Goal: Task Accomplishment & Management: Manage account settings

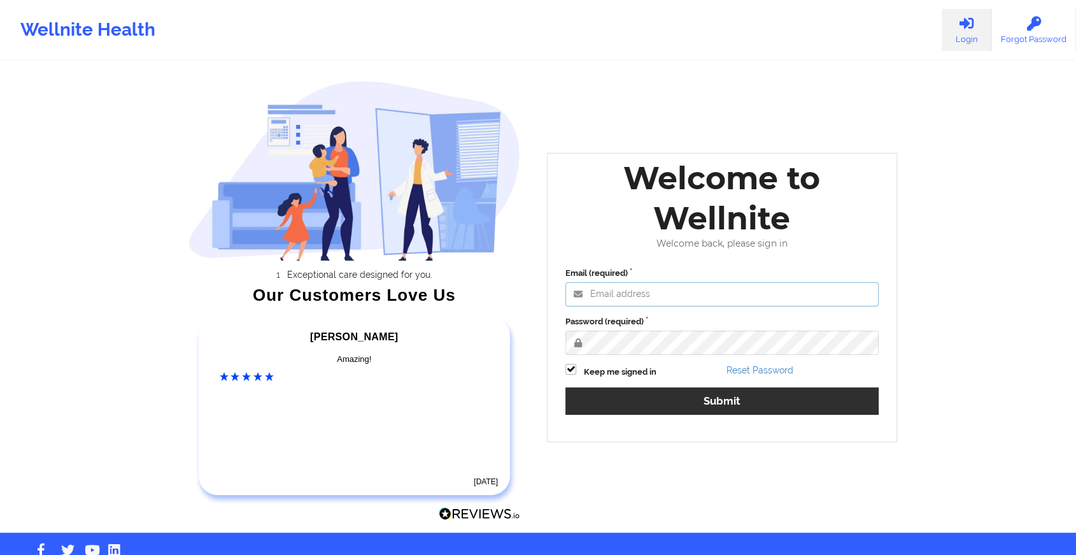
type input "[EMAIL_ADDRESS][DOMAIN_NAME]"
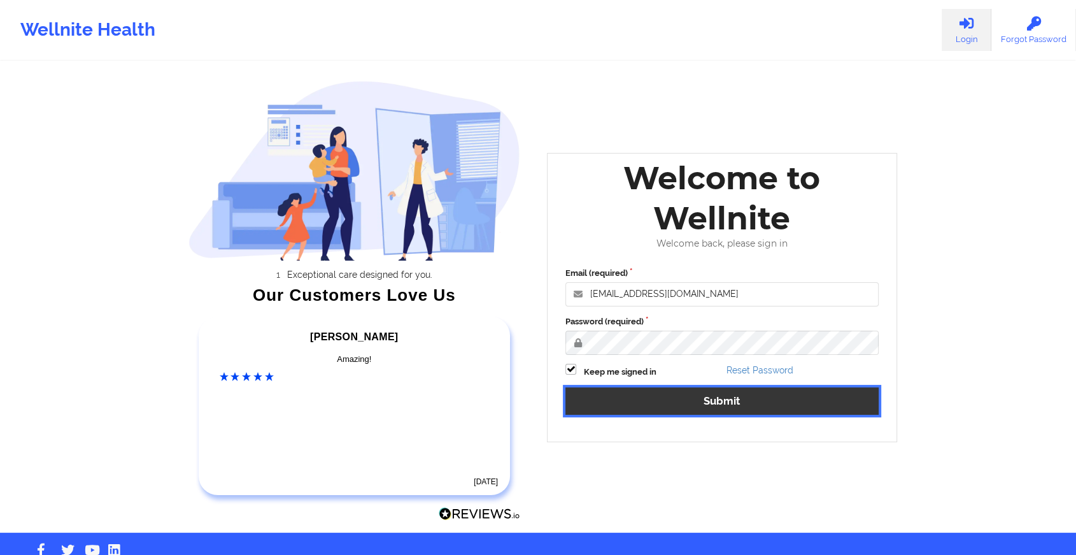
click at [715, 399] on button "Submit" at bounding box center [722, 400] width 313 height 27
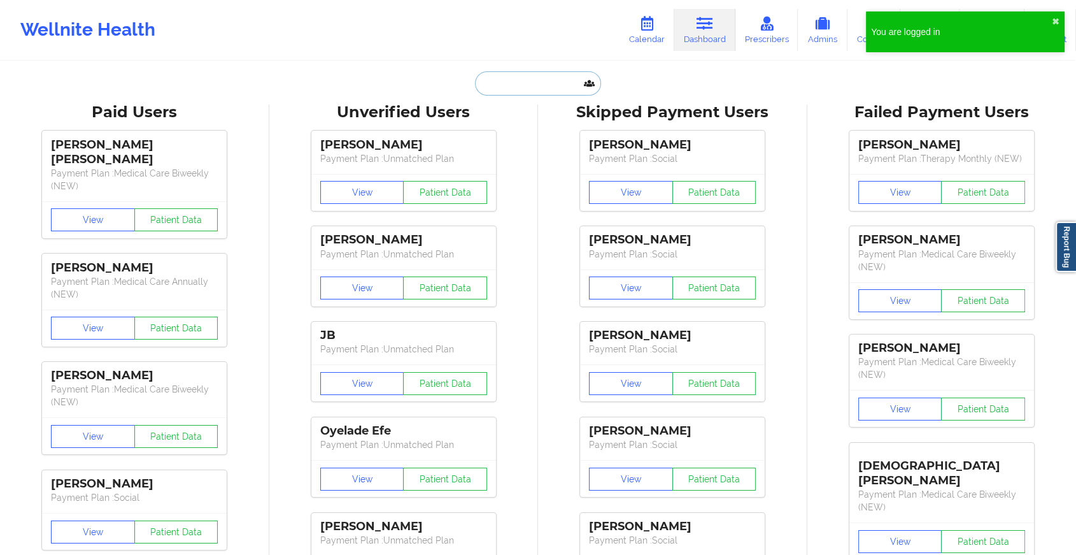
click at [533, 92] on input "text" at bounding box center [538, 83] width 126 height 24
paste input "[EMAIL_ADDRESS][DOMAIN_NAME]"
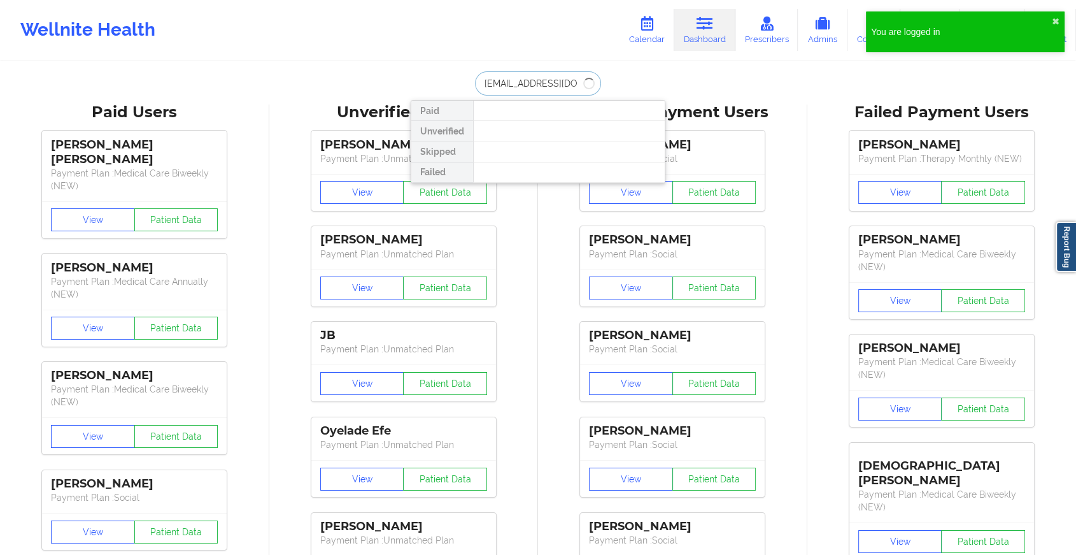
type input "[EMAIL_ADDRESS][DOMAIN_NAME]"
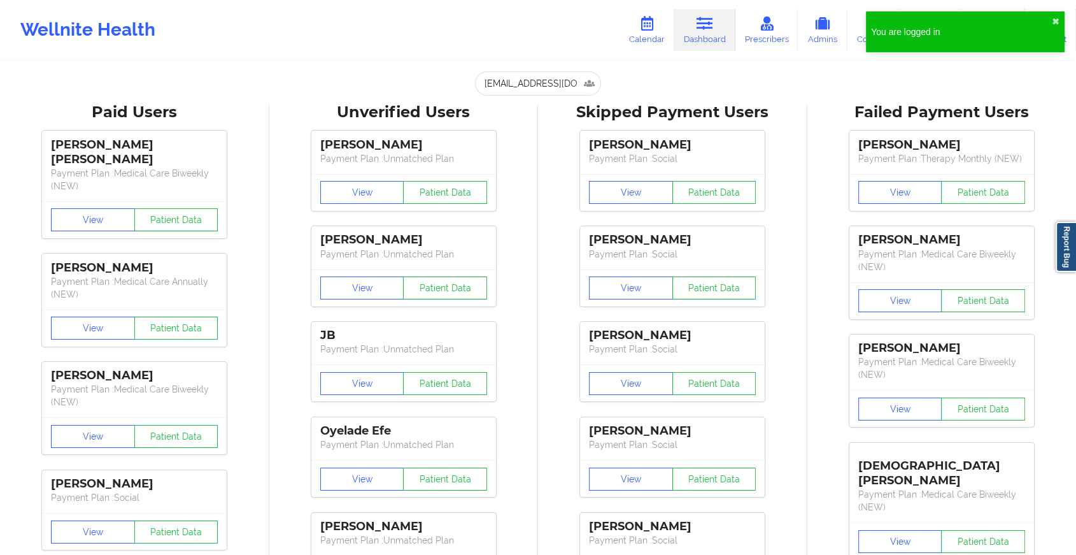
click at [549, 56] on div "Wellnite Health Calendar Dashboard Prescribers Admins Coaches Therapists Medica…" at bounding box center [538, 30] width 1076 height 60
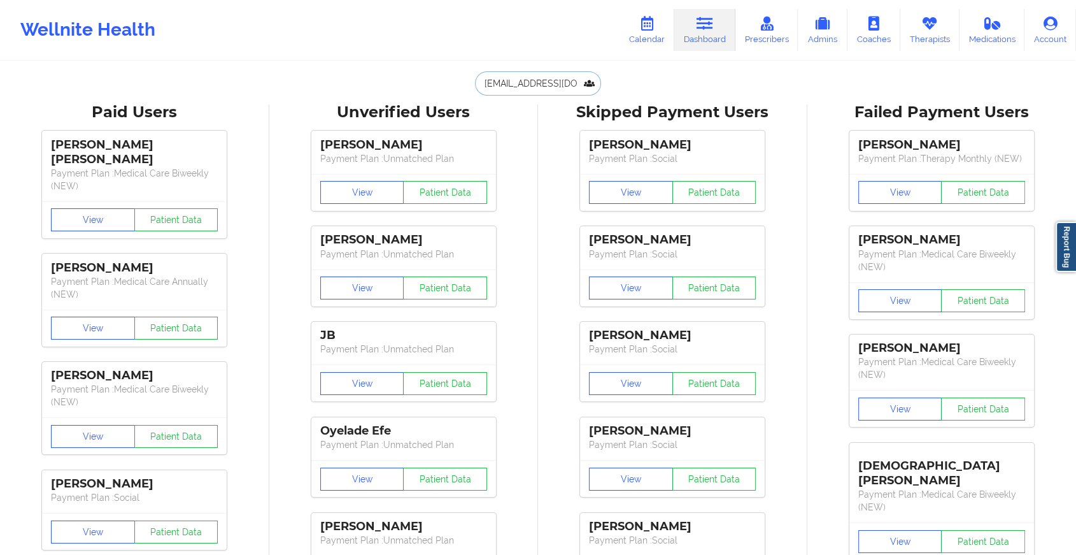
click at [541, 76] on input "[EMAIL_ADDRESS][DOMAIN_NAME]" at bounding box center [538, 83] width 126 height 24
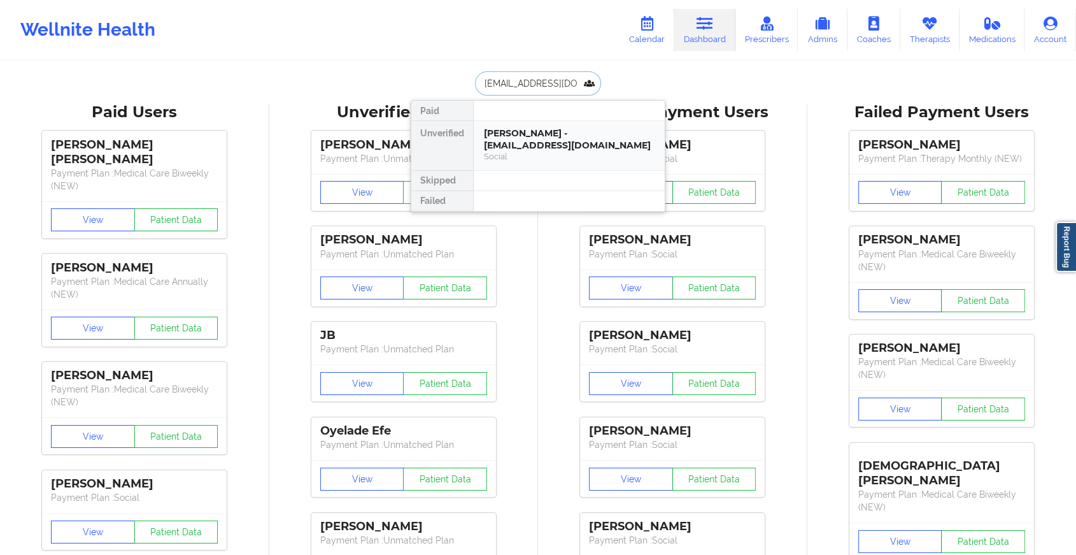
click at [535, 144] on div "[PERSON_NAME] - [EMAIL_ADDRESS][DOMAIN_NAME]" at bounding box center [569, 139] width 171 height 24
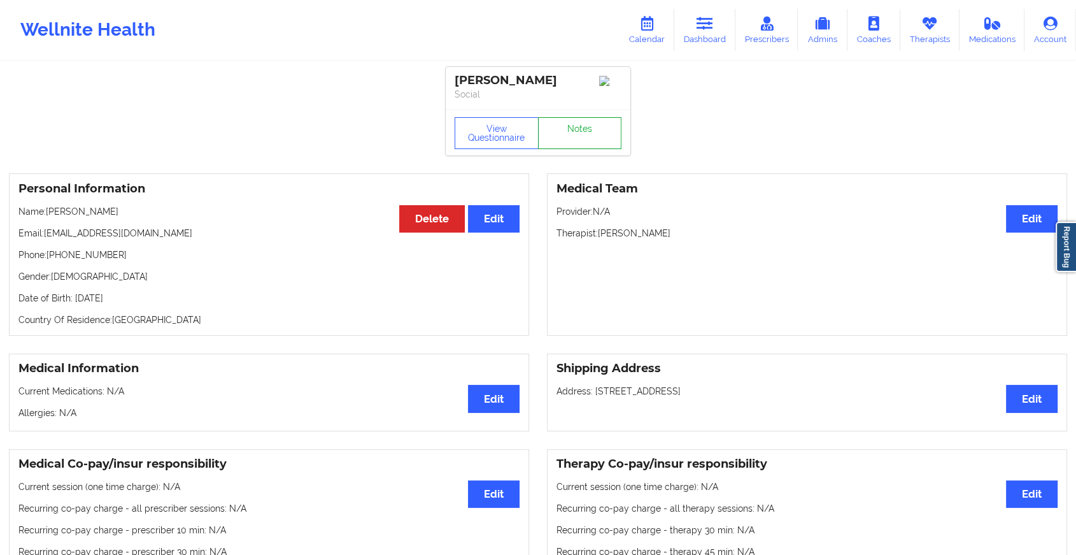
click at [566, 118] on link "Notes" at bounding box center [580, 133] width 84 height 32
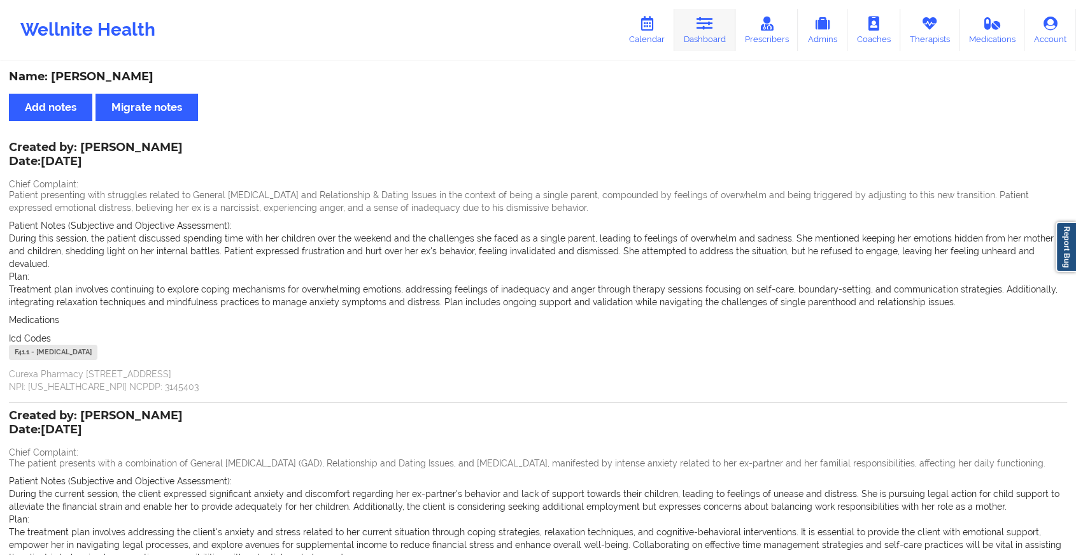
click at [715, 38] on link "Dashboard" at bounding box center [704, 30] width 61 height 42
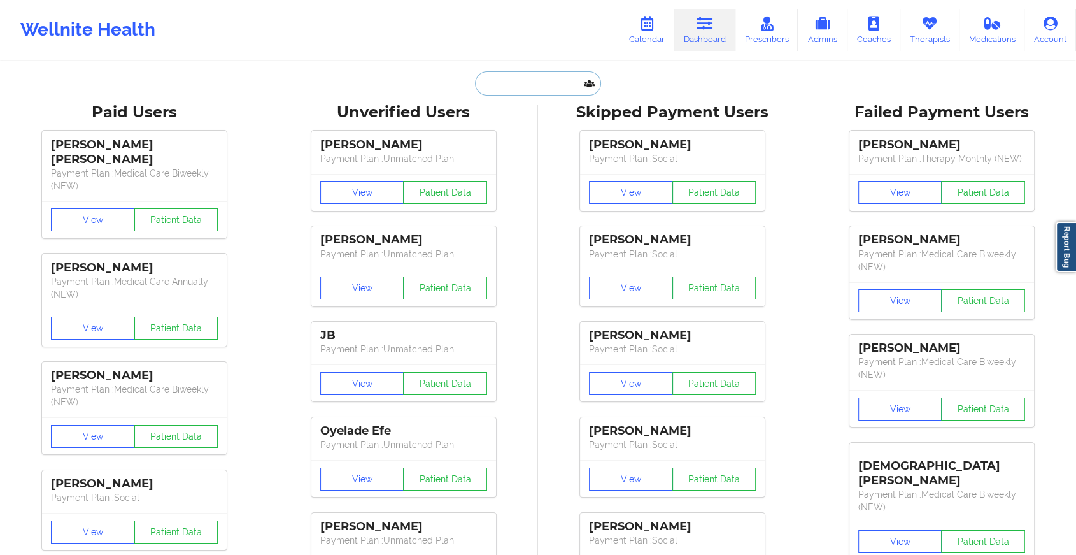
click at [536, 71] on input "text" at bounding box center [538, 83] width 126 height 24
paste input "[EMAIL_ADDRESS][DOMAIN_NAME]"
type input "[EMAIL_ADDRESS][DOMAIN_NAME]"
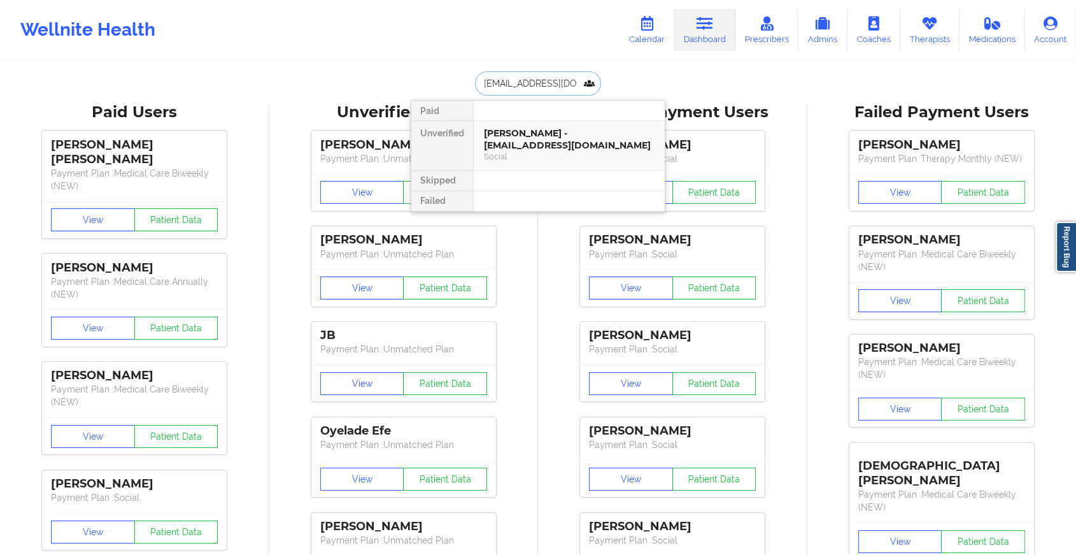
click at [555, 129] on div "[PERSON_NAME] - [EMAIL_ADDRESS][DOMAIN_NAME]" at bounding box center [569, 139] width 171 height 24
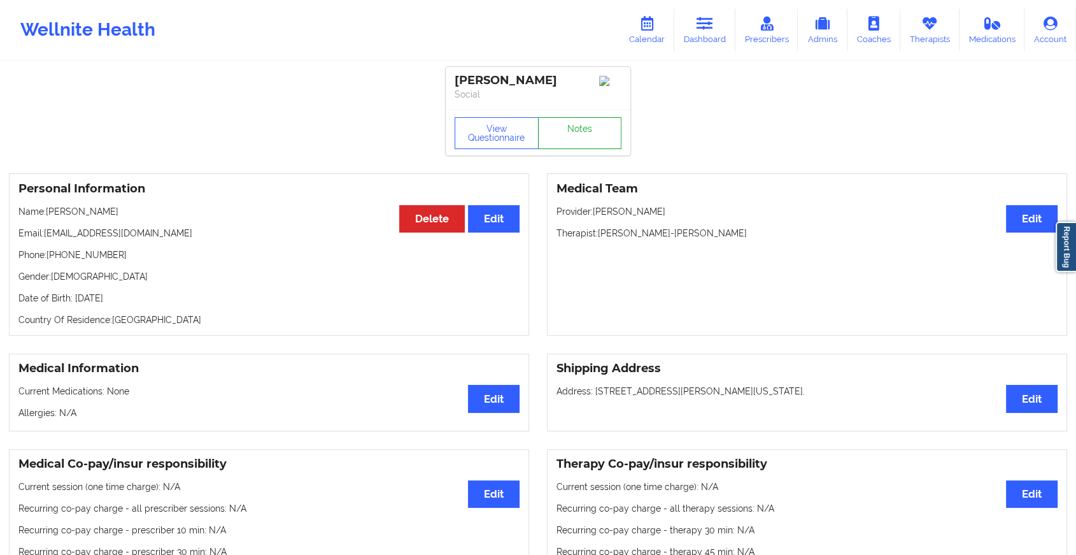
click at [563, 148] on link "Notes" at bounding box center [580, 133] width 84 height 32
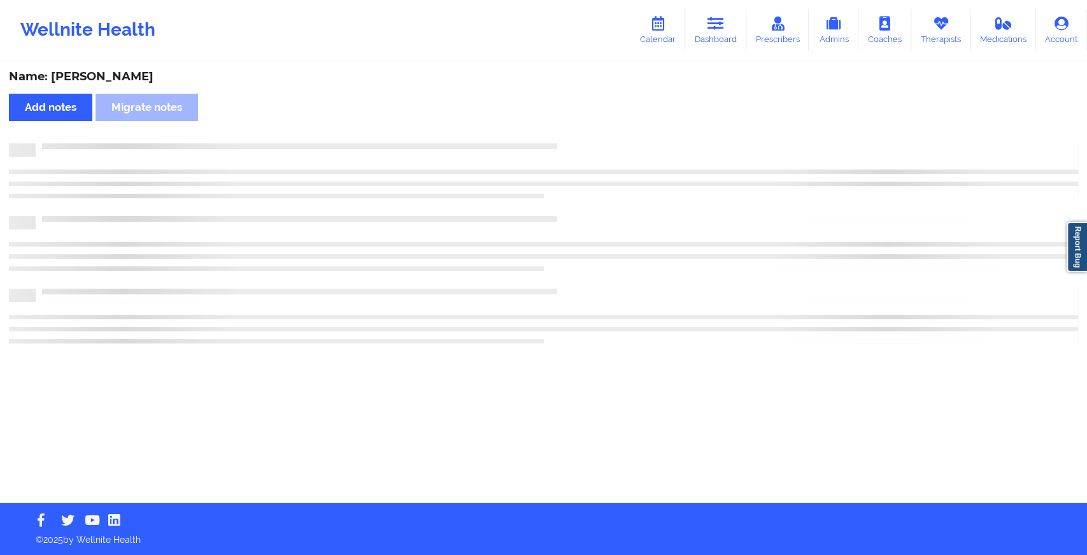
click at [627, 178] on div at bounding box center [543, 170] width 1069 height 55
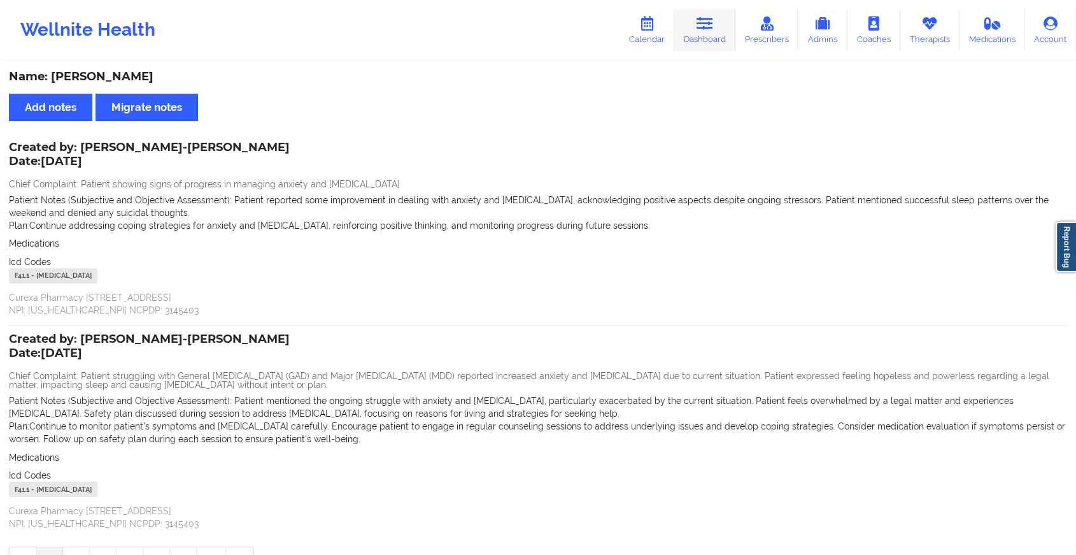
click at [694, 46] on link "Dashboard" at bounding box center [704, 30] width 61 height 42
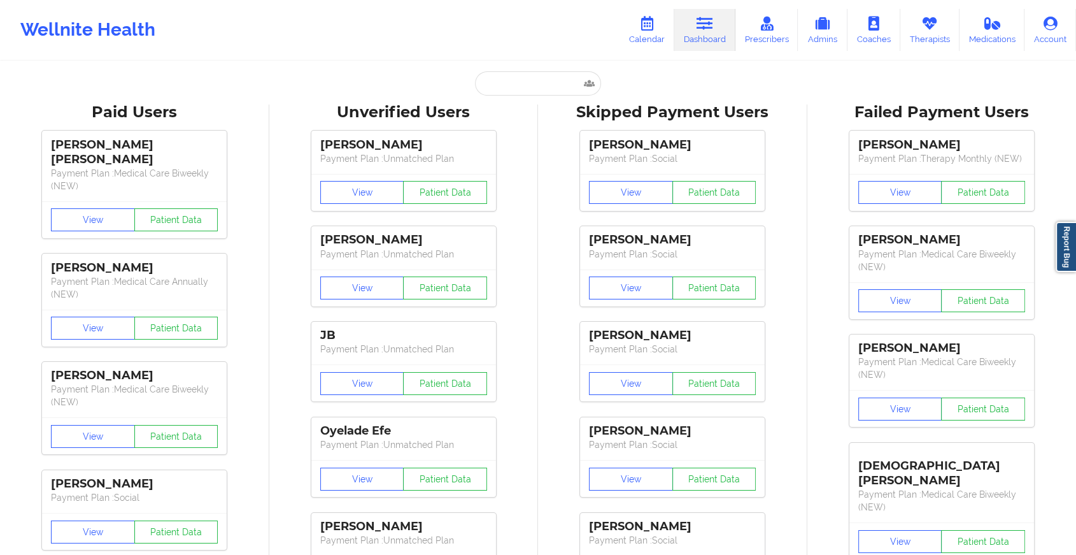
click at [530, 89] on input "text" at bounding box center [538, 83] width 126 height 24
paste input "[EMAIL_ADDRESS][DOMAIN_NAME]"
type input "[EMAIL_ADDRESS][DOMAIN_NAME]"
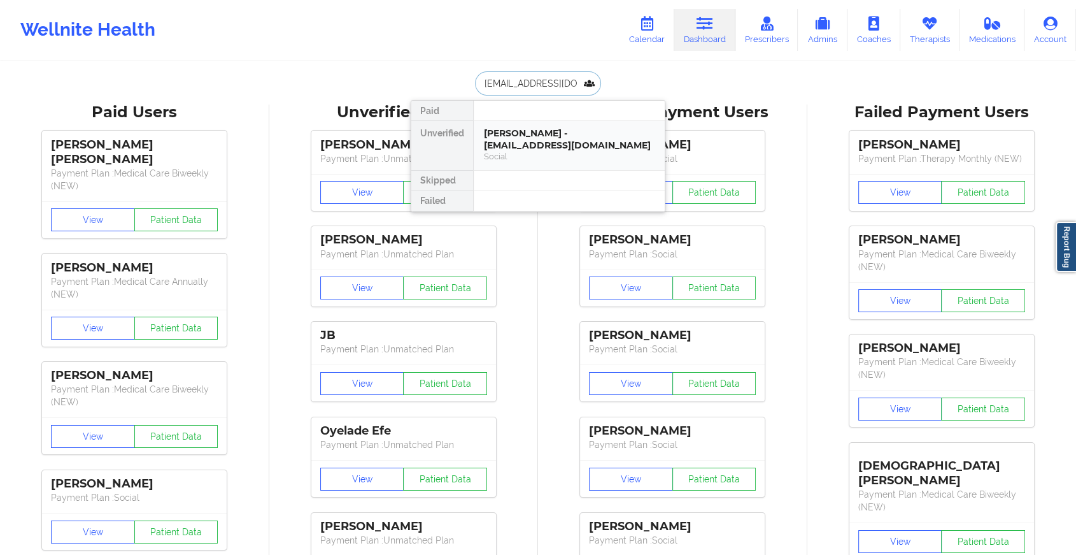
click at [539, 129] on div "[PERSON_NAME] - [EMAIL_ADDRESS][DOMAIN_NAME]" at bounding box center [569, 139] width 171 height 24
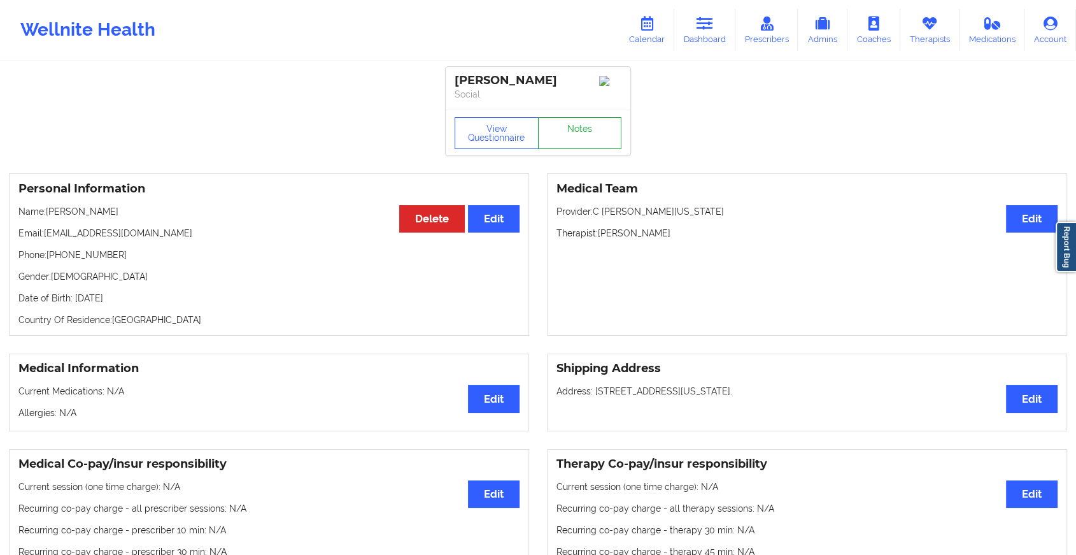
click at [574, 129] on link "Notes" at bounding box center [580, 133] width 84 height 32
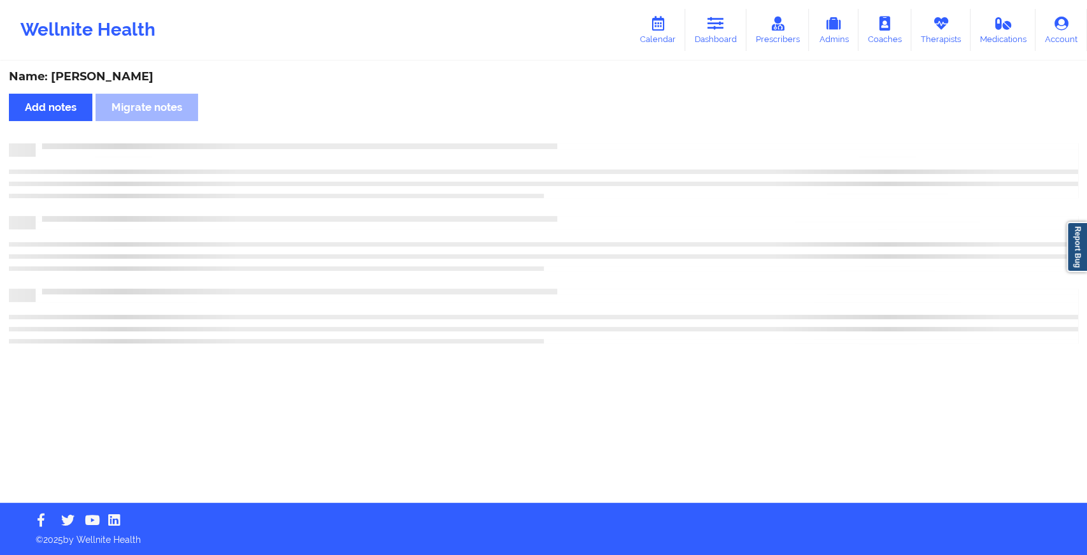
click at [574, 129] on div "Name: [PERSON_NAME] Add notes Migrate notes" at bounding box center [543, 282] width 1087 height 440
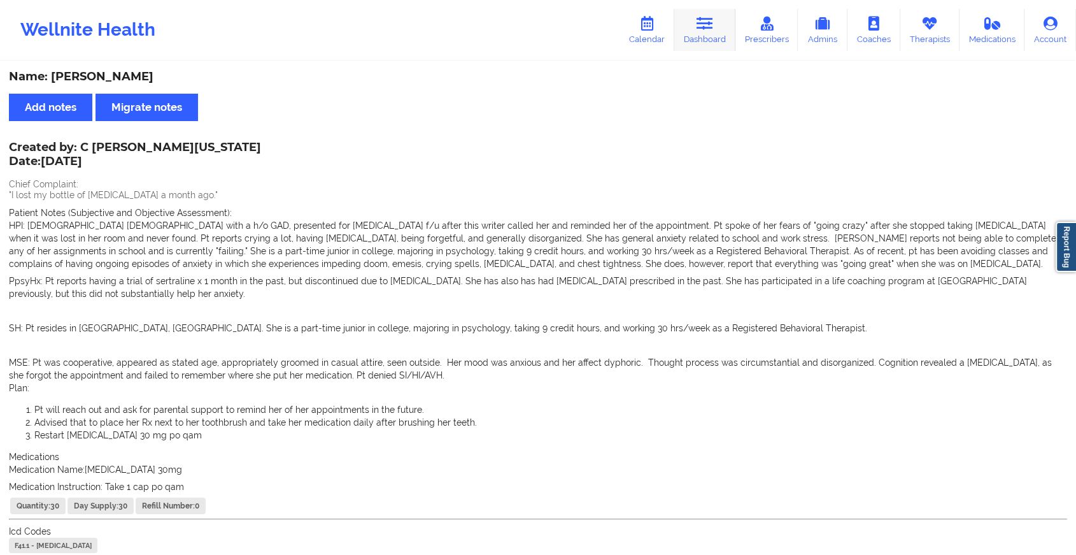
click at [708, 25] on icon at bounding box center [705, 24] width 17 height 14
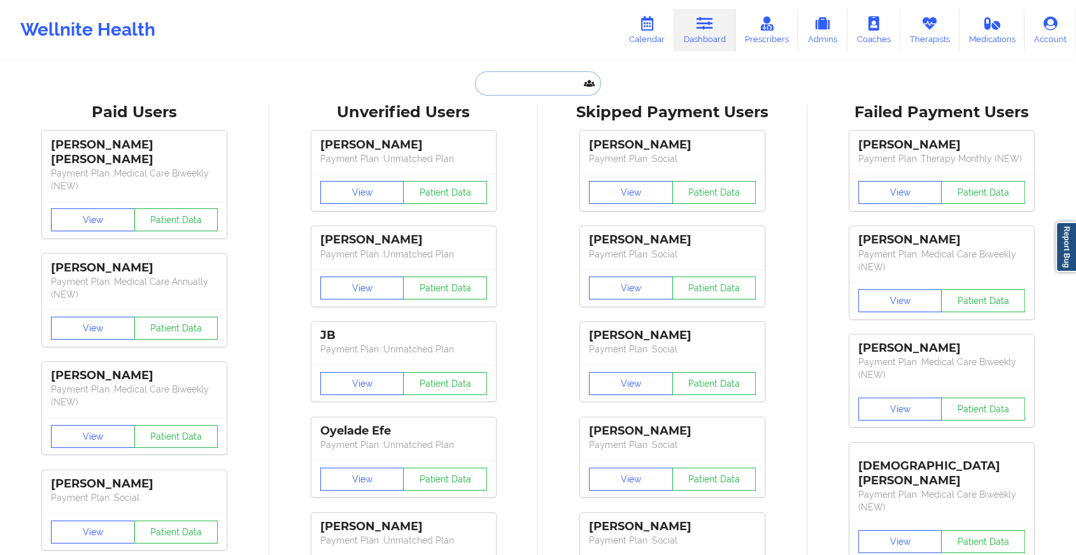
click at [485, 82] on input "text" at bounding box center [538, 83] width 126 height 24
paste input "[PERSON_NAME][EMAIL_ADDRESS][DOMAIN_NAME]"
type input "[PERSON_NAME][EMAIL_ADDRESS][DOMAIN_NAME]"
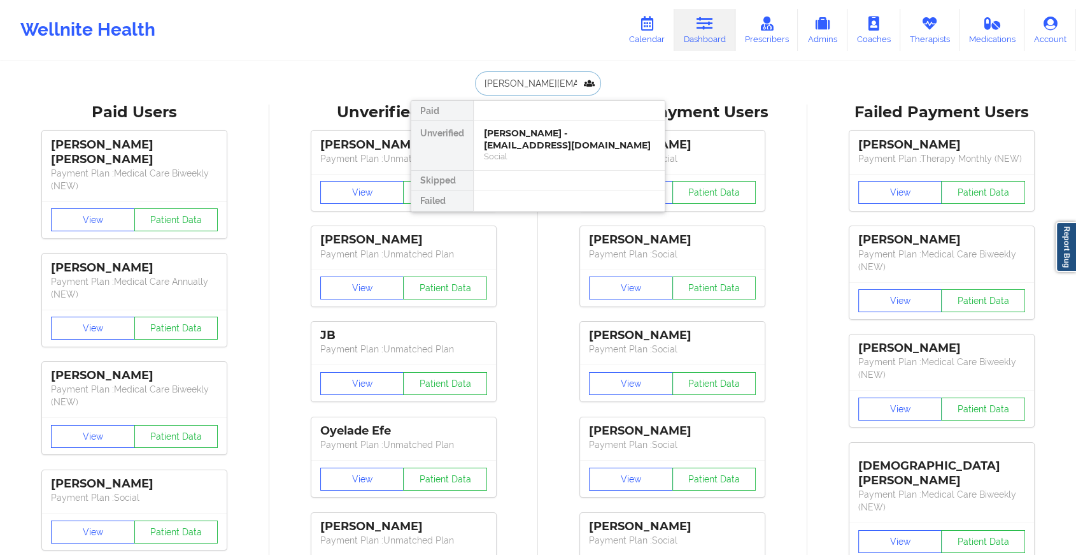
scroll to position [0, 24]
click at [557, 124] on div "[PERSON_NAME] Santiago - [EMAIL_ADDRESS][DOMAIN_NAME] Social" at bounding box center [569, 145] width 191 height 49
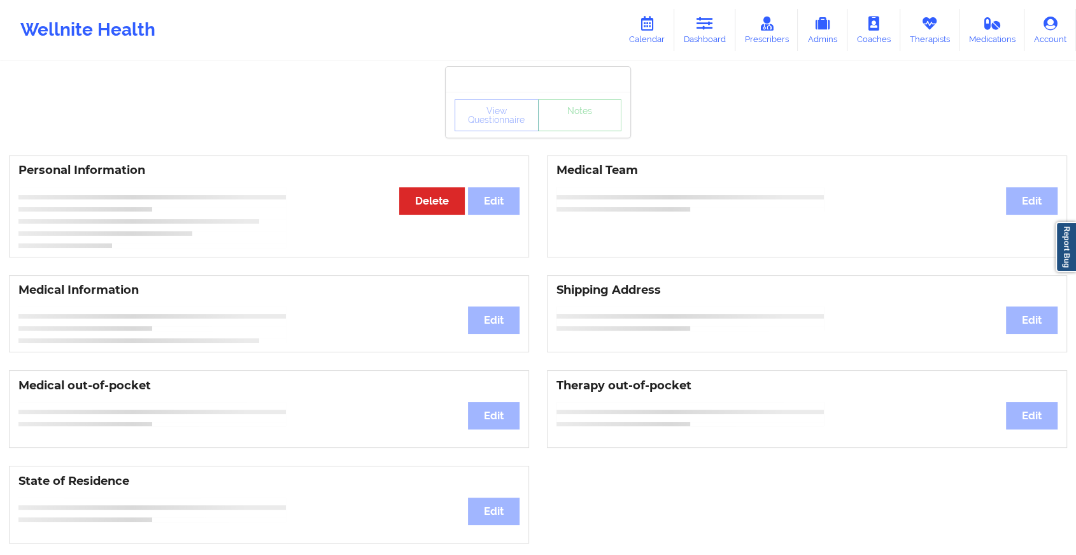
click at [562, 130] on div "View Questionnaire Notes" at bounding box center [538, 115] width 167 height 32
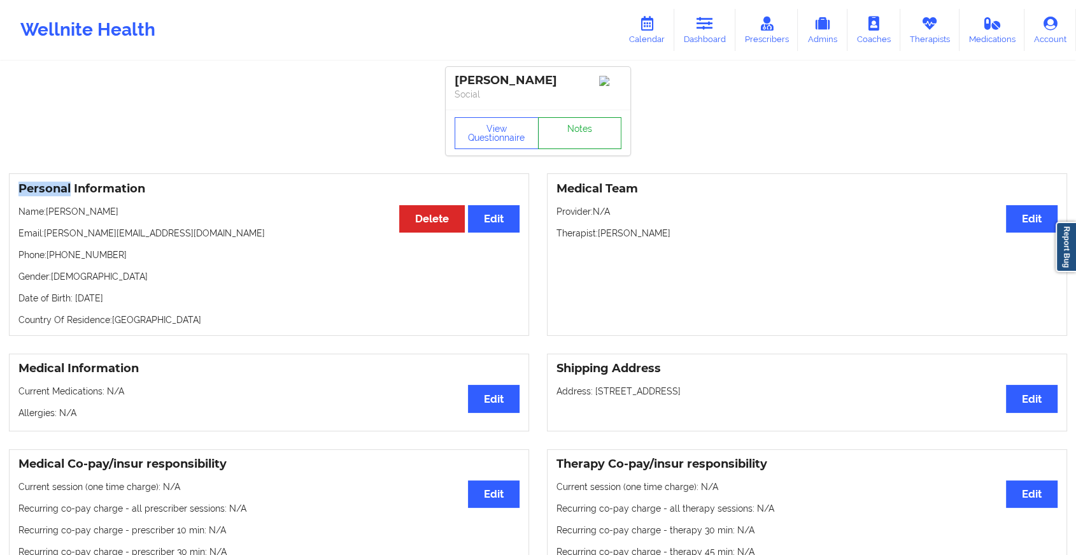
click at [566, 132] on link "Notes" at bounding box center [580, 133] width 84 height 32
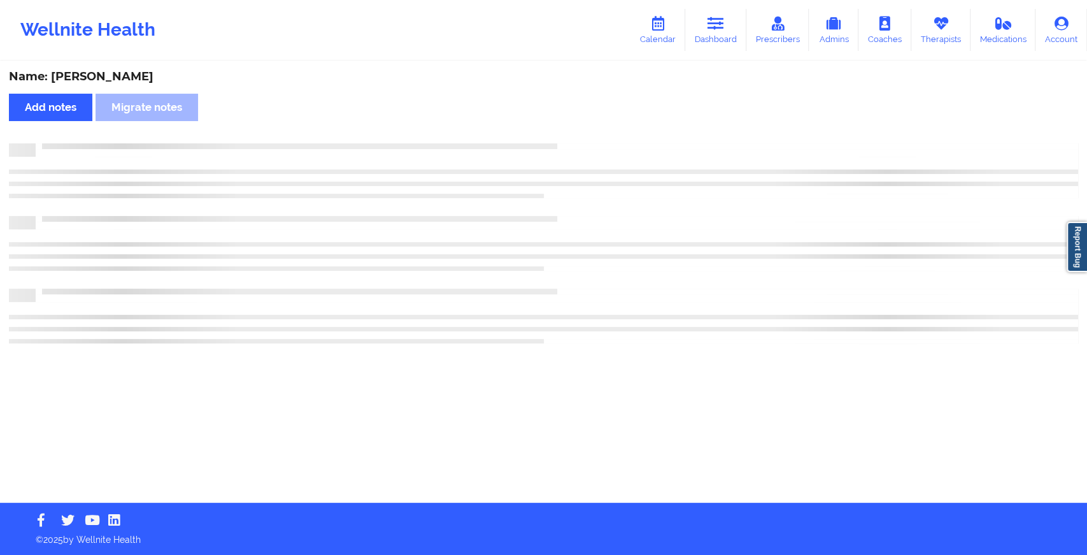
click at [566, 132] on div "Name: [PERSON_NAME] Add notes Migrate notes" at bounding box center [543, 282] width 1087 height 440
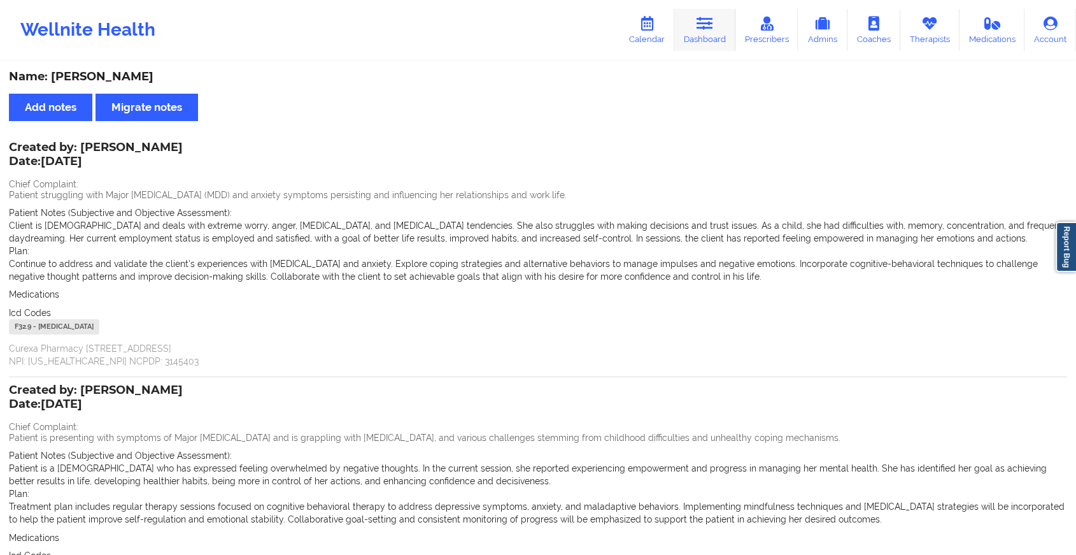
click at [704, 43] on link "Dashboard" at bounding box center [704, 30] width 61 height 42
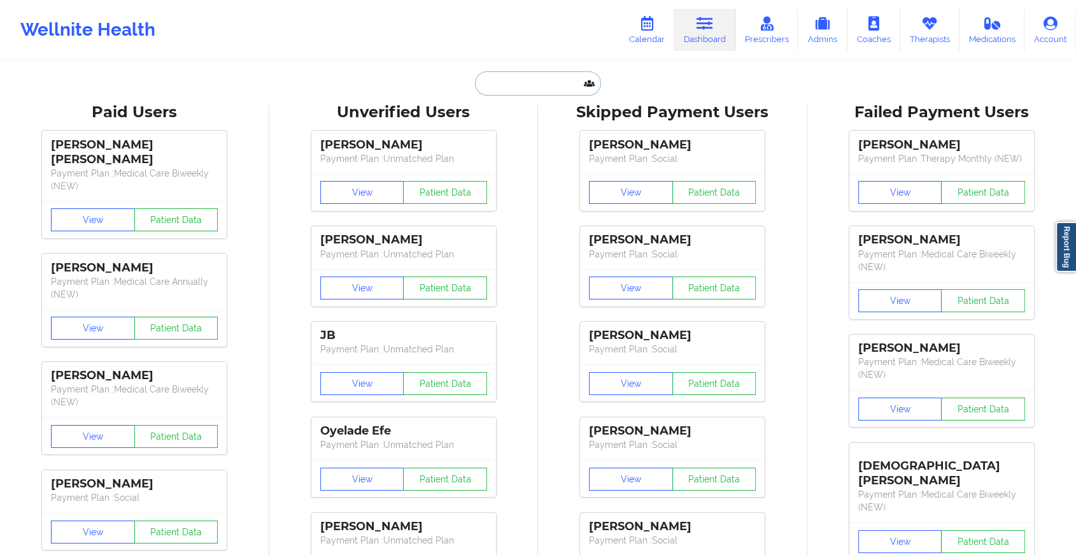
click at [535, 75] on input "text" at bounding box center [538, 83] width 126 height 24
paste input "[EMAIL_ADDRESS][DOMAIN_NAME]"
type input "[EMAIL_ADDRESS][DOMAIN_NAME]"
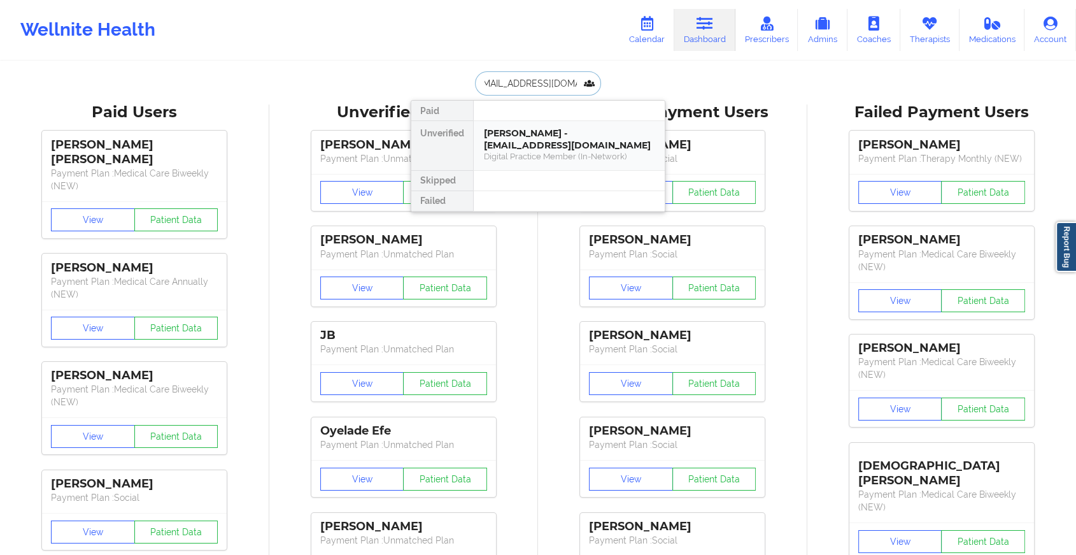
click at [563, 130] on div "[PERSON_NAME] - [EMAIL_ADDRESS][DOMAIN_NAME]" at bounding box center [569, 139] width 171 height 24
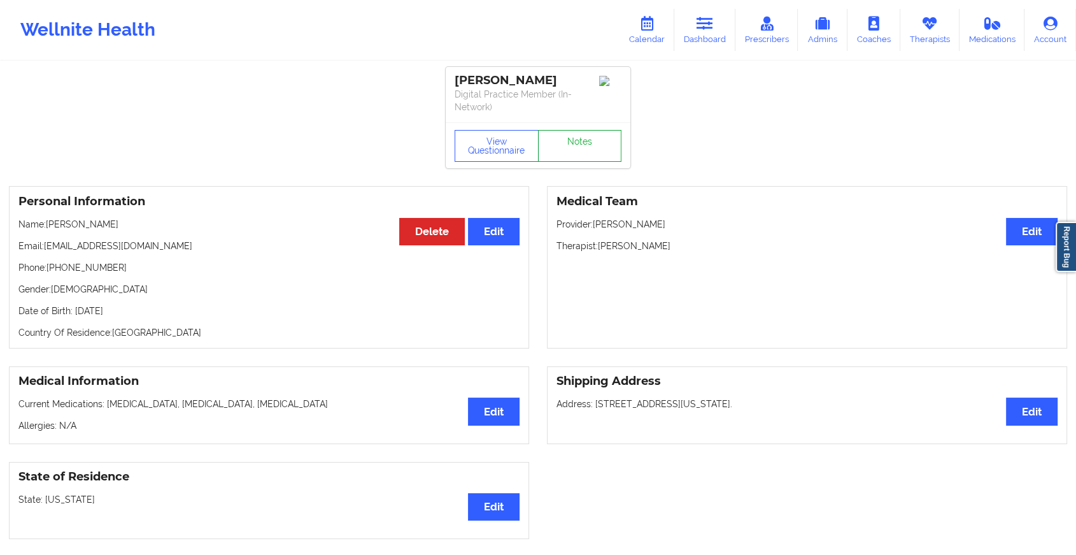
click at [585, 156] on link "Notes" at bounding box center [580, 146] width 84 height 32
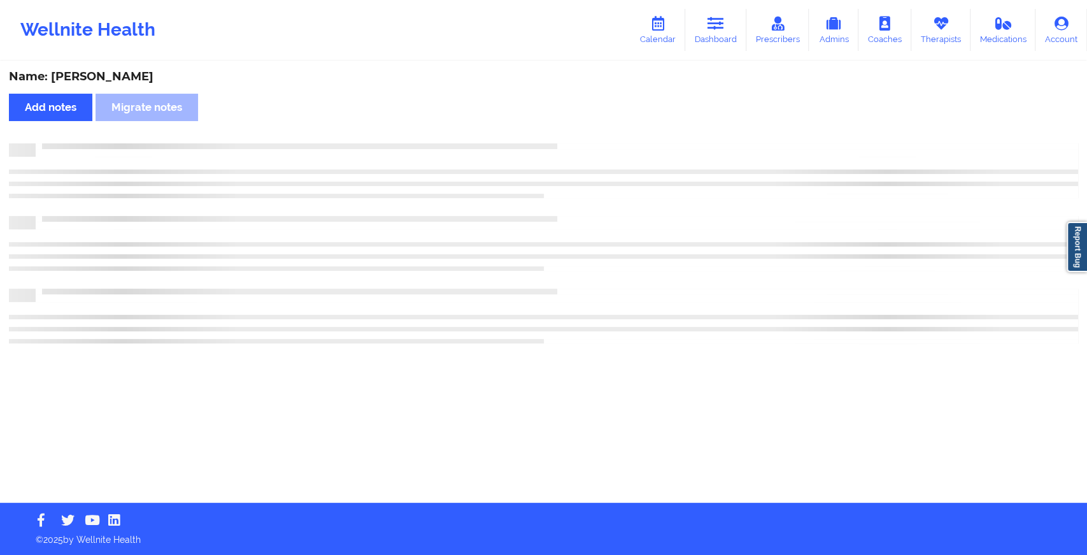
click at [626, 193] on div at bounding box center [543, 170] width 1069 height 55
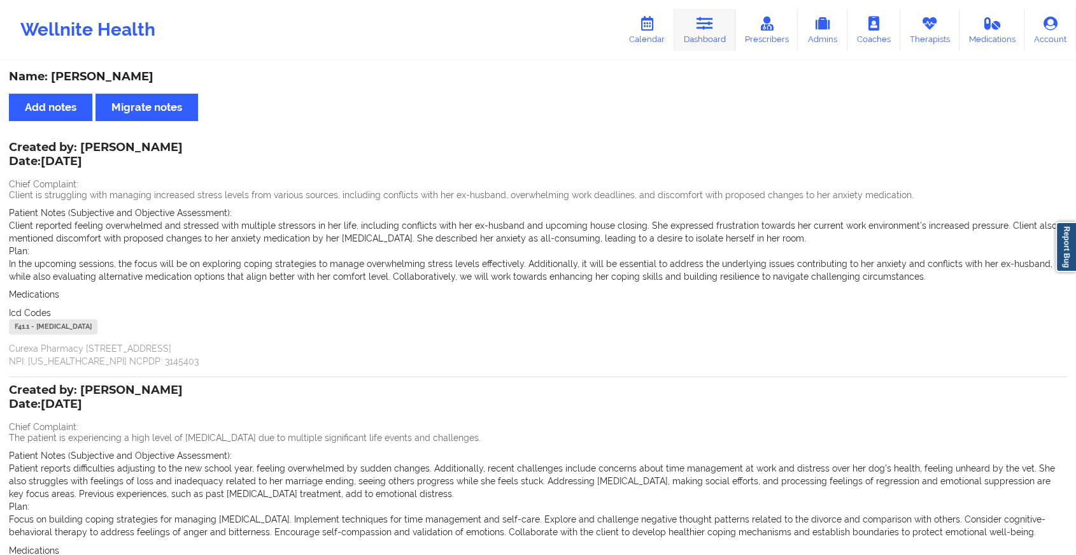
click at [708, 22] on icon at bounding box center [705, 24] width 17 height 14
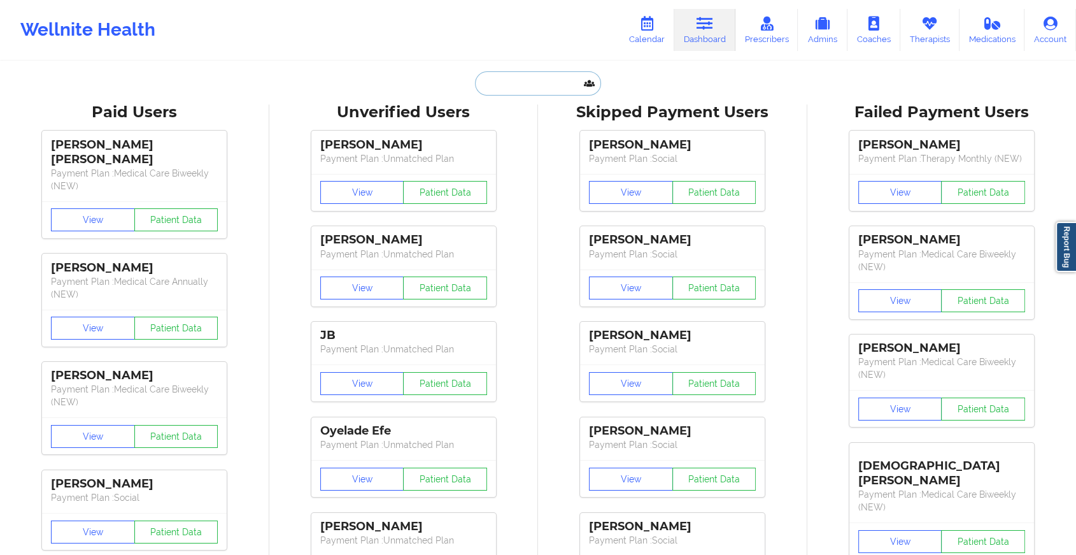
click at [526, 79] on input "text" at bounding box center [538, 83] width 126 height 24
paste input "[EMAIL_ADDRESS][DOMAIN_NAME]"
type input "[EMAIL_ADDRESS][DOMAIN_NAME]"
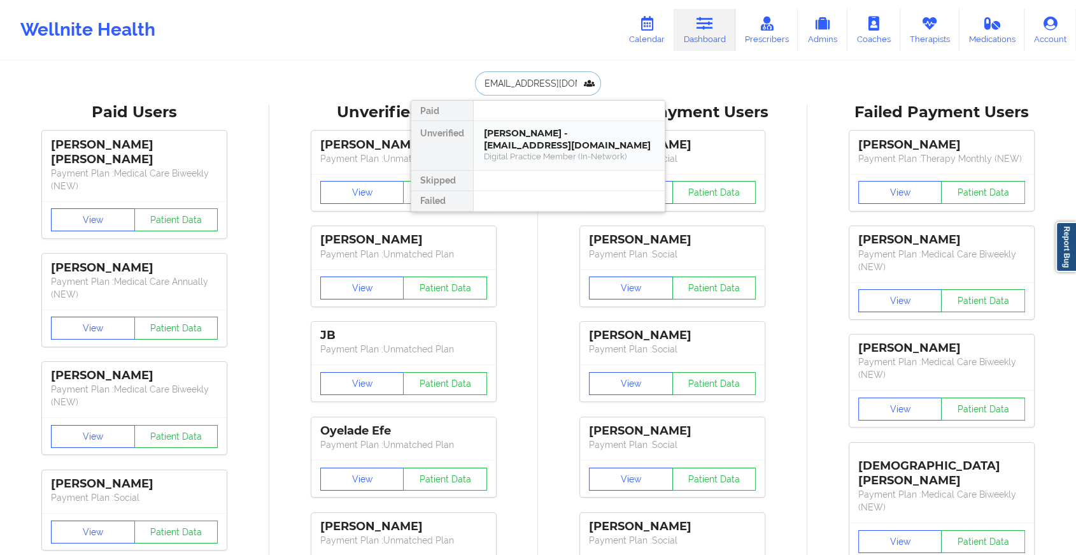
click at [566, 148] on div "[PERSON_NAME] - [EMAIL_ADDRESS][DOMAIN_NAME]" at bounding box center [569, 139] width 171 height 24
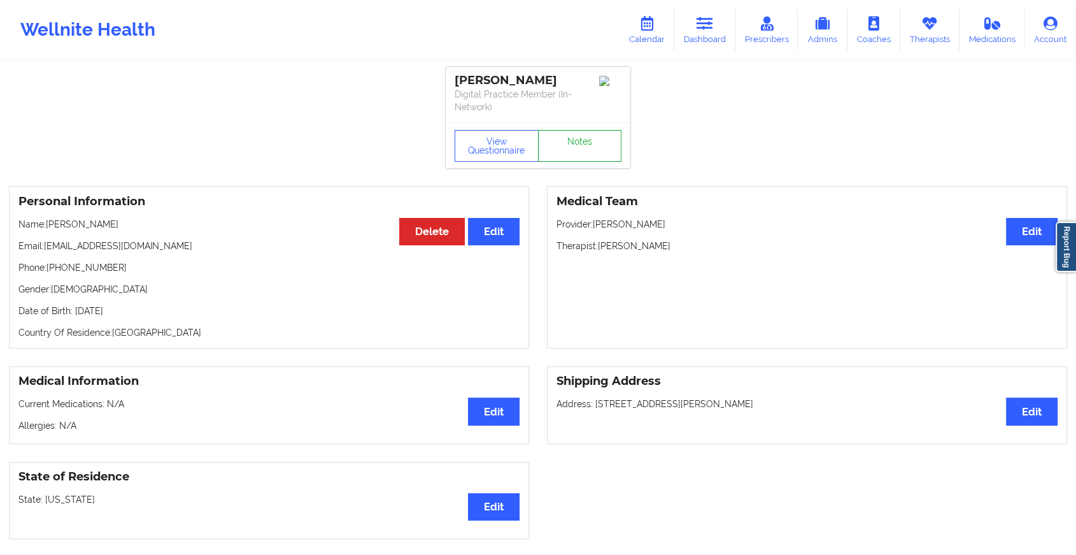
click at [572, 147] on link "Notes" at bounding box center [580, 146] width 84 height 32
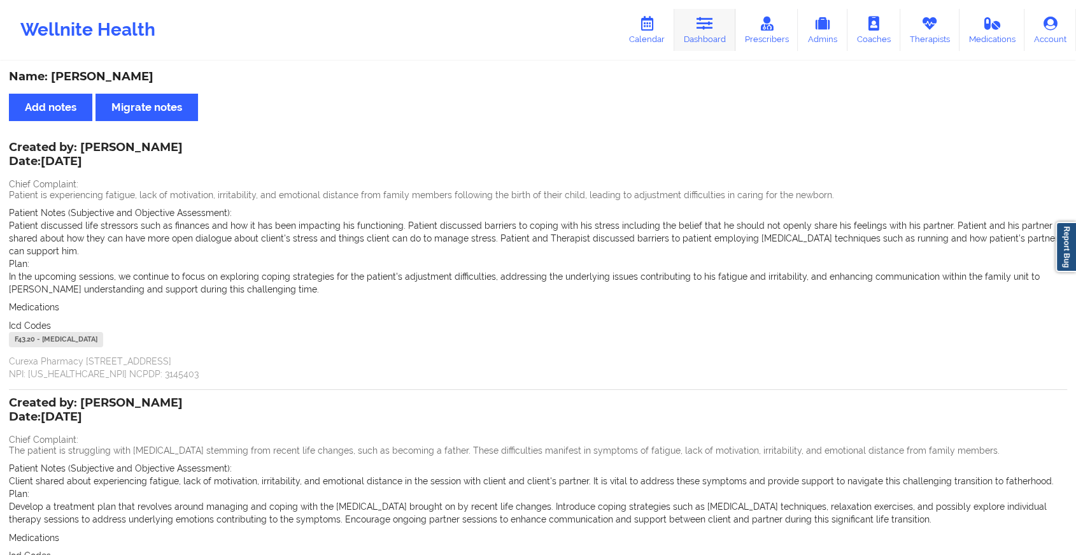
click at [720, 25] on link "Dashboard" at bounding box center [704, 30] width 61 height 42
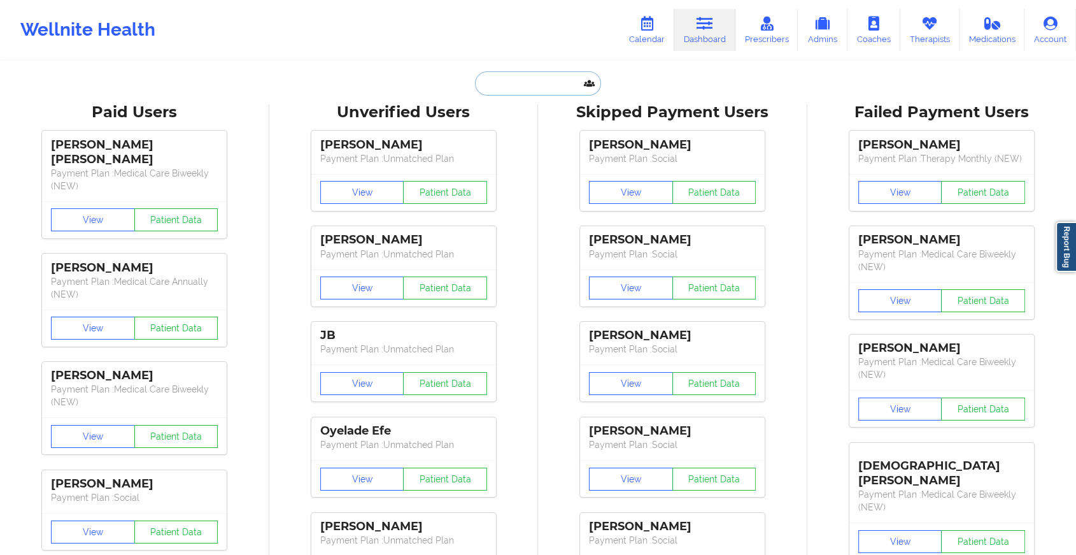
click at [515, 83] on input "text" at bounding box center [538, 83] width 126 height 24
type input "r"
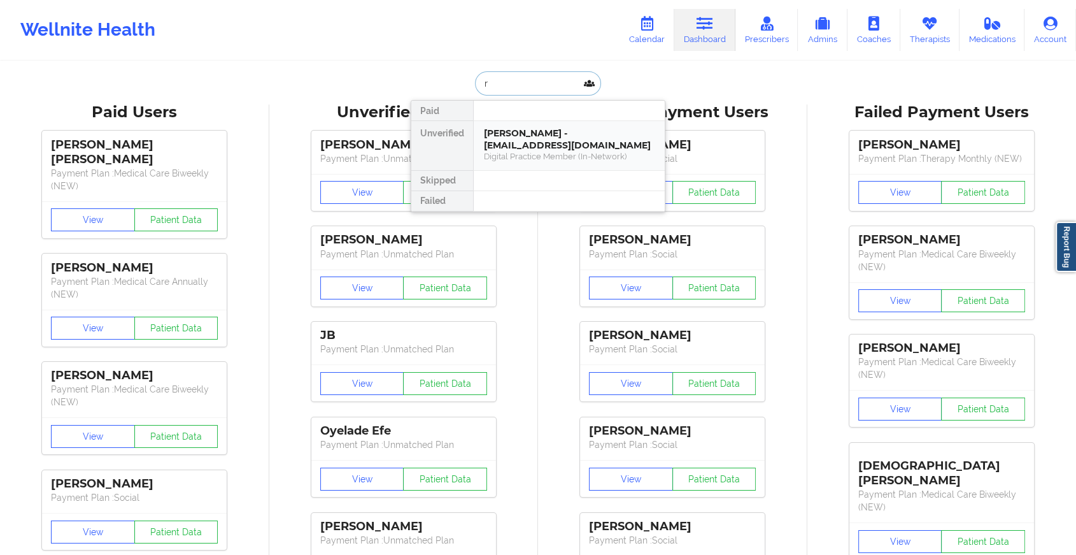
click at [529, 133] on div "[PERSON_NAME] - [EMAIL_ADDRESS][DOMAIN_NAME]" at bounding box center [569, 139] width 171 height 24
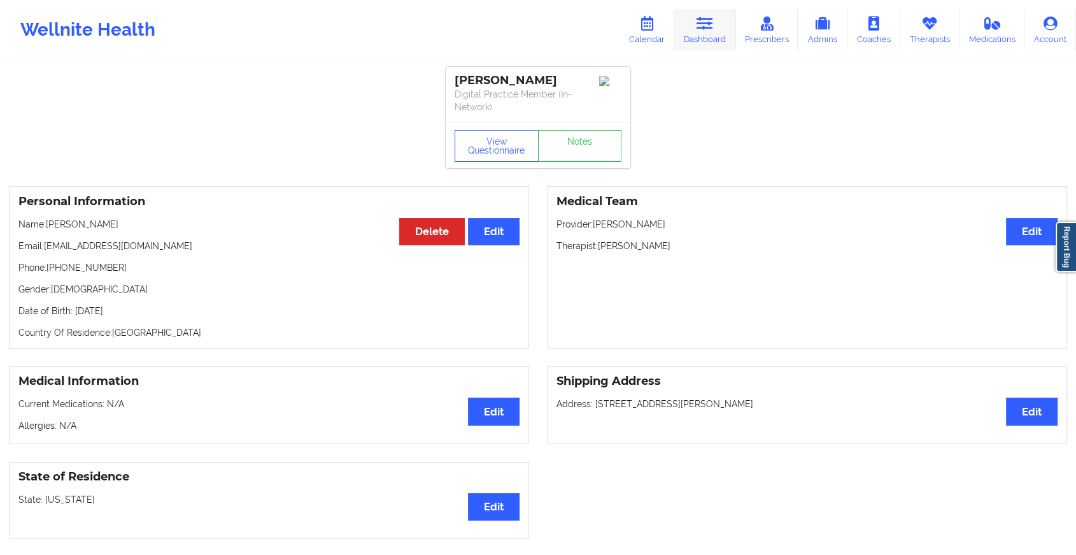
click at [698, 29] on icon at bounding box center [705, 24] width 17 height 14
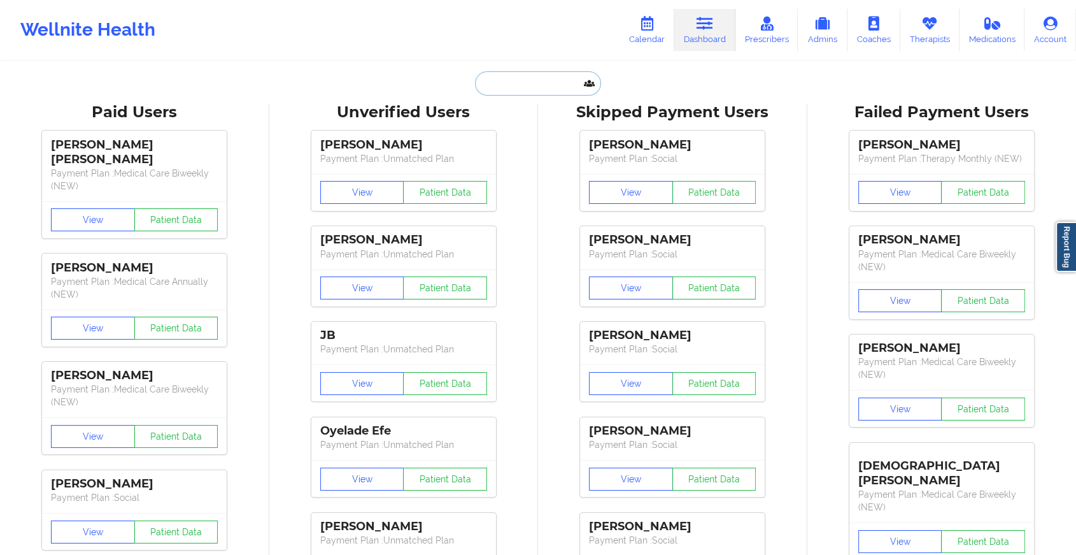
click at [498, 84] on input "text" at bounding box center [538, 83] width 126 height 24
paste input "[EMAIL_ADDRESS][DOMAIN_NAME]"
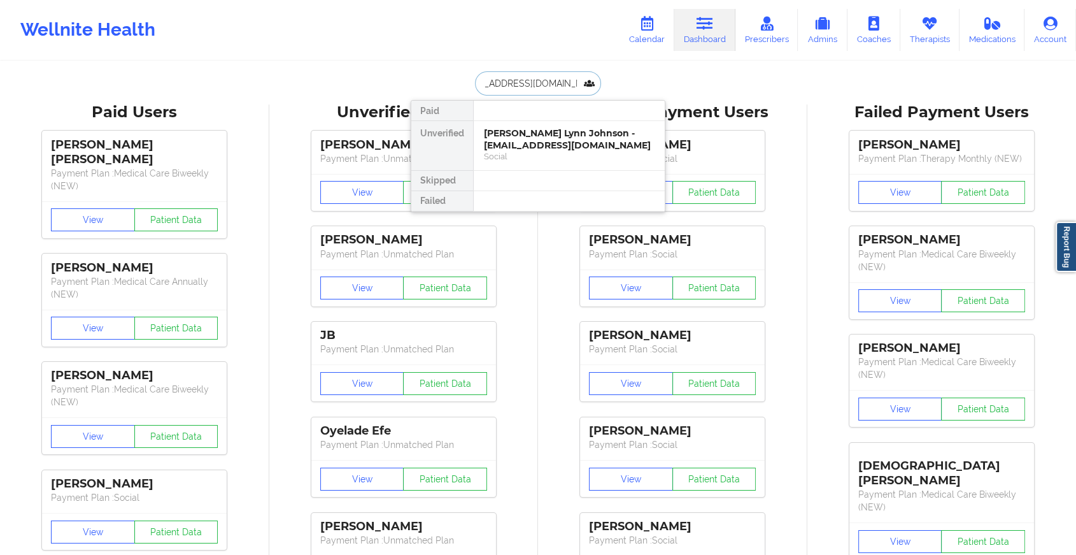
type input "[EMAIL_ADDRESS][DOMAIN_NAME]"
drag, startPoint x: 596, startPoint y: 101, endPoint x: 580, endPoint y: 143, distance: 45.8
click at [580, 143] on div "Paid Unverified Hailey Lynn Johnson - [EMAIL_ADDRESS][DOMAIN_NAME] Social Skipp…" at bounding box center [538, 156] width 255 height 112
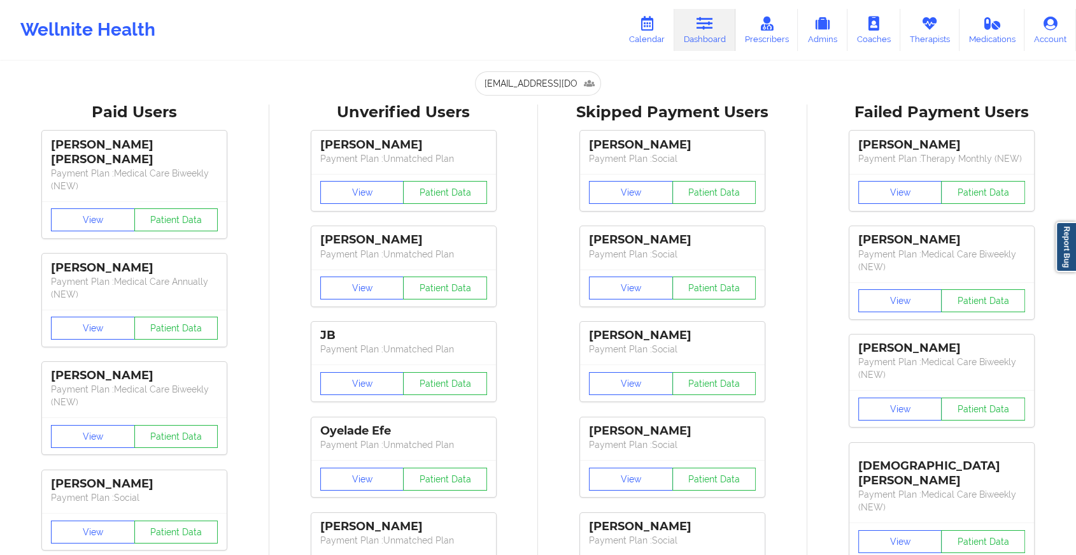
click at [580, 143] on div "[PERSON_NAME] Payment Plan : Social View Patient Data [PERSON_NAME] Payment Pla…" at bounding box center [673, 409] width 260 height 573
click at [514, 80] on input "[EMAIL_ADDRESS][DOMAIN_NAME]" at bounding box center [538, 83] width 126 height 24
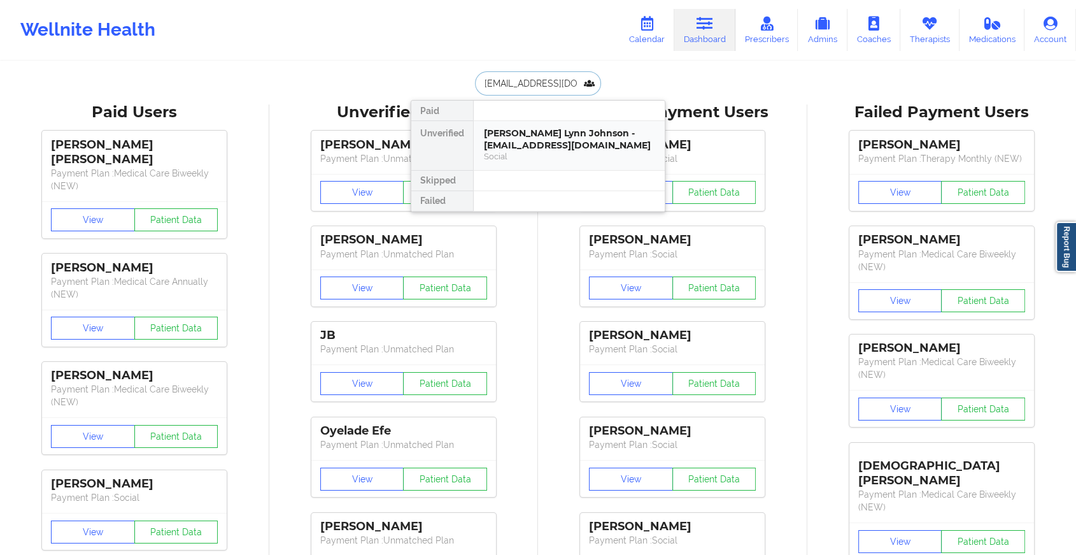
click at [539, 138] on div "[PERSON_NAME] Lynn Johnson - [EMAIL_ADDRESS][DOMAIN_NAME]" at bounding box center [569, 139] width 171 height 24
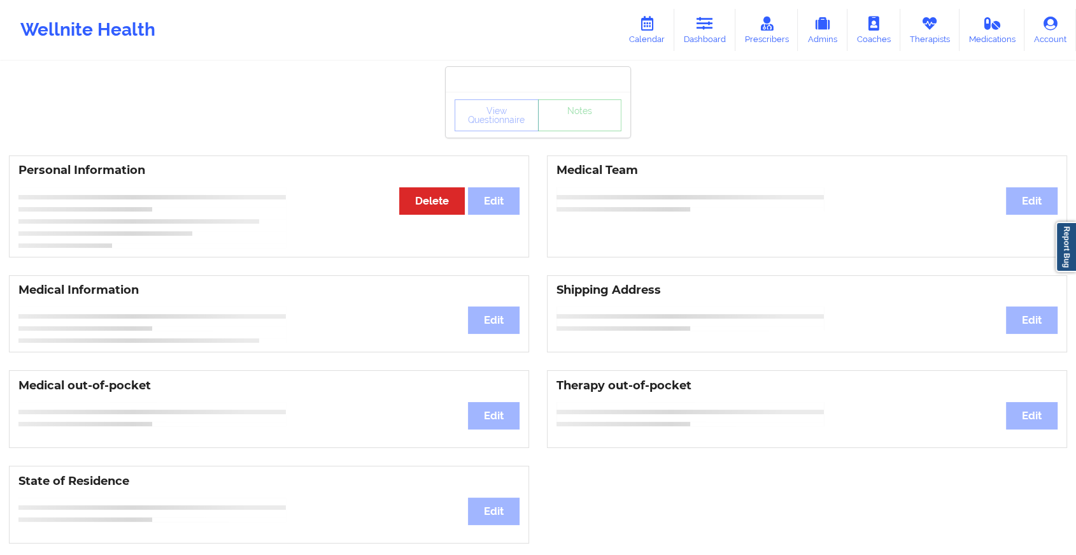
click at [586, 127] on div "View Questionnaire Notes" at bounding box center [538, 115] width 167 height 32
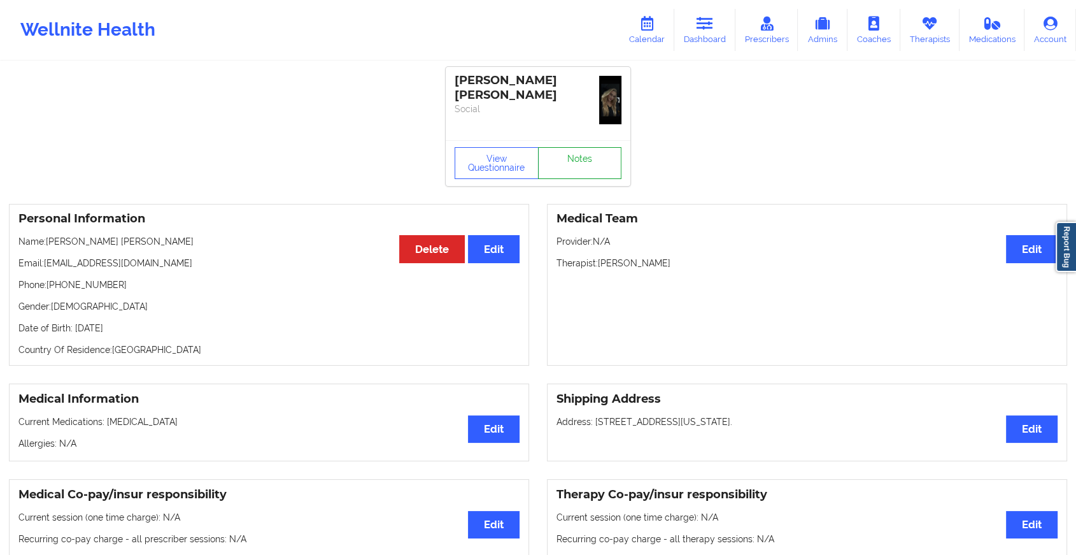
click at [586, 147] on link "Notes" at bounding box center [580, 163] width 84 height 32
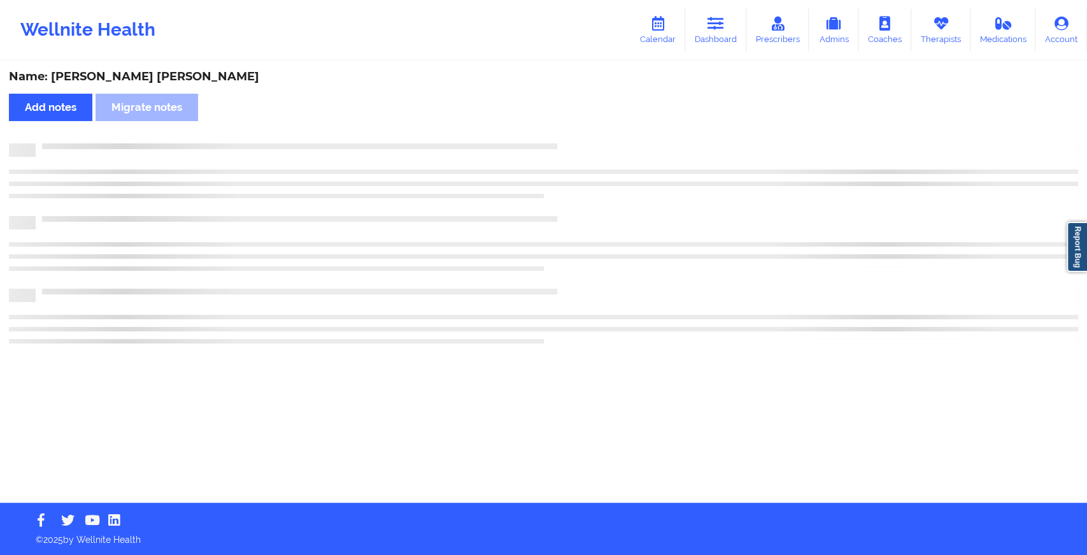
click at [586, 127] on div "Name: [PERSON_NAME] [PERSON_NAME] Add notes Migrate notes" at bounding box center [543, 282] width 1087 height 440
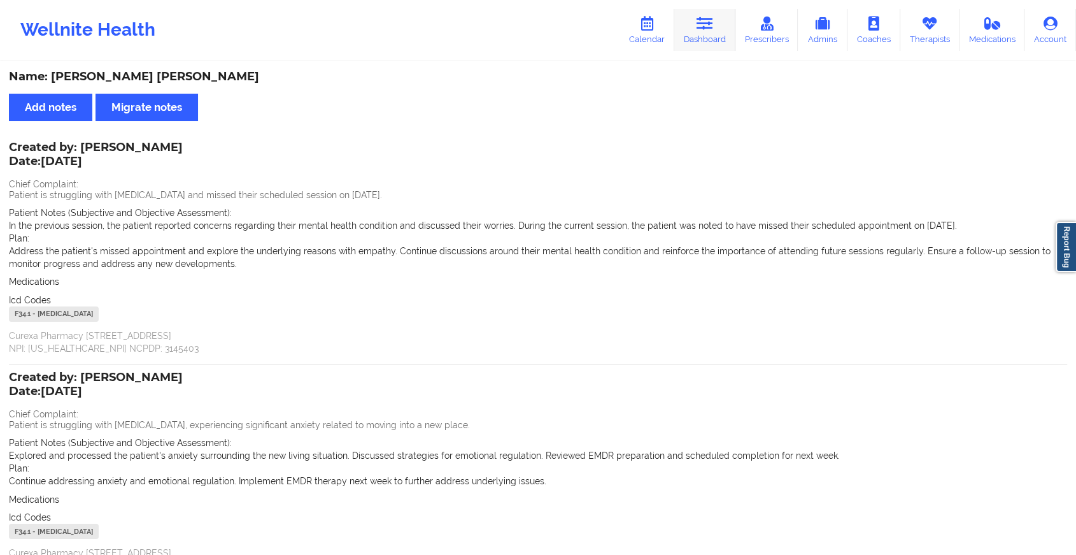
click at [720, 45] on link "Dashboard" at bounding box center [704, 30] width 61 height 42
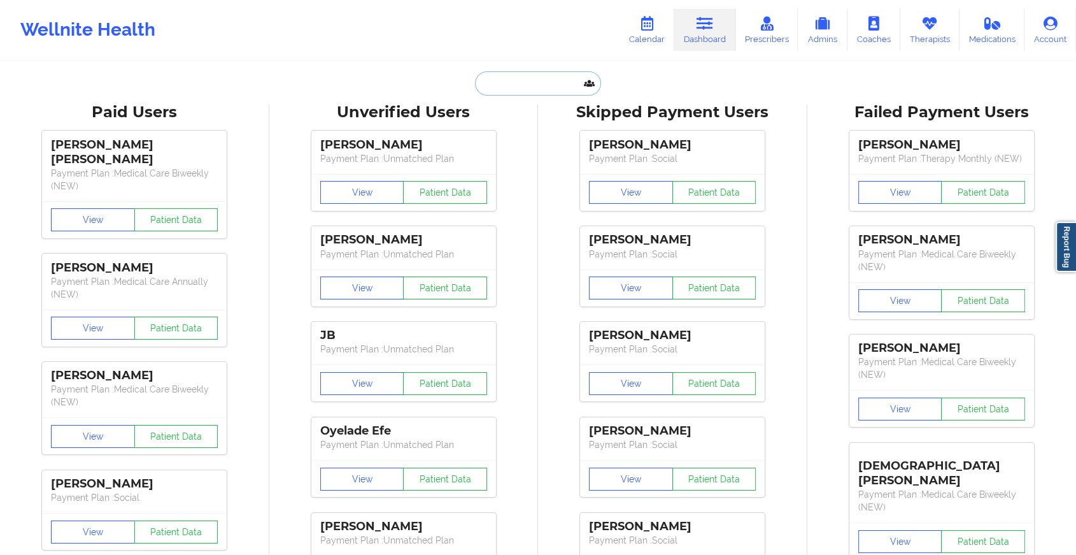
click at [516, 92] on input "text" at bounding box center [538, 83] width 126 height 24
paste input "[EMAIL_ADDRESS][DOMAIN_NAME]"
type input "[EMAIL_ADDRESS][DOMAIN_NAME]"
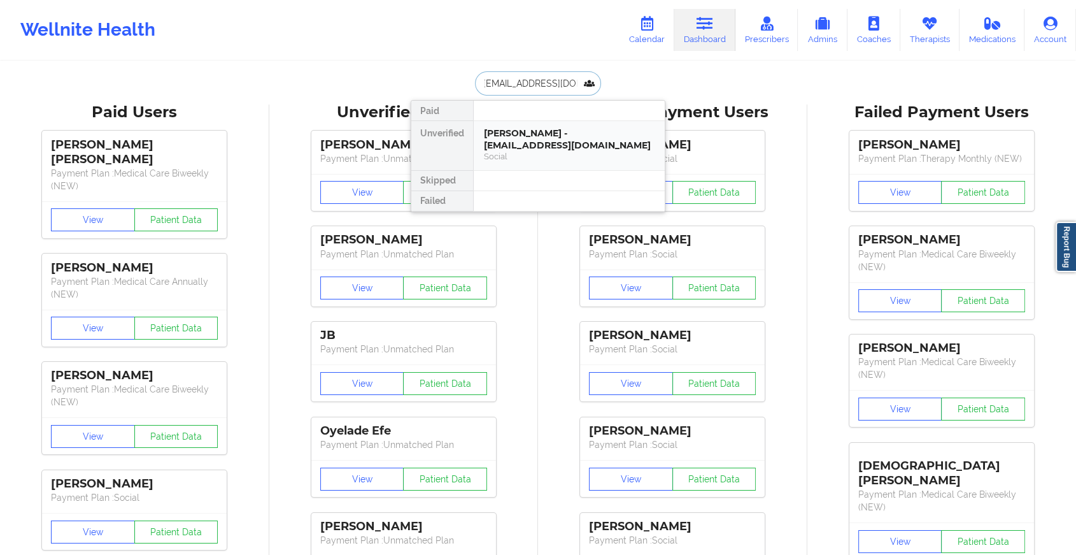
click at [568, 143] on div "[PERSON_NAME] - [EMAIL_ADDRESS][DOMAIN_NAME]" at bounding box center [569, 139] width 171 height 24
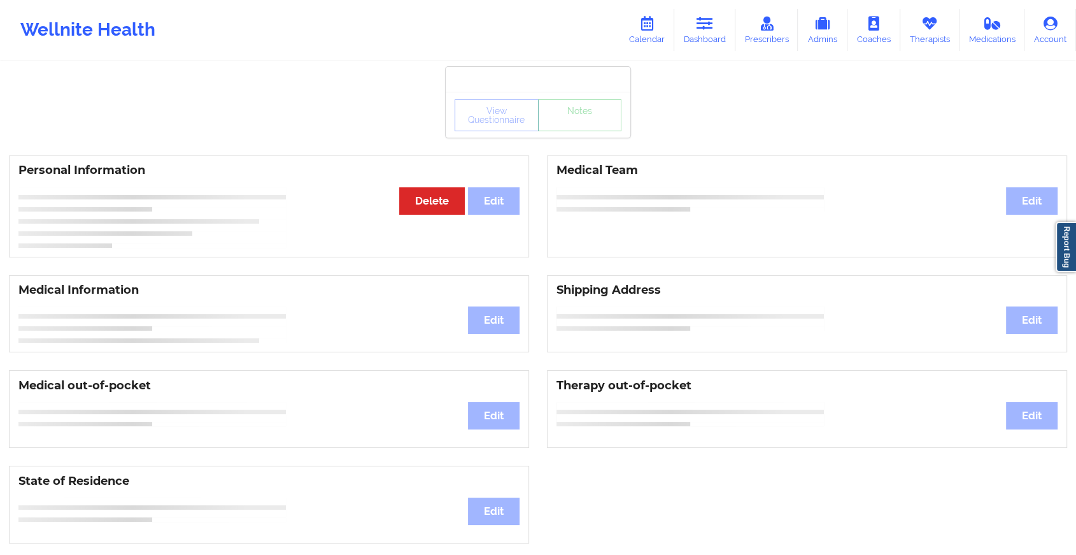
click at [583, 124] on div "View Questionnaire Notes" at bounding box center [538, 115] width 167 height 32
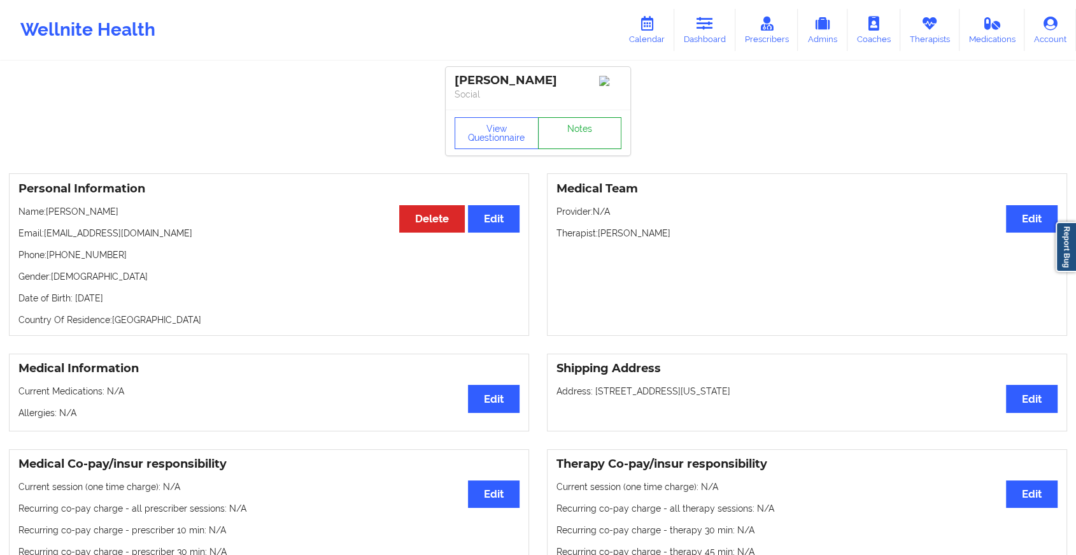
click at [583, 124] on link "Notes" at bounding box center [580, 133] width 84 height 32
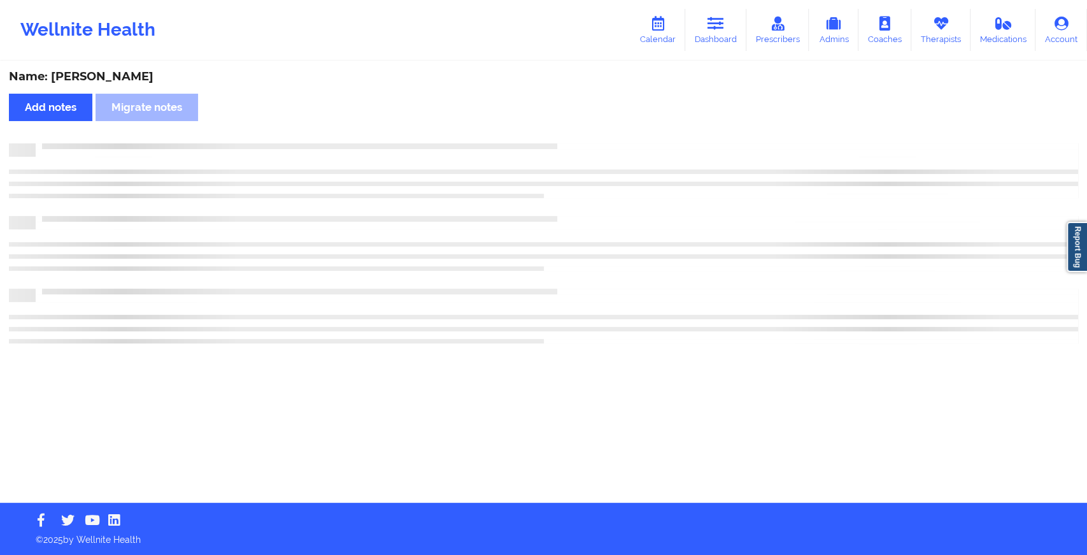
click at [583, 124] on div "Name: [PERSON_NAME] Add notes Migrate notes" at bounding box center [543, 282] width 1087 height 440
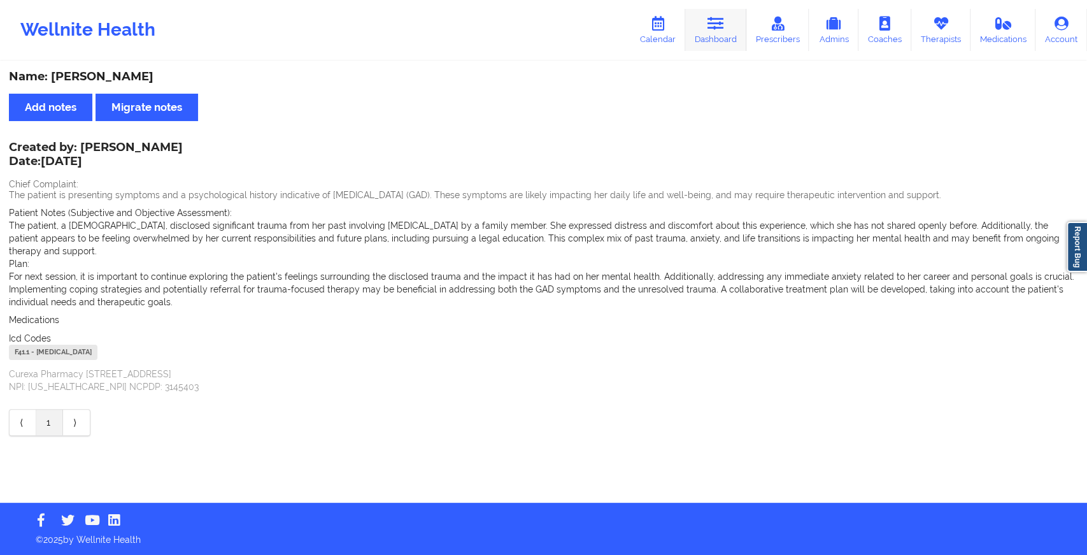
click at [737, 15] on link "Dashboard" at bounding box center [715, 30] width 61 height 42
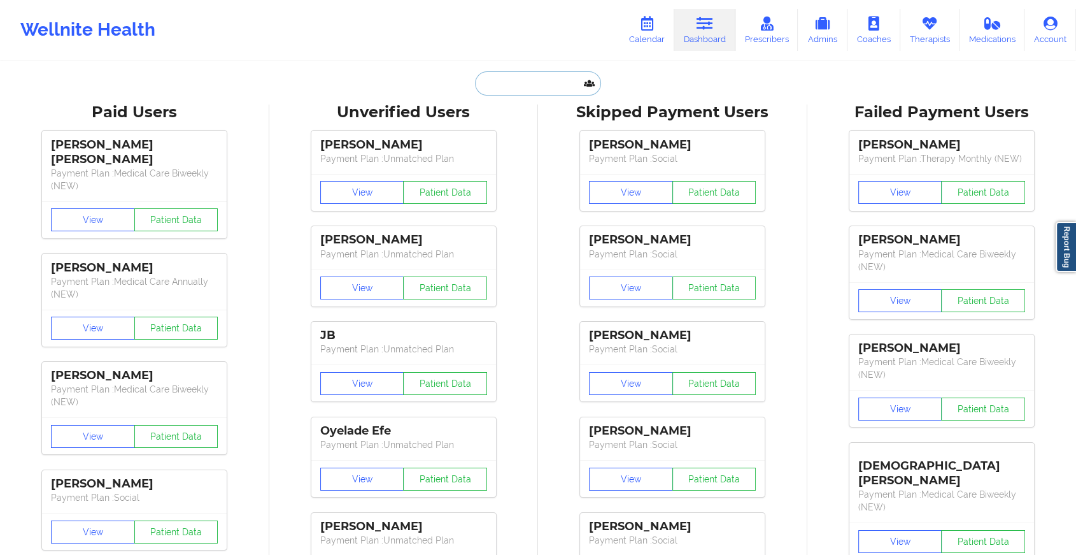
click at [531, 78] on input "text" at bounding box center [538, 83] width 126 height 24
paste input "[DOMAIN_NAME][EMAIL_ADDRESS][DOMAIN_NAME]"
type input "[DOMAIN_NAME][EMAIL_ADDRESS][DOMAIN_NAME]"
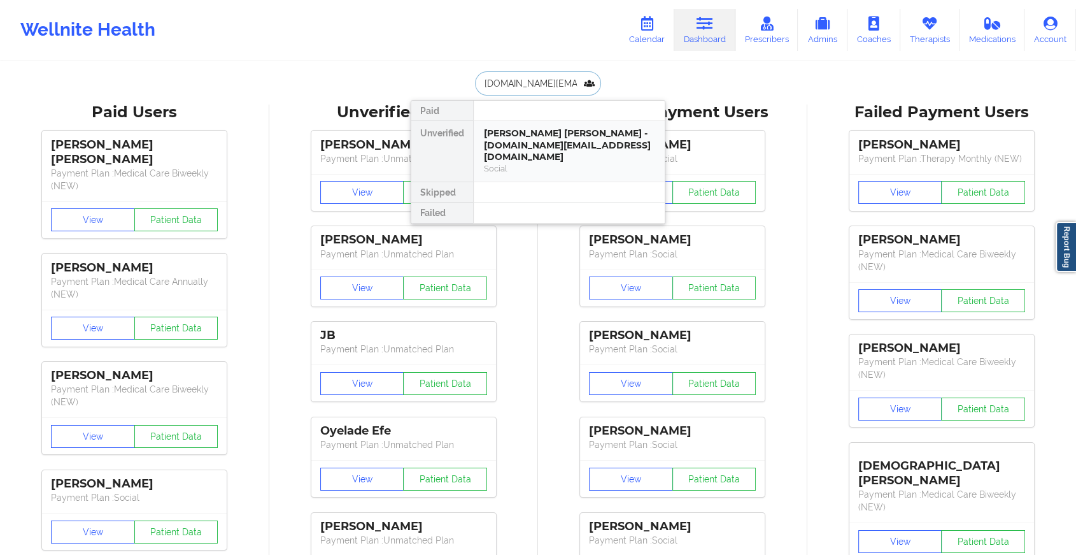
click at [535, 132] on div "[PERSON_NAME] [PERSON_NAME] - [DOMAIN_NAME][EMAIL_ADDRESS][DOMAIN_NAME]" at bounding box center [569, 145] width 171 height 36
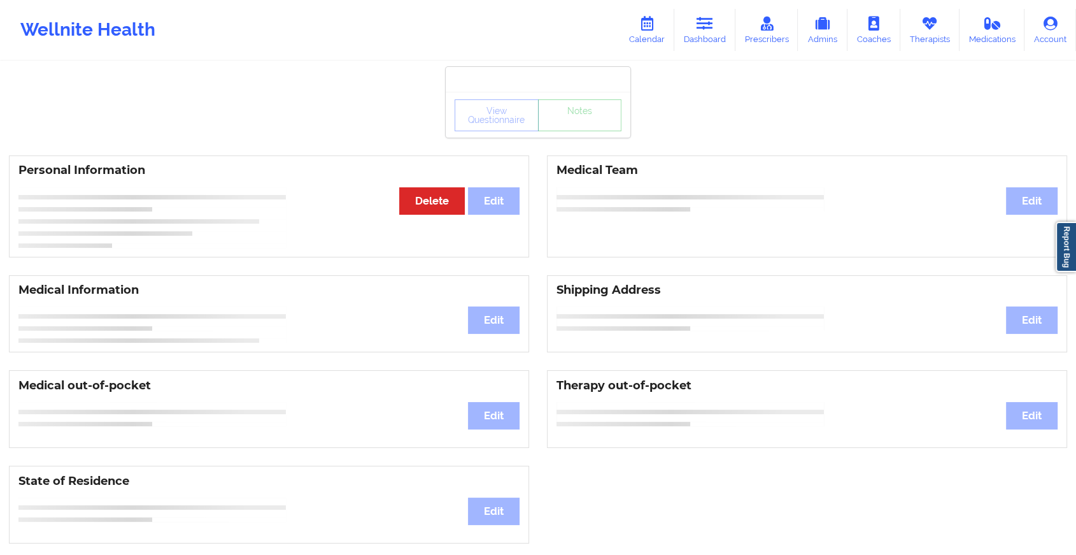
click at [561, 143] on div "View Questionnaire Notes Personal Information Edit Delete Medical Team Edit Med…" at bounding box center [538, 537] width 1076 height 1075
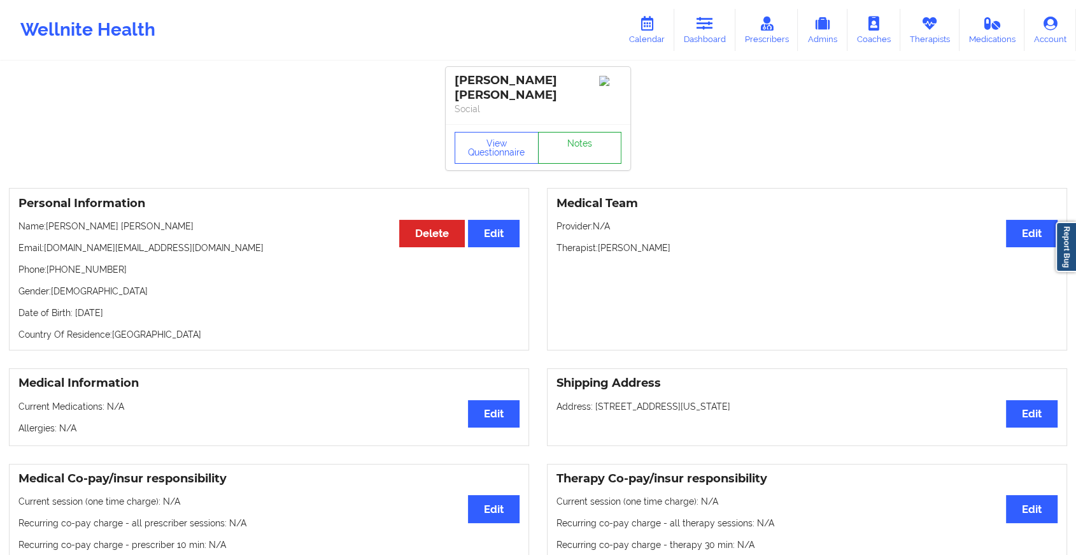
click at [561, 143] on link "Notes" at bounding box center [580, 148] width 84 height 32
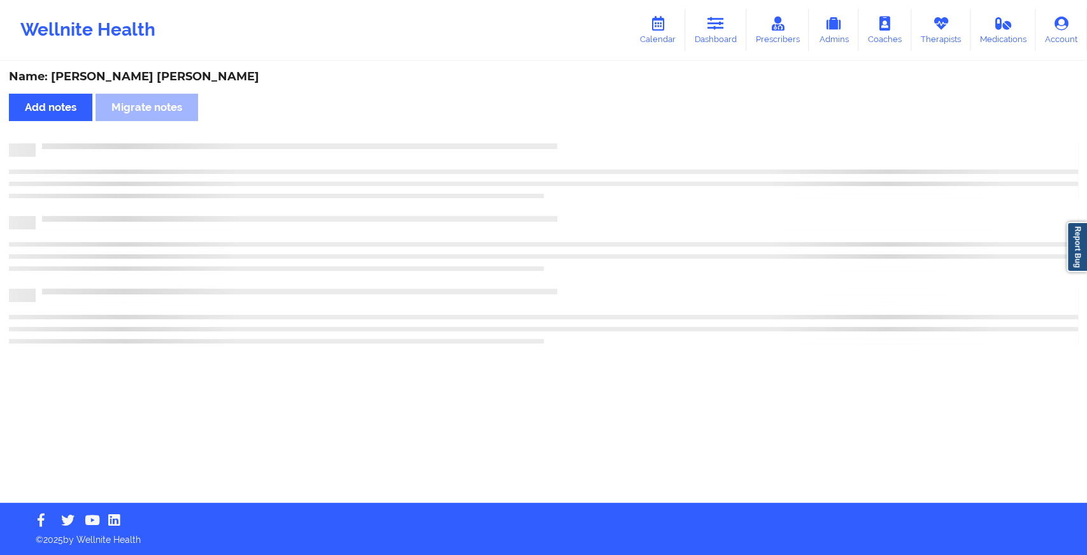
click at [561, 143] on div at bounding box center [557, 143] width 1043 height 0
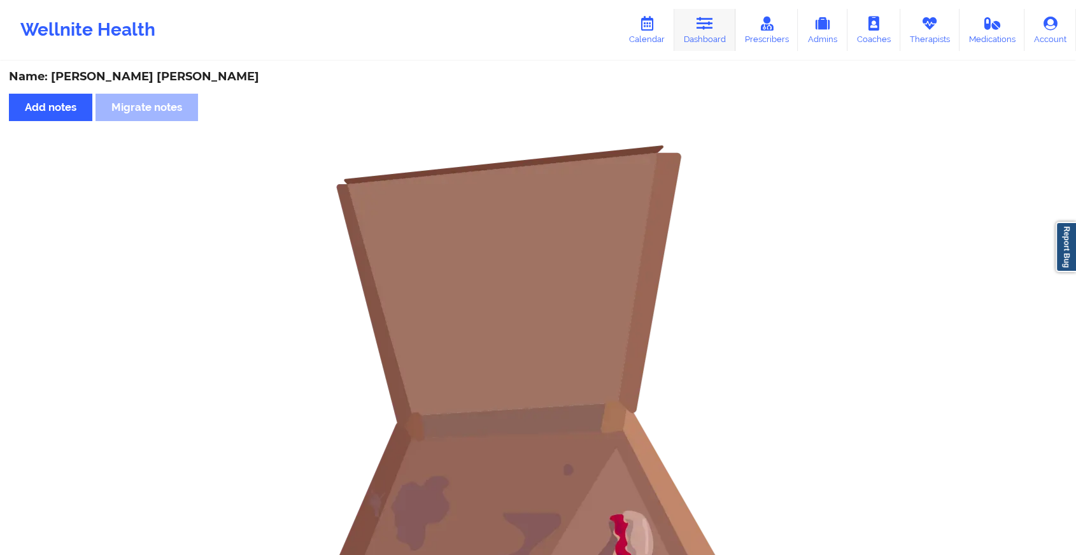
click at [710, 35] on link "Dashboard" at bounding box center [704, 30] width 61 height 42
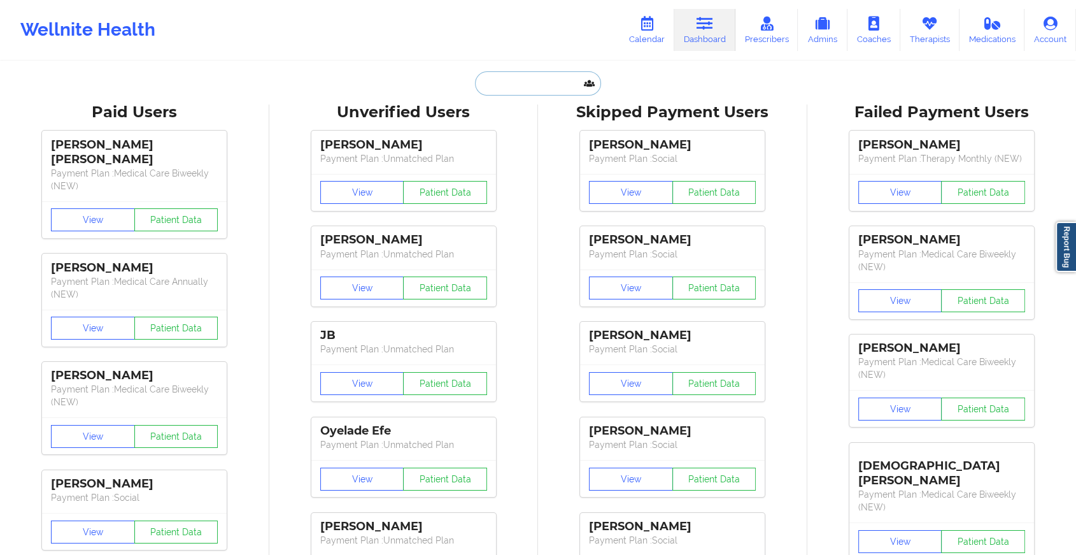
click at [511, 76] on input "text" at bounding box center [538, 83] width 126 height 24
paste input "[PERSON_NAME][EMAIL_ADDRESS][PERSON_NAME][PERSON_NAME][DOMAIN_NAME]"
type input "[PERSON_NAME][EMAIL_ADDRESS][PERSON_NAME][PERSON_NAME][DOMAIN_NAME]"
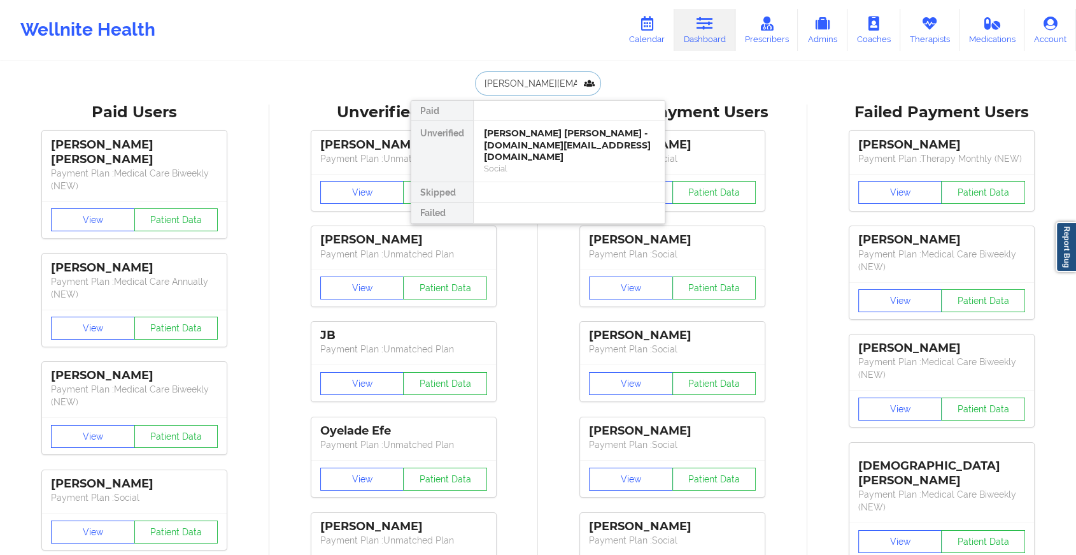
scroll to position [0, 26]
click at [544, 139] on div "[PERSON_NAME] - [PERSON_NAME][EMAIL_ADDRESS][PERSON_NAME][PERSON_NAME][DOMAIN_N…" at bounding box center [569, 145] width 171 height 36
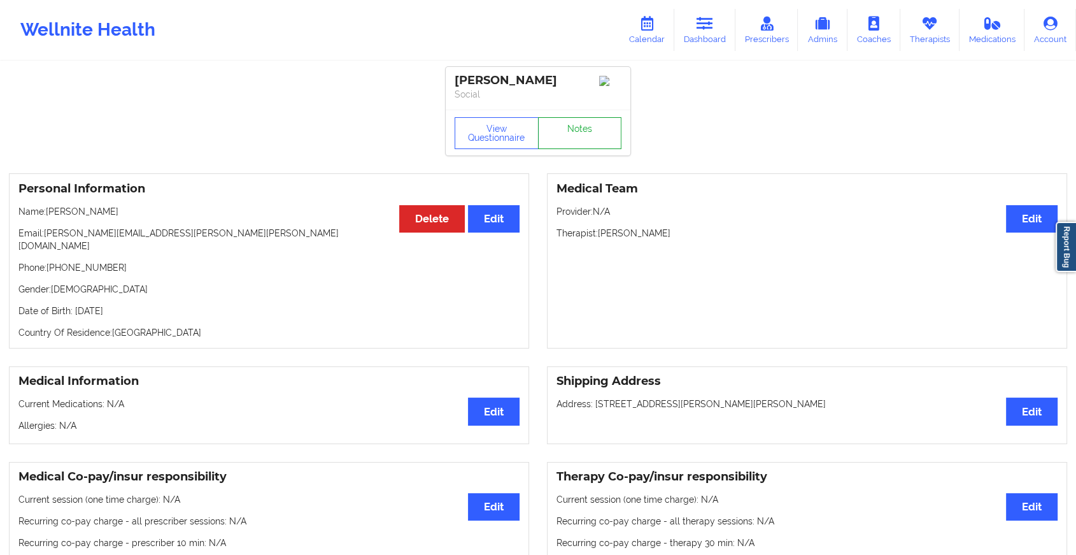
click at [584, 122] on link "Notes" at bounding box center [580, 133] width 84 height 32
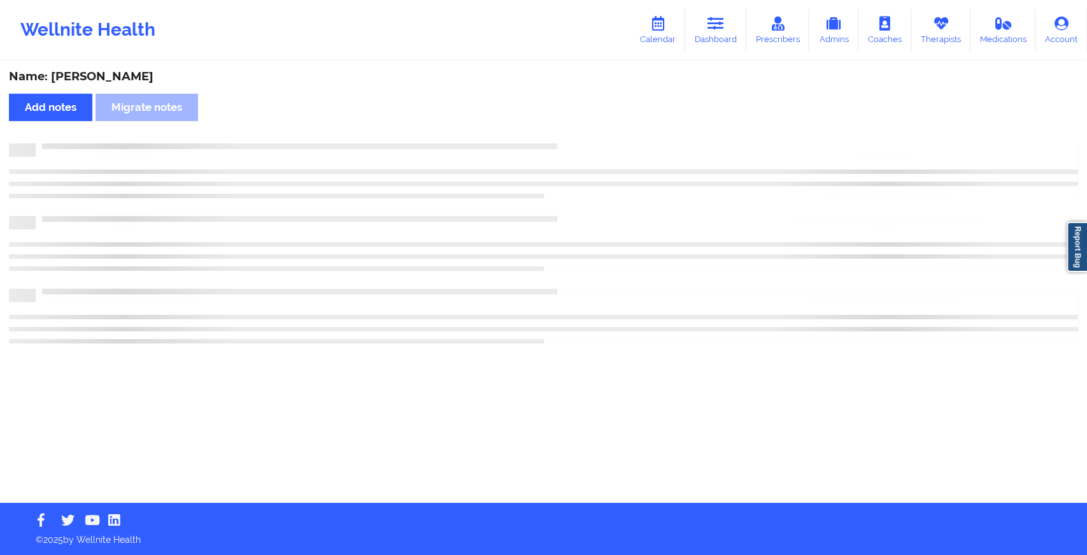
click at [584, 122] on div "Name: [PERSON_NAME] Add notes Migrate notes" at bounding box center [543, 282] width 1087 height 440
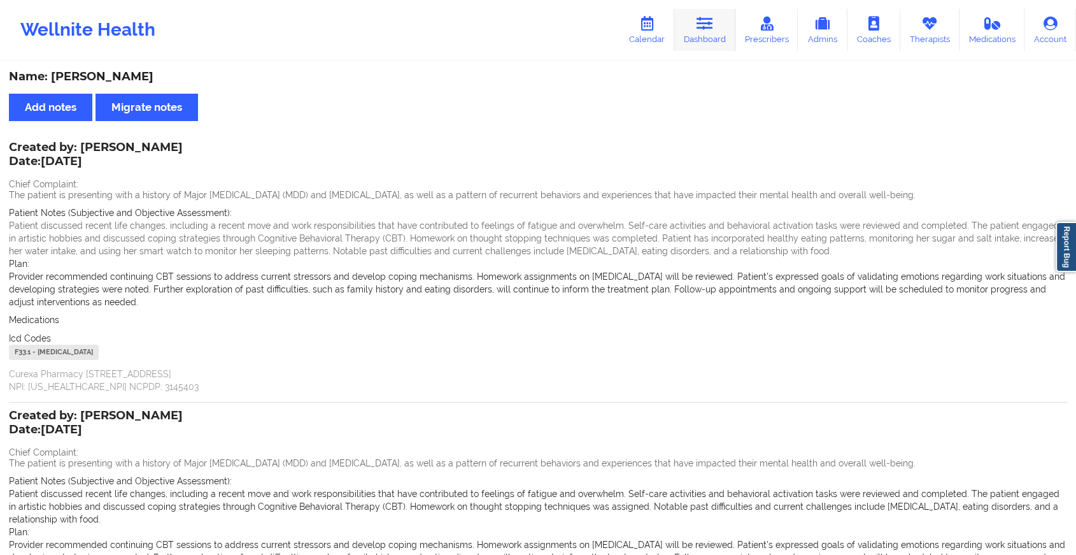
click at [706, 29] on icon at bounding box center [705, 24] width 17 height 14
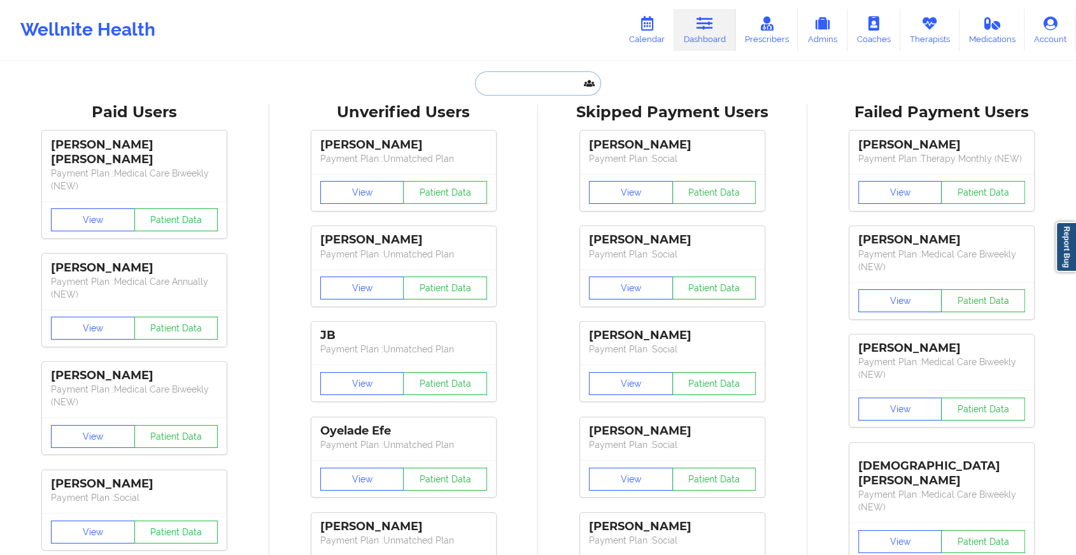
click at [550, 86] on input "text" at bounding box center [538, 83] width 126 height 24
paste input "[EMAIL_ADDRESS][DOMAIN_NAME]"
type input "[EMAIL_ADDRESS][DOMAIN_NAME]"
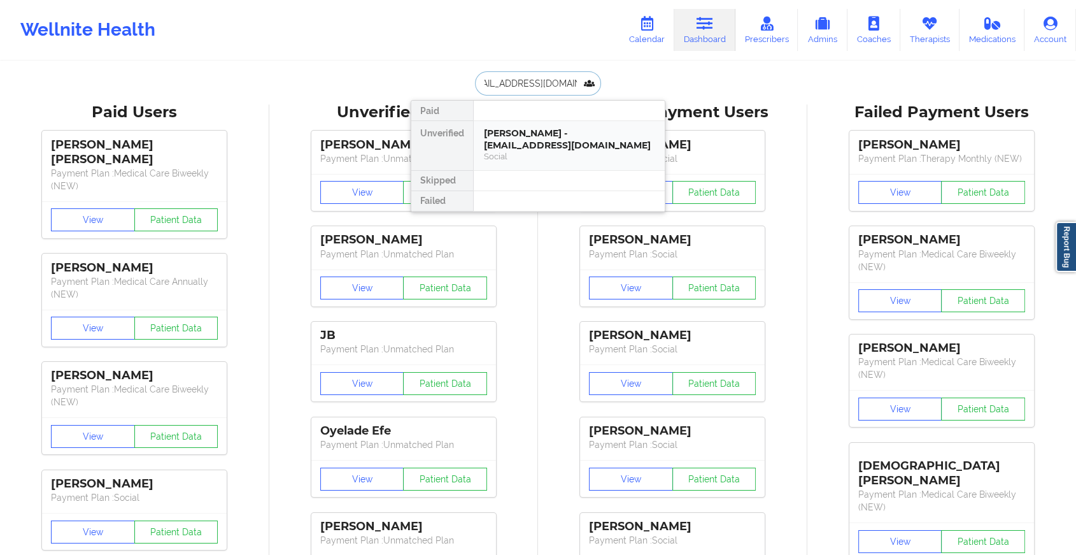
click at [550, 129] on div "[PERSON_NAME] - [EMAIL_ADDRESS][DOMAIN_NAME]" at bounding box center [569, 139] width 171 height 24
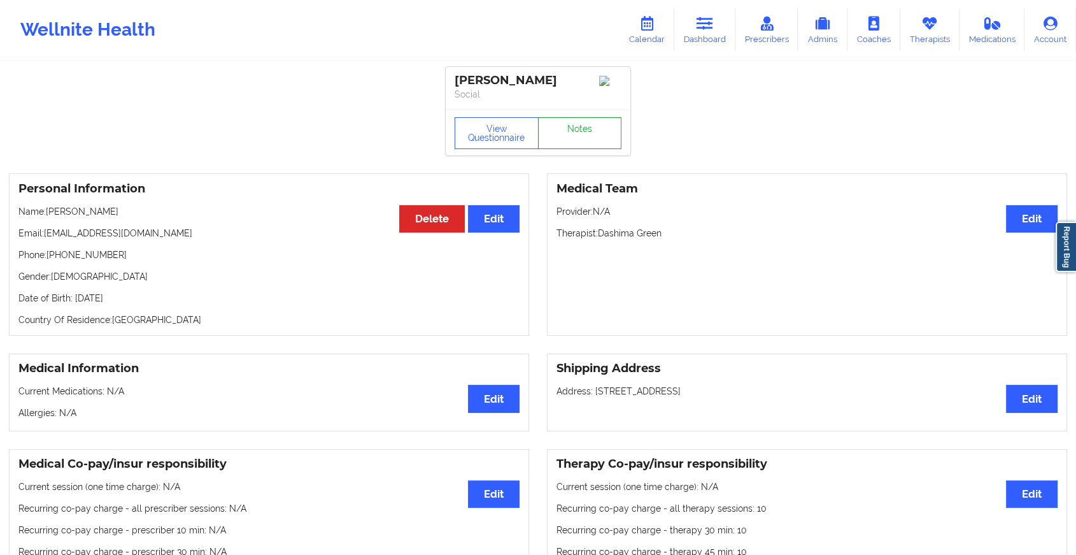
click at [602, 132] on link "Notes" at bounding box center [580, 133] width 84 height 32
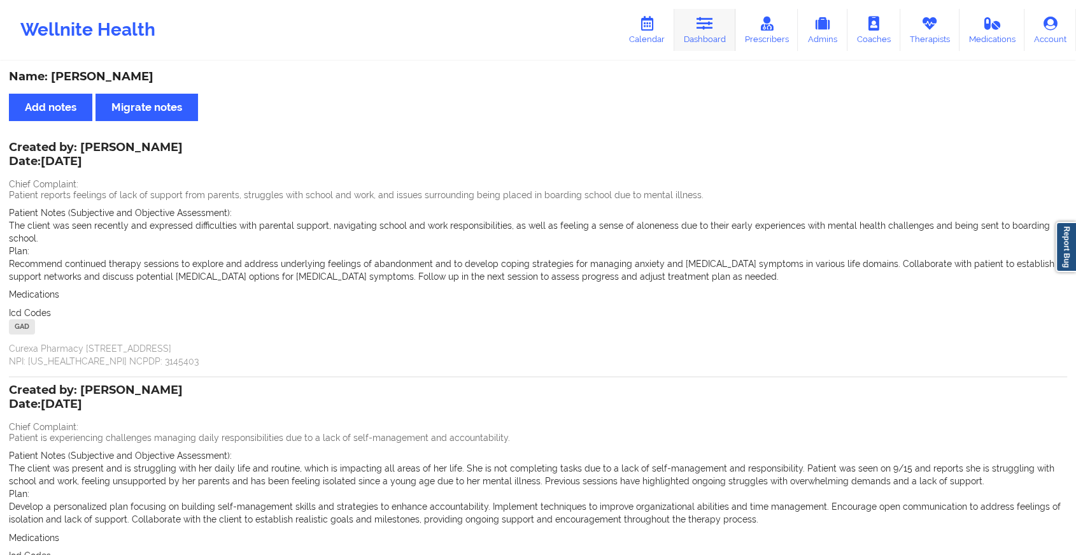
click at [701, 15] on link "Dashboard" at bounding box center [704, 30] width 61 height 42
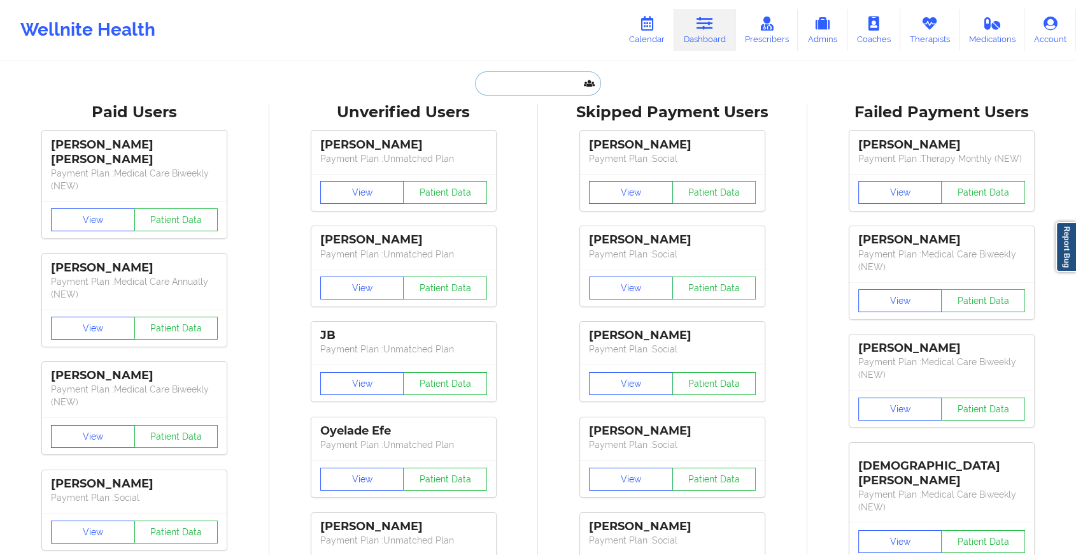
click at [501, 85] on input "text" at bounding box center [538, 83] width 126 height 24
paste input "[EMAIL_ADDRESS][DOMAIN_NAME]"
type input "[EMAIL_ADDRESS][DOMAIN_NAME]"
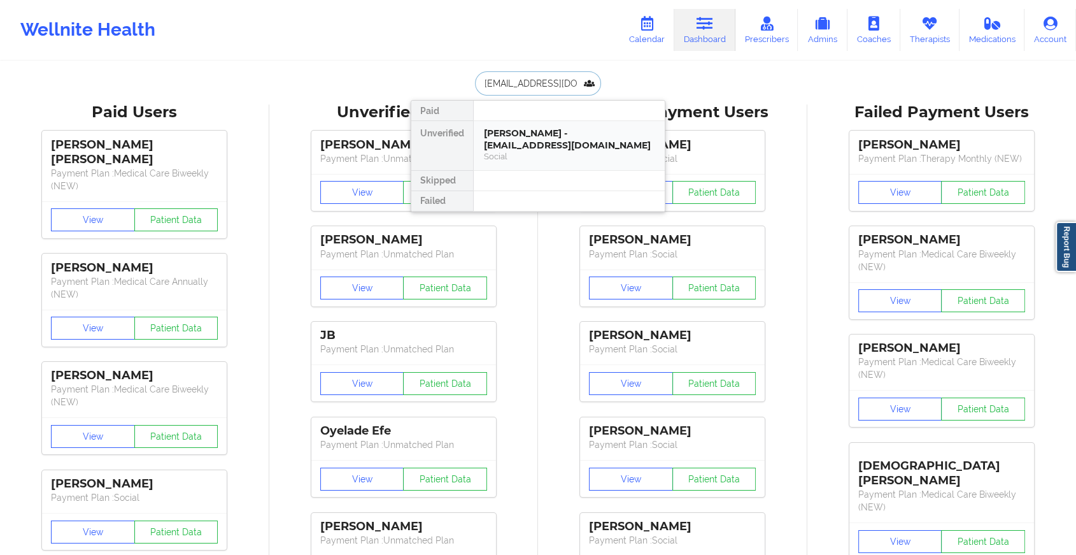
click at [538, 156] on div "Social" at bounding box center [569, 156] width 171 height 11
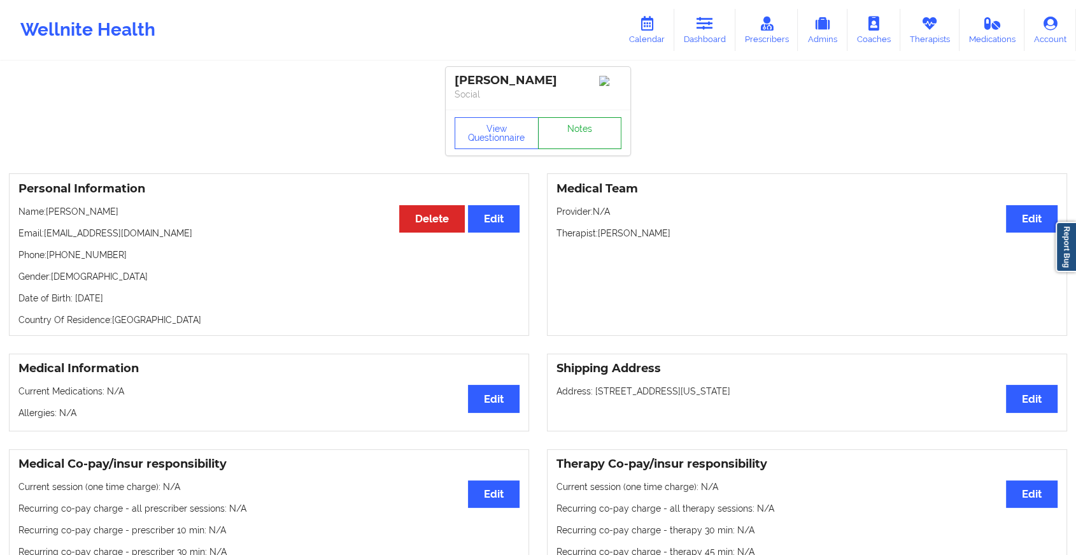
click at [573, 131] on link "Notes" at bounding box center [580, 133] width 84 height 32
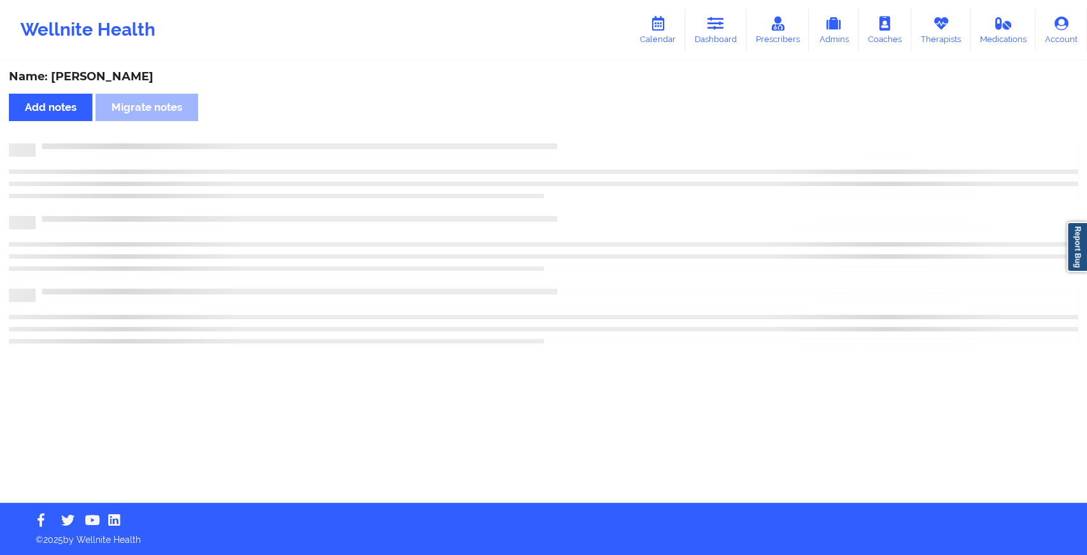
click at [573, 131] on div "Name: [PERSON_NAME] Add notes Migrate notes" at bounding box center [543, 282] width 1087 height 440
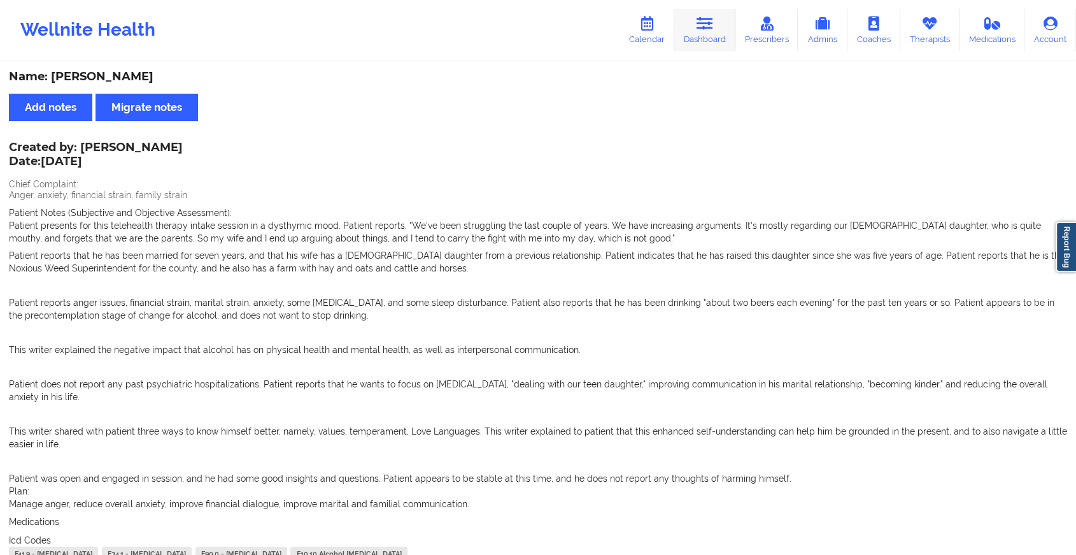
click at [716, 43] on link "Dashboard" at bounding box center [704, 30] width 61 height 42
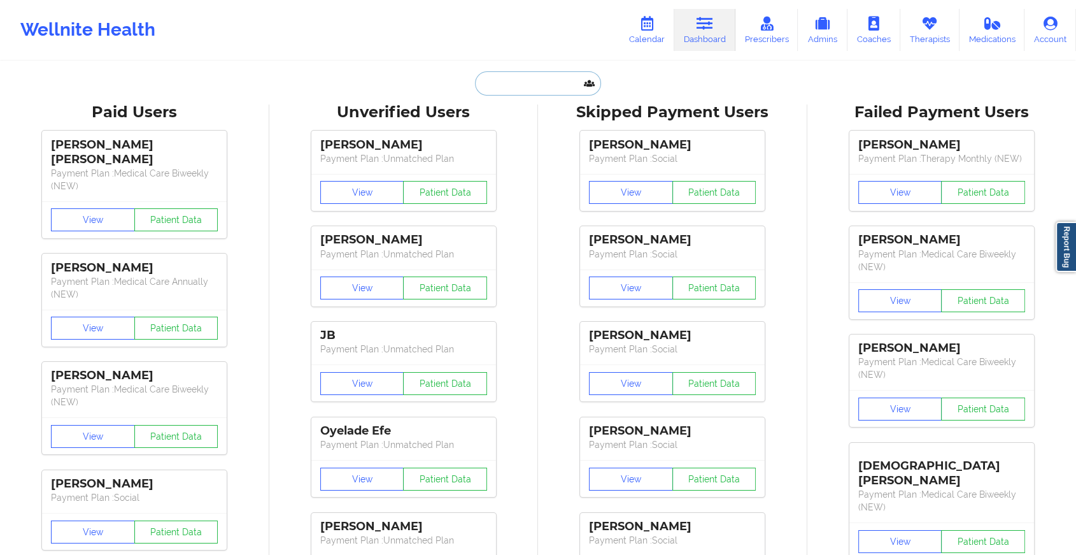
click at [504, 89] on input "text" at bounding box center [538, 83] width 126 height 24
paste input "[EMAIL_ADDRESS][DOMAIN_NAME]"
type input "[EMAIL_ADDRESS][DOMAIN_NAME]"
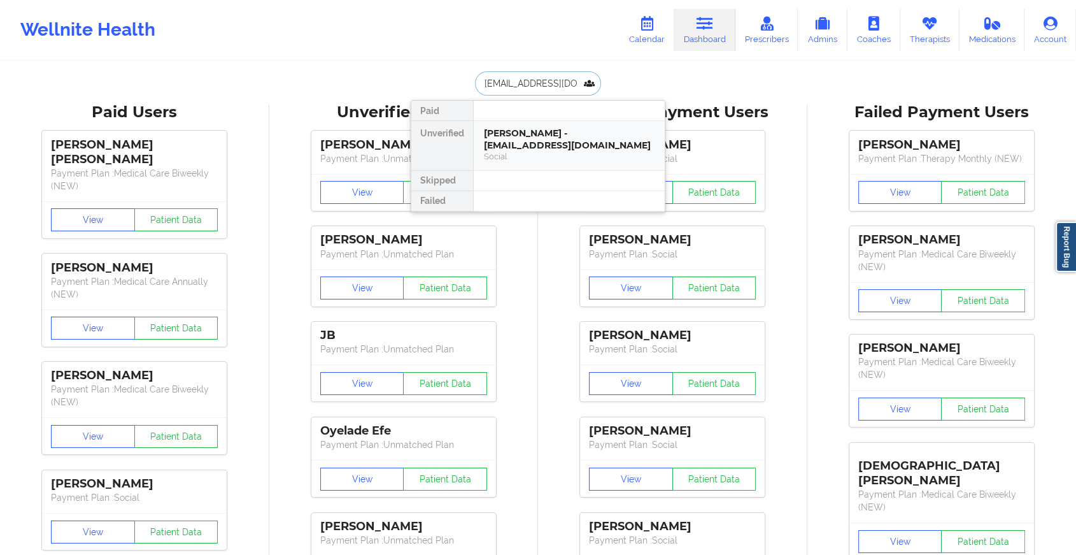
click at [545, 134] on div "[PERSON_NAME] - [EMAIL_ADDRESS][DOMAIN_NAME]" at bounding box center [569, 139] width 171 height 24
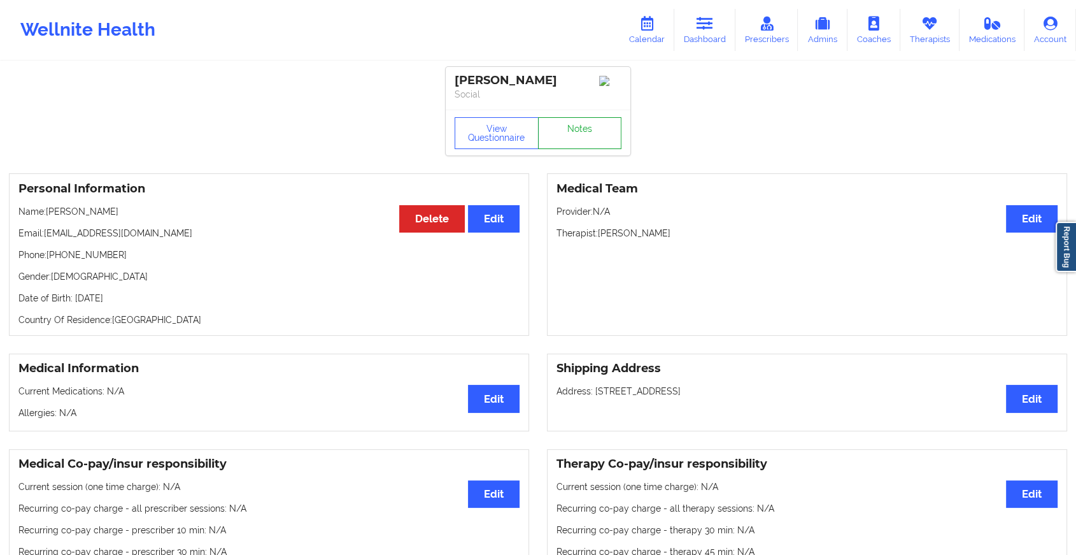
click at [591, 148] on link "Notes" at bounding box center [580, 133] width 84 height 32
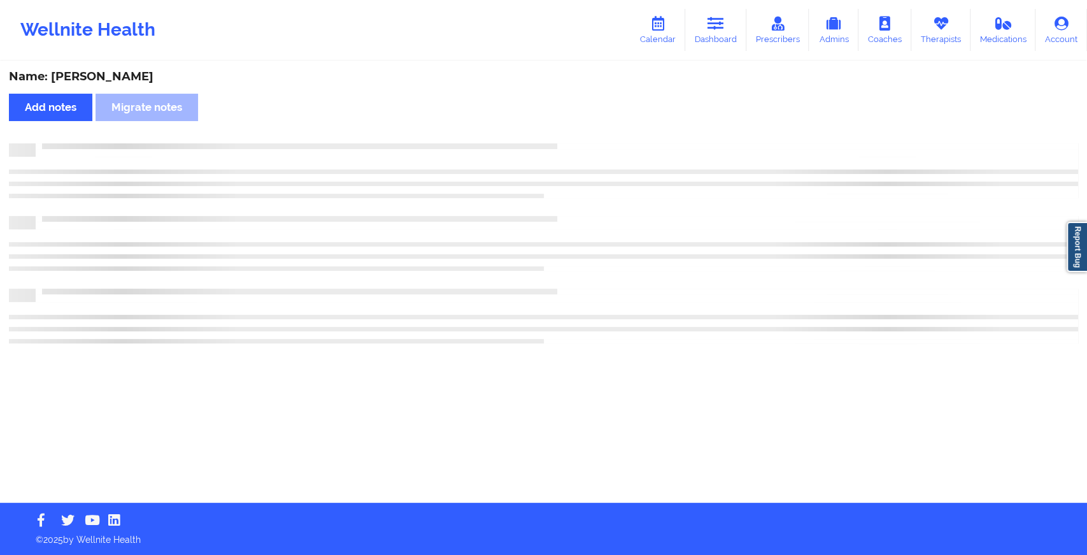
click at [591, 143] on div at bounding box center [557, 143] width 1043 height 0
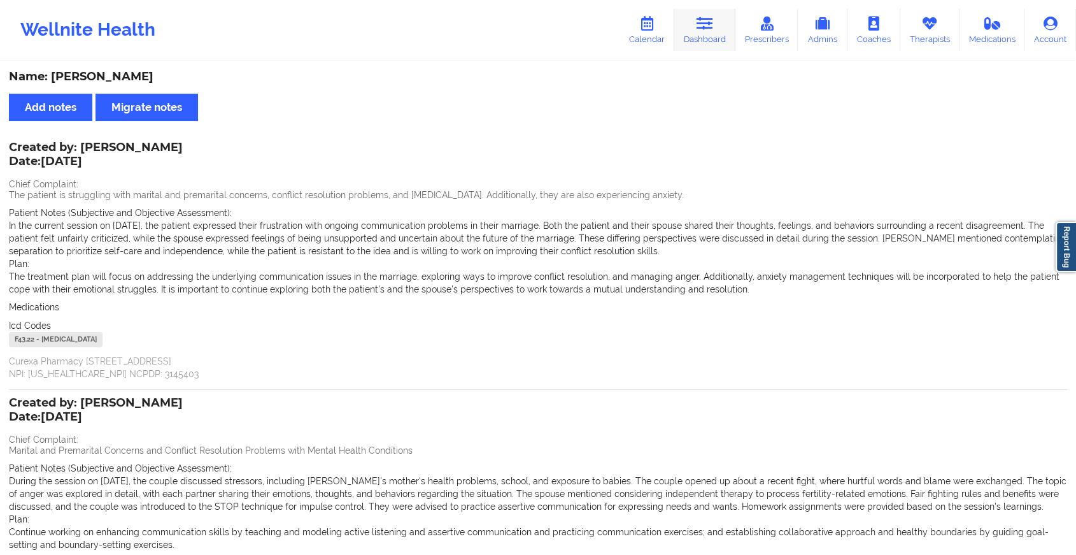
click at [708, 22] on icon at bounding box center [705, 24] width 17 height 14
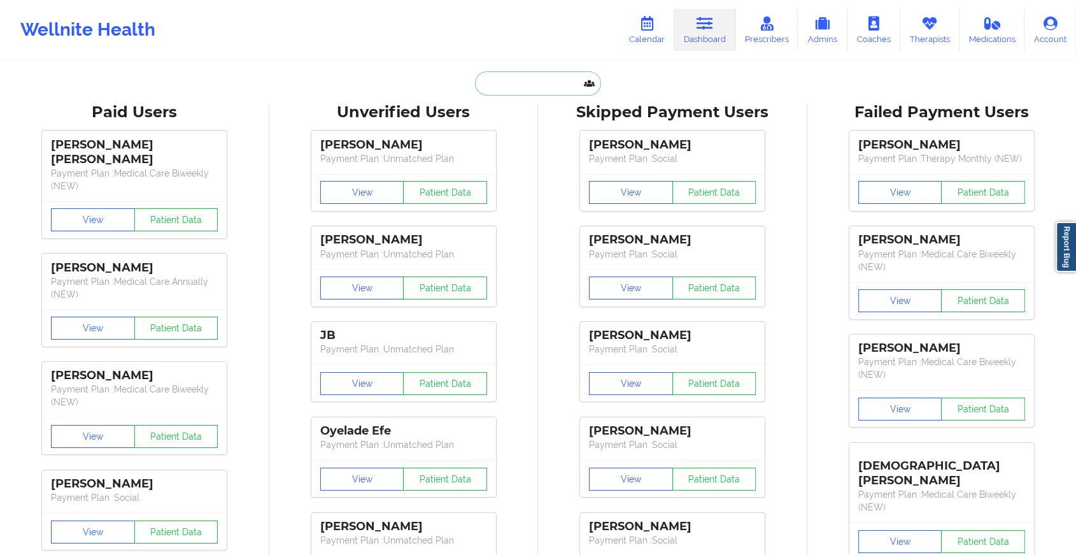
click at [509, 89] on input "text" at bounding box center [538, 83] width 126 height 24
paste input "[EMAIL_ADDRESS][DOMAIN_NAME]"
type input "[EMAIL_ADDRESS][DOMAIN_NAME]"
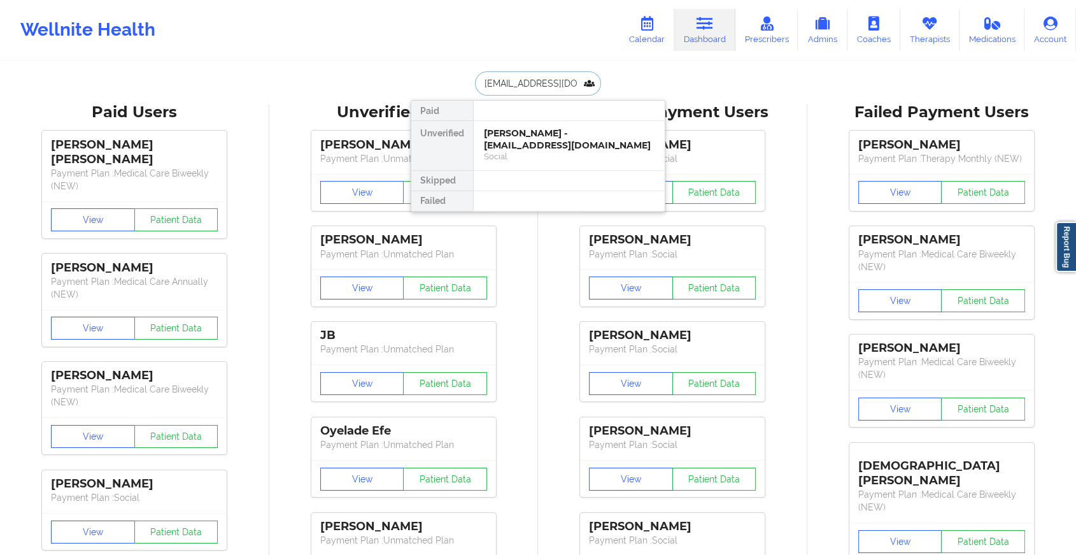
scroll to position [0, 34]
click at [522, 134] on div "[PERSON_NAME] - [EMAIL_ADDRESS][DOMAIN_NAME]" at bounding box center [569, 139] width 171 height 24
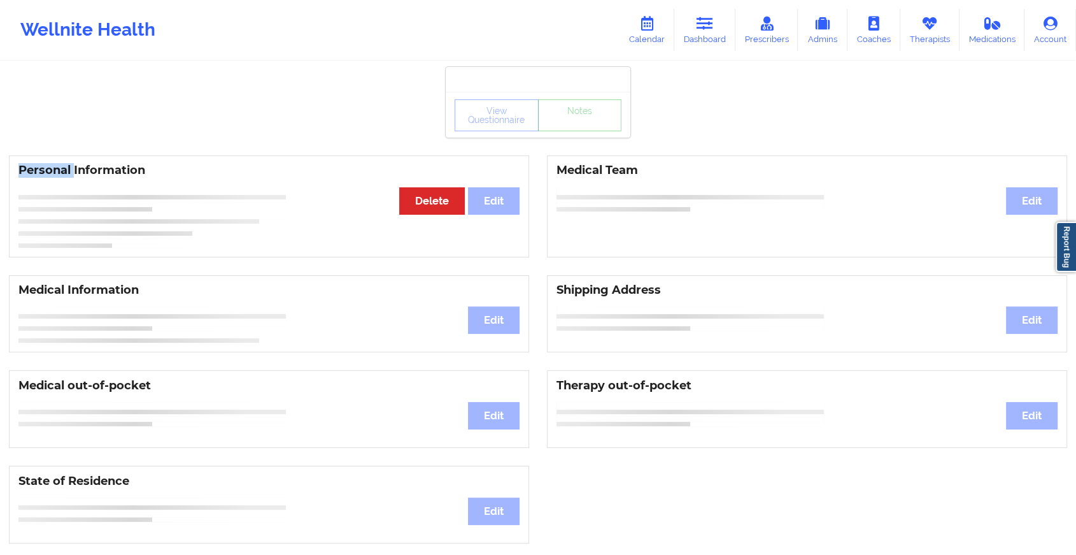
click at [522, 134] on div "View Questionnaire Notes" at bounding box center [538, 115] width 185 height 46
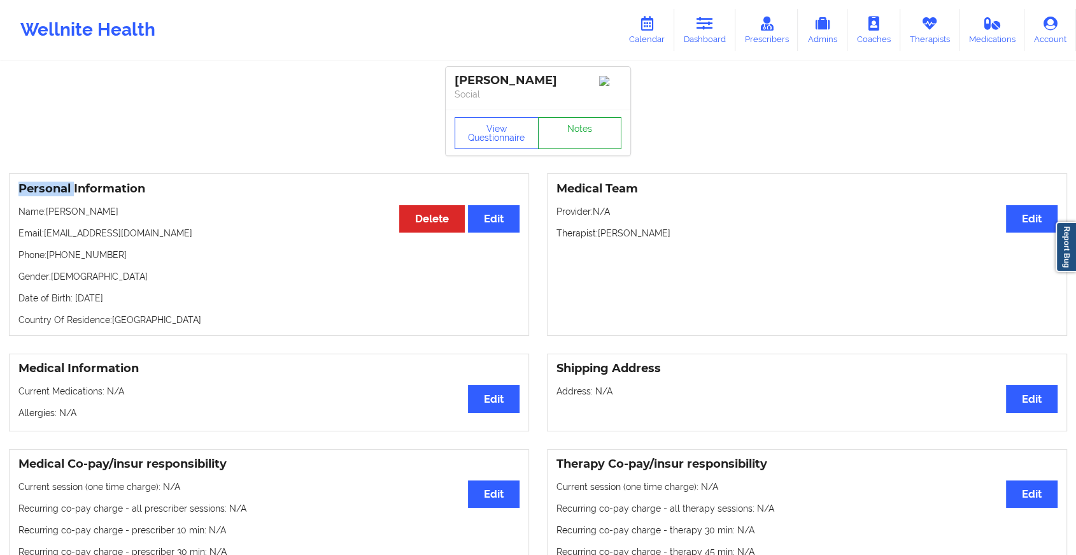
drag, startPoint x: 522, startPoint y: 134, endPoint x: 561, endPoint y: 139, distance: 39.9
click at [561, 139] on link "Notes" at bounding box center [580, 133] width 84 height 32
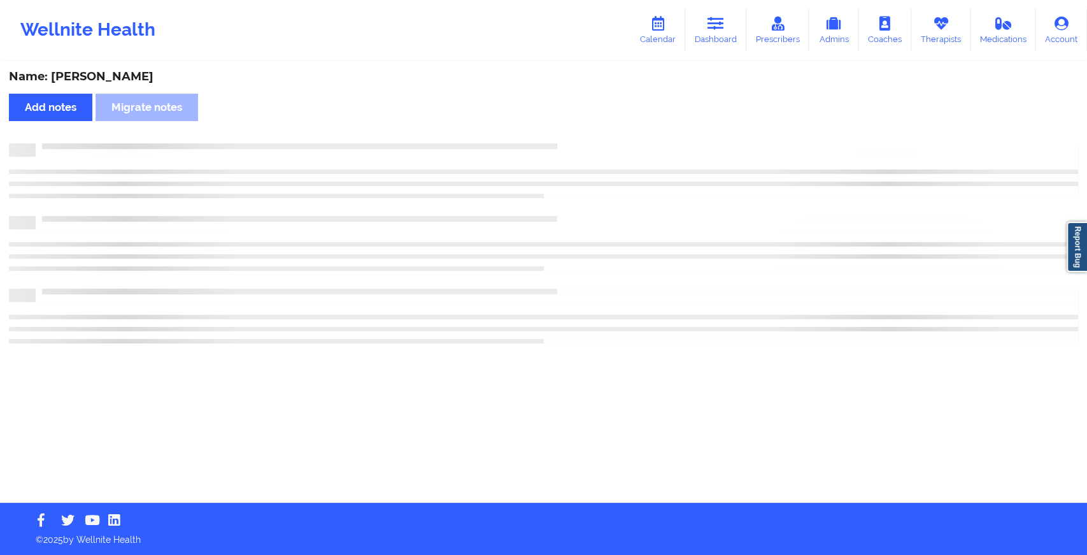
click at [561, 139] on div "Name: [PERSON_NAME] Add notes Migrate notes" at bounding box center [543, 282] width 1087 height 440
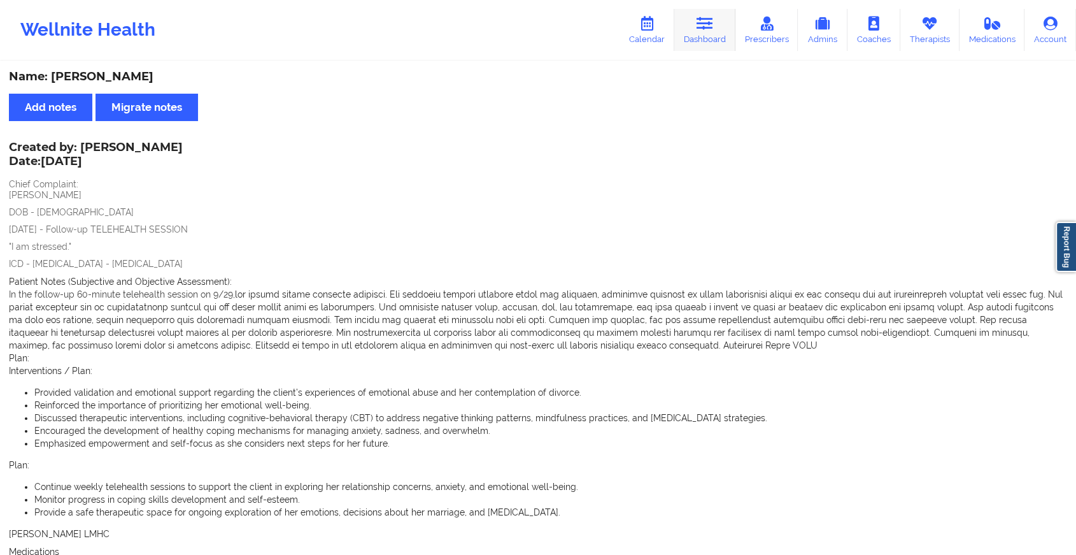
click at [704, 36] on link "Dashboard" at bounding box center [704, 30] width 61 height 42
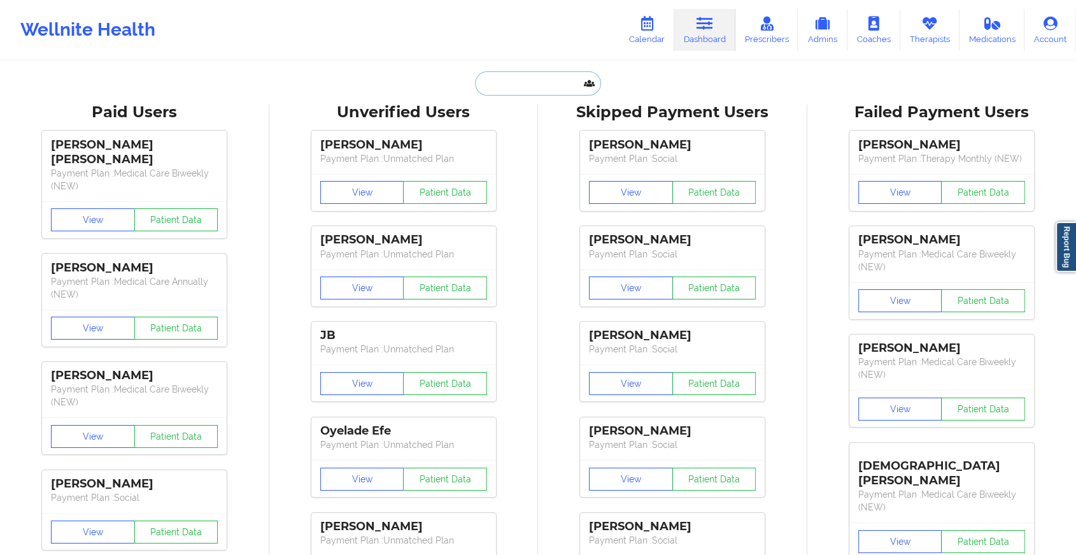
click at [493, 82] on input "text" at bounding box center [538, 83] width 126 height 24
paste input "[EMAIL_ADDRESS][DOMAIN_NAME]"
type input "[EMAIL_ADDRESS][DOMAIN_NAME]"
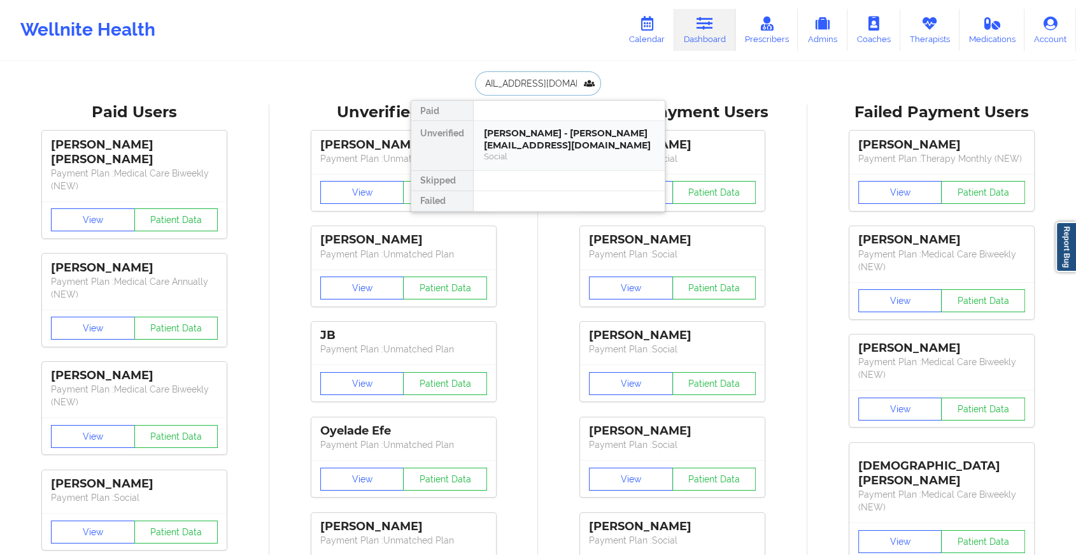
click at [517, 138] on div "[PERSON_NAME] - [PERSON_NAME][EMAIL_ADDRESS][DOMAIN_NAME]" at bounding box center [569, 139] width 171 height 24
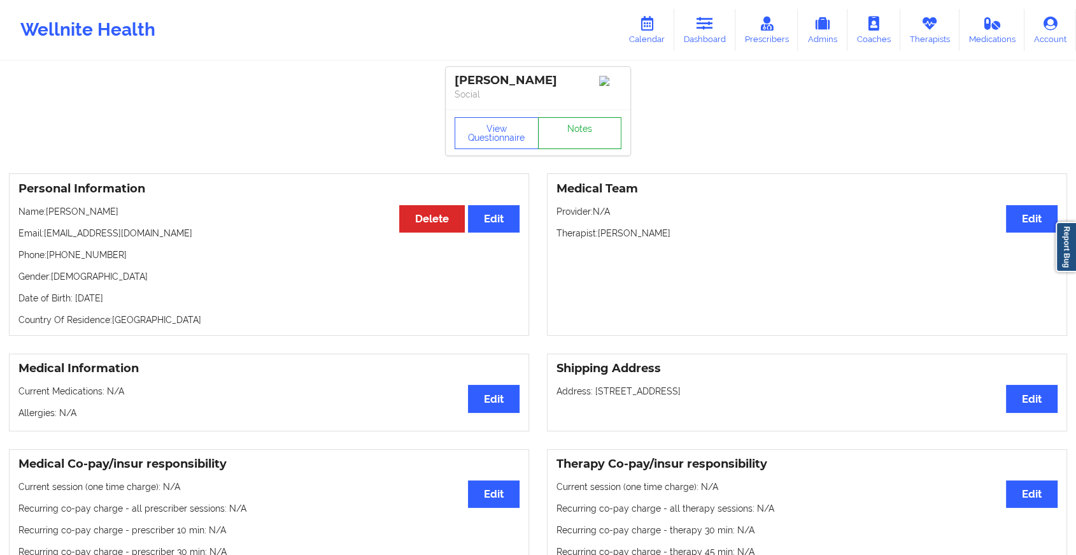
click at [596, 141] on link "Notes" at bounding box center [580, 133] width 84 height 32
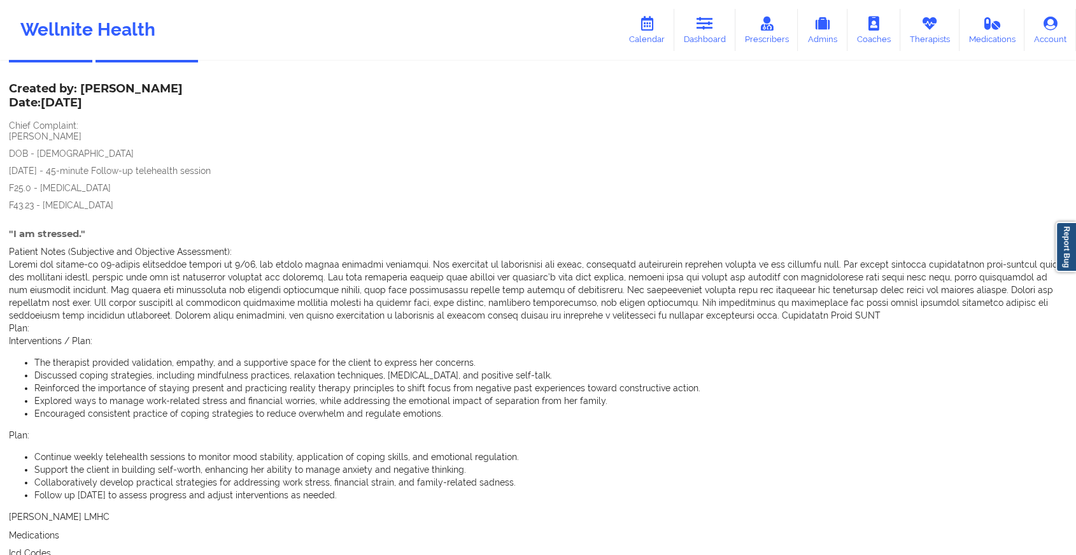
scroll to position [76, 0]
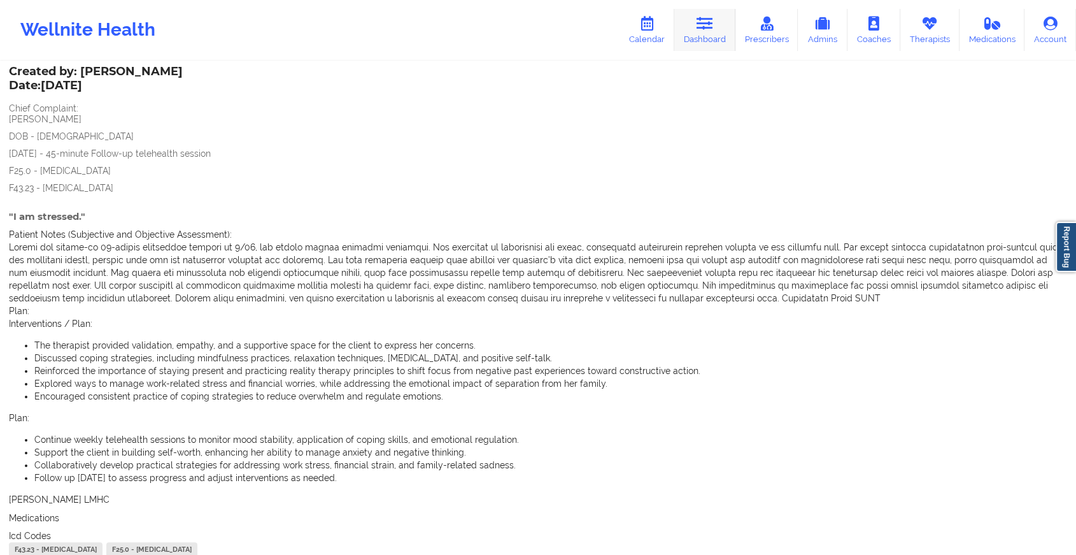
click at [712, 27] on icon at bounding box center [705, 24] width 17 height 14
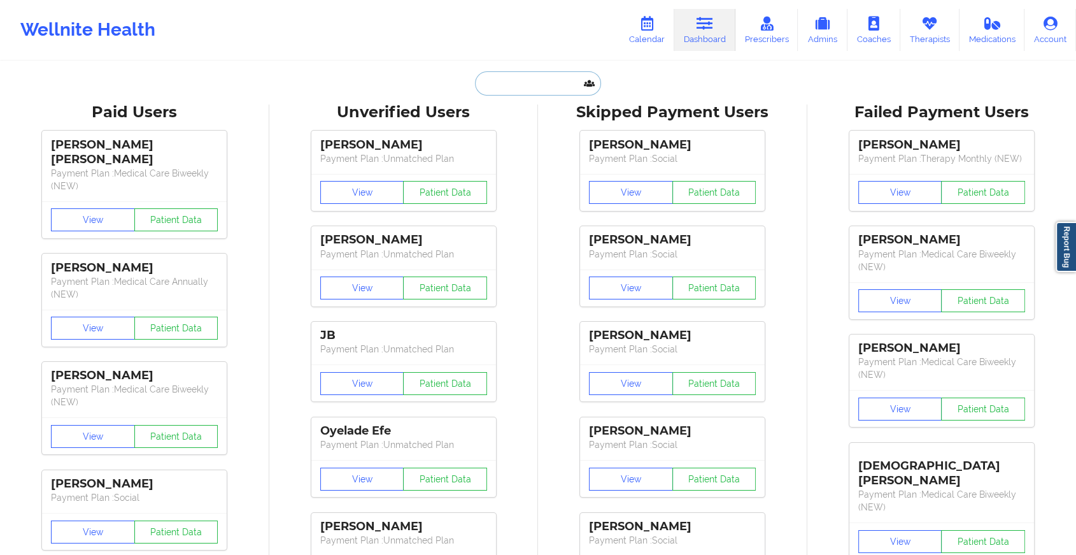
click at [522, 87] on input "text" at bounding box center [538, 83] width 126 height 24
paste input "[EMAIL_ADDRESS][DOMAIN_NAME]"
type input "[EMAIL_ADDRESS][DOMAIN_NAME]"
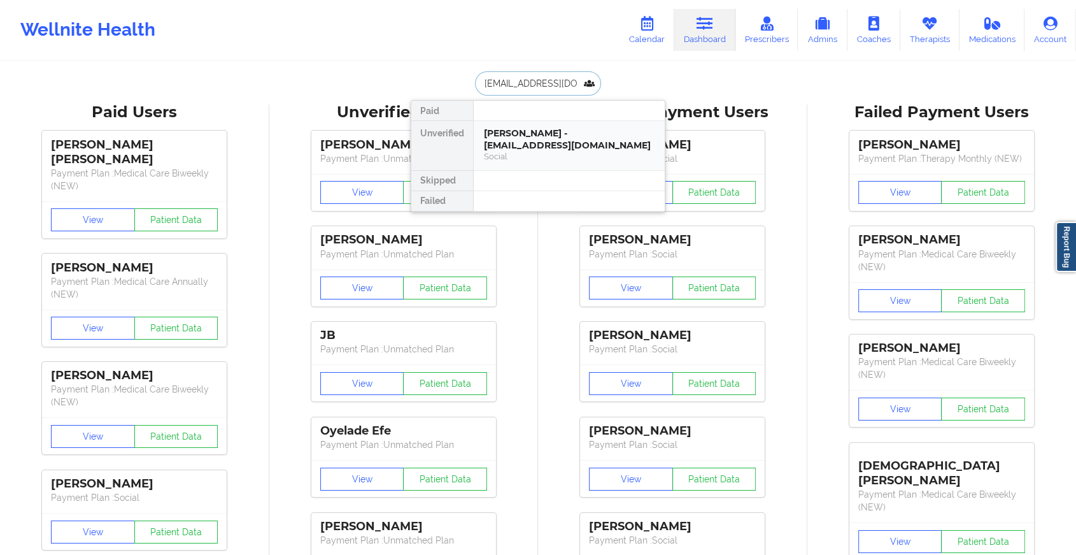
click at [518, 143] on div "[PERSON_NAME] - [EMAIL_ADDRESS][DOMAIN_NAME]" at bounding box center [569, 139] width 171 height 24
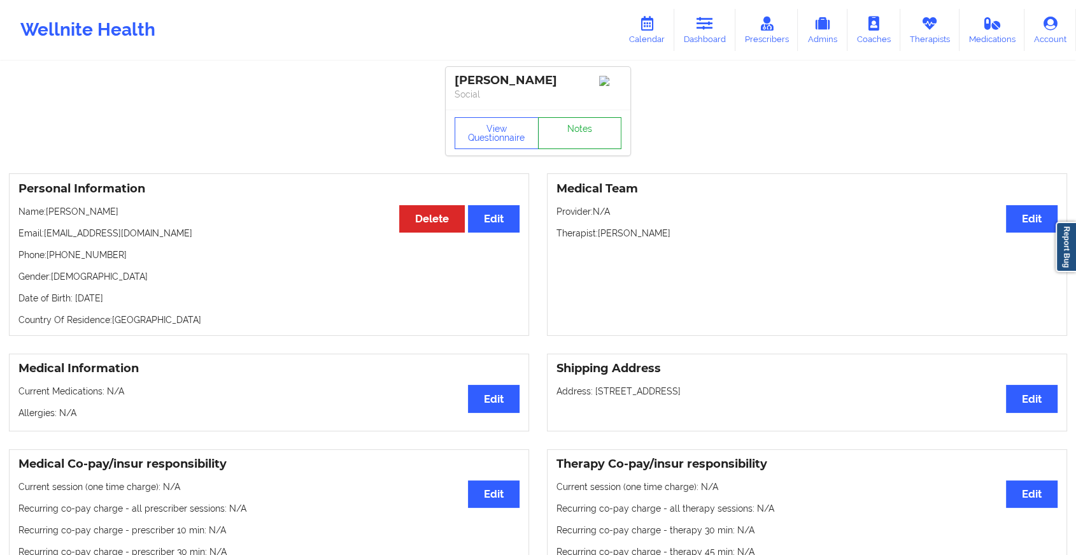
click at [573, 124] on link "Notes" at bounding box center [580, 133] width 84 height 32
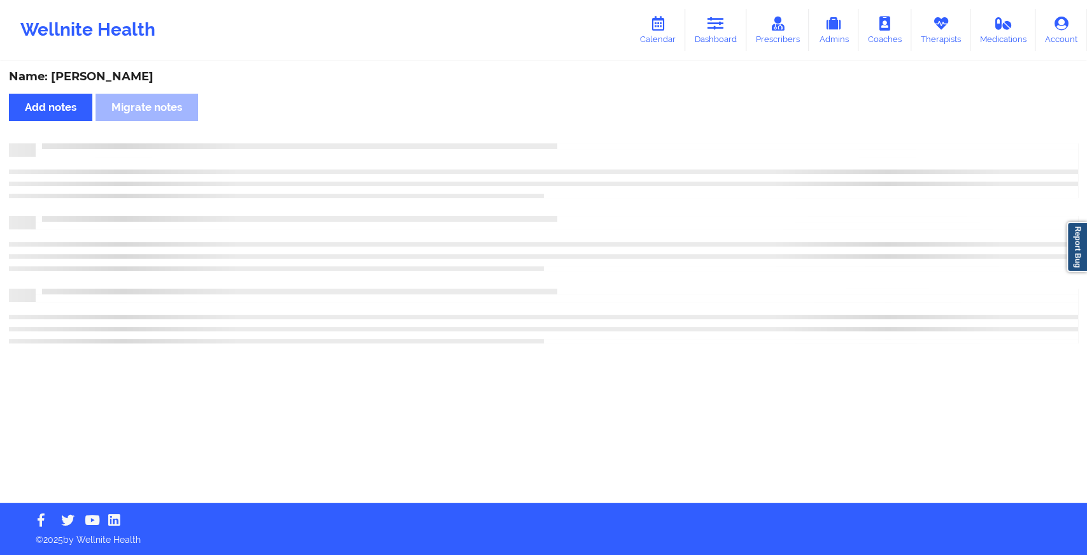
click at [573, 124] on div "Name: [PERSON_NAME] Add notes Migrate notes" at bounding box center [543, 282] width 1087 height 440
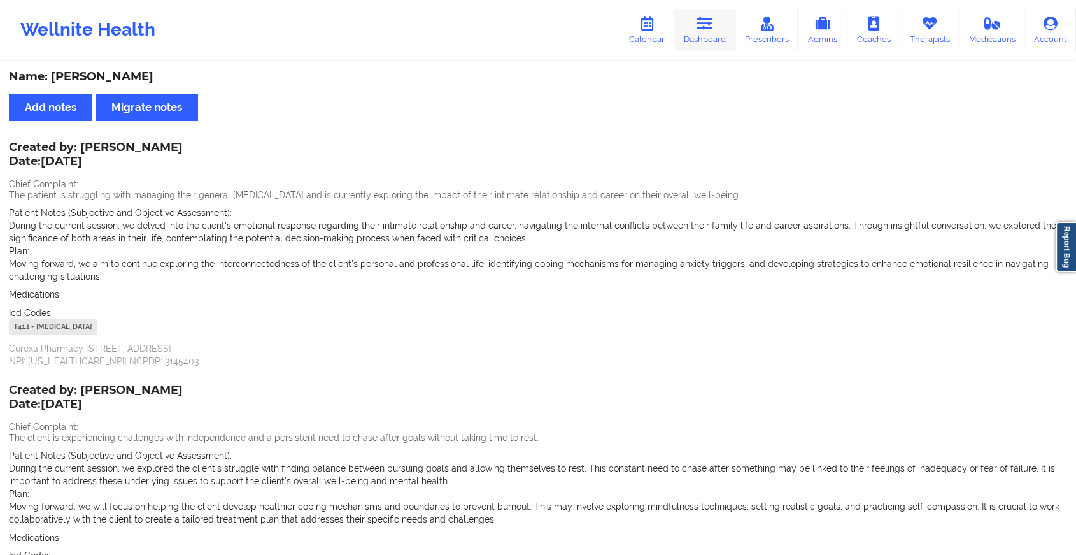
click at [717, 28] on link "Dashboard" at bounding box center [704, 30] width 61 height 42
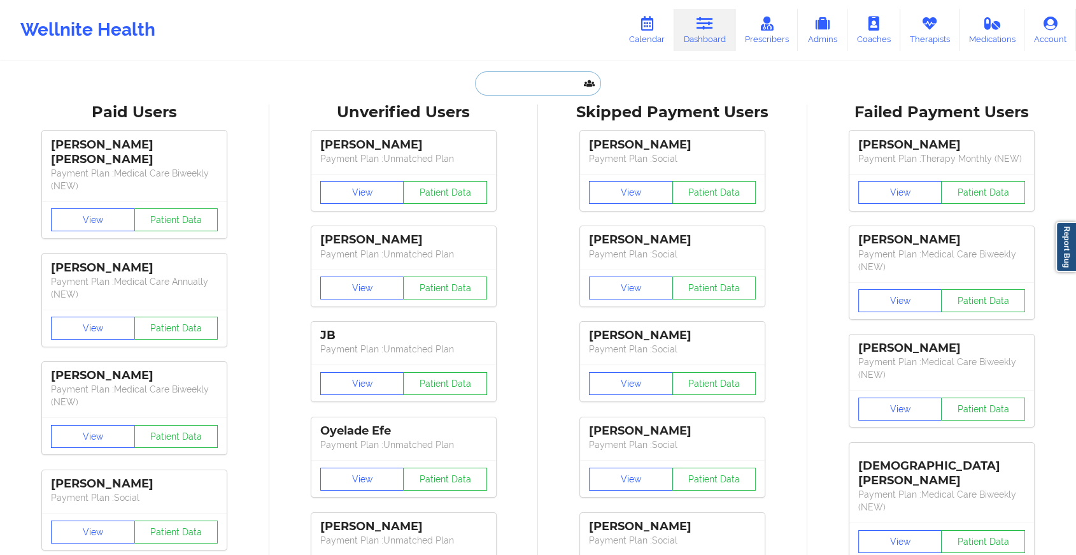
click at [542, 82] on input "text" at bounding box center [538, 83] width 126 height 24
paste input "[EMAIL_ADDRESS][DOMAIN_NAME]"
type input "[EMAIL_ADDRESS][DOMAIN_NAME]"
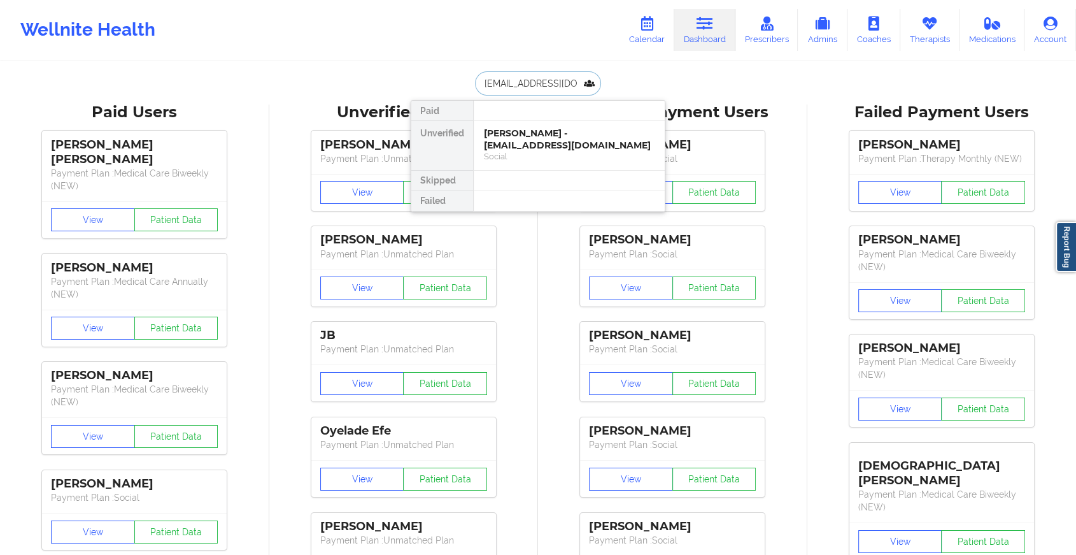
scroll to position [0, 15]
click at [555, 147] on div "[PERSON_NAME] - [EMAIL_ADDRESS][DOMAIN_NAME]" at bounding box center [569, 139] width 171 height 24
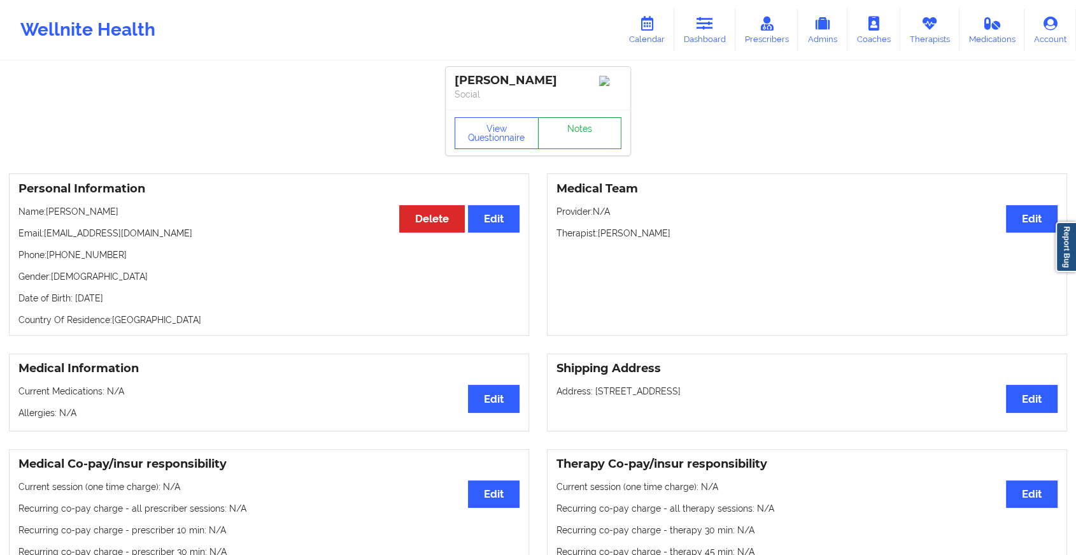
click at [561, 123] on link "Notes" at bounding box center [580, 133] width 84 height 32
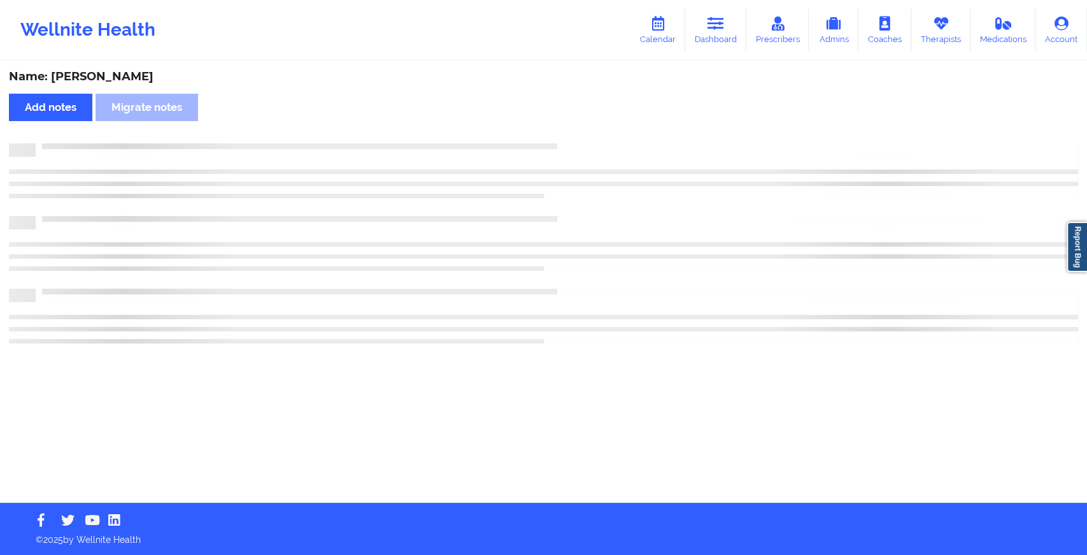
click at [561, 123] on div "Name: [PERSON_NAME] Add notes Migrate notes" at bounding box center [543, 282] width 1087 height 440
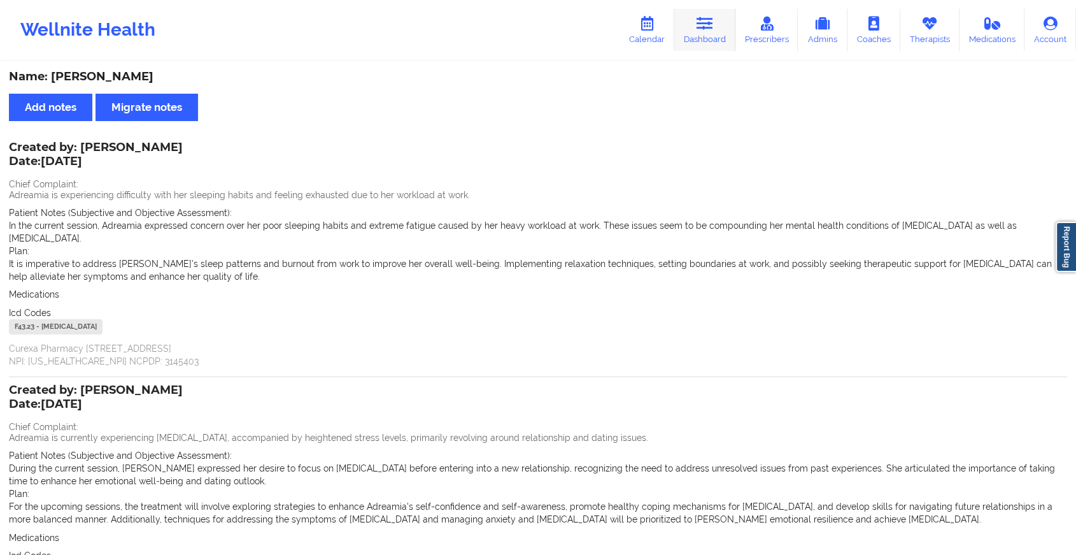
click at [687, 31] on link "Dashboard" at bounding box center [704, 30] width 61 height 42
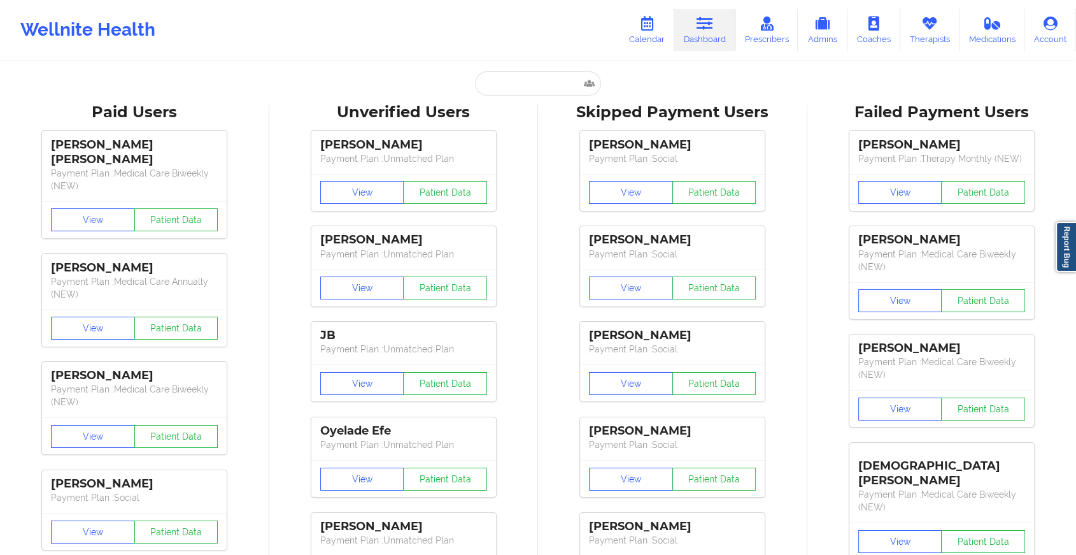
click at [543, 90] on input "text" at bounding box center [538, 83] width 126 height 24
paste input "[EMAIL_ADDRESS][DOMAIN_NAME]"
type input "[EMAIL_ADDRESS][DOMAIN_NAME]"
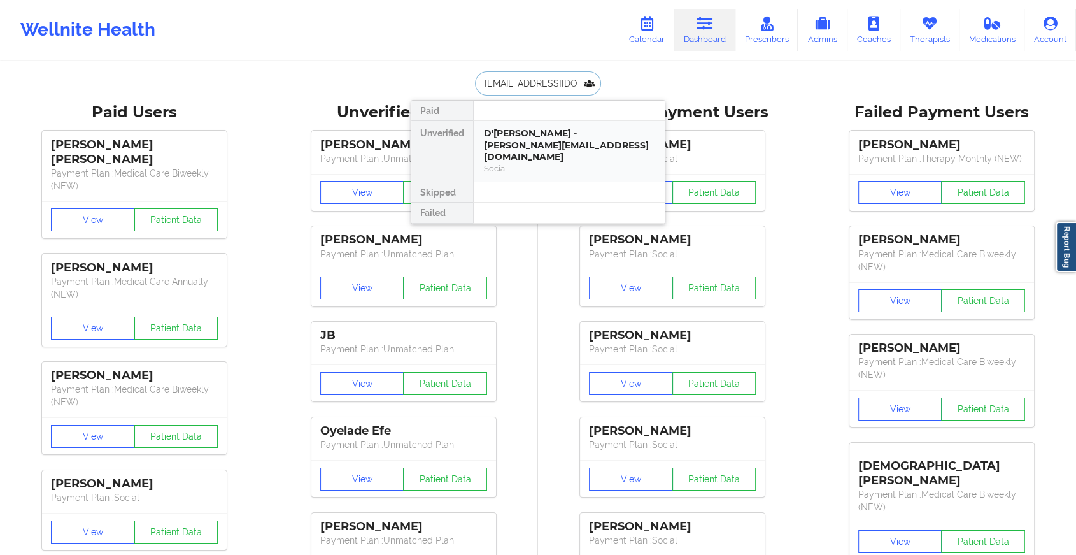
click at [543, 140] on div "D'[PERSON_NAME] - [PERSON_NAME][EMAIL_ADDRESS][DOMAIN_NAME]" at bounding box center [569, 145] width 171 height 36
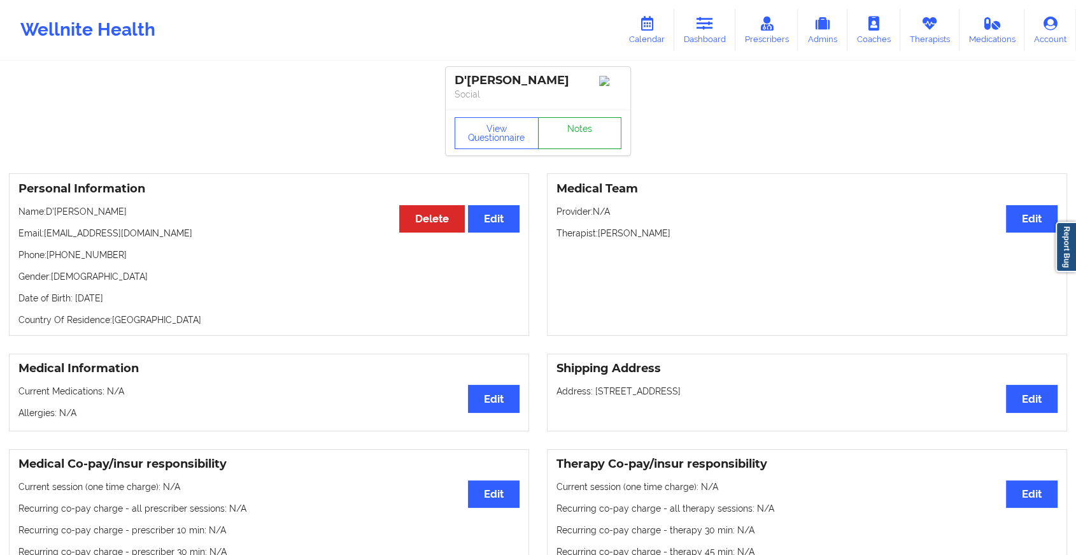
click at [575, 125] on link "Notes" at bounding box center [580, 133] width 84 height 32
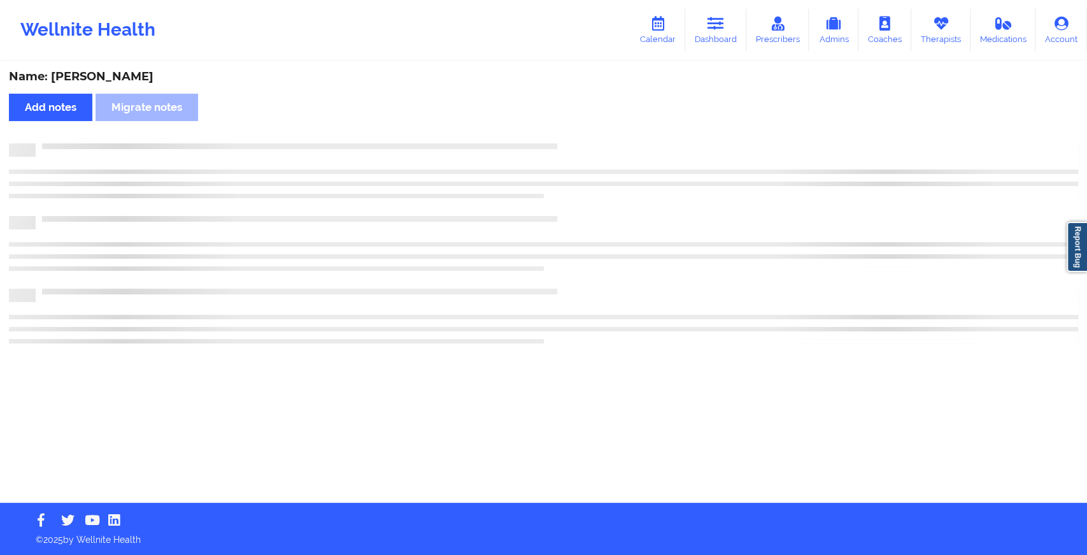
click at [575, 125] on div "Name: D'[PERSON_NAME] notes Migrate notes" at bounding box center [543, 282] width 1087 height 440
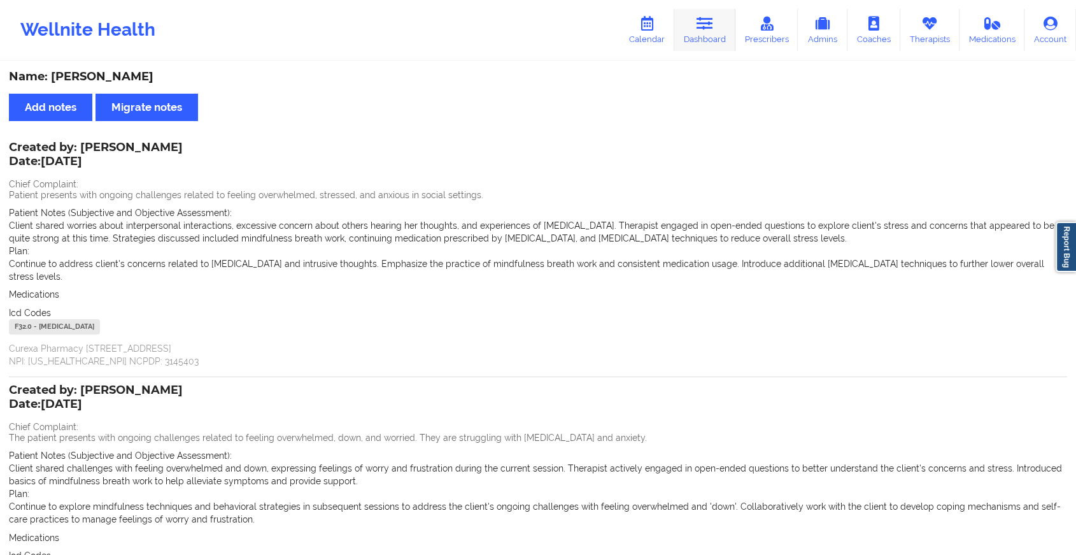
click at [722, 34] on link "Dashboard" at bounding box center [704, 30] width 61 height 42
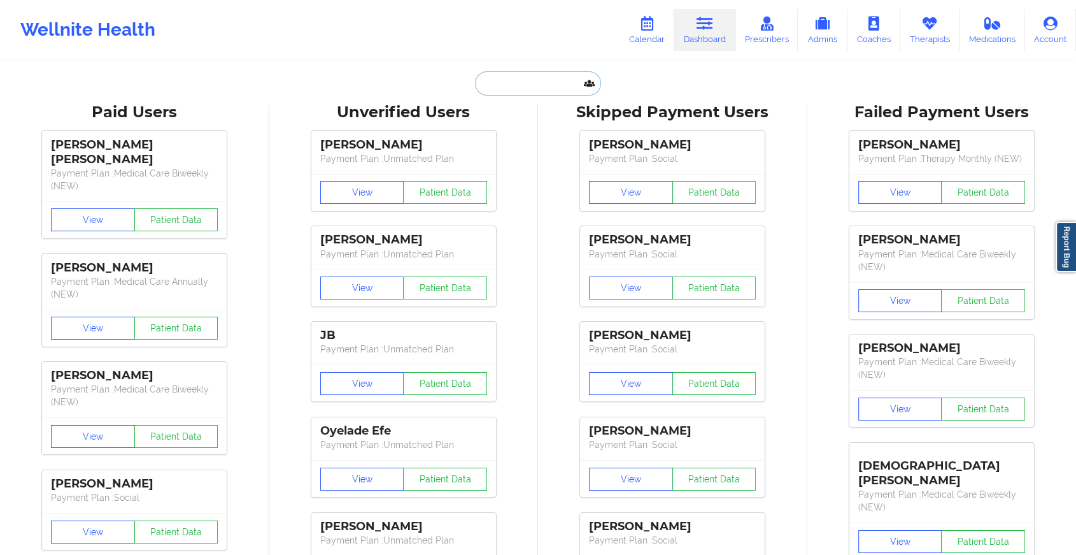
click at [546, 86] on input "text" at bounding box center [538, 83] width 126 height 24
paste input "[EMAIL_ADDRESS][DOMAIN_NAME]"
type input "[EMAIL_ADDRESS][DOMAIN_NAME]"
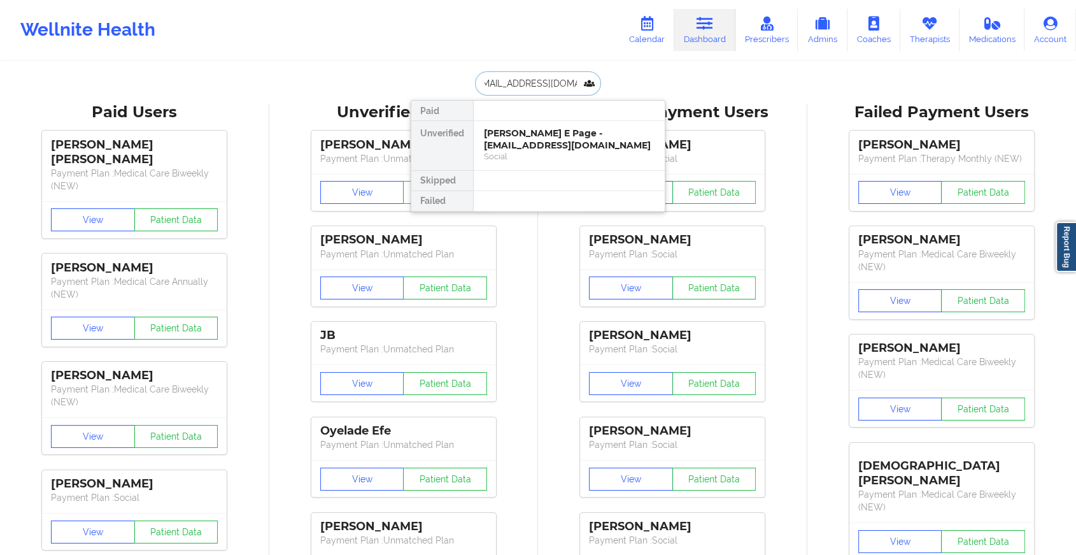
click at [571, 142] on div "[PERSON_NAME] E Page - [EMAIL_ADDRESS][DOMAIN_NAME]" at bounding box center [569, 139] width 171 height 24
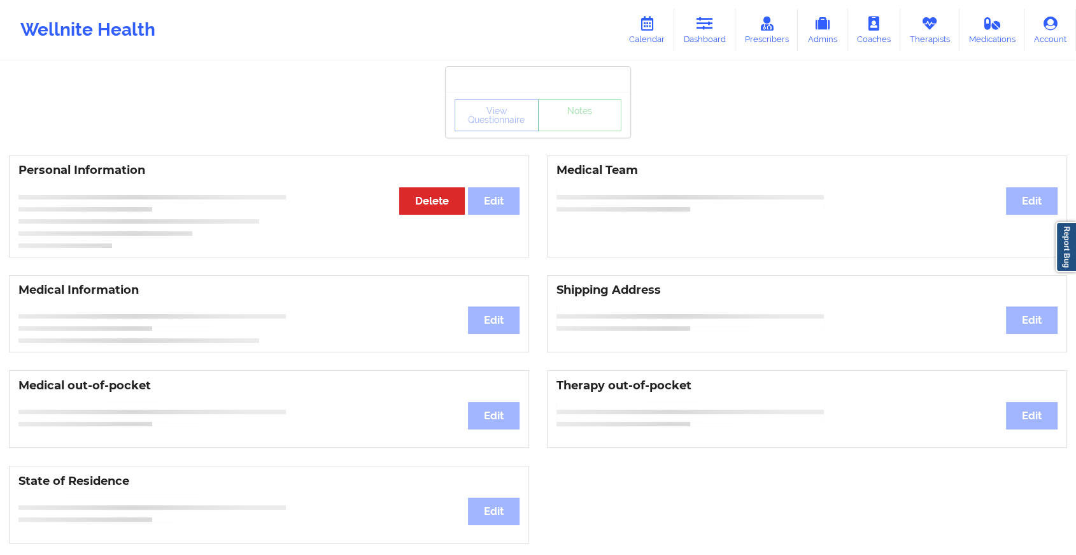
click at [599, 131] on div "View Questionnaire Notes" at bounding box center [538, 115] width 185 height 46
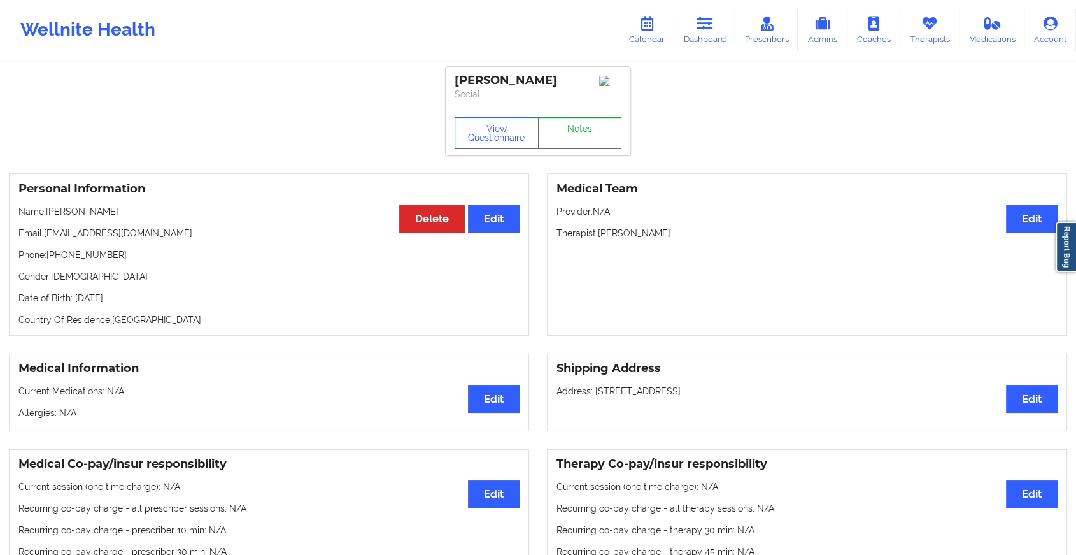
click at [599, 131] on link "Notes" at bounding box center [580, 133] width 84 height 32
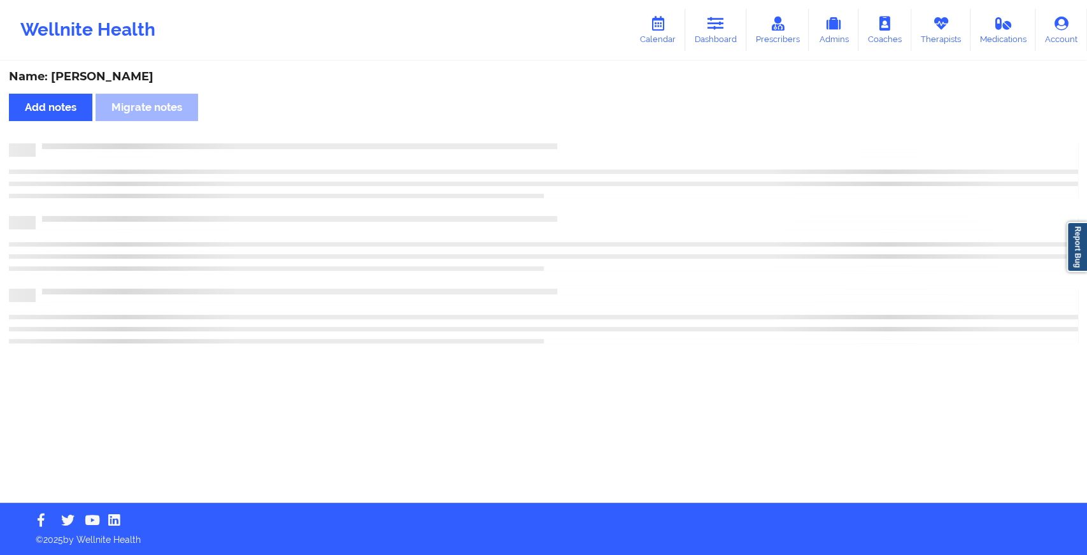
click at [599, 131] on div "Name: [PERSON_NAME] Page Add notes Migrate notes" at bounding box center [543, 282] width 1087 height 440
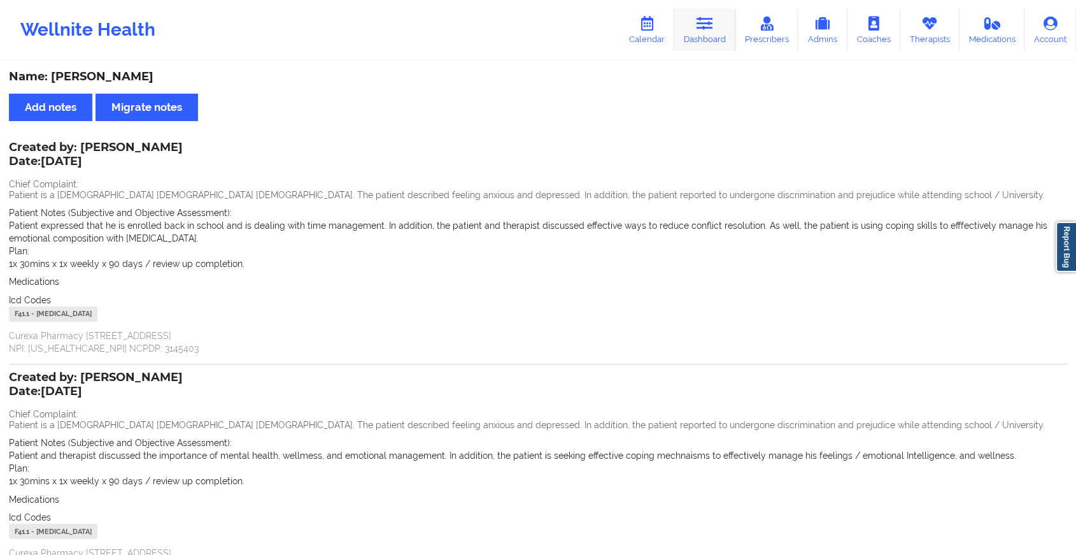
click at [708, 17] on icon at bounding box center [705, 24] width 17 height 14
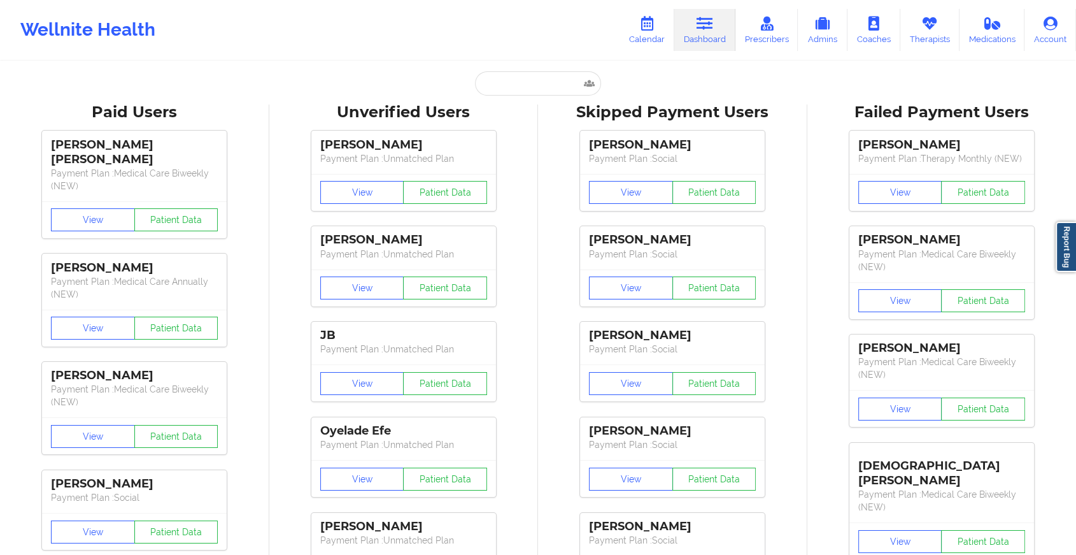
click at [527, 87] on input "text" at bounding box center [538, 83] width 126 height 24
paste input "[EMAIL_ADDRESS][DOMAIN_NAME]"
type input "[EMAIL_ADDRESS][DOMAIN_NAME]"
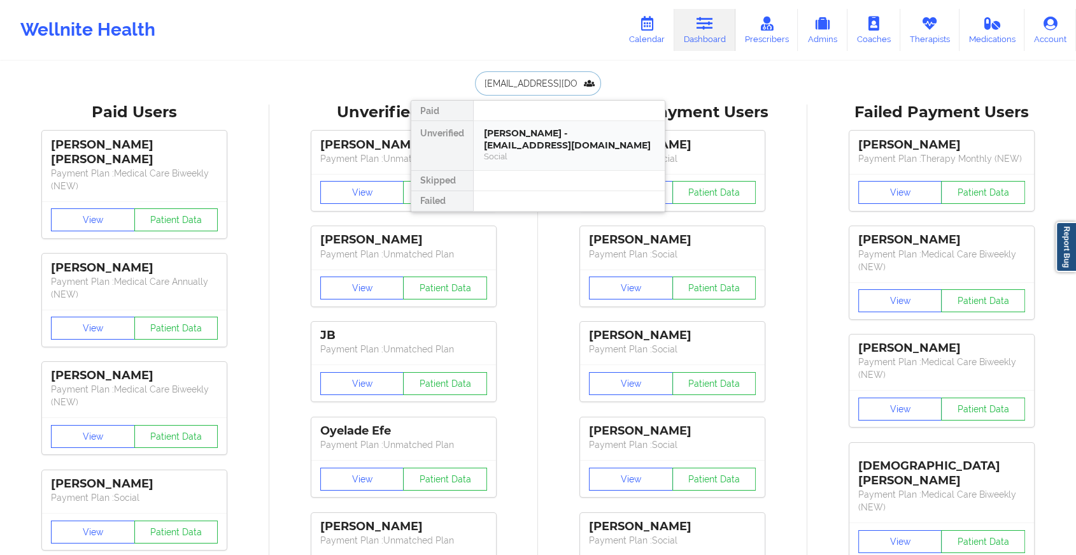
click at [555, 134] on div "[PERSON_NAME] - [EMAIL_ADDRESS][DOMAIN_NAME]" at bounding box center [569, 139] width 171 height 24
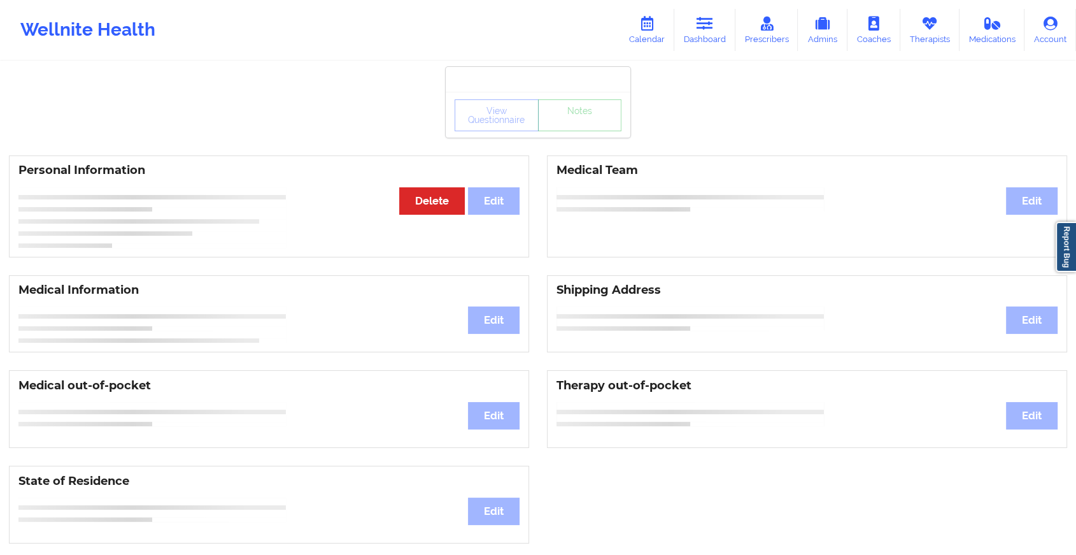
click at [585, 130] on div "View Questionnaire Notes" at bounding box center [538, 115] width 167 height 32
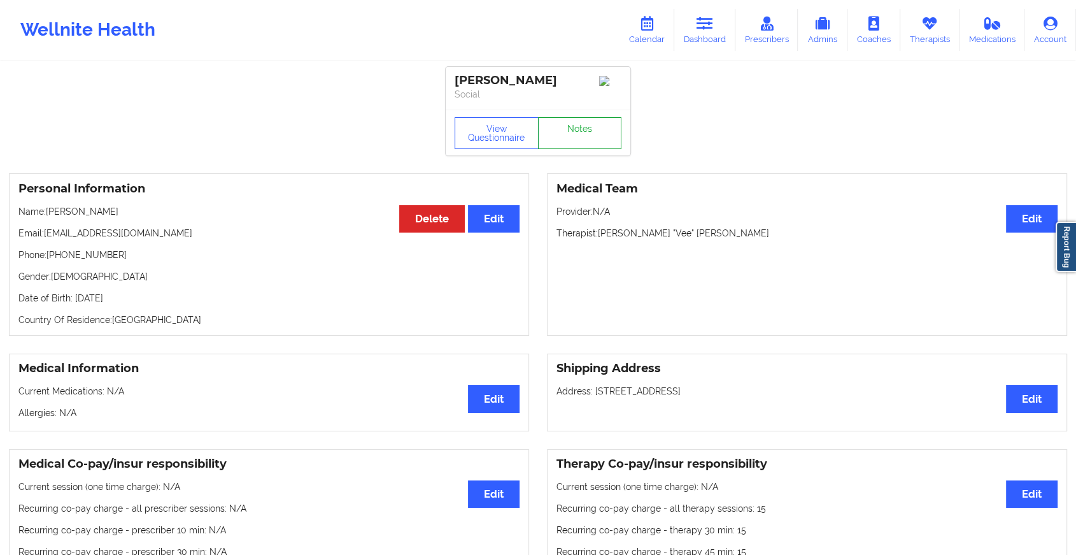
click at [585, 130] on link "Notes" at bounding box center [580, 133] width 84 height 32
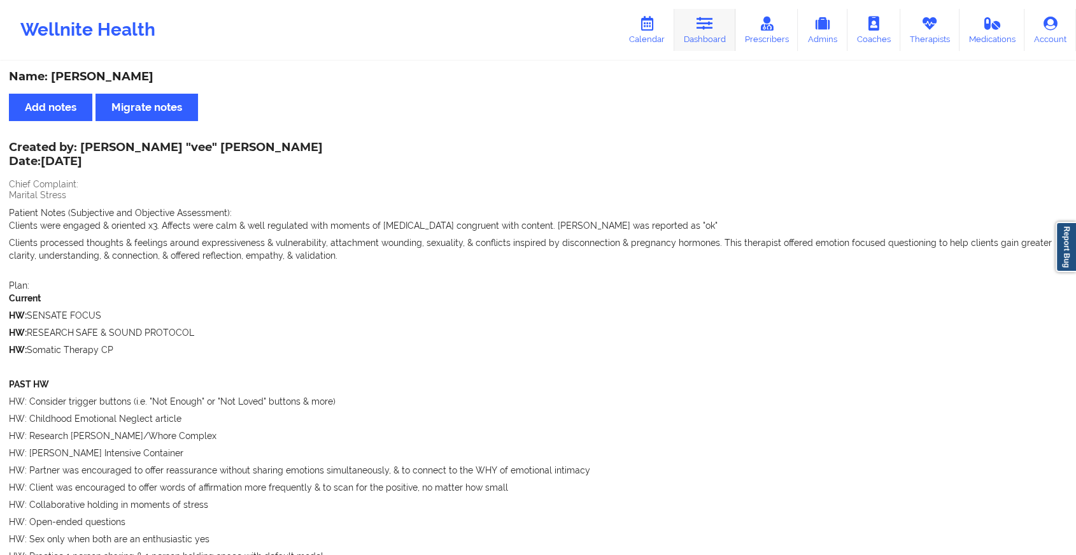
click at [714, 37] on link "Dashboard" at bounding box center [704, 30] width 61 height 42
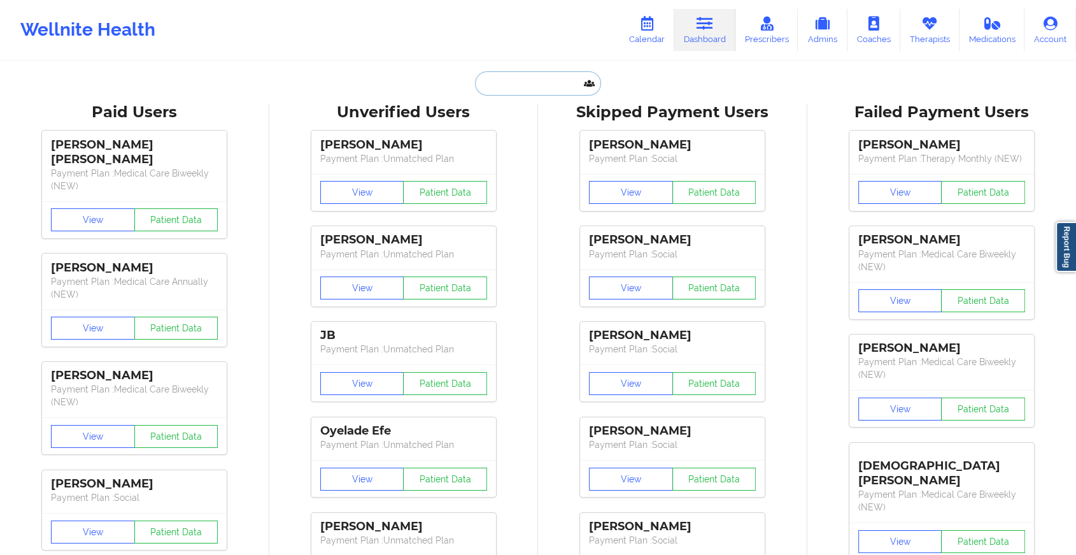
click at [557, 80] on input "text" at bounding box center [538, 83] width 126 height 24
paste input "[EMAIL_ADDRESS][DOMAIN_NAME]"
type input "[EMAIL_ADDRESS][DOMAIN_NAME]"
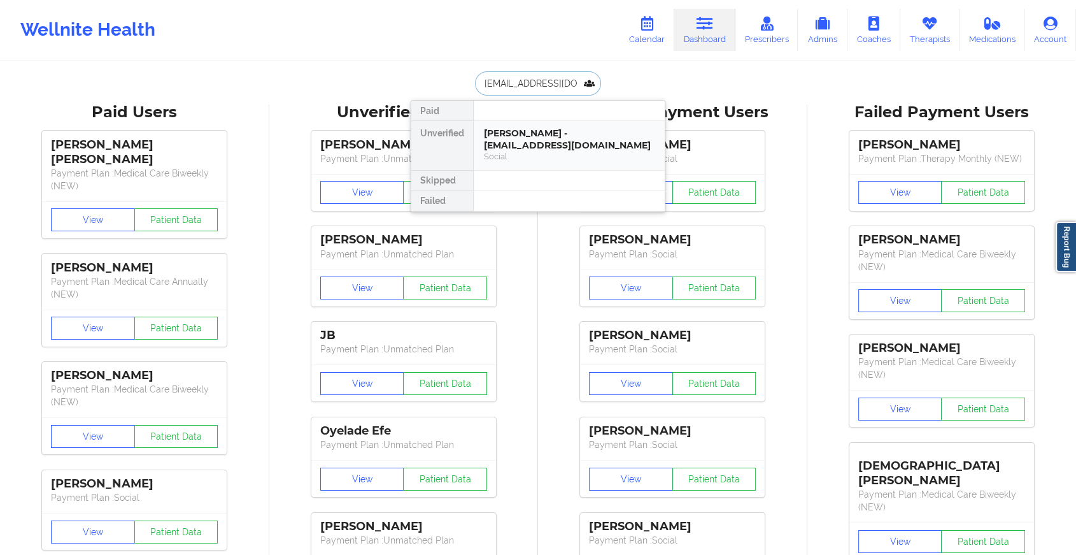
click at [560, 127] on div "[PERSON_NAME] - [EMAIL_ADDRESS][DOMAIN_NAME]" at bounding box center [569, 139] width 171 height 24
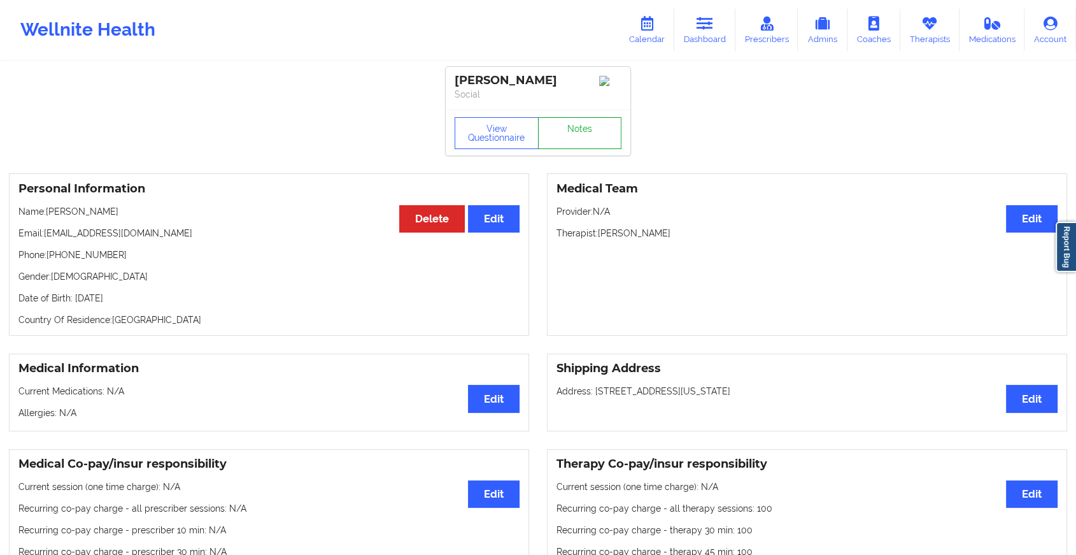
click at [572, 126] on link "Notes" at bounding box center [580, 133] width 84 height 32
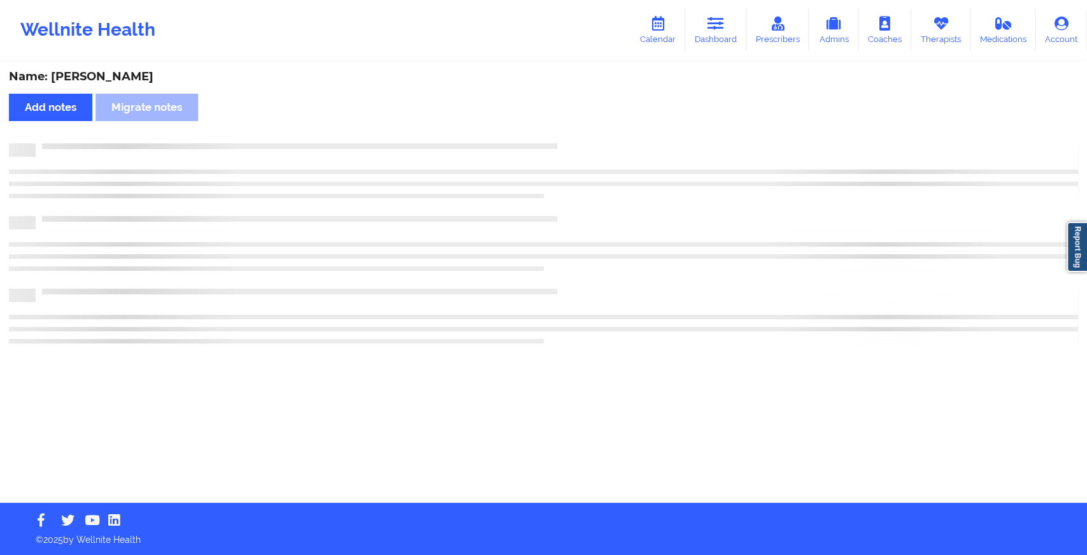
click at [572, 126] on div "Name: [PERSON_NAME] Add notes Migrate notes" at bounding box center [543, 282] width 1087 height 440
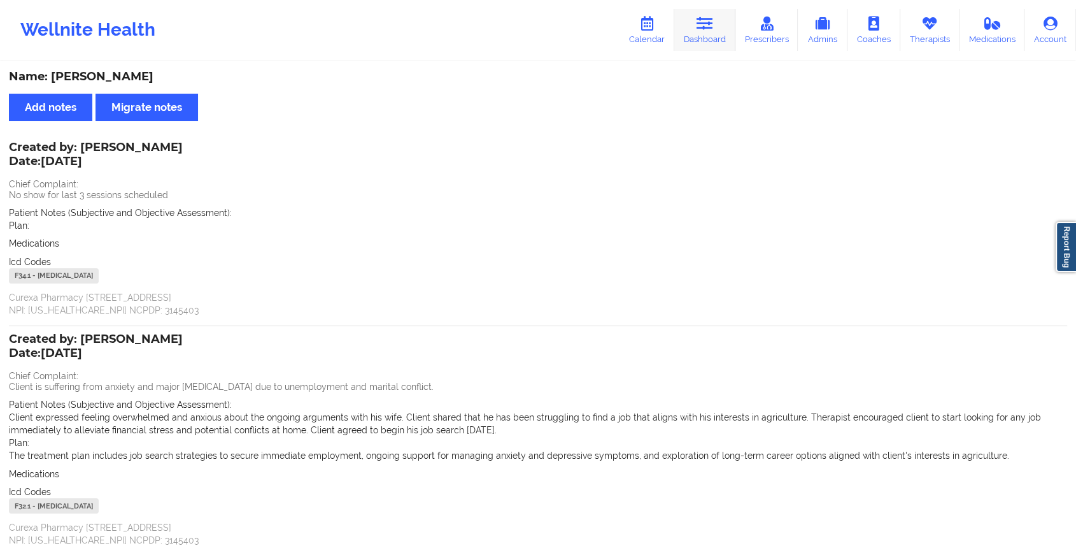
click at [708, 28] on icon at bounding box center [705, 24] width 17 height 14
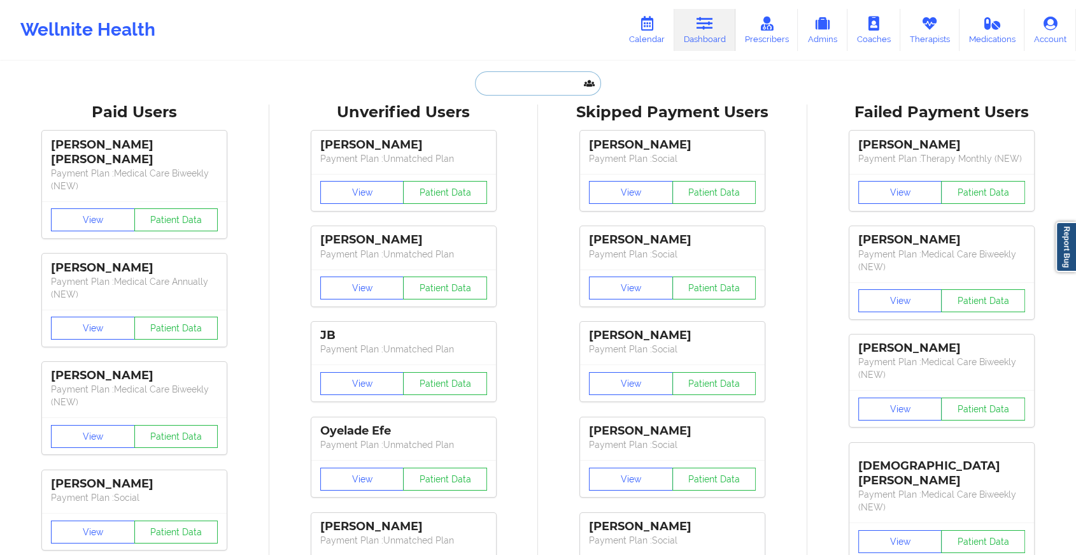
click at [527, 92] on input "text" at bounding box center [538, 83] width 126 height 24
paste input "[EMAIL_ADDRESS][DOMAIN_NAME]"
type input "[EMAIL_ADDRESS][DOMAIN_NAME]"
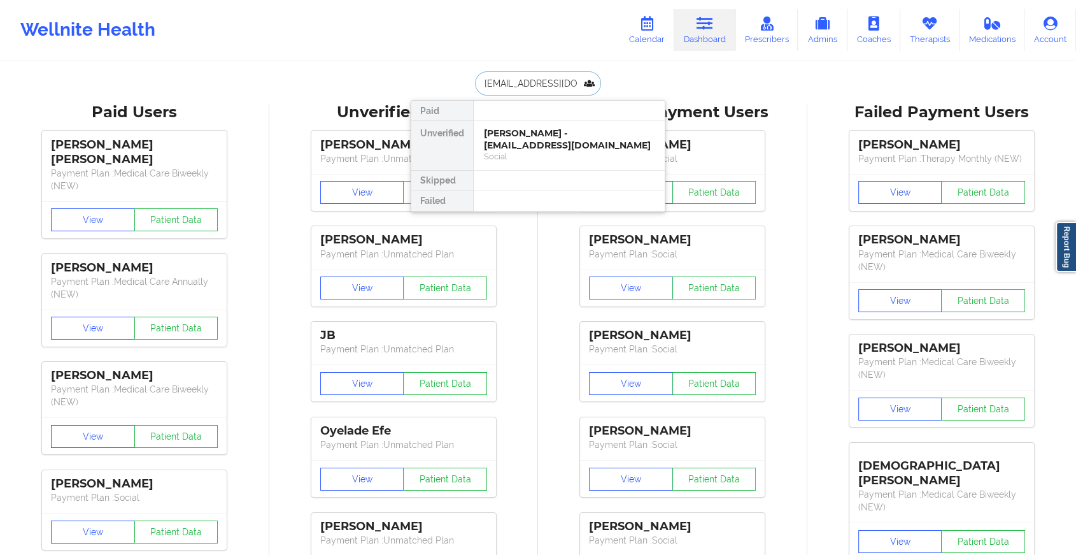
scroll to position [0, 11]
click at [585, 149] on div "[PERSON_NAME] - [EMAIL_ADDRESS][DOMAIN_NAME]" at bounding box center [569, 139] width 171 height 24
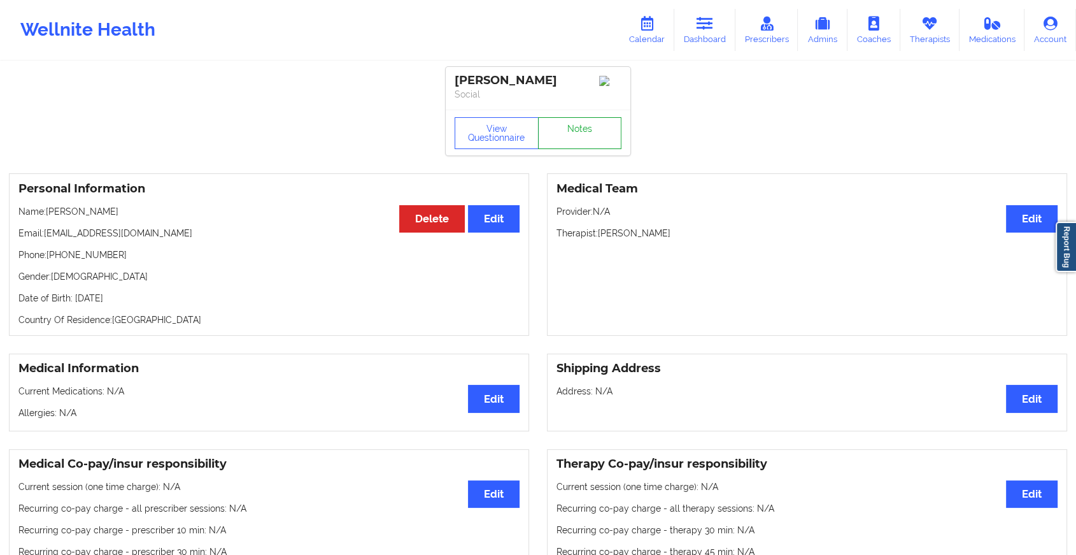
click at [586, 122] on link "Notes" at bounding box center [580, 133] width 84 height 32
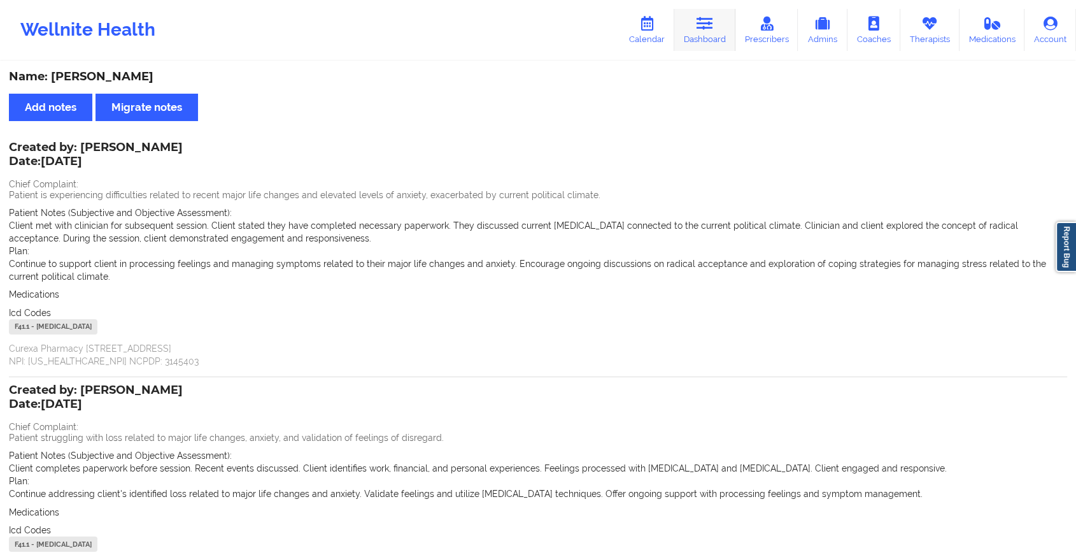
click at [707, 29] on icon at bounding box center [705, 24] width 17 height 14
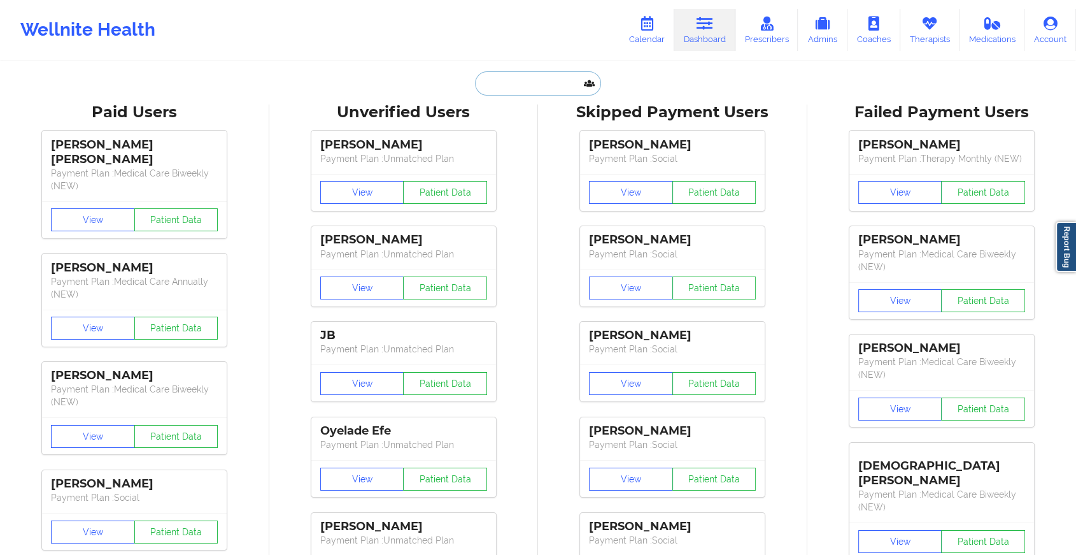
click at [520, 87] on input "text" at bounding box center [538, 83] width 126 height 24
paste input "[EMAIL_ADDRESS][PERSON_NAME][DOMAIN_NAME]"
type input "[EMAIL_ADDRESS][PERSON_NAME][DOMAIN_NAME]"
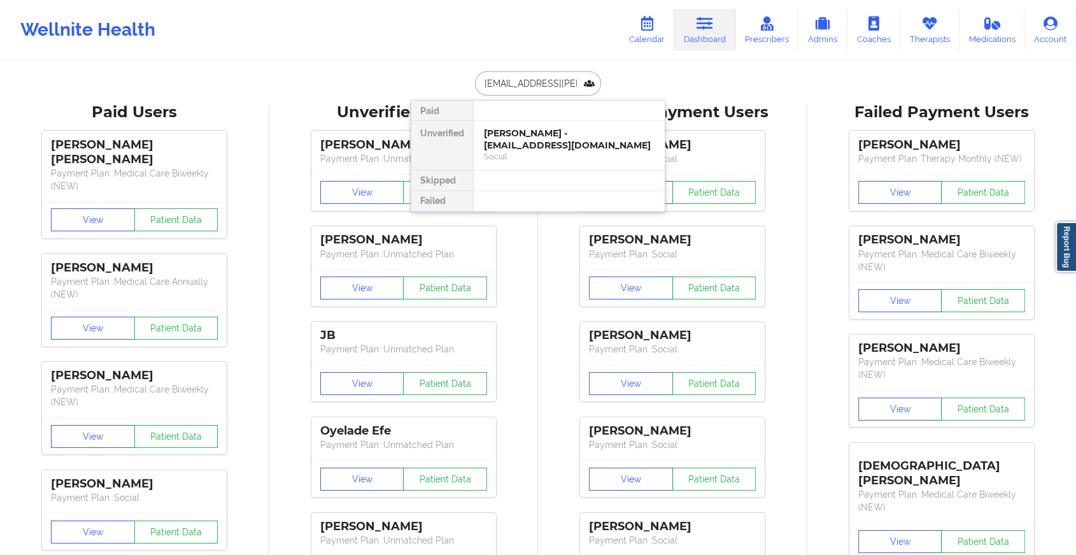
scroll to position [0, 25]
click at [538, 127] on div "[PERSON_NAME] - [EMAIL_ADDRESS][PERSON_NAME][DOMAIN_NAME]" at bounding box center [569, 145] width 171 height 36
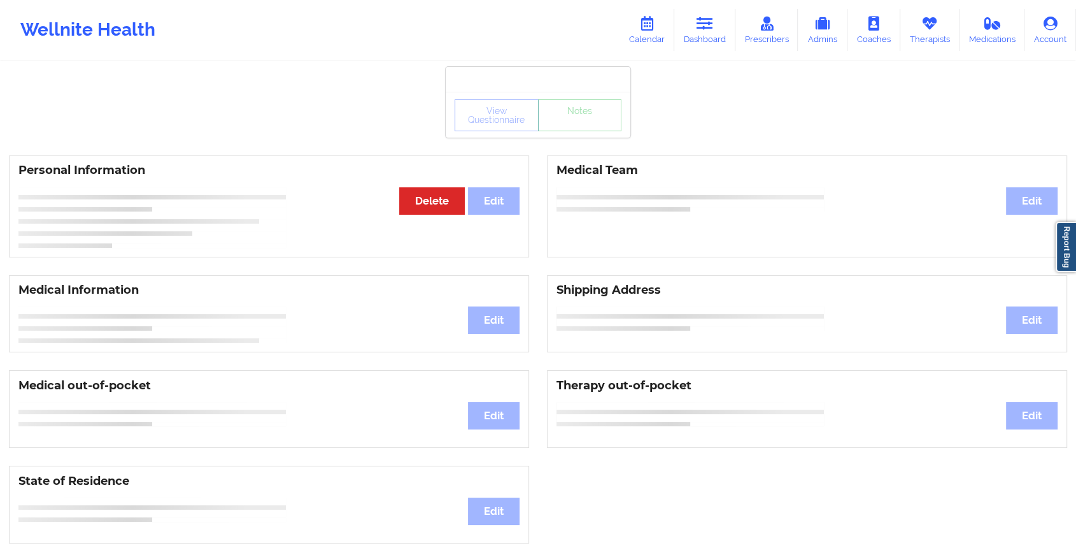
click at [575, 134] on div "View Questionnaire Notes" at bounding box center [538, 115] width 185 height 46
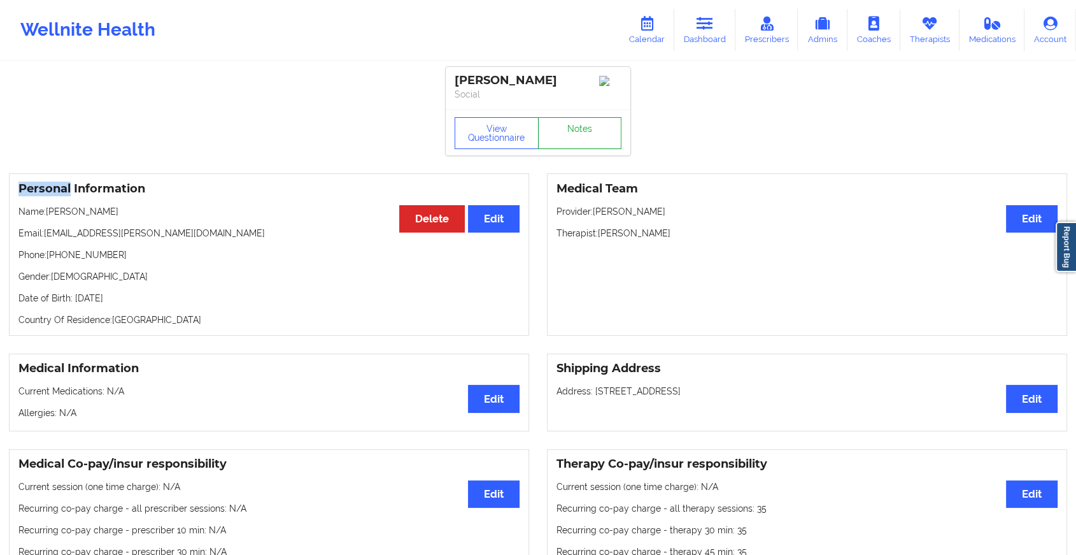
click at [575, 134] on link "Notes" at bounding box center [580, 133] width 84 height 32
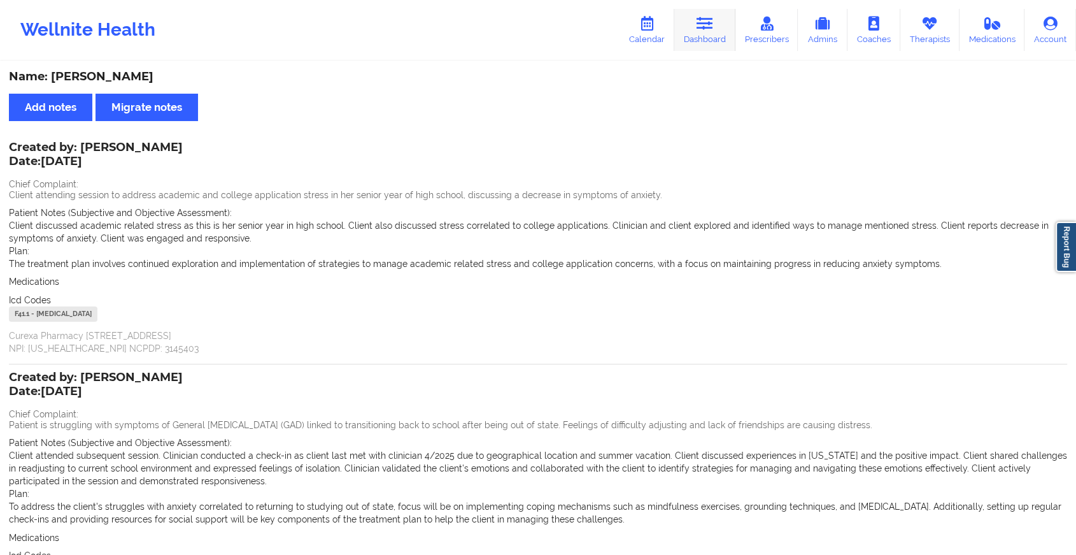
click at [713, 28] on icon at bounding box center [705, 24] width 17 height 14
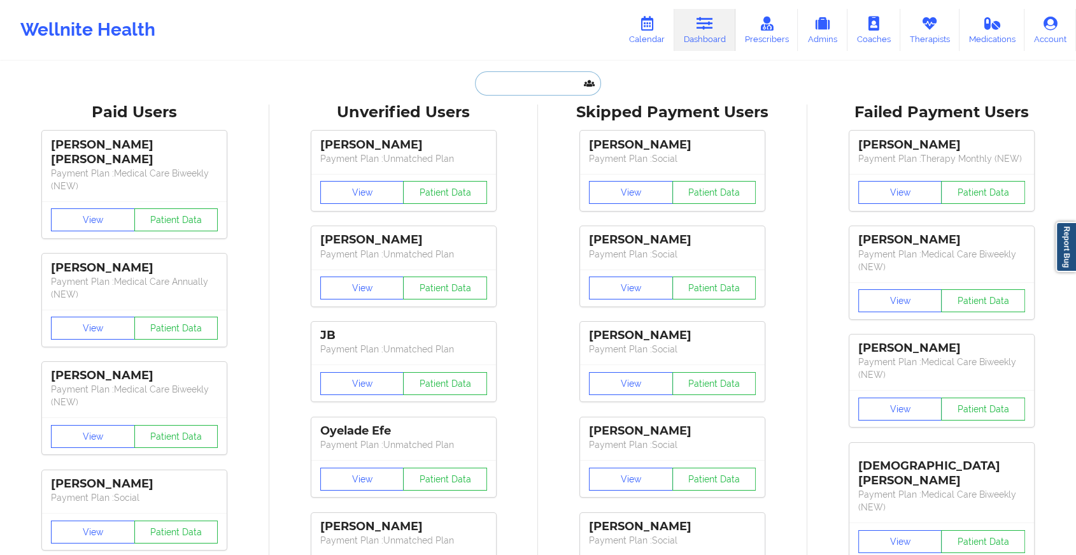
click at [506, 90] on input "text" at bounding box center [538, 83] width 126 height 24
paste input "[EMAIL_ADDRESS][DOMAIN_NAME]"
type input "[EMAIL_ADDRESS][DOMAIN_NAME]"
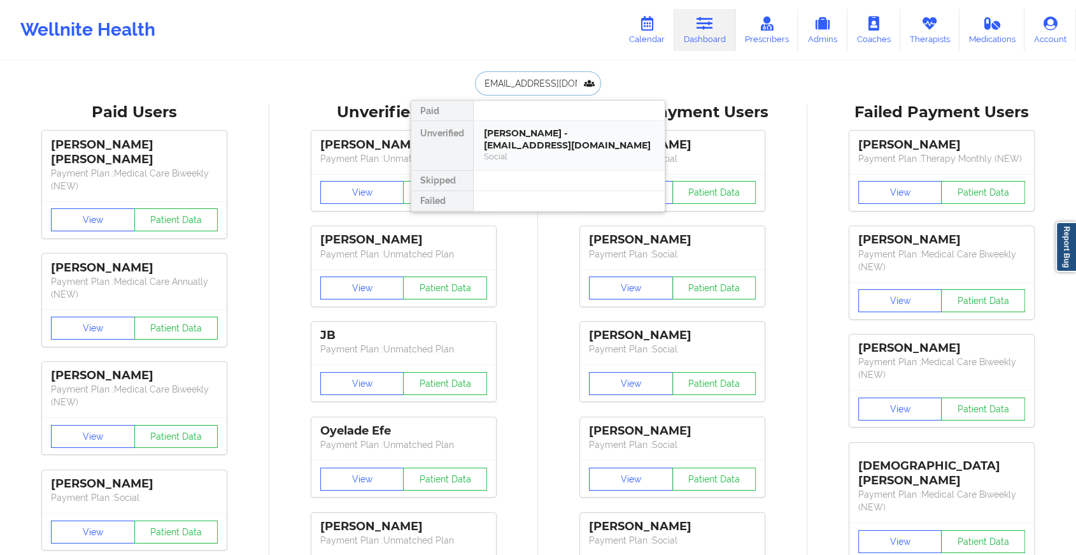
click at [545, 141] on div "[PERSON_NAME] - [EMAIL_ADDRESS][DOMAIN_NAME]" at bounding box center [569, 139] width 171 height 24
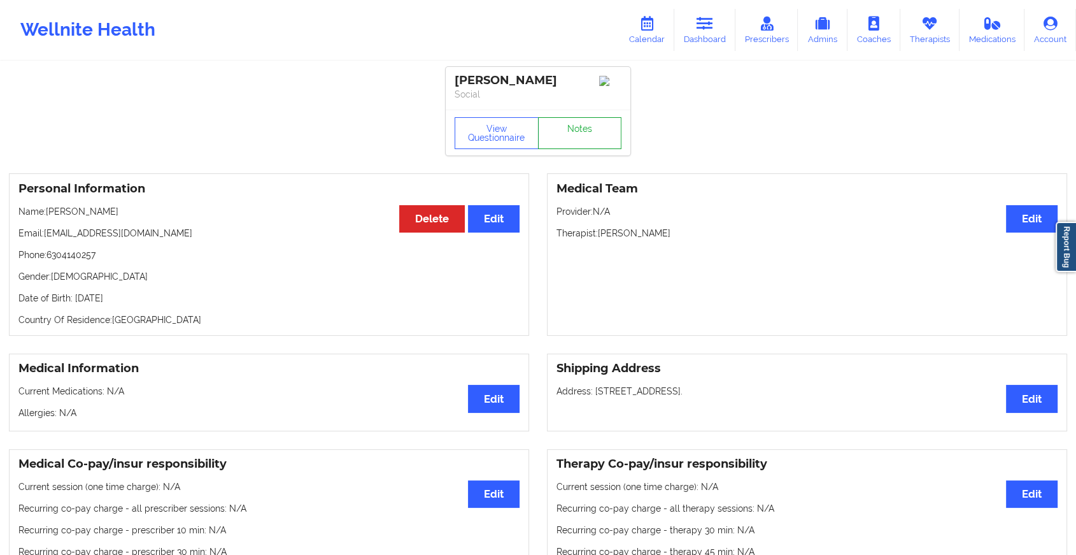
click at [587, 122] on link "Notes" at bounding box center [580, 133] width 84 height 32
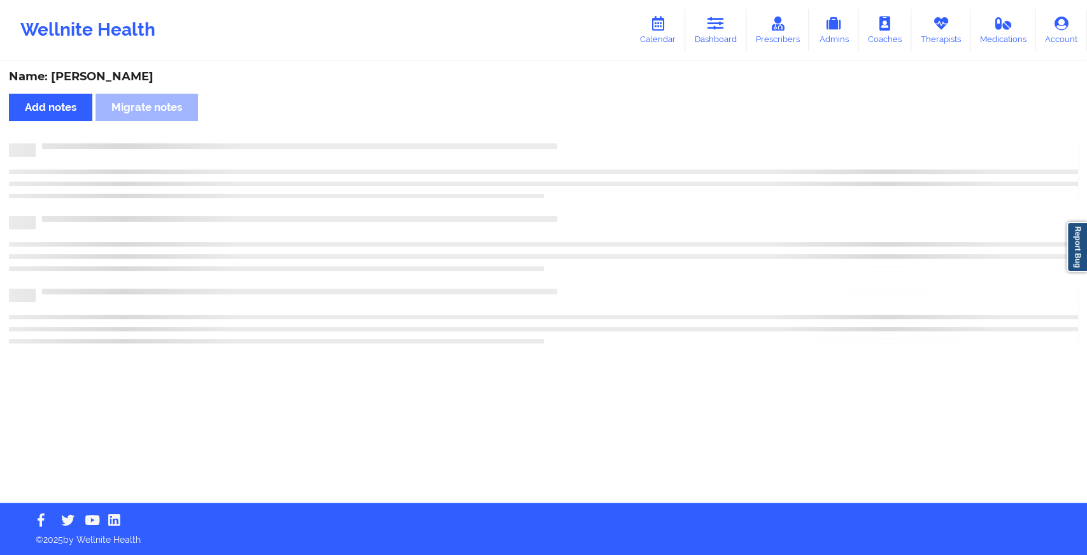
click at [587, 122] on div "Name: [PERSON_NAME] Add notes Migrate notes" at bounding box center [543, 282] width 1087 height 440
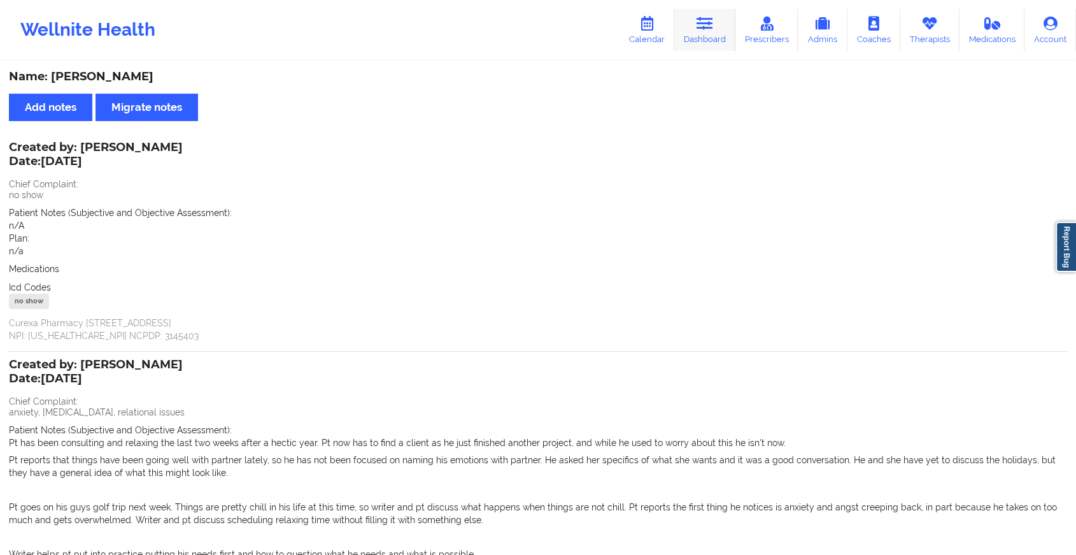
click at [692, 27] on link "Dashboard" at bounding box center [704, 30] width 61 height 42
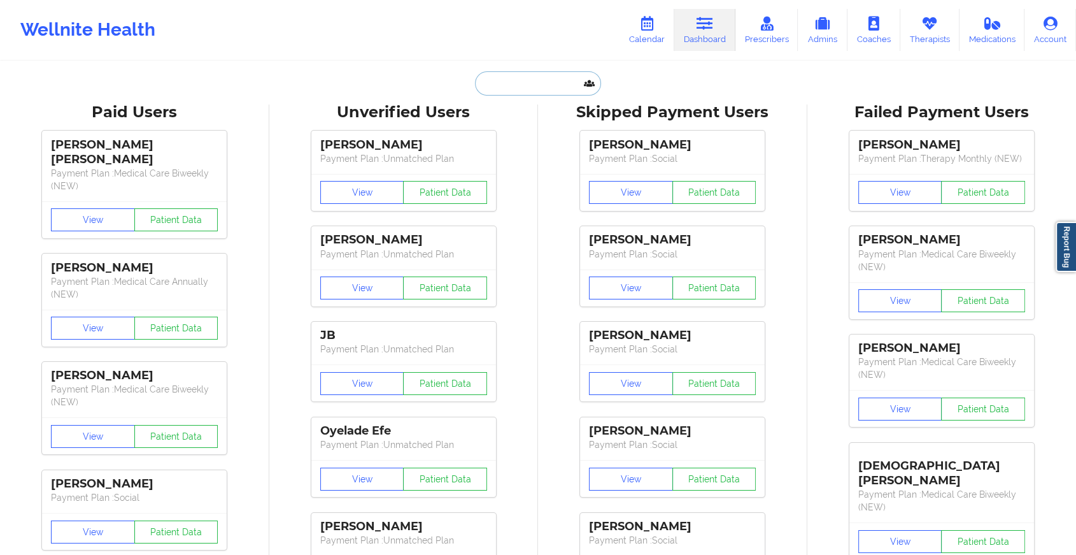
click at [520, 85] on input "text" at bounding box center [538, 83] width 126 height 24
paste input "[PERSON_NAME][EMAIL_ADDRESS][PERSON_NAME][DOMAIN_NAME]"
type input "[PERSON_NAME][EMAIL_ADDRESS][PERSON_NAME][DOMAIN_NAME]"
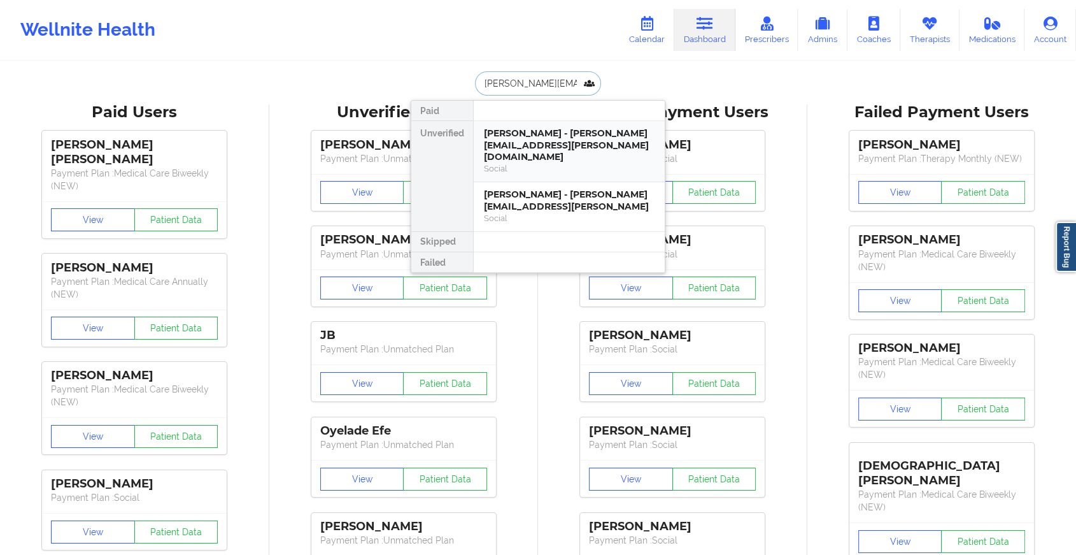
click at [543, 138] on div "[PERSON_NAME] - [PERSON_NAME][EMAIL_ADDRESS][PERSON_NAME][DOMAIN_NAME]" at bounding box center [569, 145] width 171 height 36
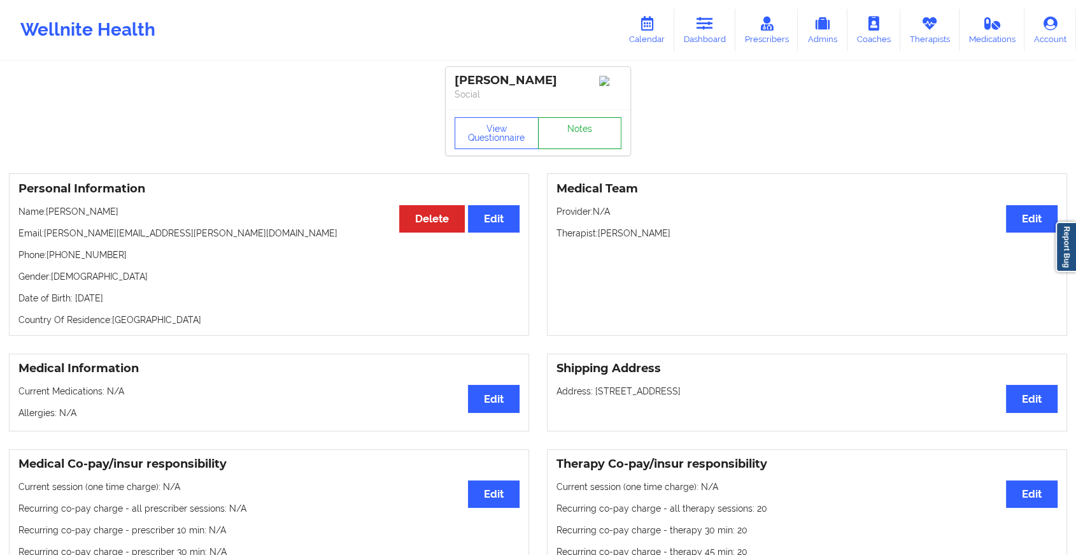
click at [587, 138] on link "Notes" at bounding box center [580, 133] width 84 height 32
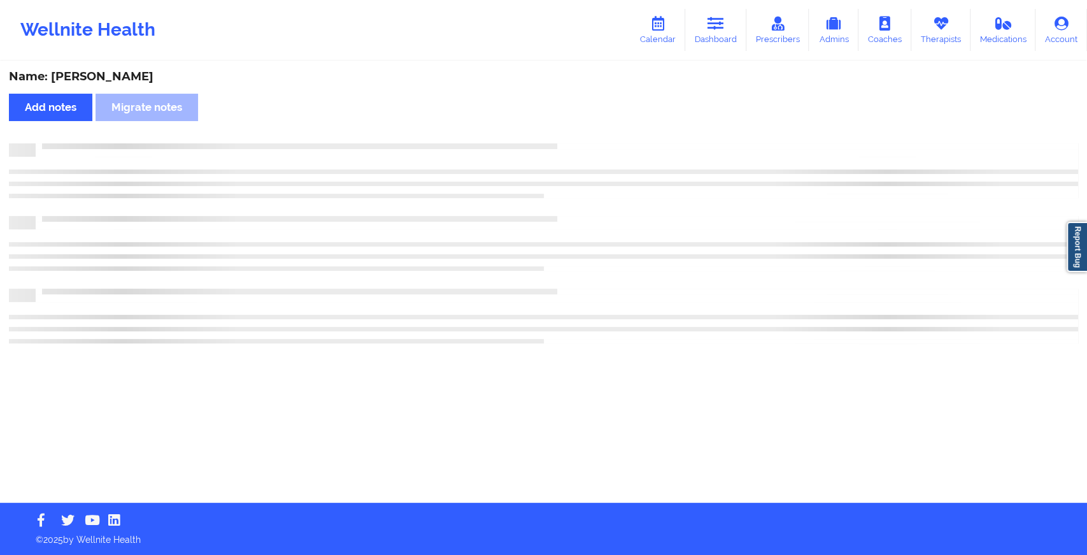
click at [587, 138] on div "Name: [PERSON_NAME] Add notes Migrate notes" at bounding box center [543, 282] width 1087 height 440
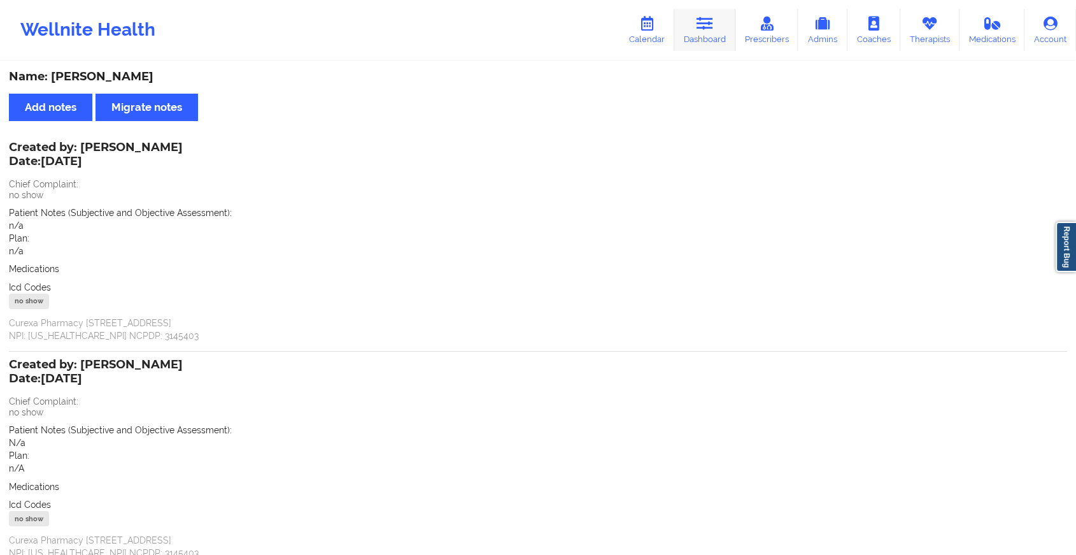
click at [719, 24] on link "Dashboard" at bounding box center [704, 30] width 61 height 42
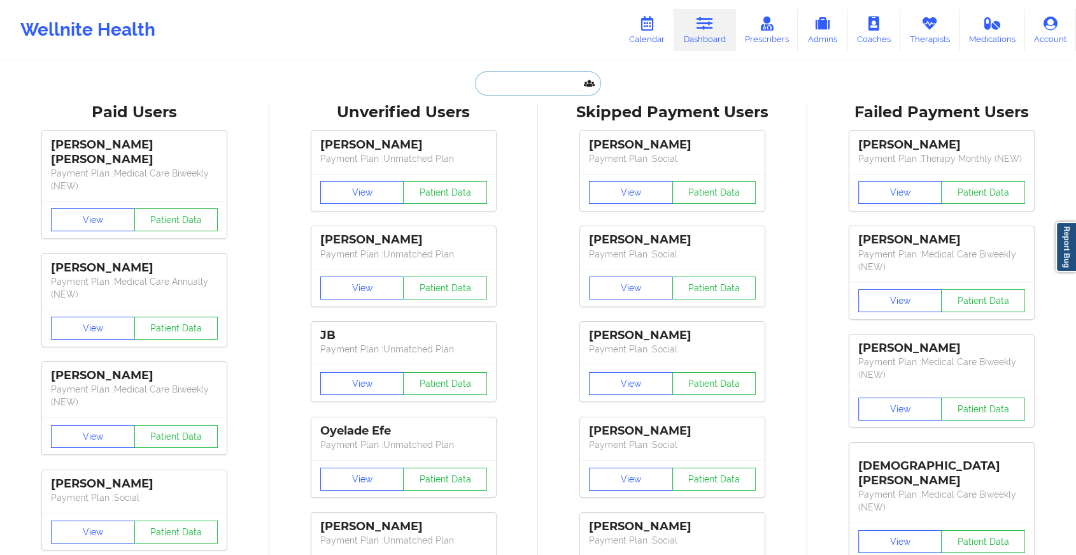
click at [557, 76] on input "text" at bounding box center [538, 83] width 126 height 24
type input "r"
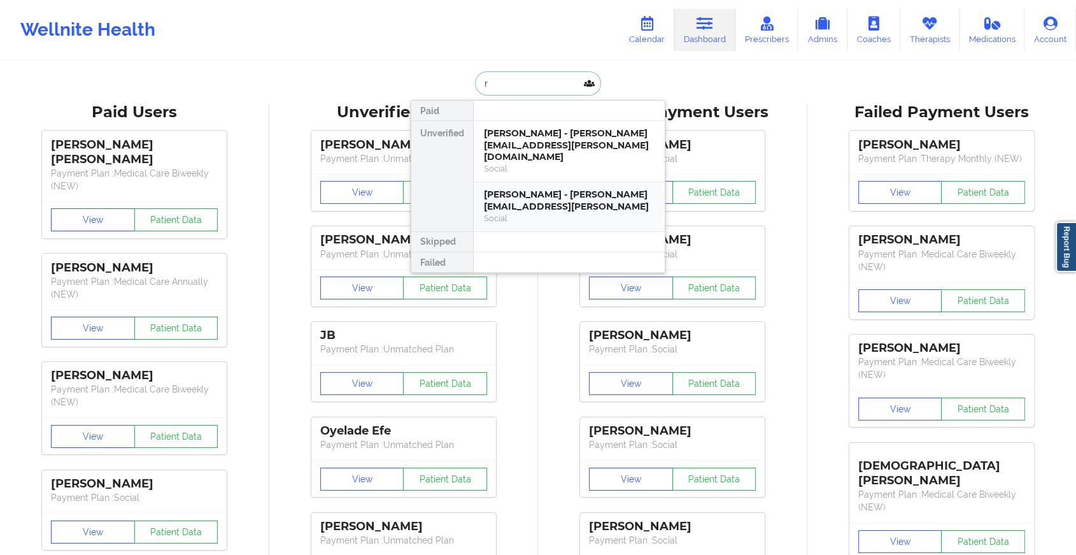
click at [518, 189] on div "[PERSON_NAME] - [PERSON_NAME][EMAIL_ADDRESS][PERSON_NAME]" at bounding box center [569, 201] width 171 height 24
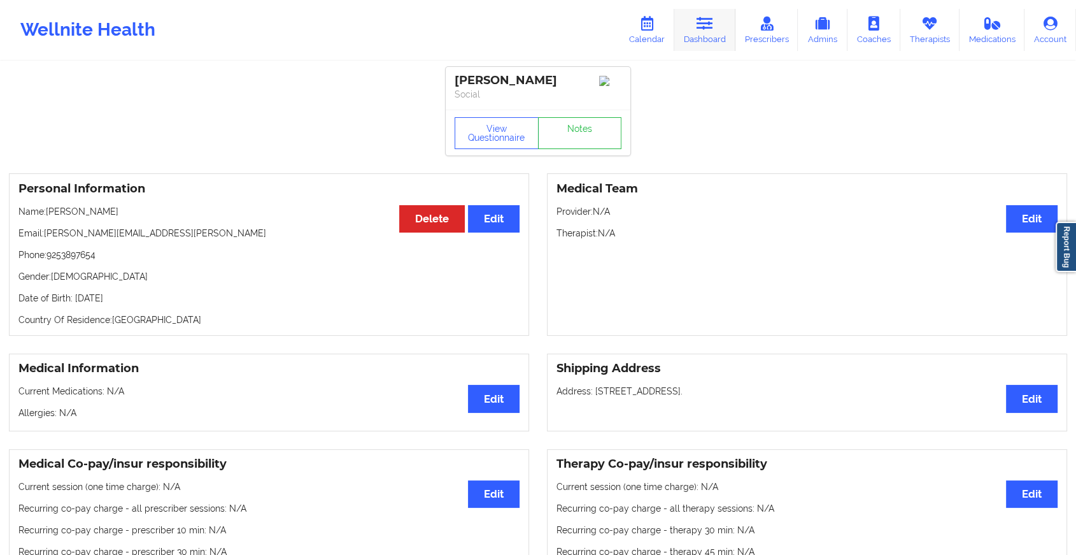
click at [691, 38] on link "Dashboard" at bounding box center [704, 30] width 61 height 42
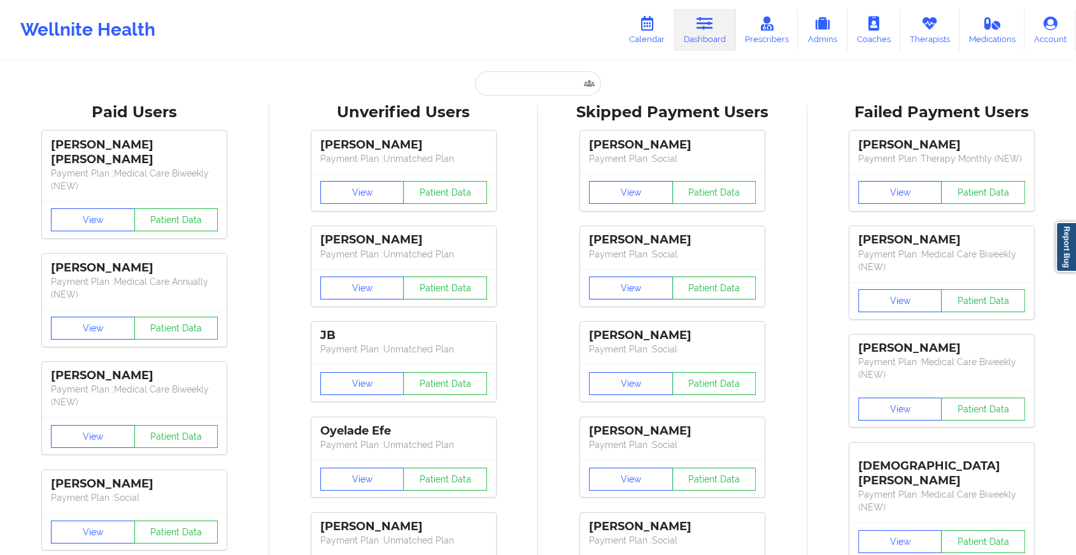
click at [534, 92] on input "text" at bounding box center [538, 83] width 126 height 24
paste input "[EMAIL_ADDRESS][DOMAIN_NAME]"
type input "[EMAIL_ADDRESS][DOMAIN_NAME]"
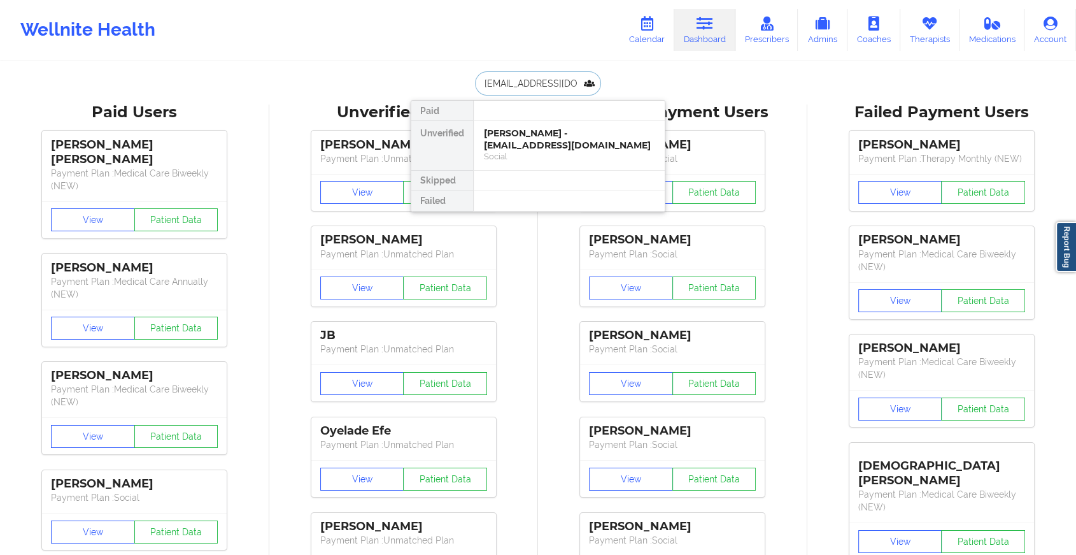
click at [578, 153] on div "Social" at bounding box center [569, 156] width 171 height 11
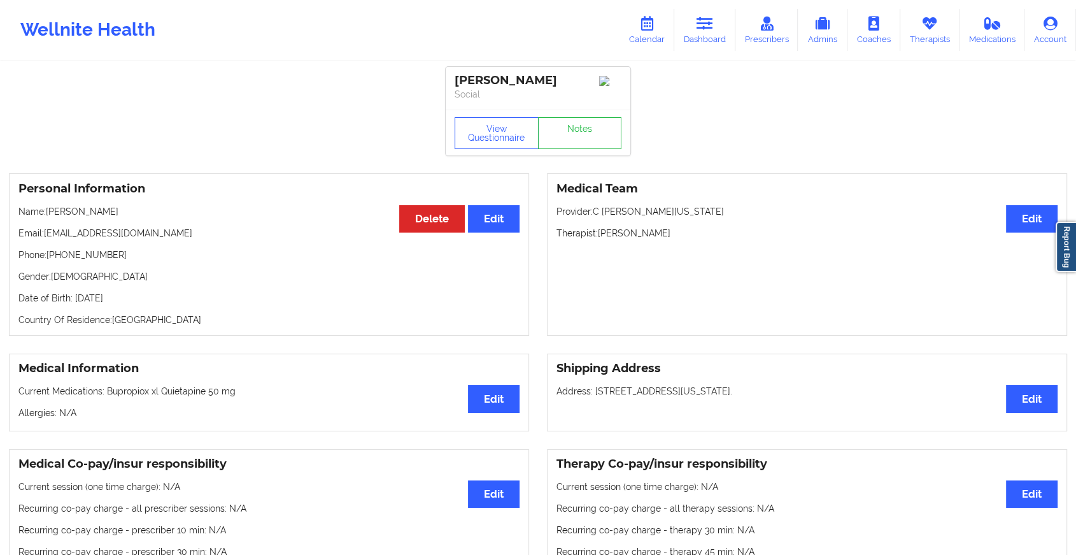
click at [589, 143] on link "Notes" at bounding box center [580, 133] width 84 height 32
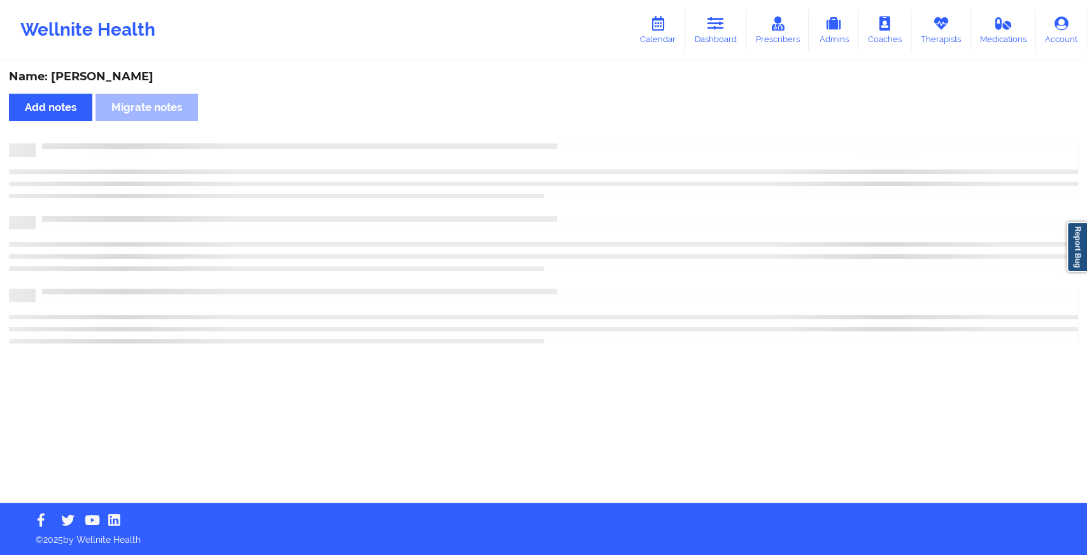
click at [589, 143] on div at bounding box center [557, 143] width 1043 height 0
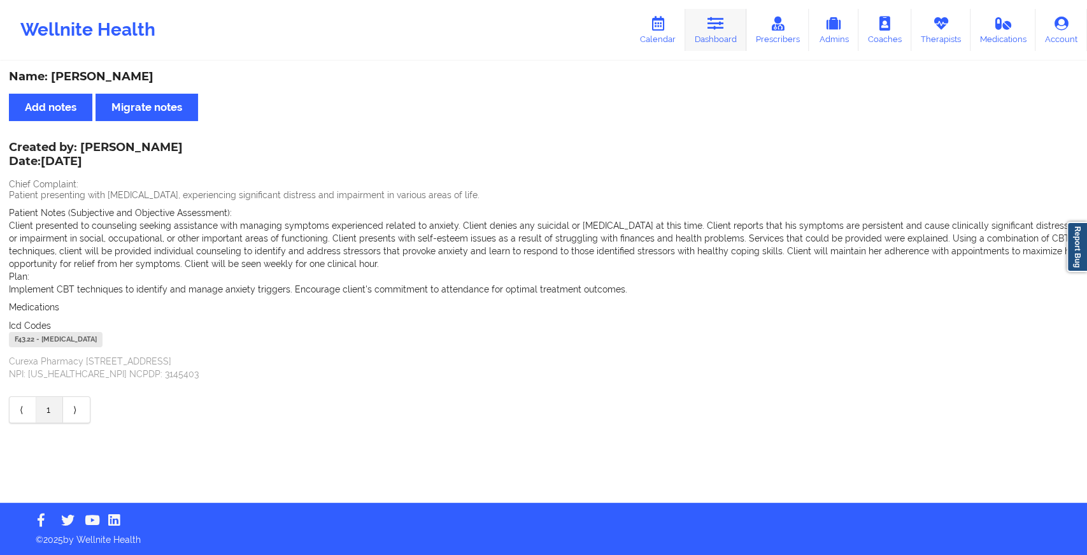
click at [727, 50] on link "Dashboard" at bounding box center [715, 30] width 61 height 42
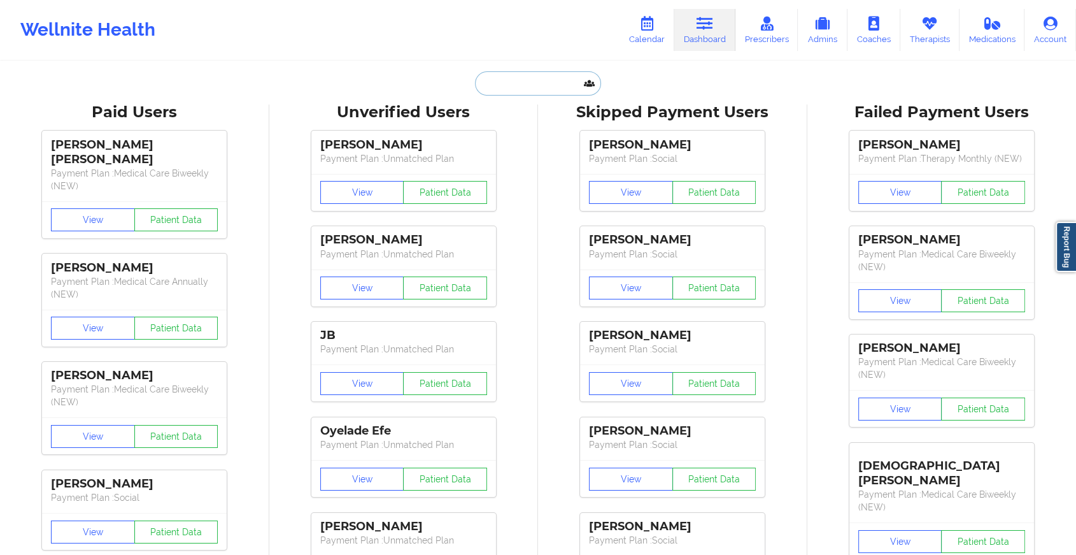
click at [506, 71] on input "text" at bounding box center [538, 83] width 126 height 24
paste input "[EMAIL_ADDRESS][DOMAIN_NAME]"
type input "[EMAIL_ADDRESS][DOMAIN_NAME]"
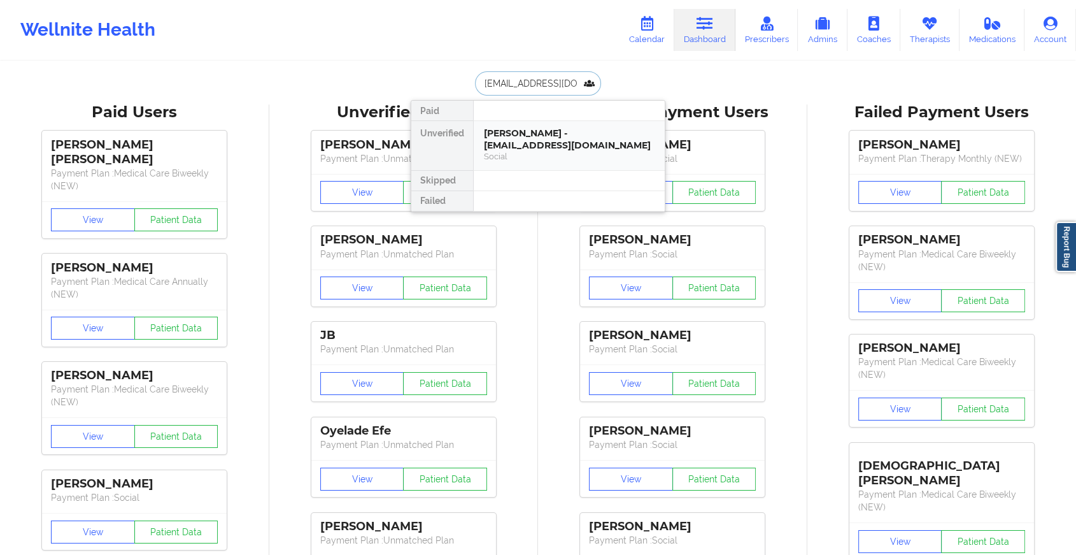
click at [571, 149] on div "[PERSON_NAME] - [EMAIL_ADDRESS][DOMAIN_NAME]" at bounding box center [569, 139] width 171 height 24
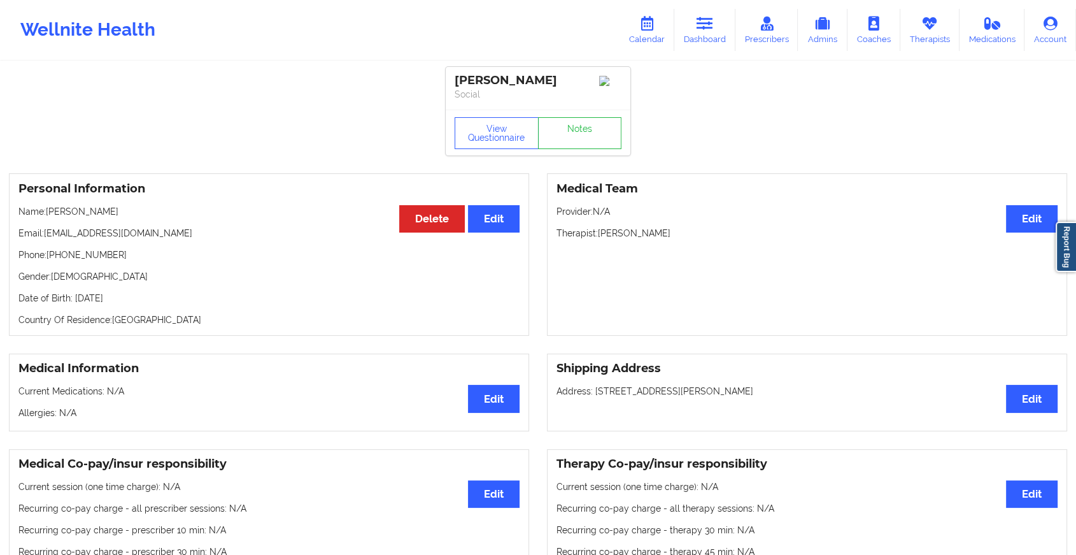
click at [594, 143] on link "Notes" at bounding box center [580, 133] width 84 height 32
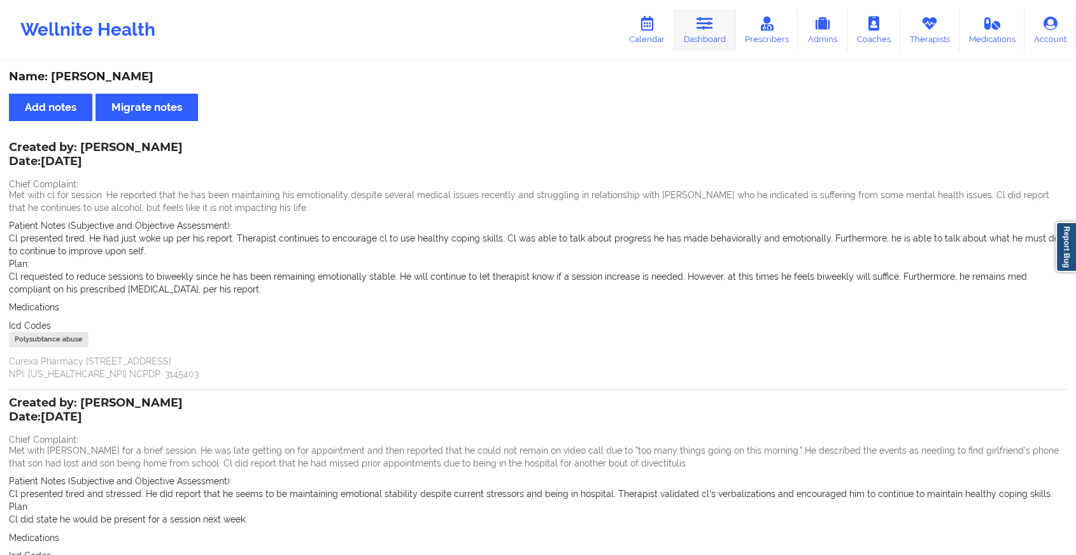
click at [683, 24] on link "Dashboard" at bounding box center [704, 30] width 61 height 42
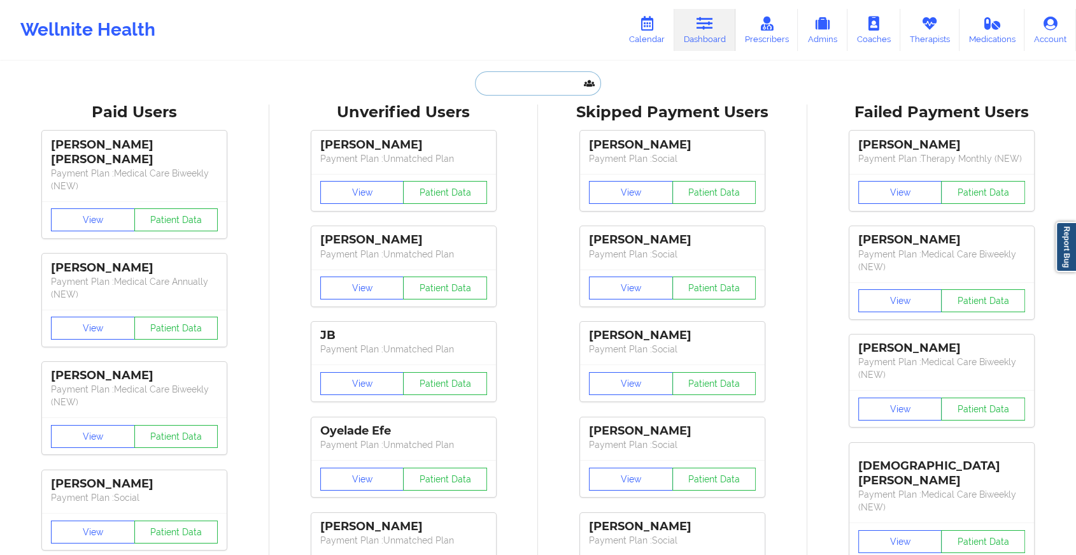
click at [492, 89] on input "text" at bounding box center [538, 83] width 126 height 24
paste input "[EMAIL_ADDRESS][DOMAIN_NAME]"
type input "[EMAIL_ADDRESS][DOMAIN_NAME]"
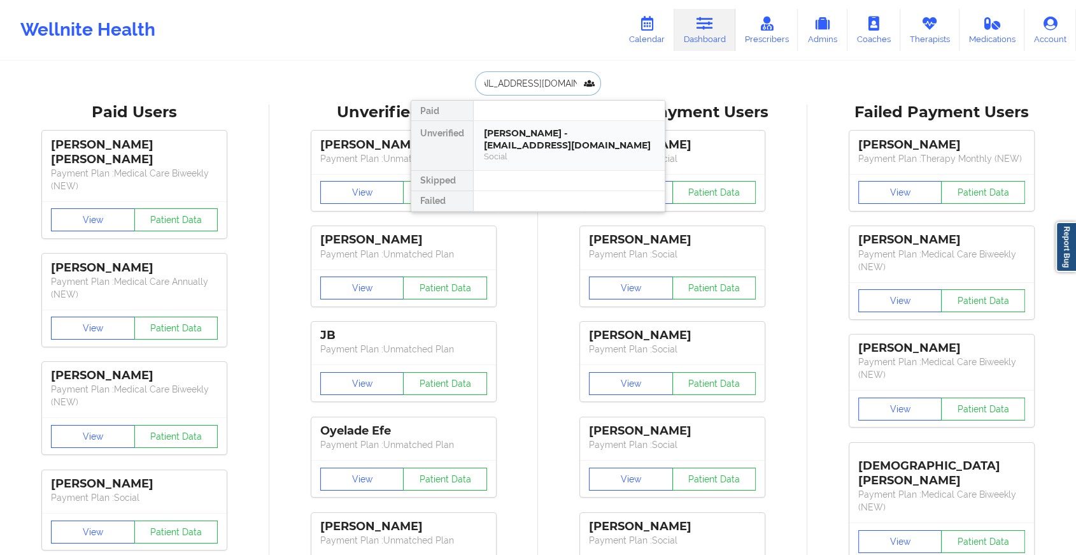
click at [535, 138] on div "[PERSON_NAME] - [EMAIL_ADDRESS][DOMAIN_NAME]" at bounding box center [569, 139] width 171 height 24
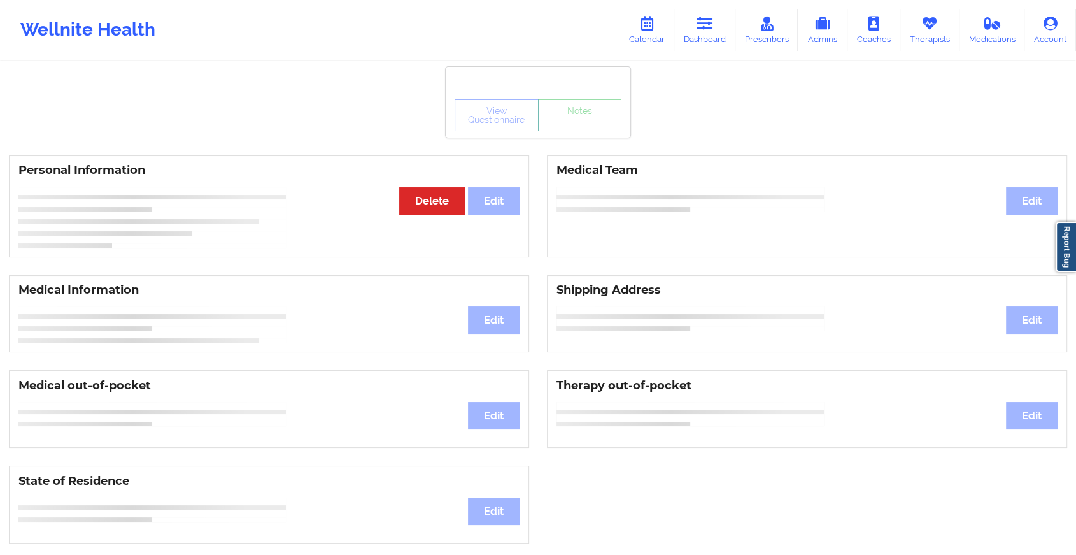
click at [535, 138] on div "View Questionnaire Notes Personal Information Edit Delete Medical Team Edit Med…" at bounding box center [538, 537] width 1076 height 1075
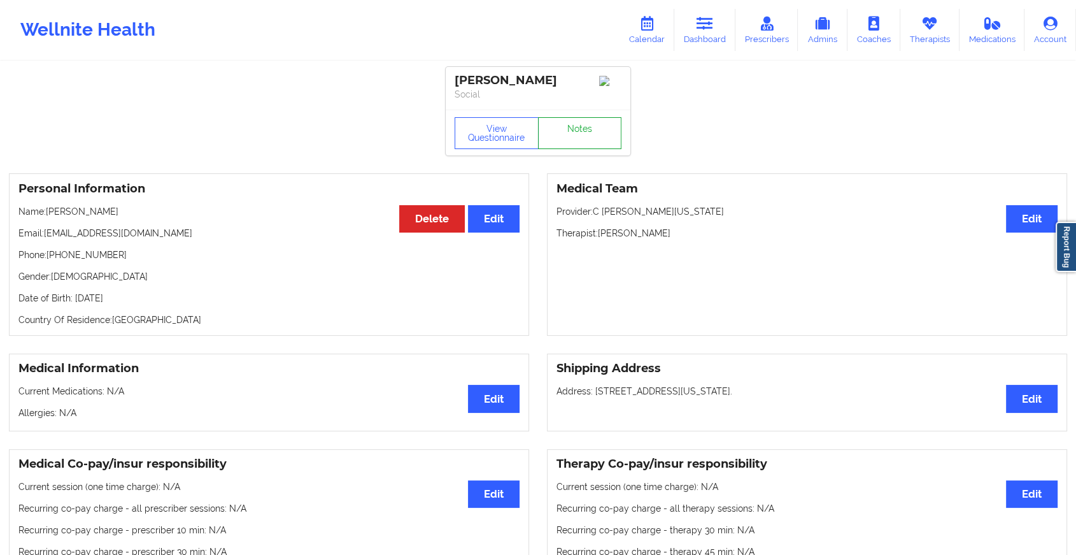
drag, startPoint x: 535, startPoint y: 138, endPoint x: 564, endPoint y: 138, distance: 29.3
click at [564, 138] on link "Notes" at bounding box center [580, 133] width 84 height 32
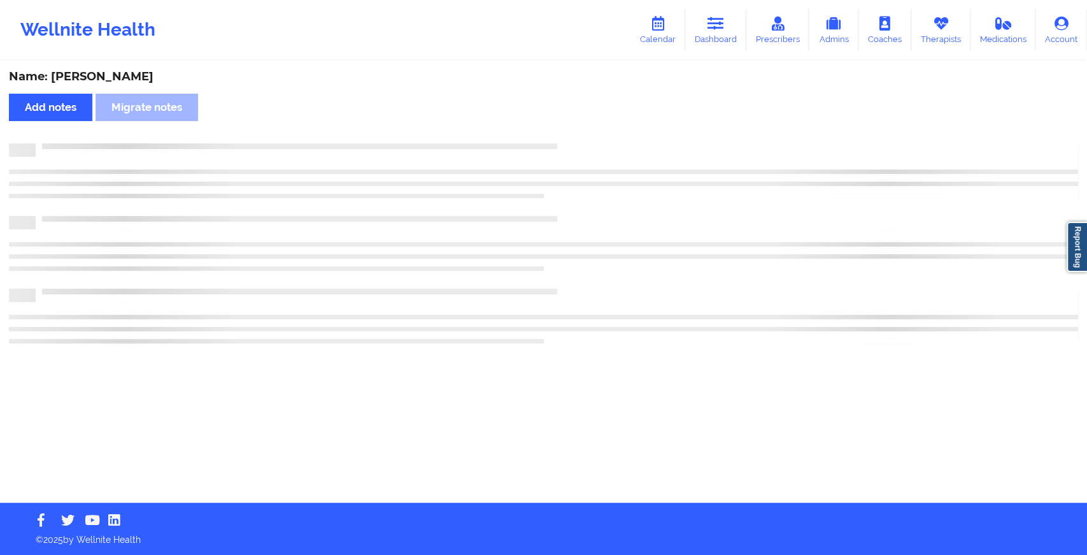
click at [564, 138] on div "Name: [PERSON_NAME] Add notes Migrate notes" at bounding box center [543, 282] width 1087 height 440
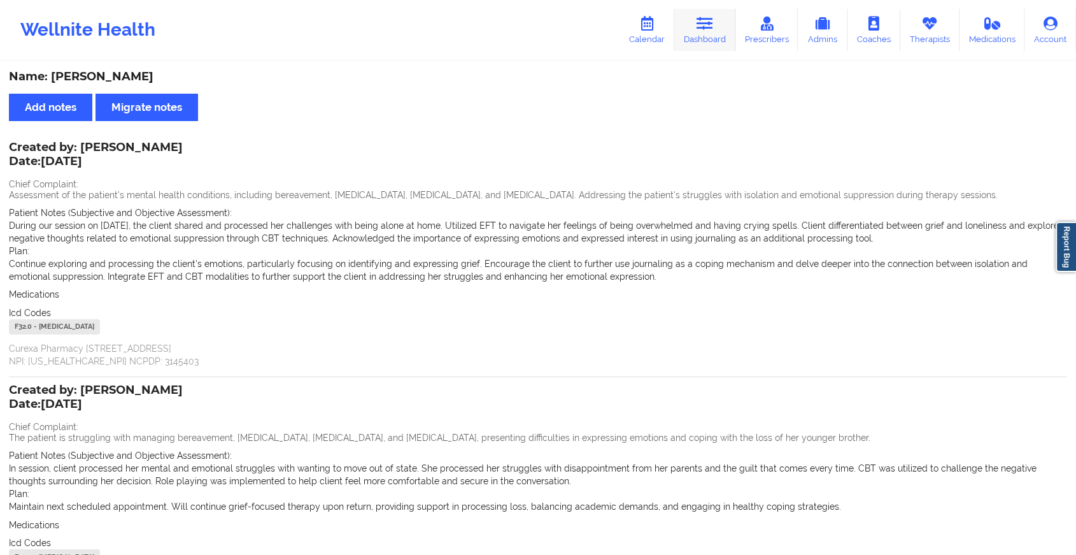
click at [695, 36] on link "Dashboard" at bounding box center [704, 30] width 61 height 42
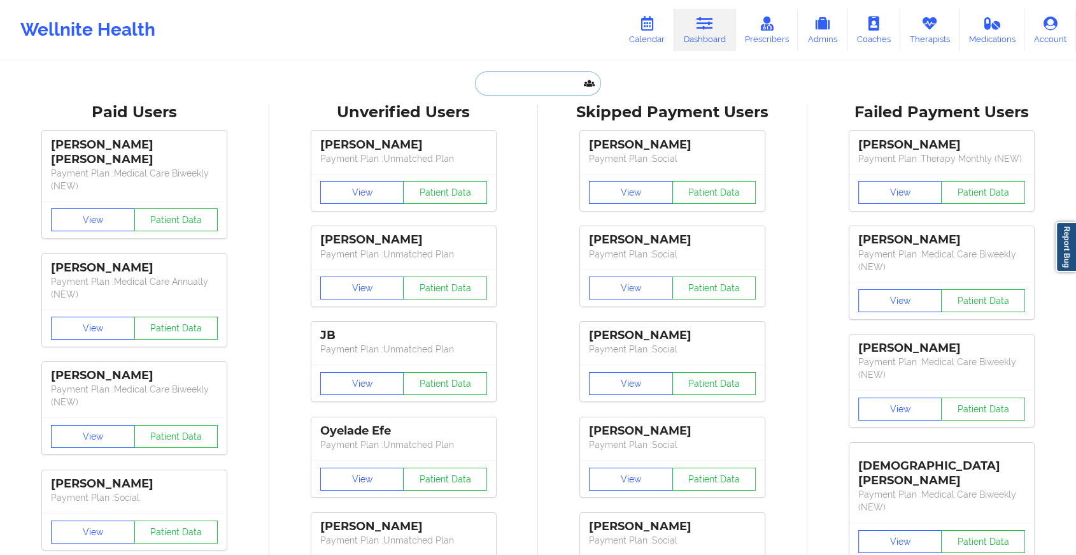
click at [515, 84] on input "text" at bounding box center [538, 83] width 126 height 24
paste input "[EMAIL_ADDRESS][DOMAIN_NAME]"
type input "[EMAIL_ADDRESS][DOMAIN_NAME]"
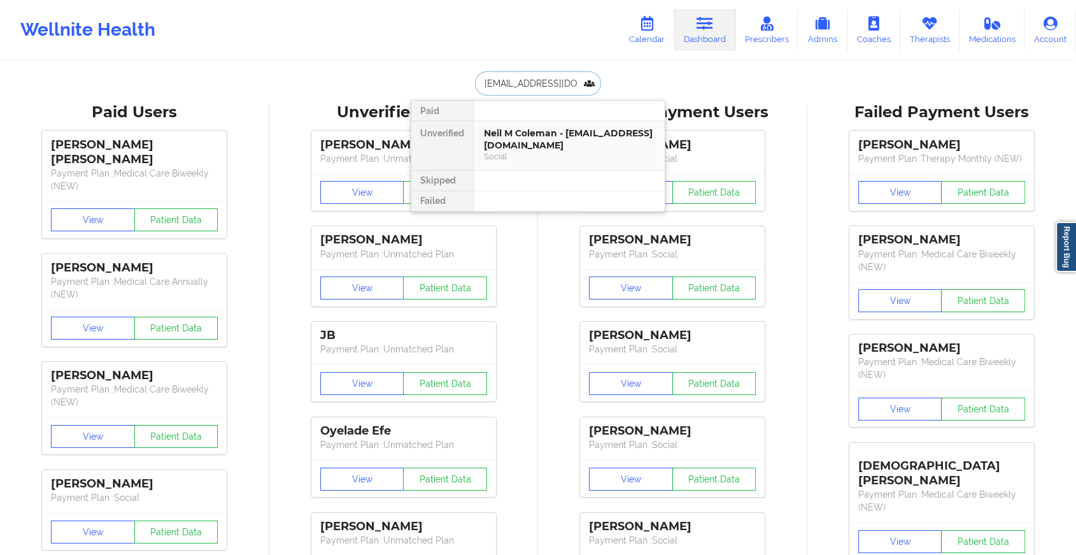
click at [525, 141] on div "Neil M Coleman - [EMAIL_ADDRESS][DOMAIN_NAME]" at bounding box center [569, 139] width 171 height 24
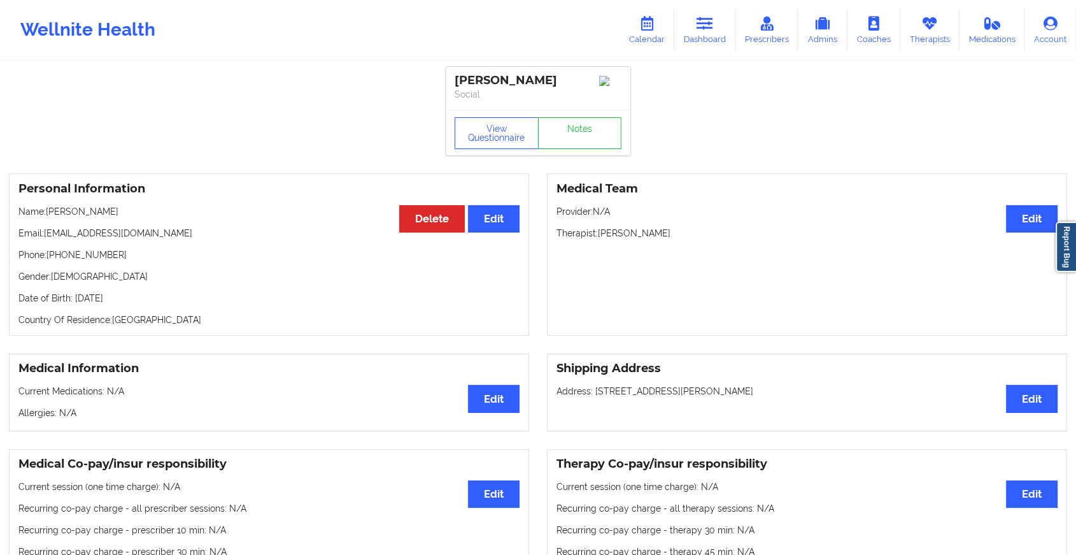
click at [585, 140] on link "Notes" at bounding box center [580, 133] width 84 height 32
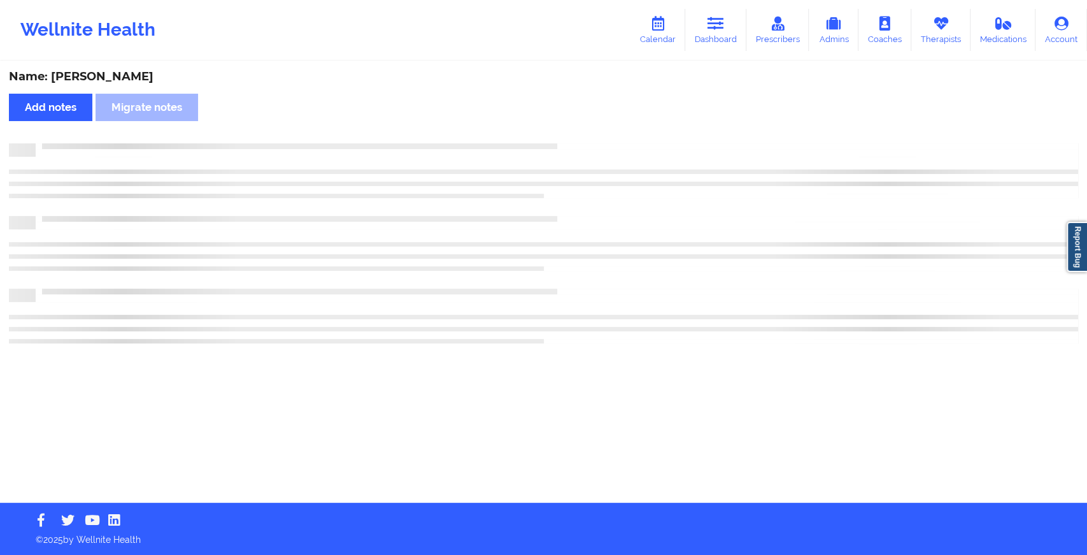
click at [585, 140] on div "Name: [PERSON_NAME] Add notes Migrate notes" at bounding box center [543, 282] width 1087 height 440
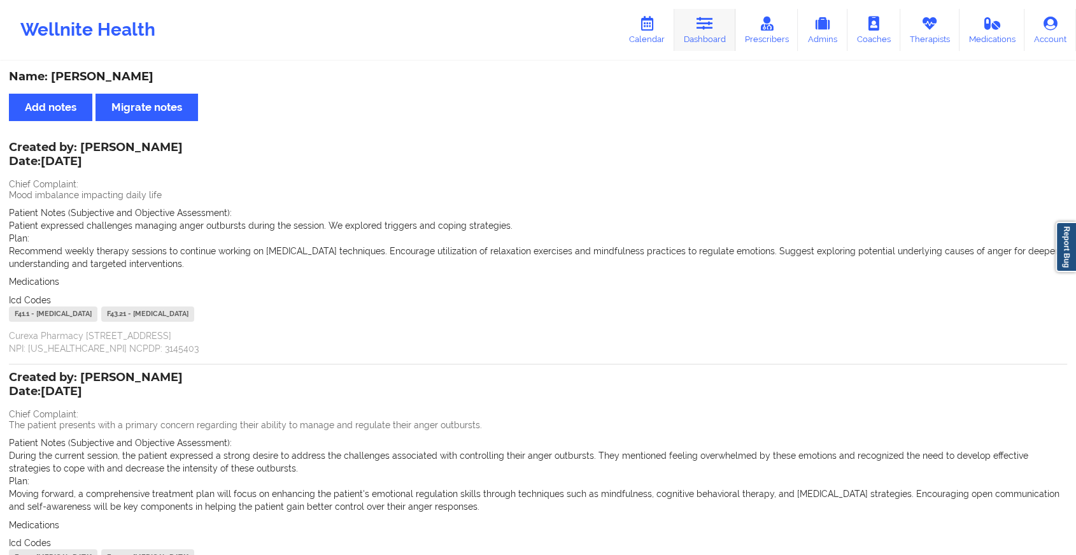
click at [690, 31] on link "Dashboard" at bounding box center [704, 30] width 61 height 42
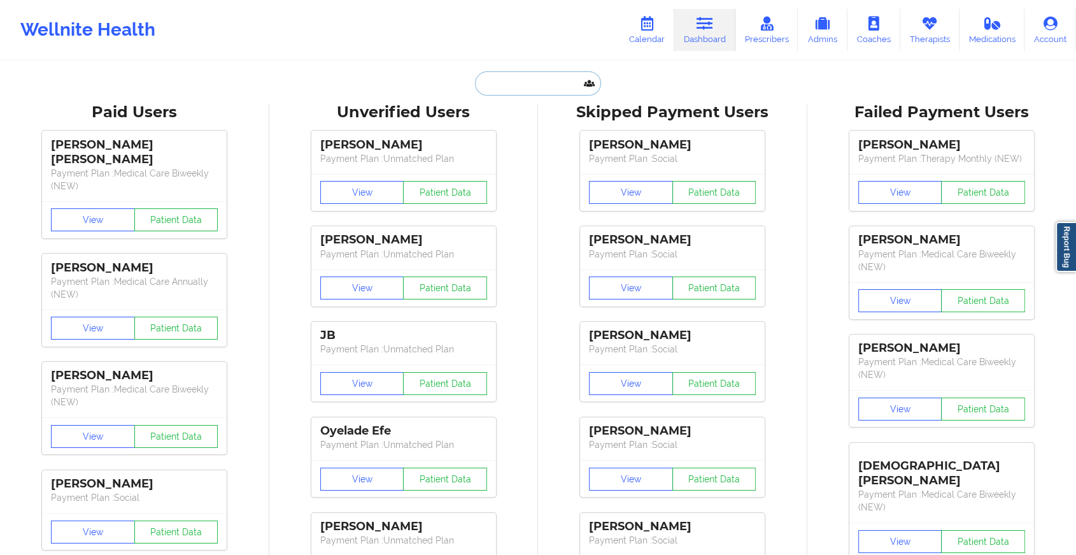
click at [503, 82] on input "text" at bounding box center [538, 83] width 126 height 24
paste input "[EMAIL_ADDRESS][DOMAIN_NAME]"
type input "[EMAIL_ADDRESS][DOMAIN_NAME]"
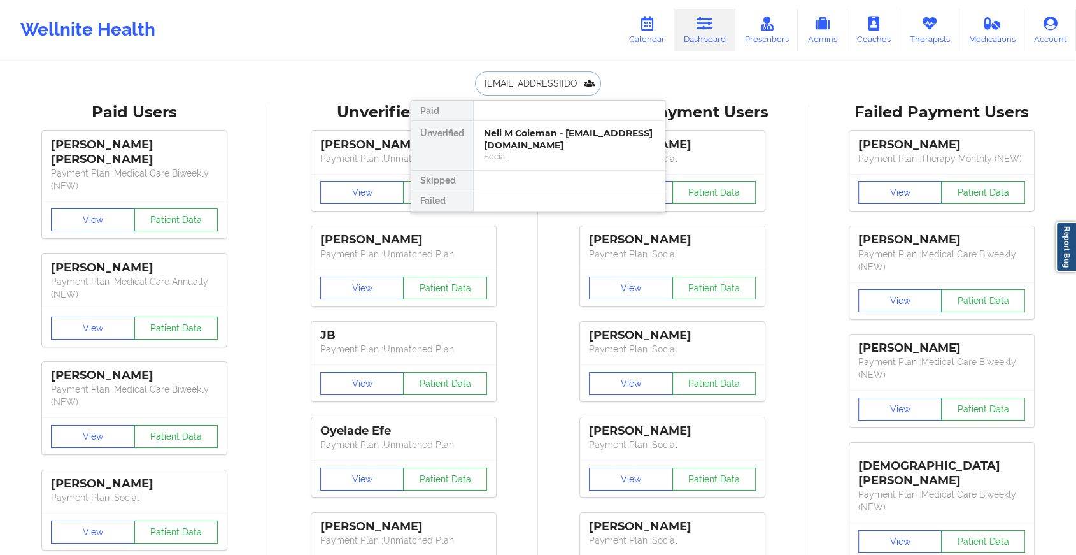
scroll to position [0, 22]
click at [548, 145] on div "[PERSON_NAME] - [EMAIL_ADDRESS][DOMAIN_NAME]" at bounding box center [569, 139] width 171 height 24
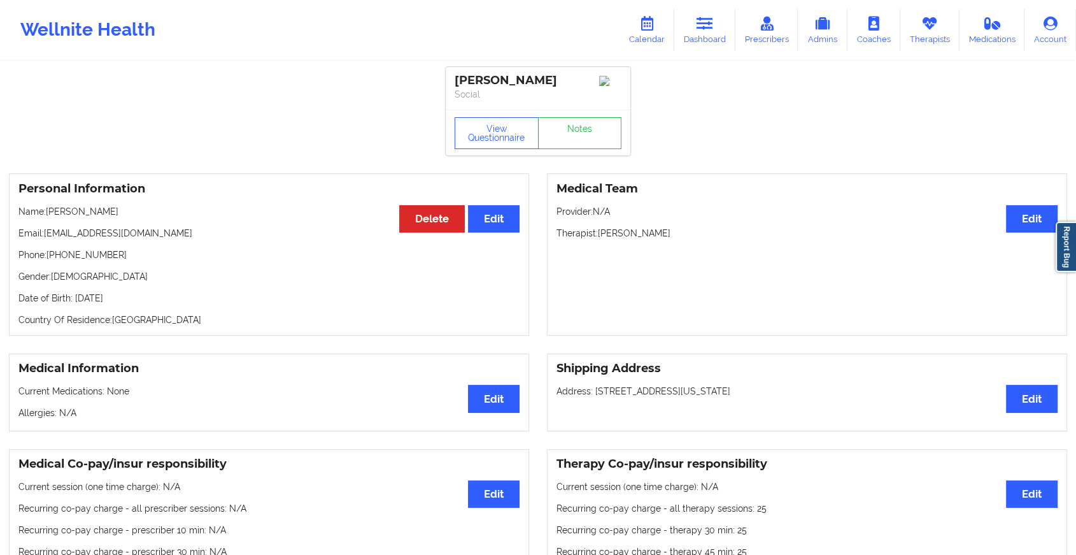
click at [586, 117] on div "View Questionnaire Notes" at bounding box center [538, 133] width 185 height 46
click at [581, 145] on link "Notes" at bounding box center [580, 133] width 84 height 32
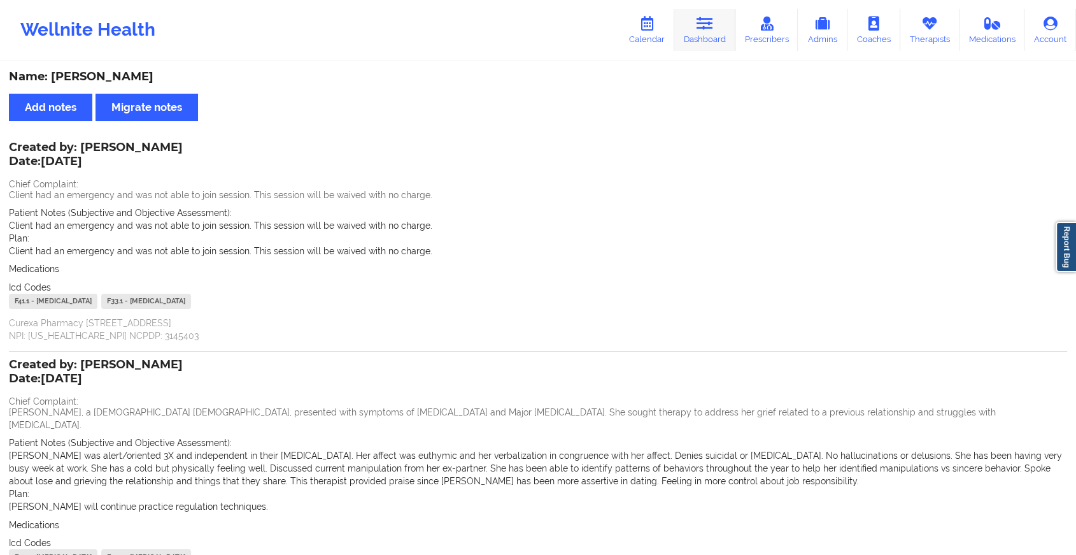
click at [712, 26] on icon at bounding box center [705, 24] width 17 height 14
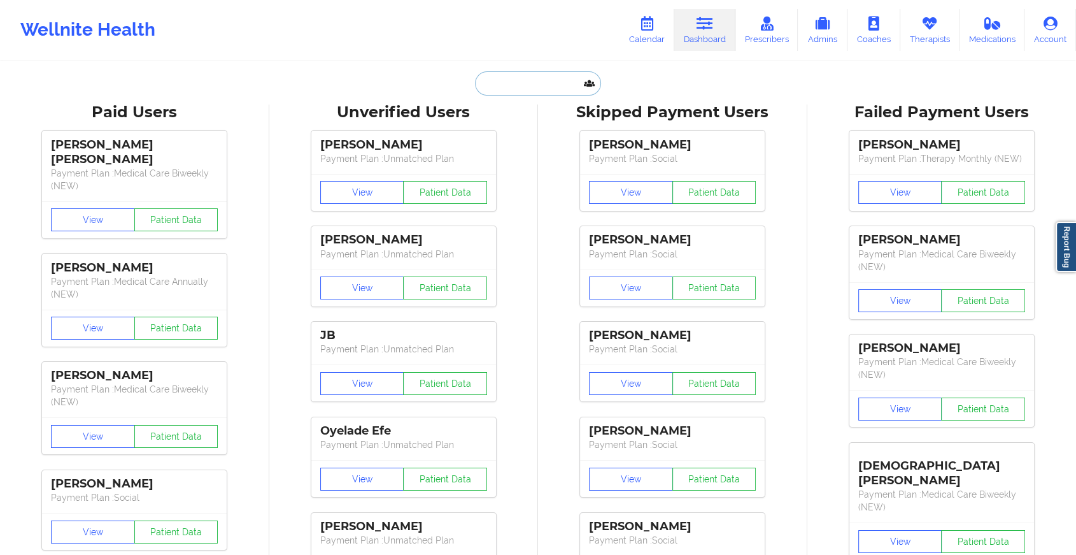
click at [499, 87] on input "text" at bounding box center [538, 83] width 126 height 24
paste input "[EMAIL_ADDRESS][DOMAIN_NAME]"
type input "[EMAIL_ADDRESS][DOMAIN_NAME]"
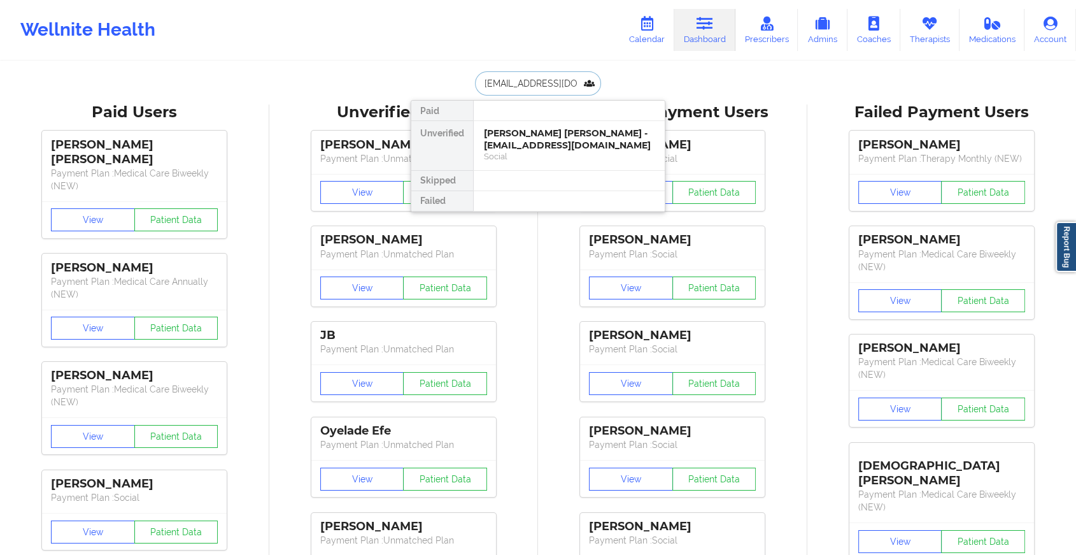
click at [525, 139] on div "[PERSON_NAME] [PERSON_NAME] - [EMAIL_ADDRESS][DOMAIN_NAME]" at bounding box center [569, 139] width 171 height 24
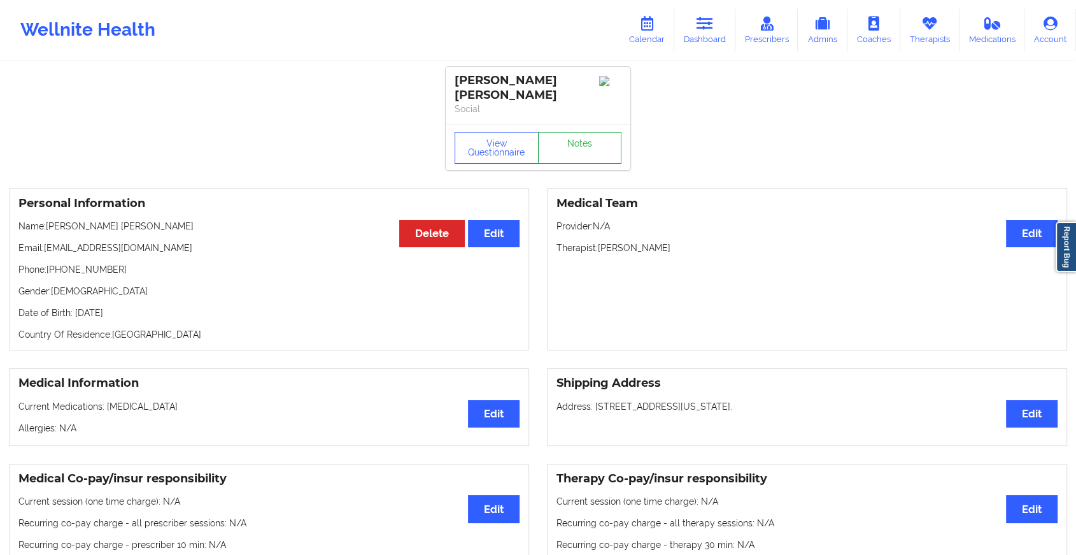
click at [575, 132] on link "Notes" at bounding box center [580, 148] width 84 height 32
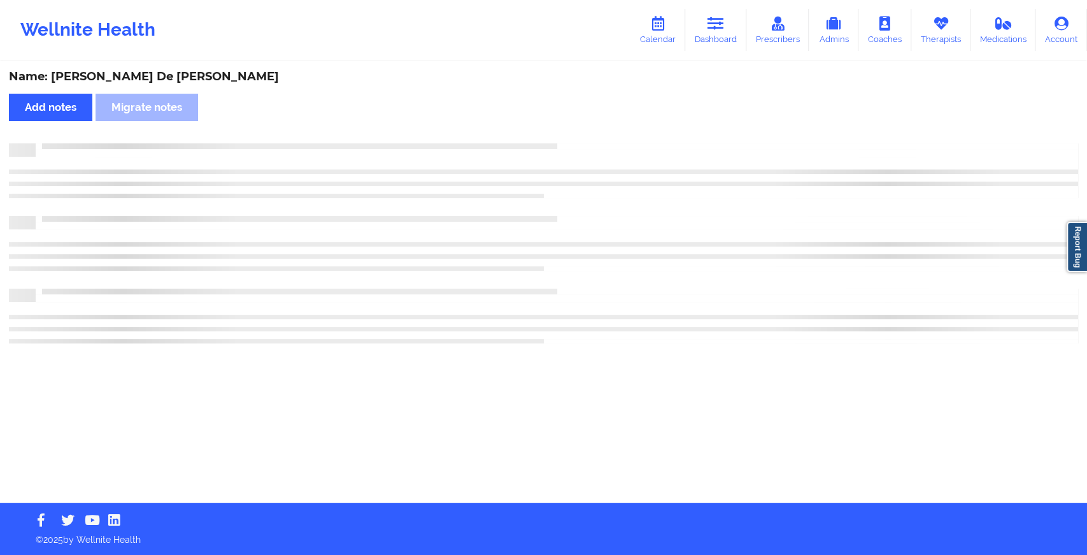
click at [575, 132] on div "Name: [PERSON_NAME] De [PERSON_NAME] Add notes Migrate notes" at bounding box center [543, 282] width 1087 height 440
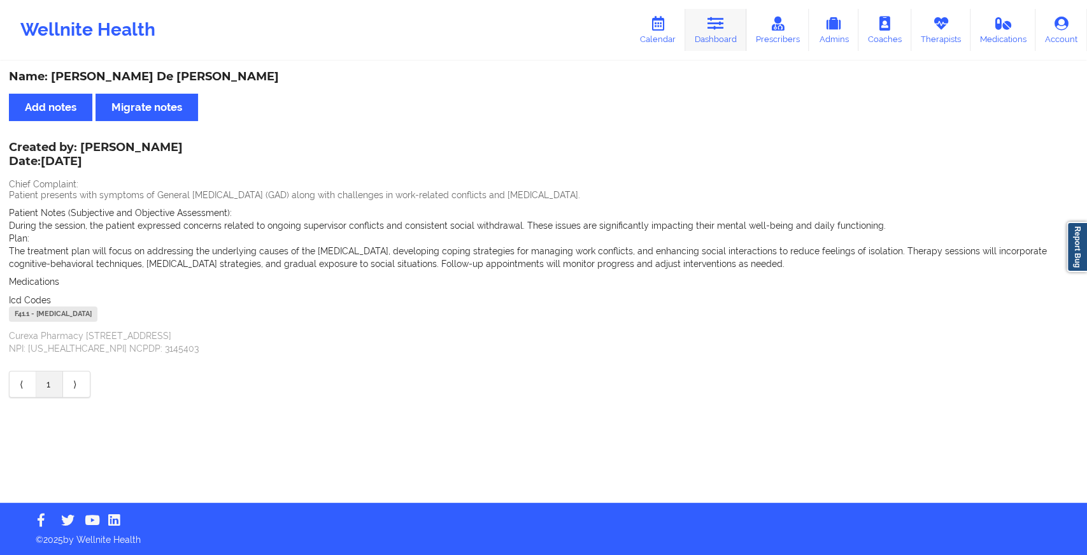
click at [711, 41] on link "Dashboard" at bounding box center [715, 30] width 61 height 42
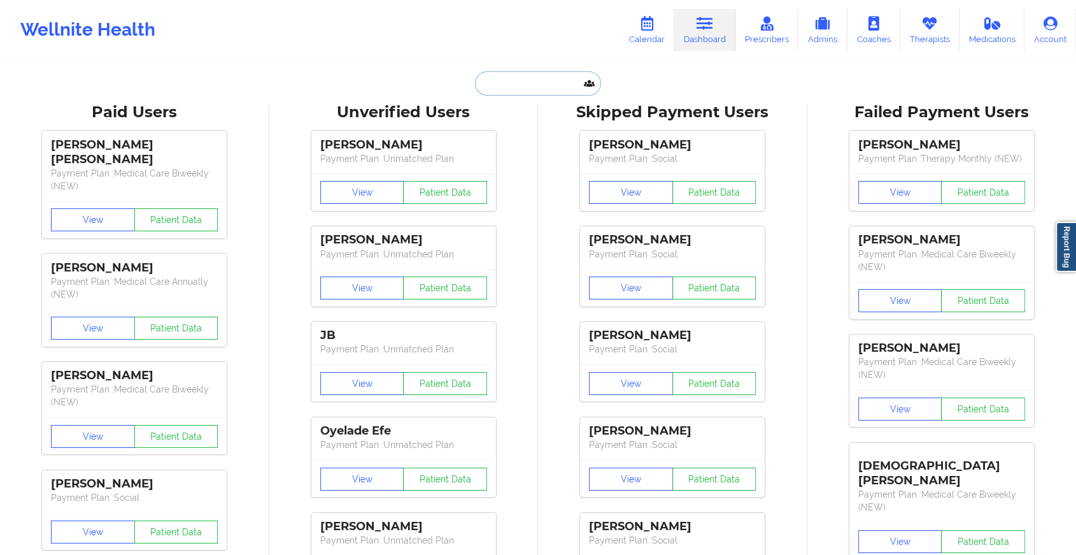
click at [562, 87] on input "text" at bounding box center [538, 83] width 126 height 24
paste input "[EMAIL_ADDRESS][DOMAIN_NAME]"
type input "[EMAIL_ADDRESS][DOMAIN_NAME]"
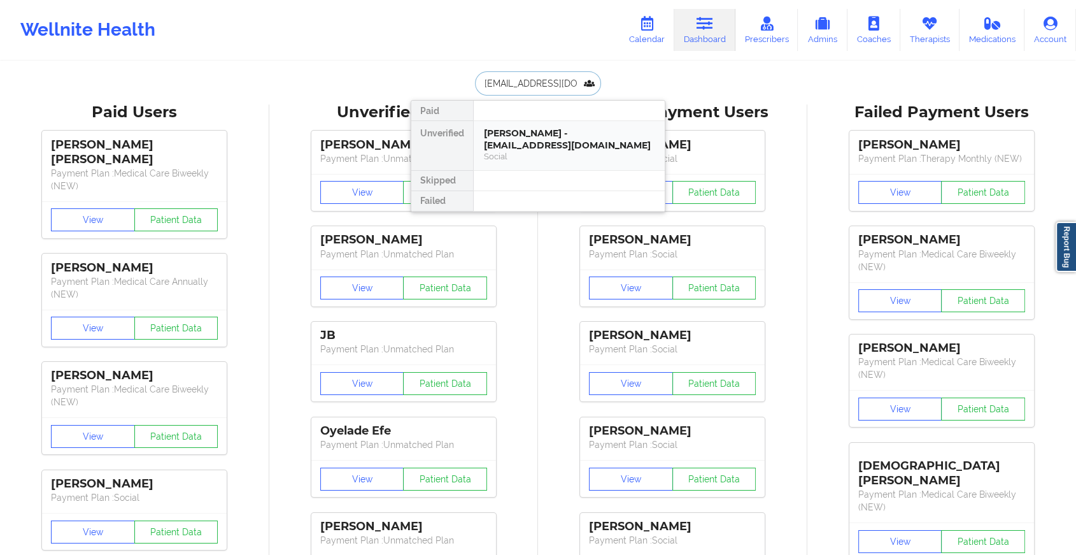
click at [592, 168] on div "[PERSON_NAME] - [EMAIL_ADDRESS][DOMAIN_NAME] Social" at bounding box center [569, 145] width 191 height 49
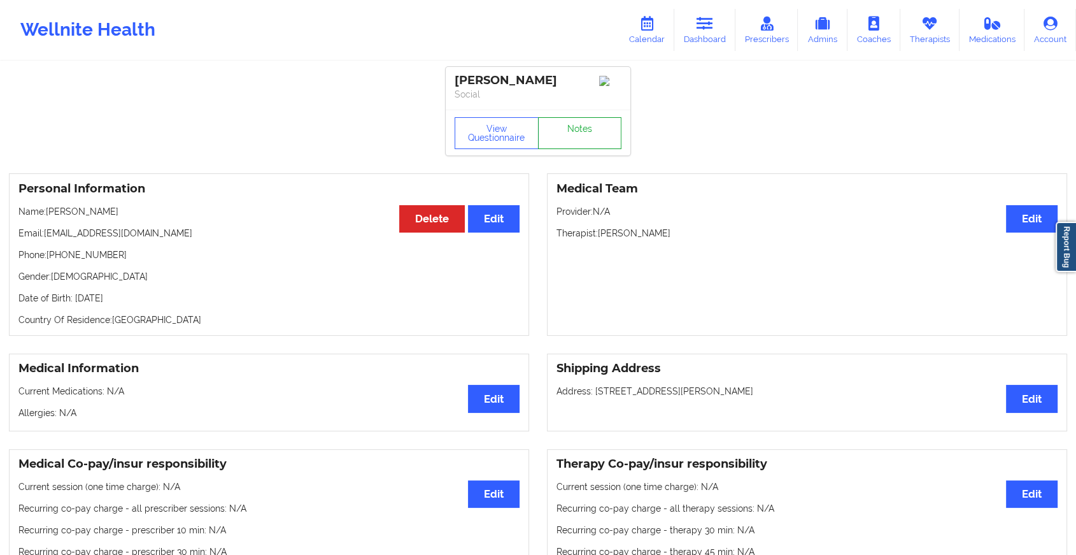
click at [577, 136] on link "Notes" at bounding box center [580, 133] width 84 height 32
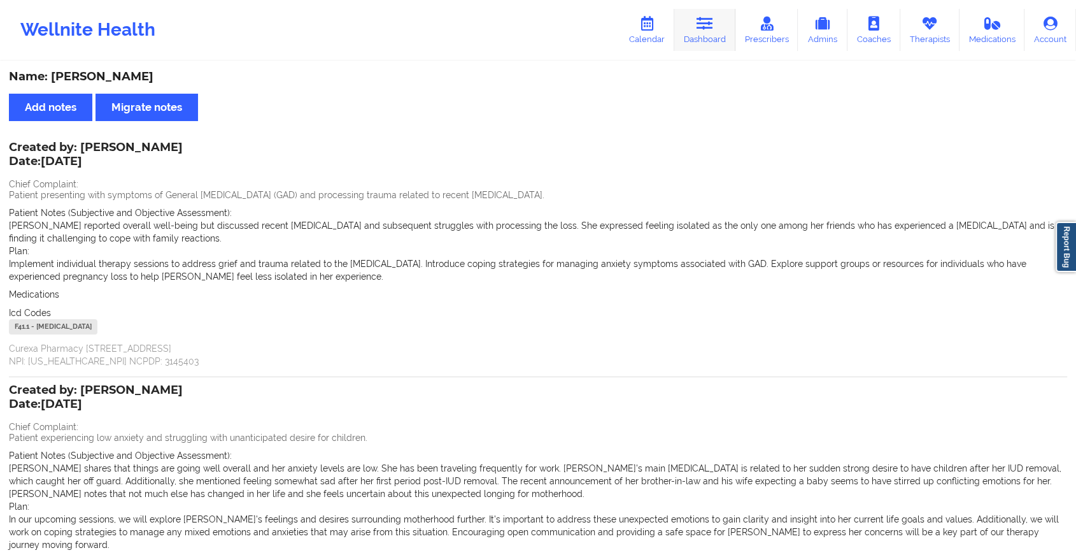
click at [706, 34] on link "Dashboard" at bounding box center [704, 30] width 61 height 42
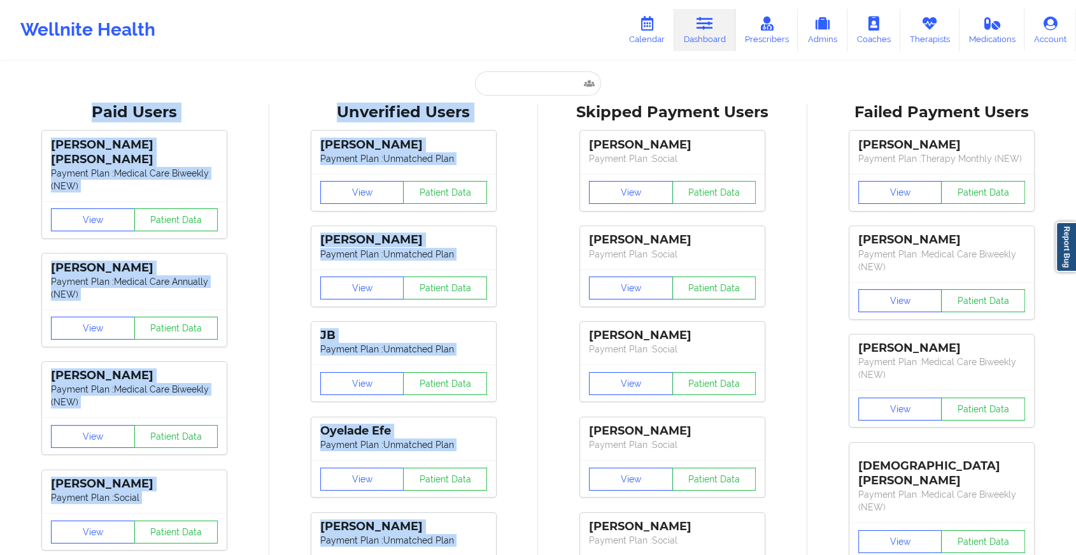
drag, startPoint x: 545, startPoint y: 97, endPoint x: 484, endPoint y: 82, distance: 62.3
click at [484, 82] on input "text" at bounding box center [538, 83] width 126 height 24
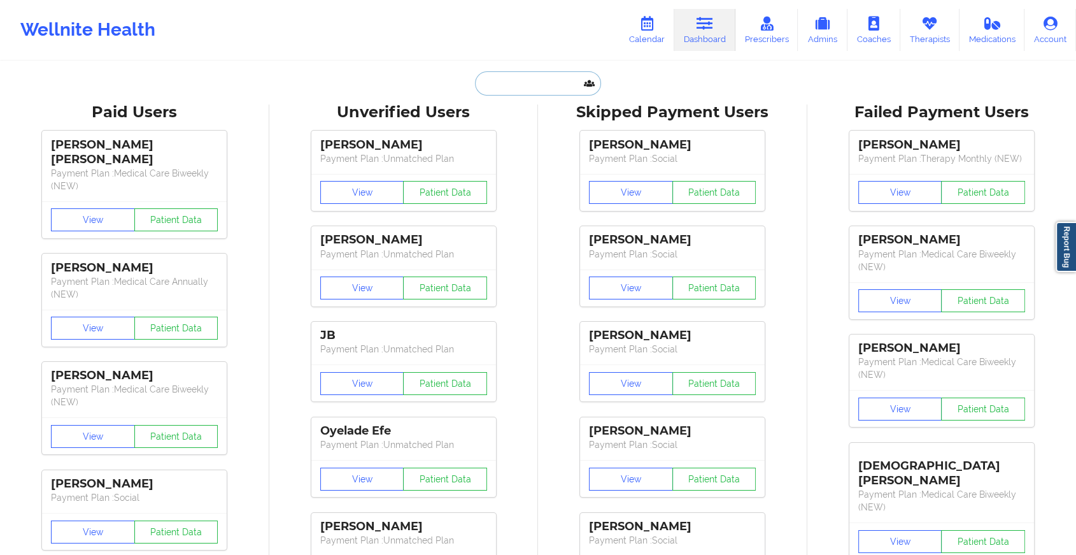
paste input "[EMAIL_ADDRESS][DOMAIN_NAME]"
type input "[EMAIL_ADDRESS][DOMAIN_NAME]"
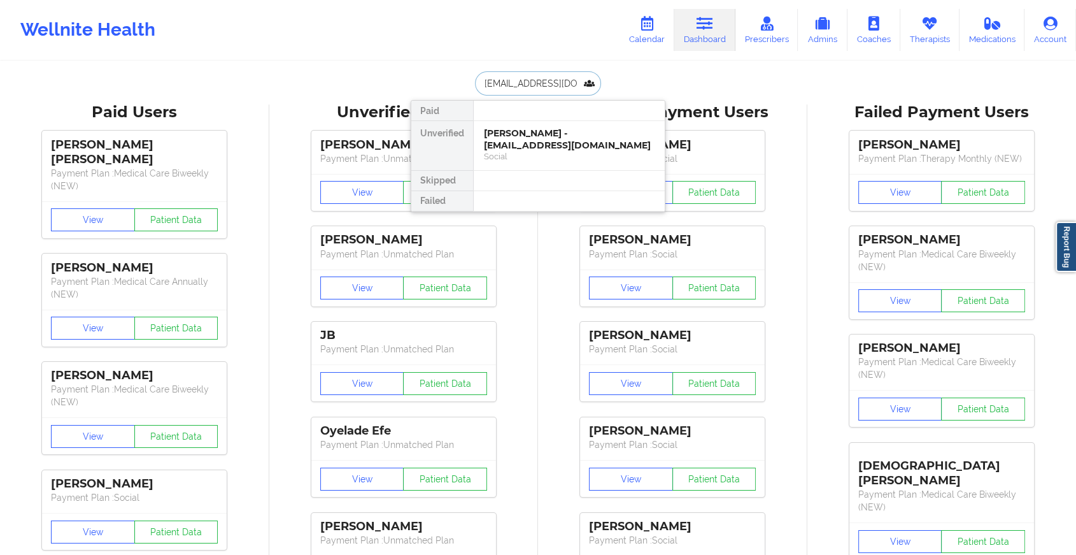
scroll to position [0, 6]
click at [571, 141] on div "[PERSON_NAME] - [EMAIL_ADDRESS][DOMAIN_NAME]" at bounding box center [569, 139] width 171 height 24
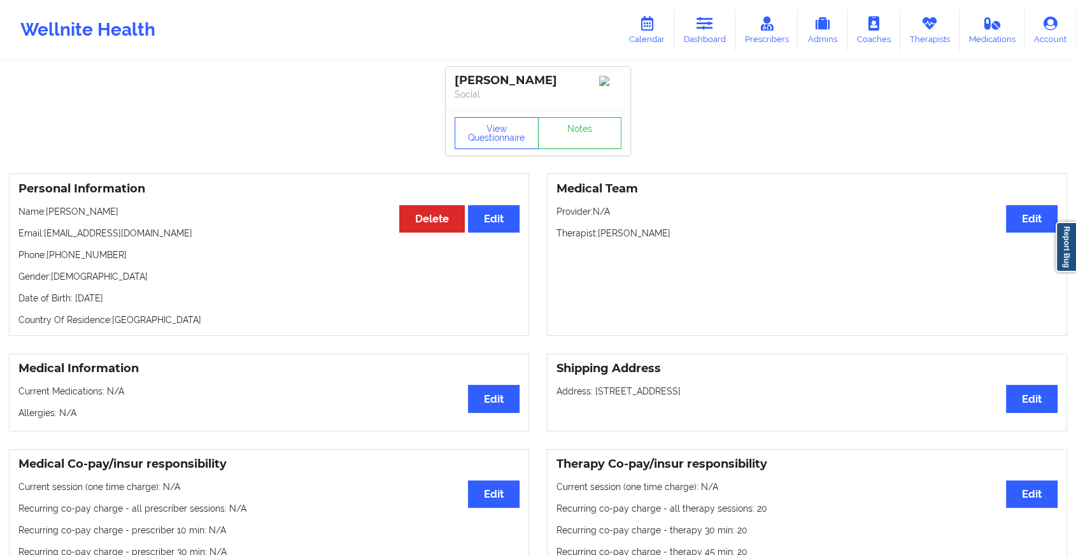
click at [585, 127] on div "View Questionnaire Notes" at bounding box center [538, 133] width 167 height 32
click at [585, 127] on link "Notes" at bounding box center [580, 133] width 84 height 32
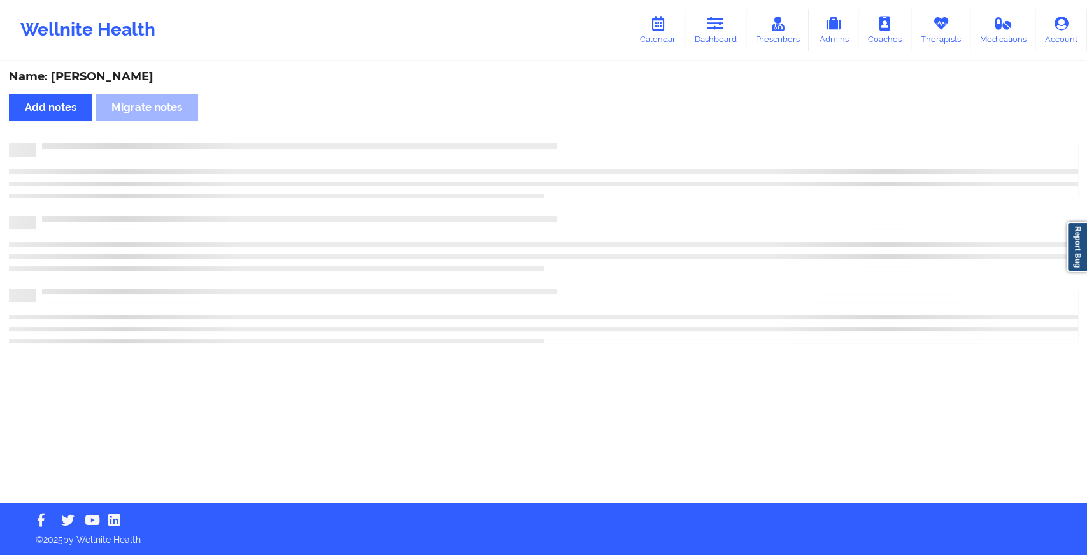
click at [585, 127] on div "Name: [PERSON_NAME] Add notes Migrate notes" at bounding box center [543, 282] width 1087 height 440
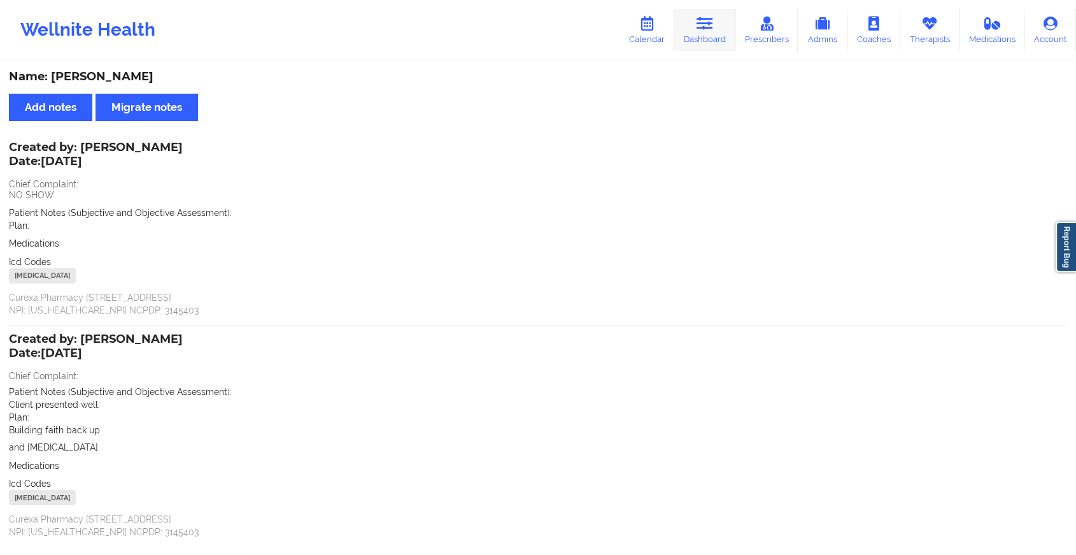
click at [713, 27] on icon at bounding box center [705, 24] width 17 height 14
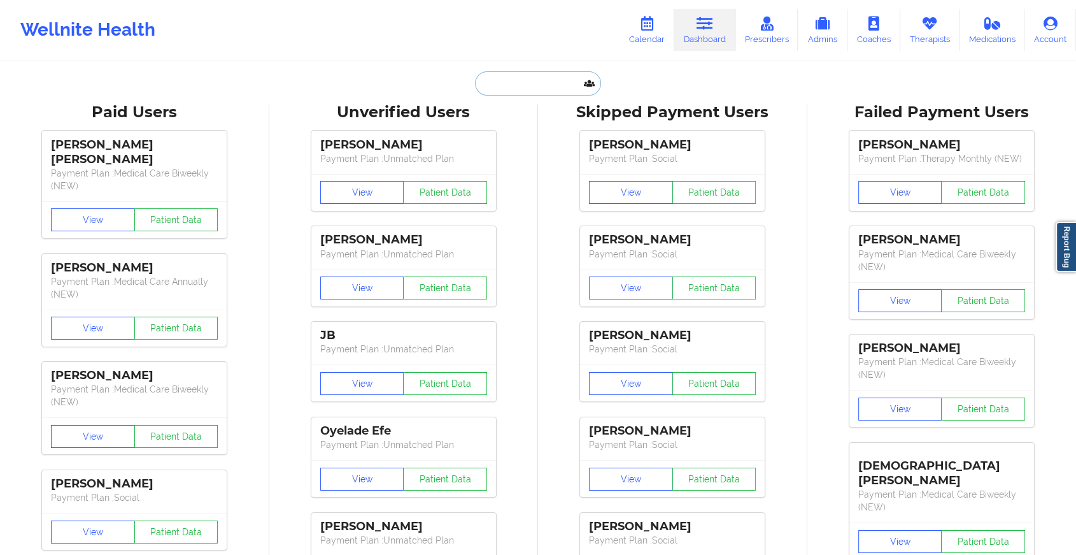
click at [529, 76] on input "text" at bounding box center [538, 83] width 126 height 24
paste input "[EMAIL_ADDRESS][DOMAIN_NAME]"
type input "[EMAIL_ADDRESS][DOMAIN_NAME]"
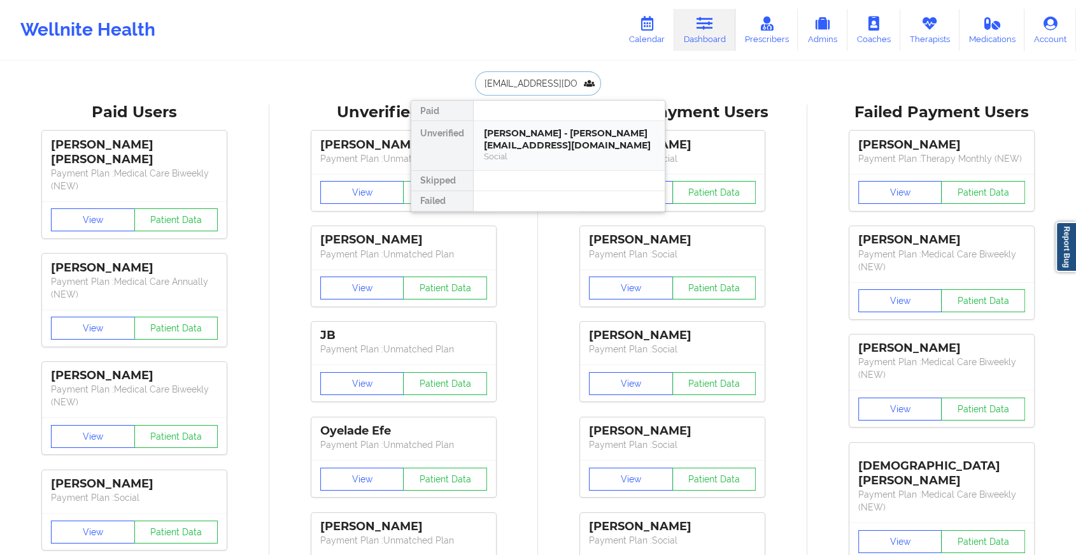
click at [566, 134] on div "[PERSON_NAME] - [PERSON_NAME][EMAIL_ADDRESS][DOMAIN_NAME]" at bounding box center [569, 139] width 171 height 24
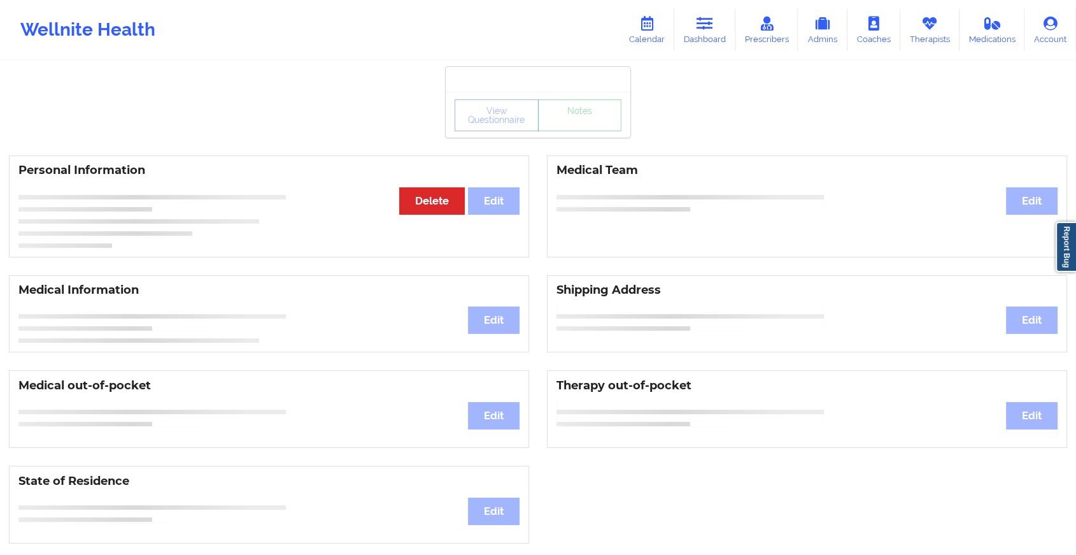
click at [601, 135] on div "View Questionnaire Notes" at bounding box center [538, 115] width 185 height 46
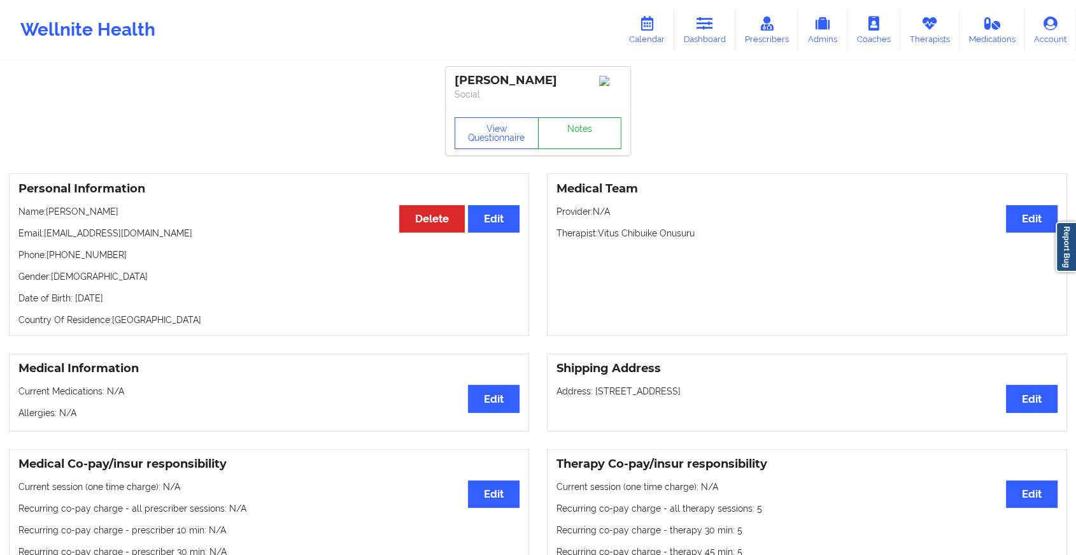
click at [601, 135] on link "Notes" at bounding box center [580, 133] width 84 height 32
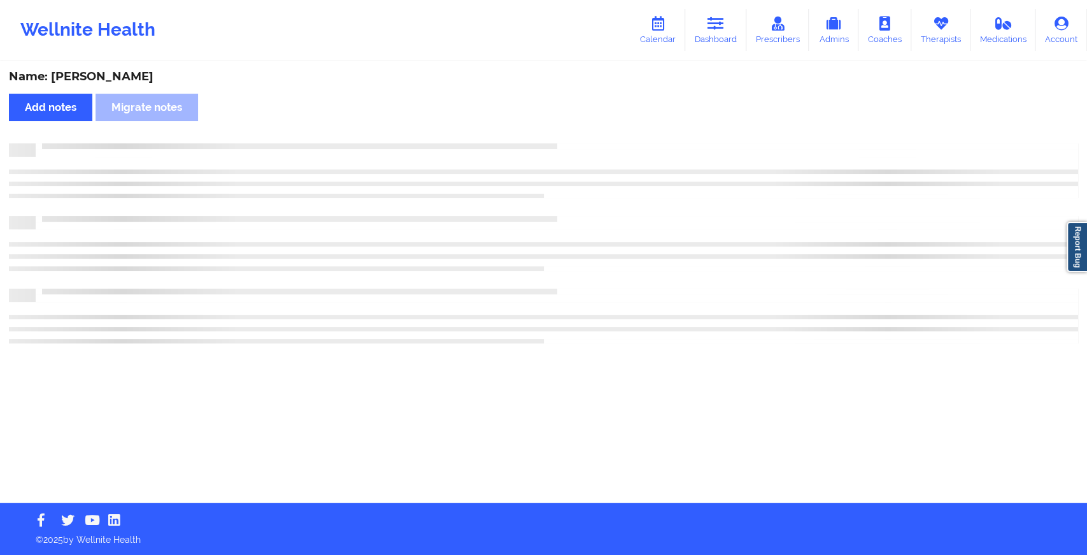
click at [894, 329] on div "Name: [PERSON_NAME] Add notes Migrate notes" at bounding box center [543, 282] width 1087 height 440
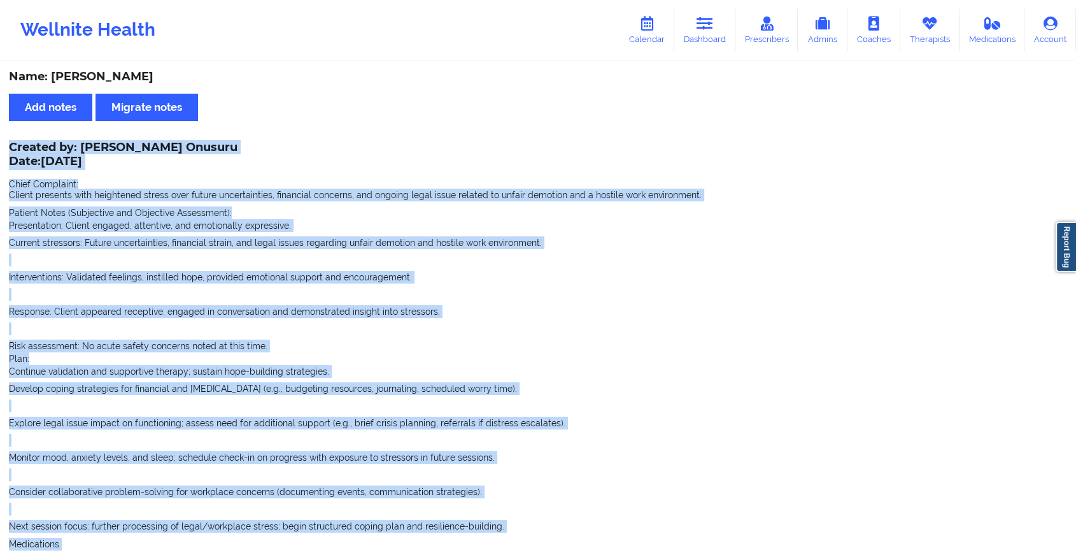
click at [748, 381] on span "Continue validation and supportive therapy; sustain hope-building strategies. D…" at bounding box center [538, 448] width 1058 height 167
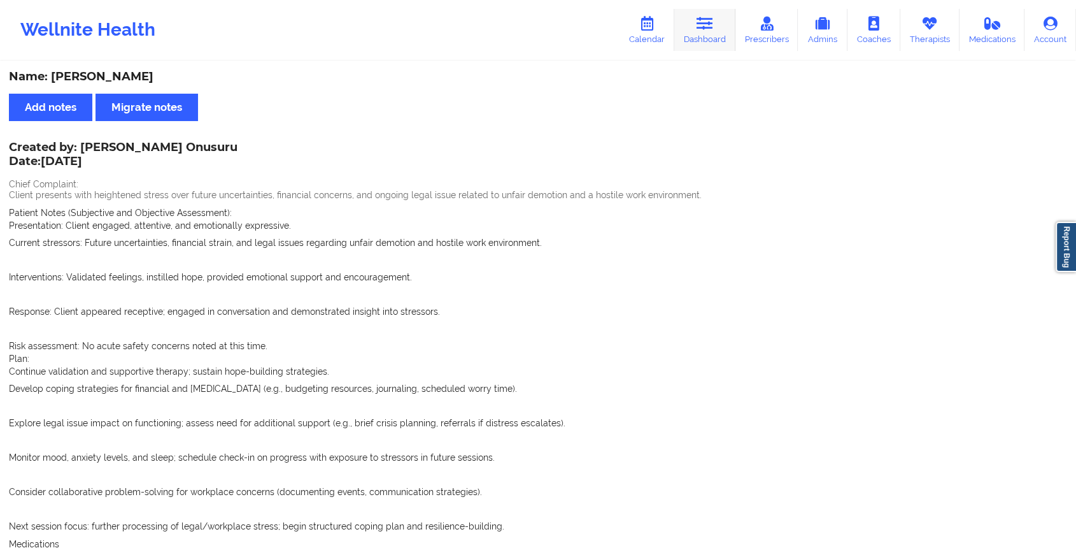
click at [710, 34] on link "Dashboard" at bounding box center [704, 30] width 61 height 42
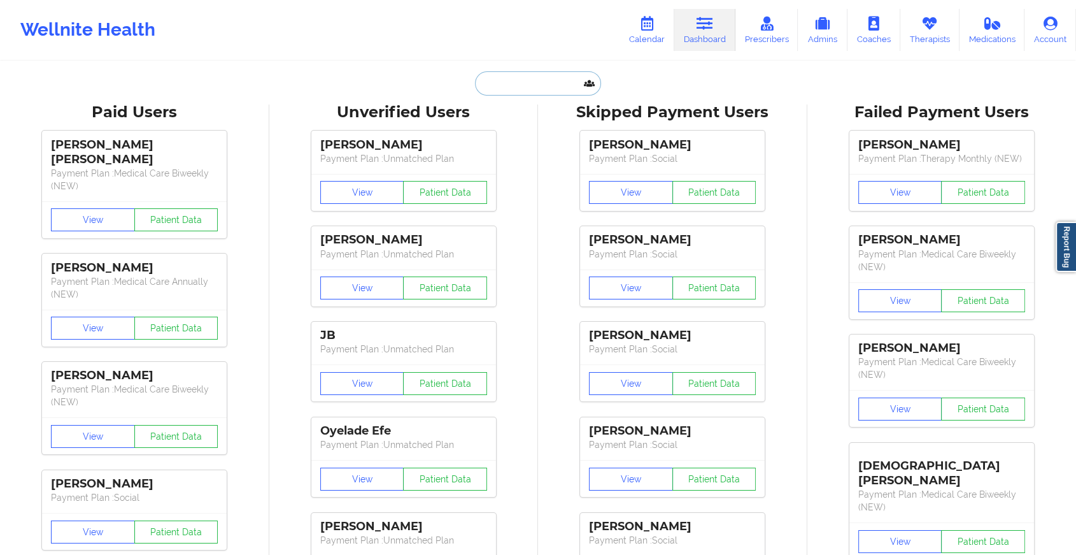
click at [520, 79] on input "text" at bounding box center [538, 83] width 126 height 24
paste input "[EMAIL_ADDRESS][DOMAIN_NAME]"
type input "[EMAIL_ADDRESS][DOMAIN_NAME]"
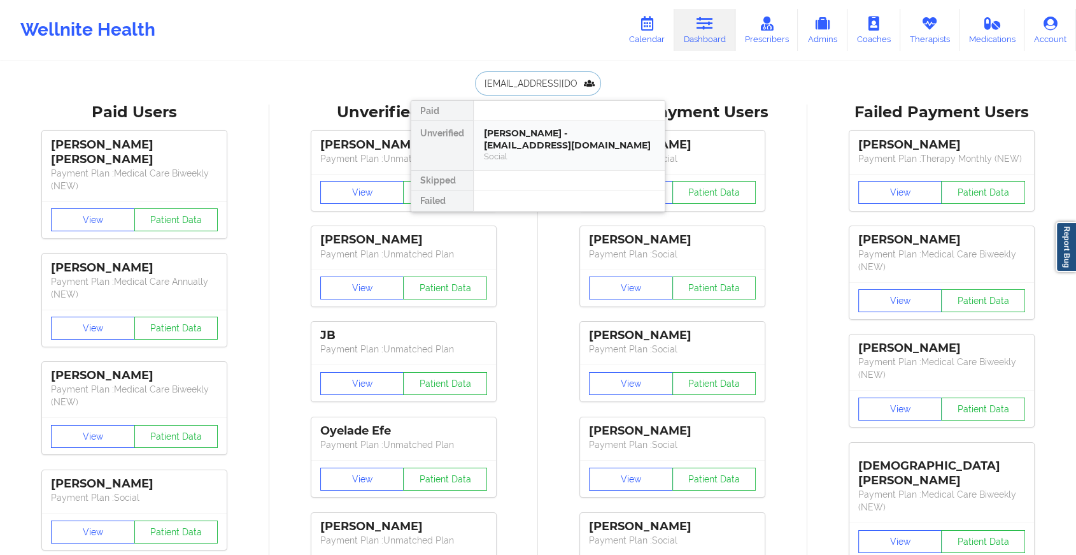
click at [555, 143] on div "[PERSON_NAME] - [EMAIL_ADDRESS][DOMAIN_NAME]" at bounding box center [569, 139] width 171 height 24
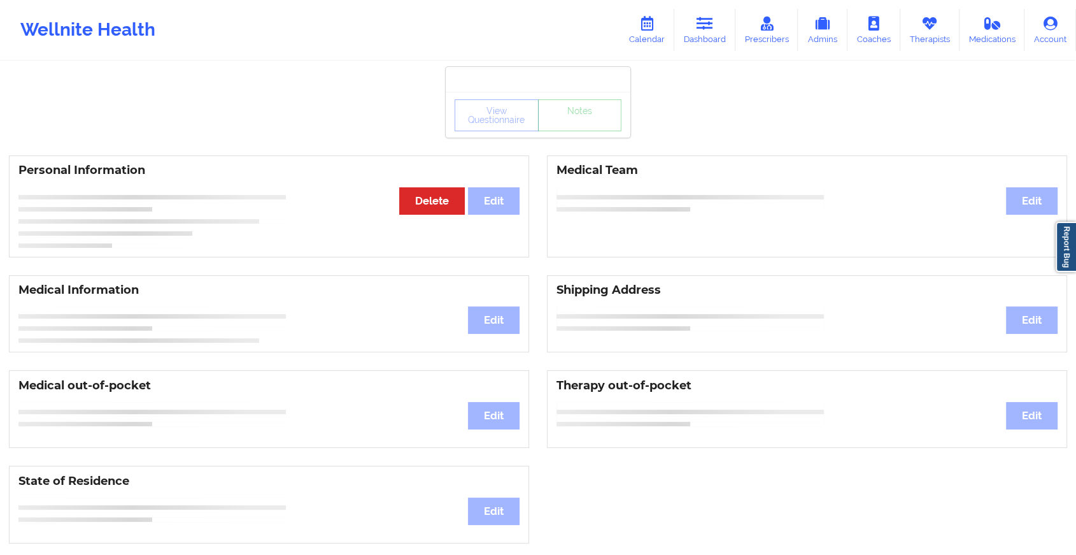
click at [586, 132] on div "View Questionnaire Notes" at bounding box center [538, 115] width 185 height 46
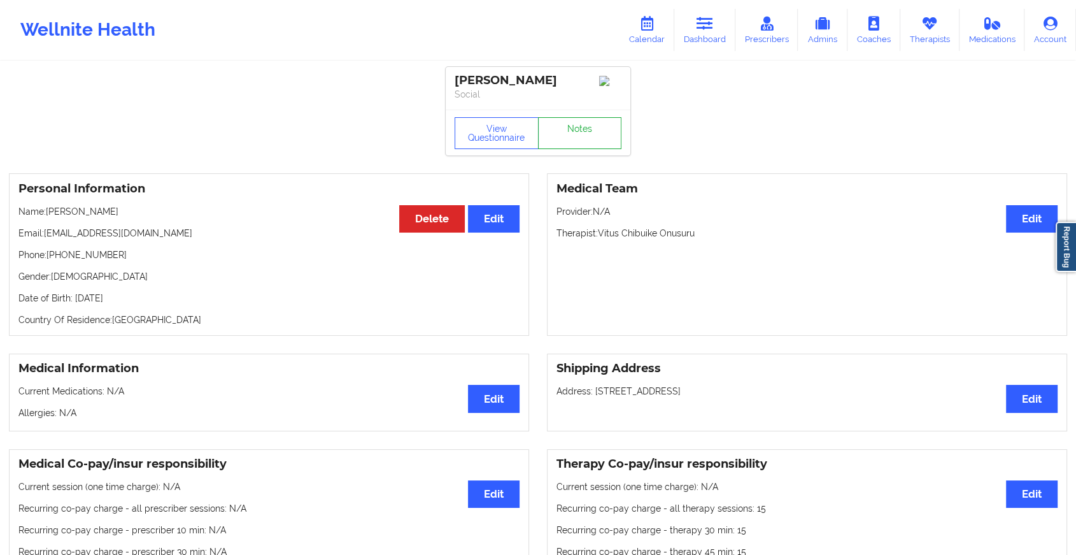
drag, startPoint x: 598, startPoint y: 112, endPoint x: 586, endPoint y: 143, distance: 32.9
click at [586, 143] on div "[PERSON_NAME] Social View Questionnaire Notes" at bounding box center [538, 111] width 185 height 89
click at [586, 143] on link "Notes" at bounding box center [580, 133] width 84 height 32
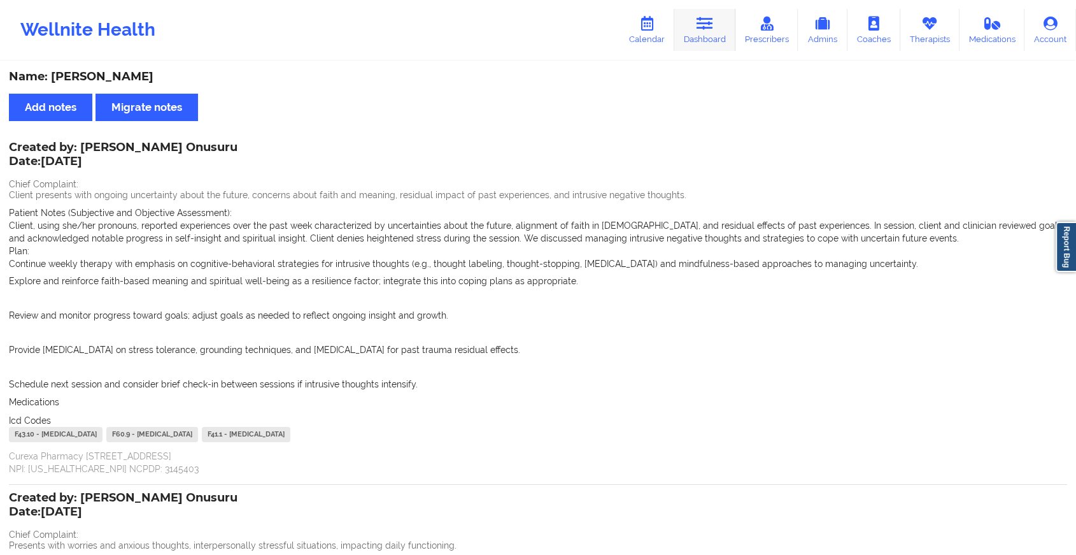
click at [692, 36] on link "Dashboard" at bounding box center [704, 30] width 61 height 42
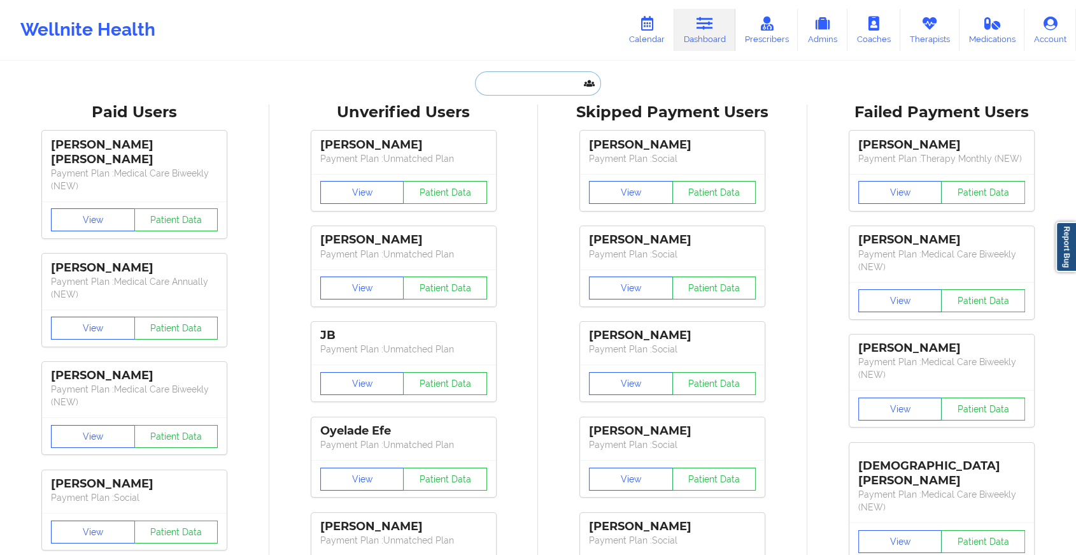
click at [481, 80] on input "text" at bounding box center [538, 83] width 126 height 24
paste input "[EMAIL_ADDRESS][DOMAIN_NAME]"
type input "[EMAIL_ADDRESS][DOMAIN_NAME]"
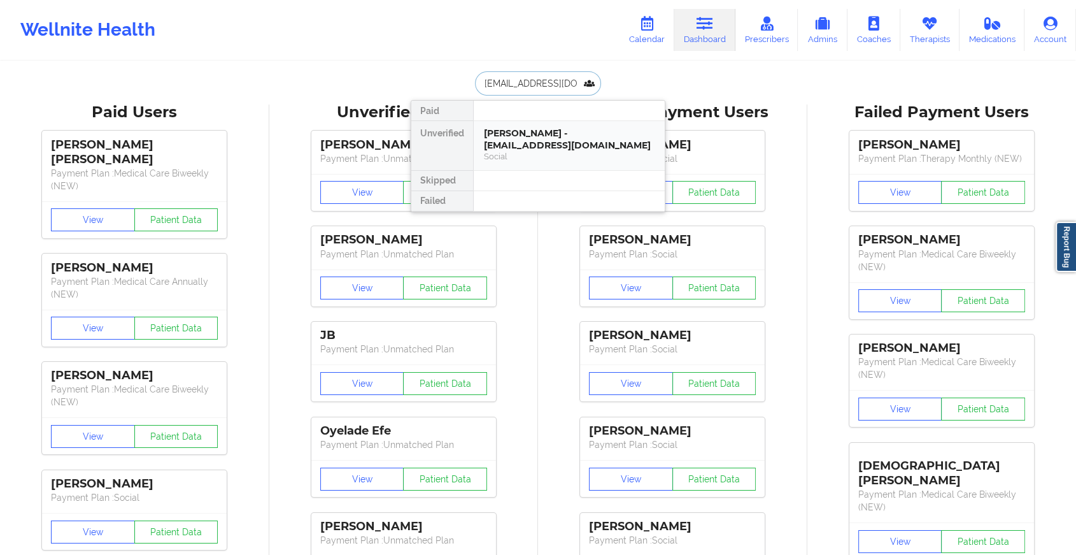
click at [524, 133] on div "[PERSON_NAME] - [EMAIL_ADDRESS][DOMAIN_NAME]" at bounding box center [569, 139] width 171 height 24
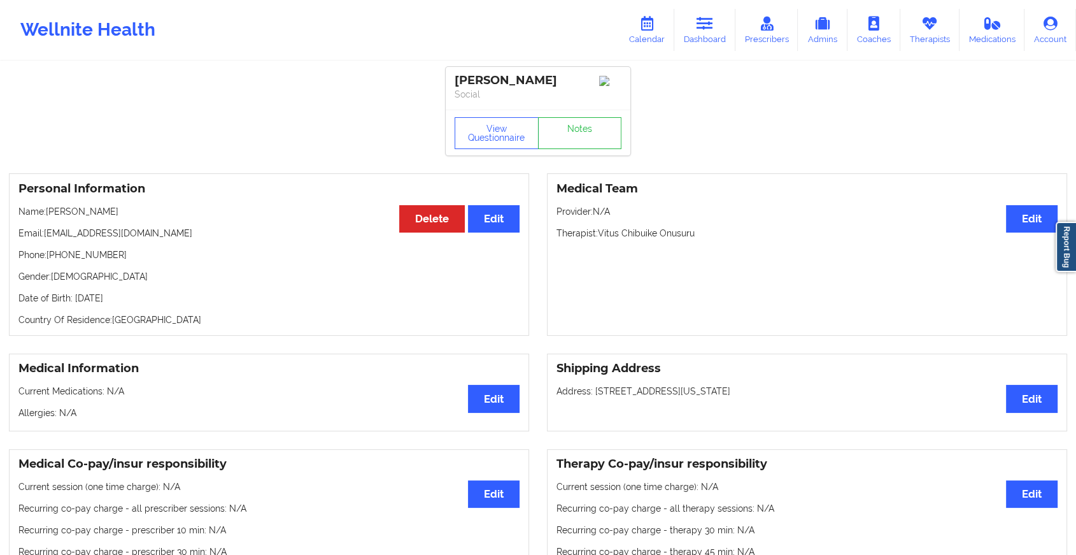
click at [582, 138] on link "Notes" at bounding box center [580, 133] width 84 height 32
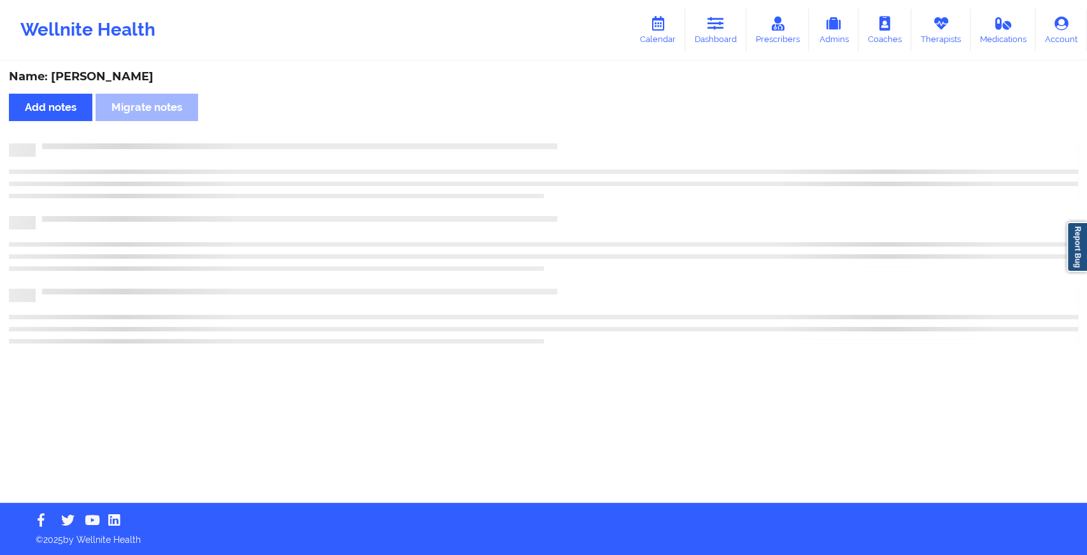
click at [834, 326] on div "Name: [PERSON_NAME] Add notes Migrate notes" at bounding box center [543, 282] width 1087 height 440
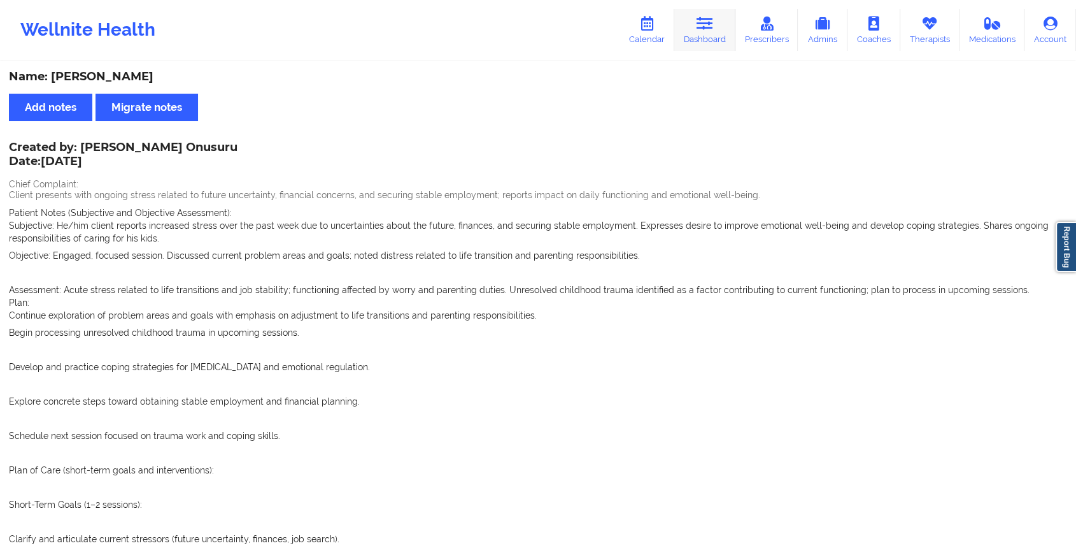
click at [693, 14] on link "Dashboard" at bounding box center [704, 30] width 61 height 42
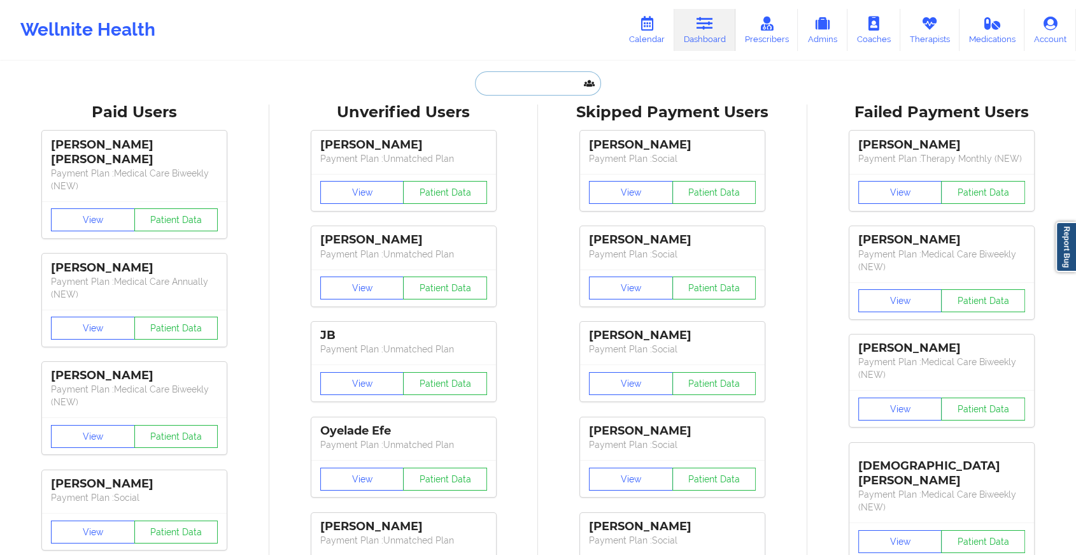
click at [549, 76] on input "text" at bounding box center [538, 83] width 126 height 24
paste input "[EMAIL_ADDRESS][DOMAIN_NAME]"
type input "[EMAIL_ADDRESS][DOMAIN_NAME]"
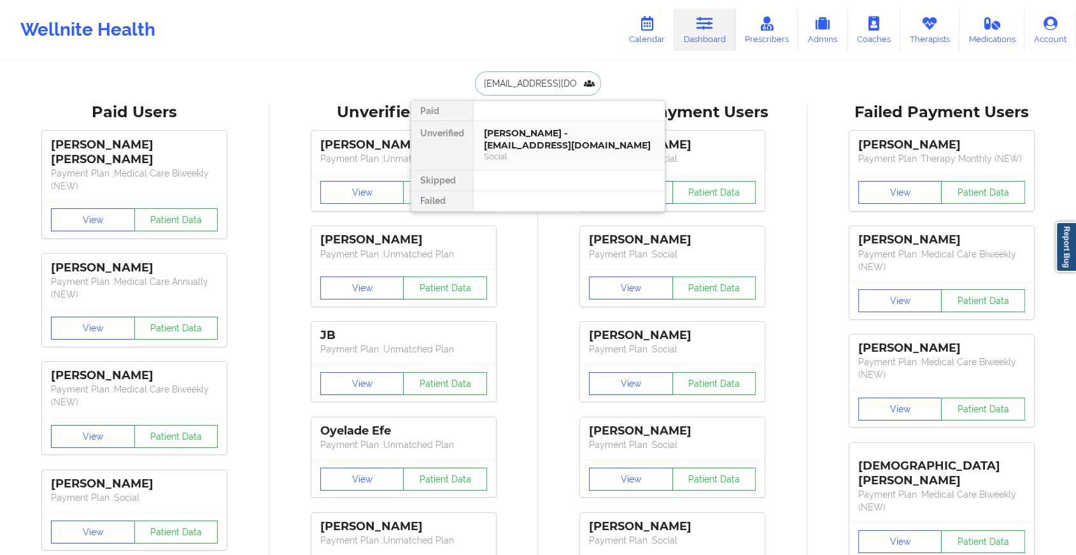
click at [583, 138] on div "[PERSON_NAME] - [EMAIL_ADDRESS][DOMAIN_NAME]" at bounding box center [569, 139] width 171 height 24
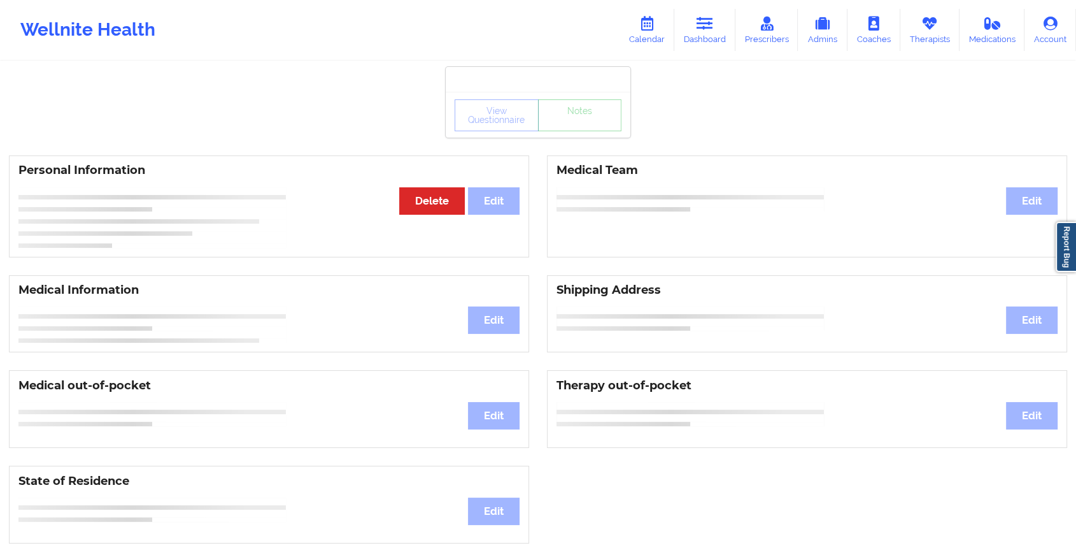
click at [596, 130] on div "View Questionnaire Notes" at bounding box center [538, 115] width 167 height 32
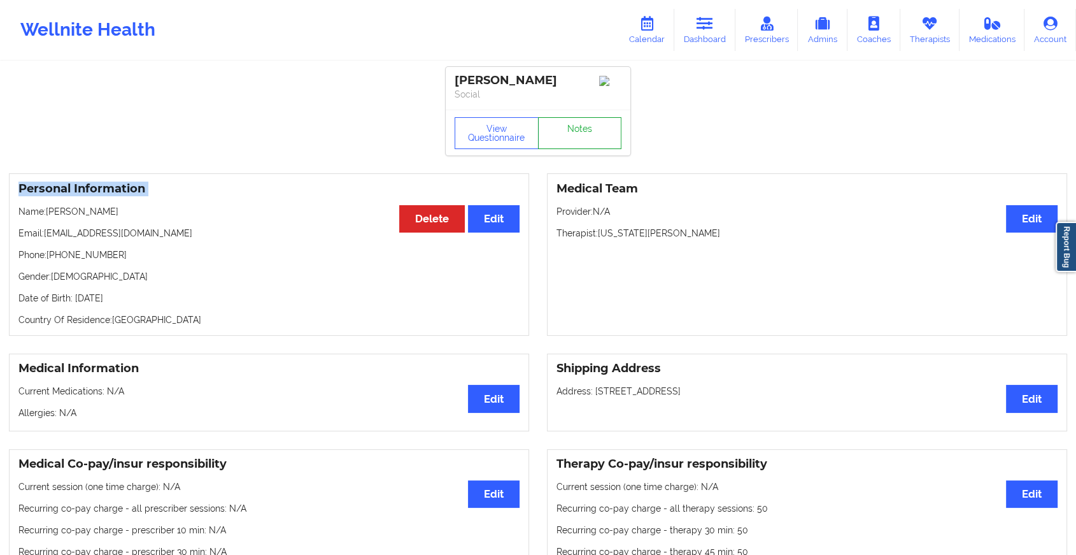
drag, startPoint x: 596, startPoint y: 130, endPoint x: 576, endPoint y: 133, distance: 20.6
click at [576, 133] on link "Notes" at bounding box center [580, 133] width 84 height 32
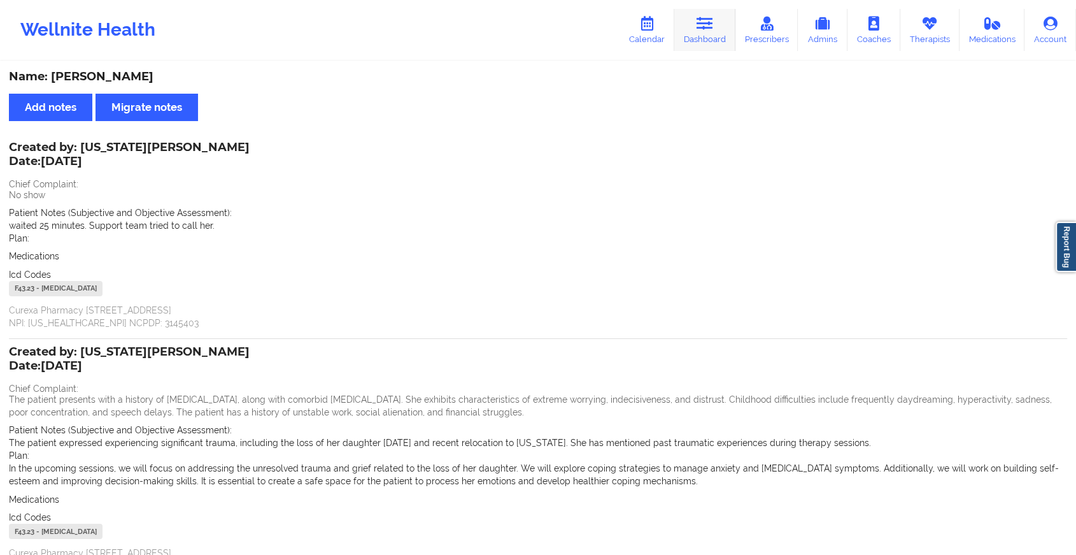
click at [706, 36] on link "Dashboard" at bounding box center [704, 30] width 61 height 42
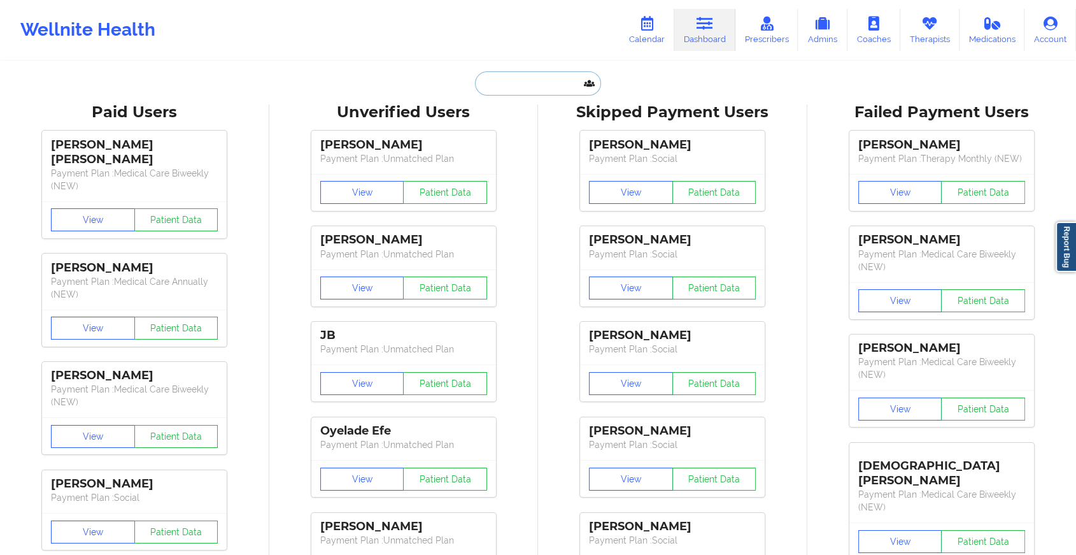
click at [490, 80] on input "text" at bounding box center [538, 83] width 126 height 24
paste input "[EMAIL_ADDRESS][DOMAIN_NAME]"
type input "[EMAIL_ADDRESS][DOMAIN_NAME]"
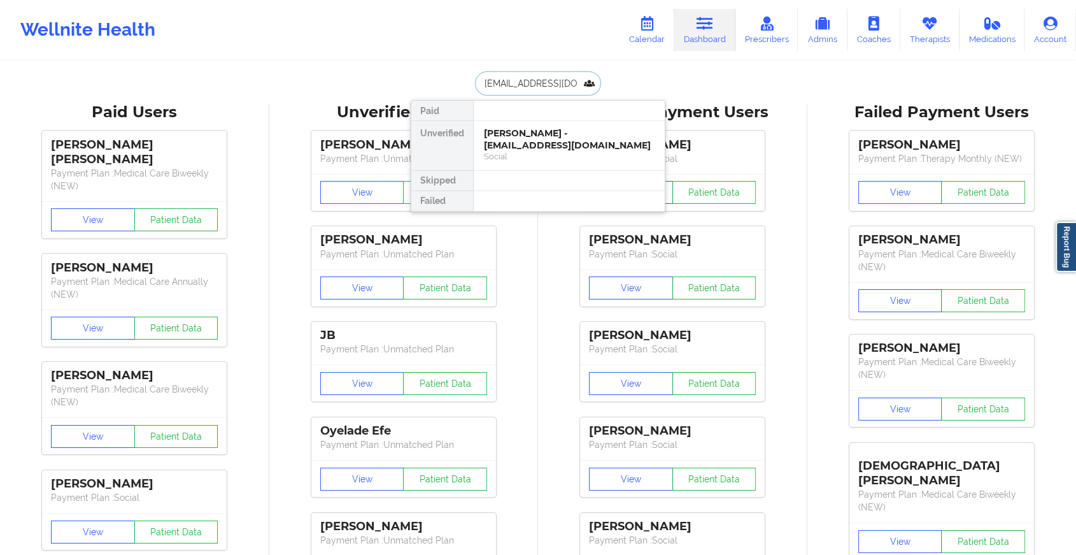
scroll to position [0, 4]
click at [538, 138] on div "[PERSON_NAME] - [EMAIL_ADDRESS][DOMAIN_NAME]" at bounding box center [569, 139] width 171 height 24
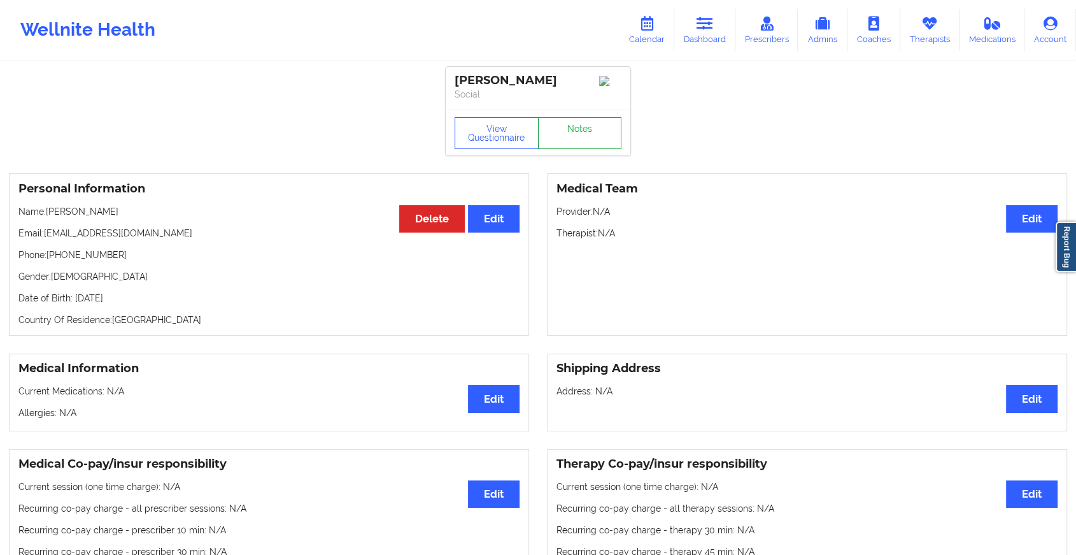
click at [567, 127] on link "Notes" at bounding box center [580, 133] width 84 height 32
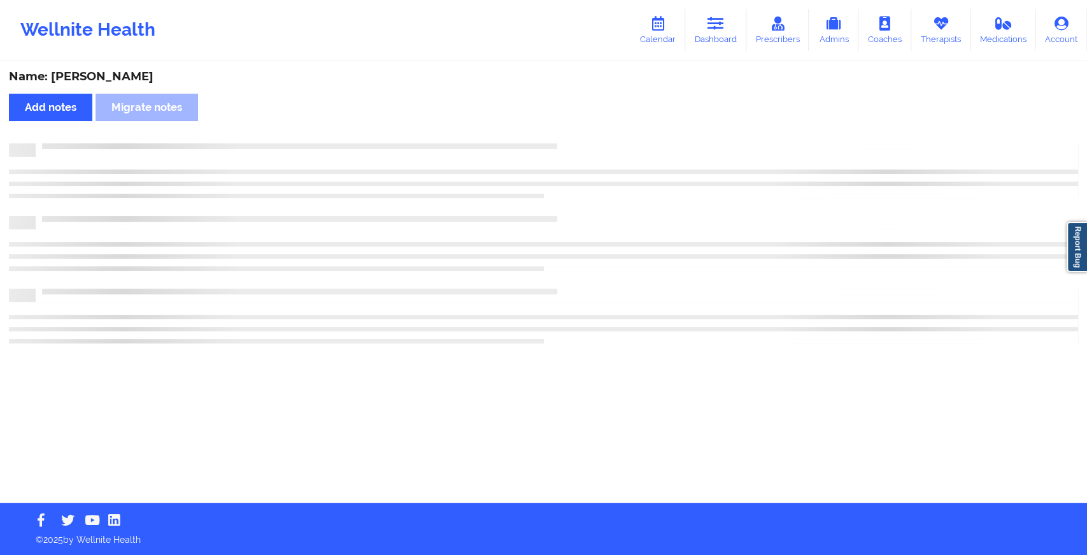
click at [567, 127] on div "Name: [PERSON_NAME] Add notes Migrate notes" at bounding box center [543, 282] width 1087 height 440
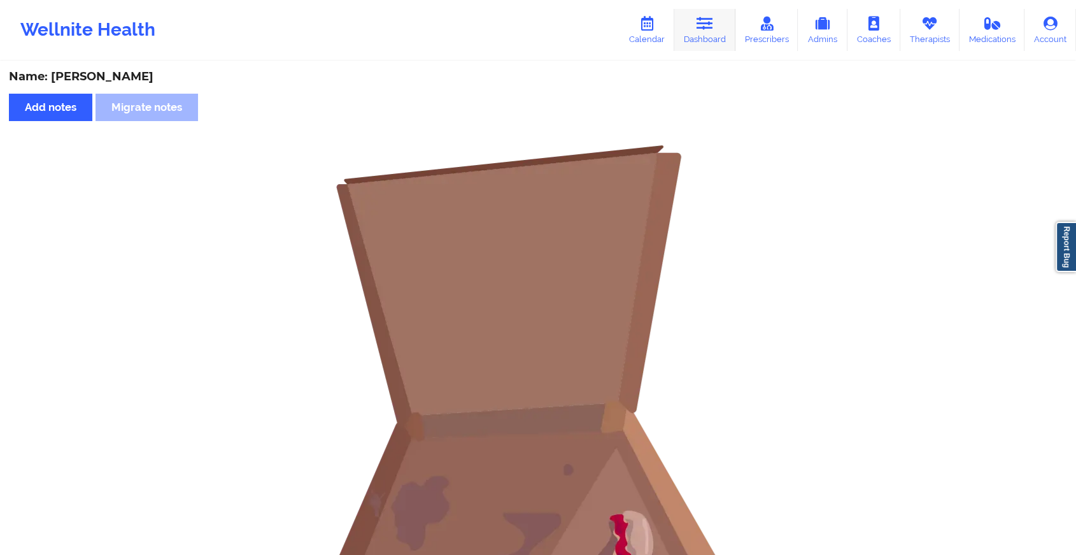
click at [687, 28] on link "Dashboard" at bounding box center [704, 30] width 61 height 42
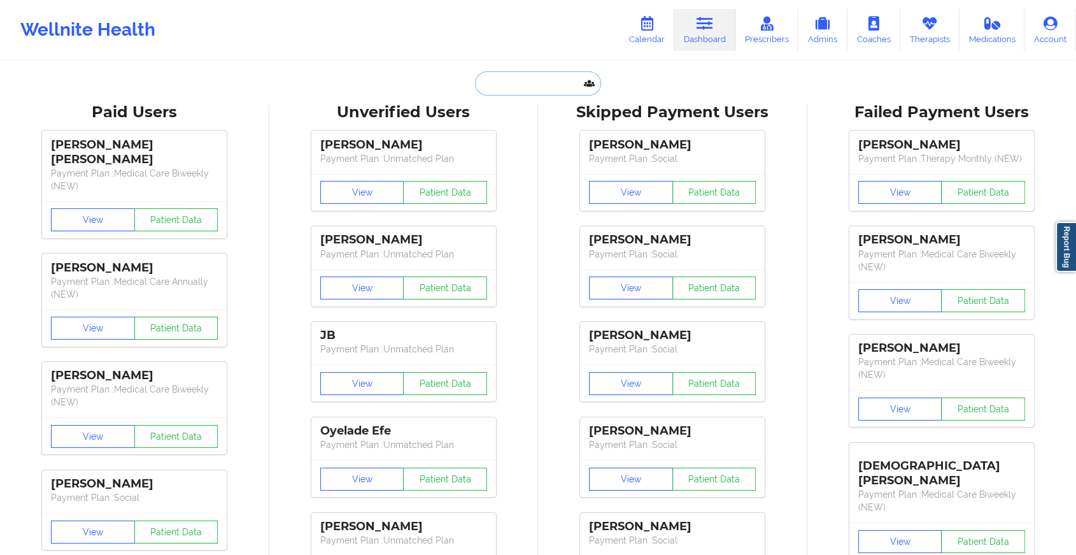
click at [528, 82] on input "text" at bounding box center [538, 83] width 126 height 24
paste input "[PERSON_NAME][EMAIL_ADDRESS][PERSON_NAME][PERSON_NAME][DOMAIN_NAME]"
type input "[PERSON_NAME][EMAIL_ADDRESS][PERSON_NAME][PERSON_NAME][DOMAIN_NAME]"
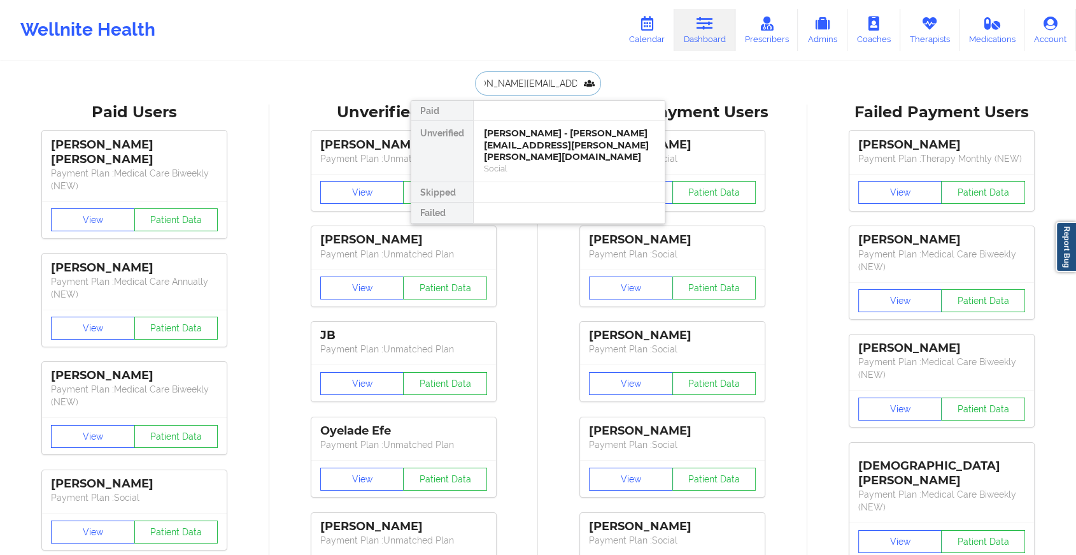
click at [544, 136] on div "[PERSON_NAME] - [PERSON_NAME][EMAIL_ADDRESS][PERSON_NAME][PERSON_NAME][DOMAIN_N…" at bounding box center [569, 145] width 171 height 36
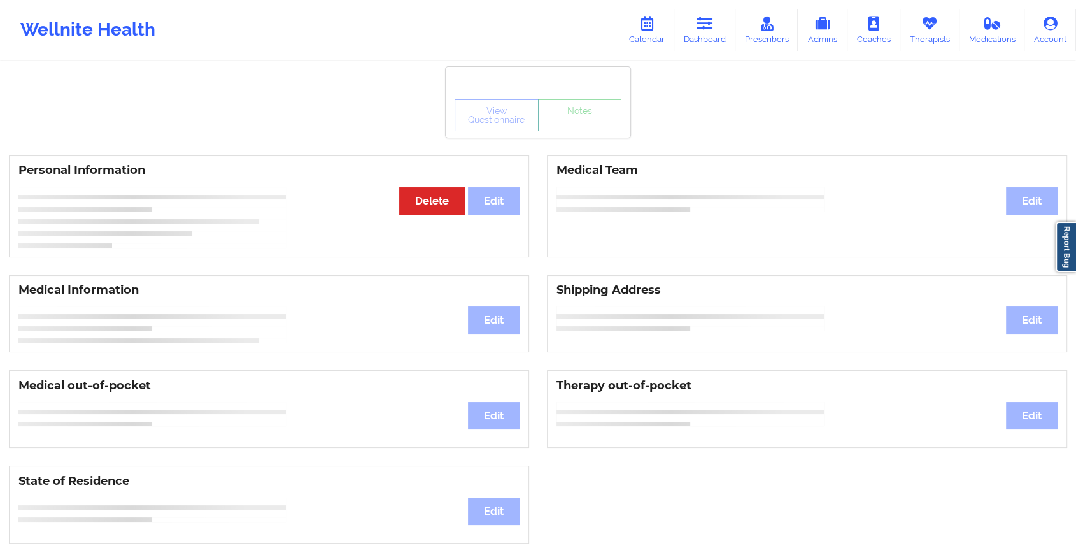
click at [568, 117] on div "View Questionnaire Notes" at bounding box center [538, 115] width 185 height 46
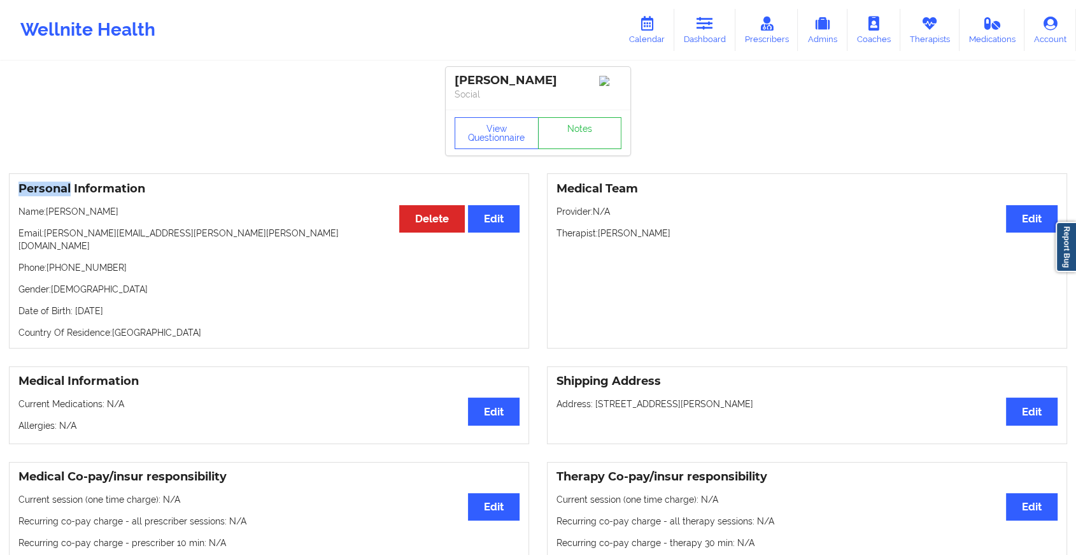
click at [568, 117] on div "View Questionnaire Notes" at bounding box center [538, 133] width 185 height 46
drag, startPoint x: 568, startPoint y: 117, endPoint x: 568, endPoint y: 134, distance: 17.2
click at [568, 134] on link "Notes" at bounding box center [580, 133] width 84 height 32
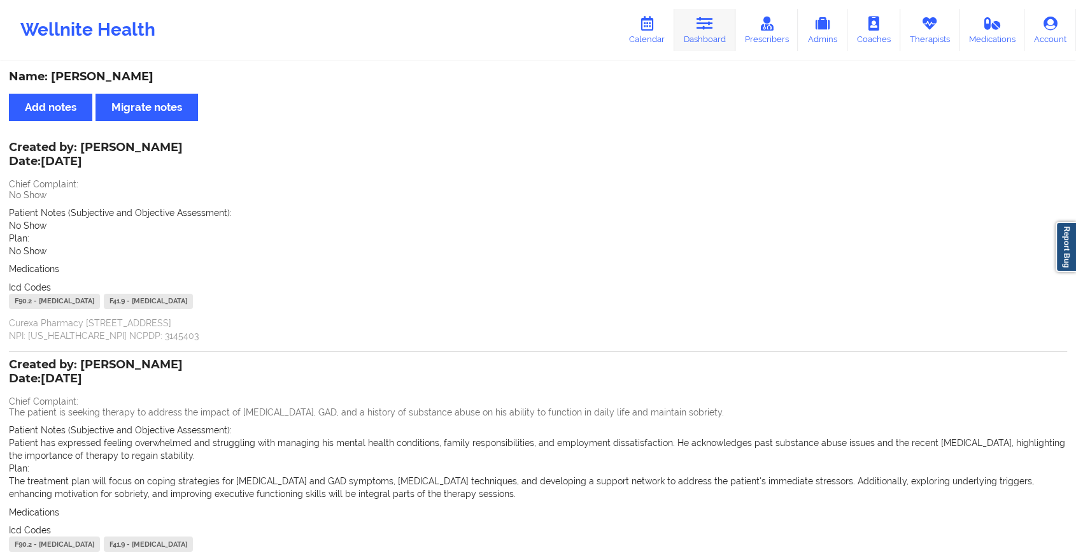
click at [688, 32] on link "Dashboard" at bounding box center [704, 30] width 61 height 42
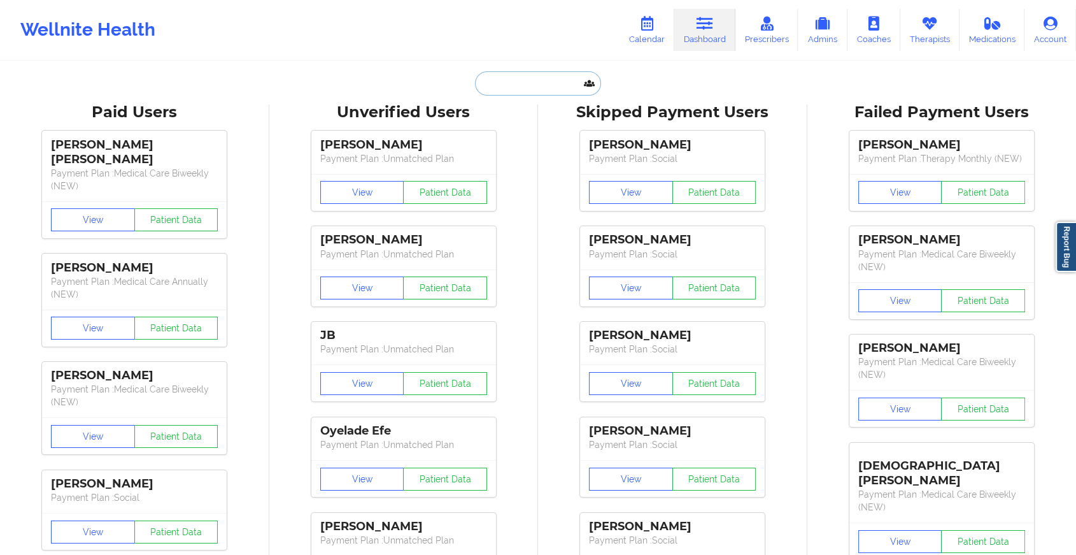
click at [506, 84] on input "text" at bounding box center [538, 83] width 126 height 24
paste input "[EMAIL_ADDRESS][DOMAIN_NAME]"
type input "[EMAIL_ADDRESS][DOMAIN_NAME]"
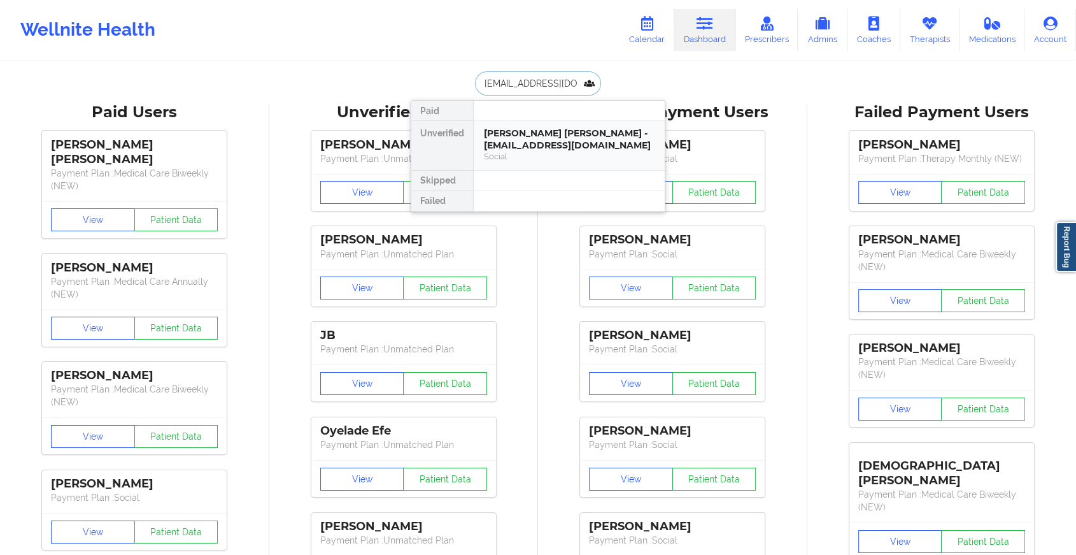
click at [503, 138] on div "[PERSON_NAME] [PERSON_NAME] - [EMAIL_ADDRESS][DOMAIN_NAME]" at bounding box center [569, 139] width 171 height 24
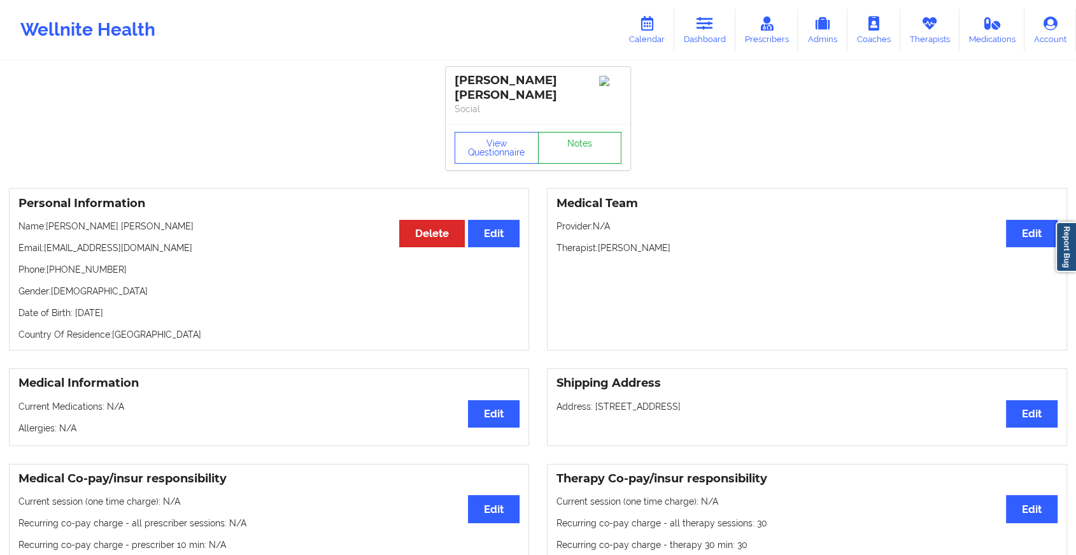
click at [588, 135] on link "Notes" at bounding box center [580, 148] width 84 height 32
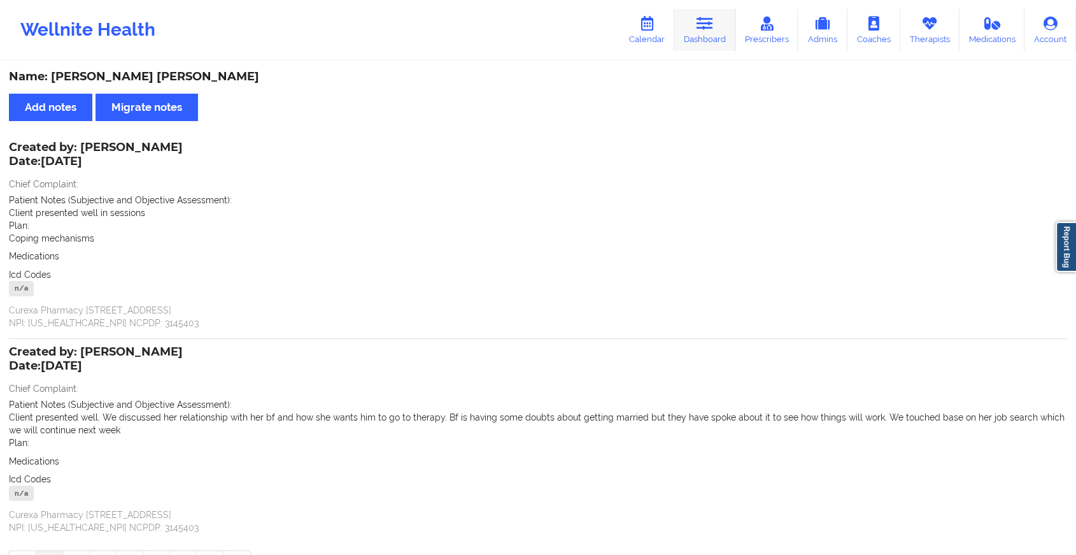
click at [704, 31] on link "Dashboard" at bounding box center [704, 30] width 61 height 42
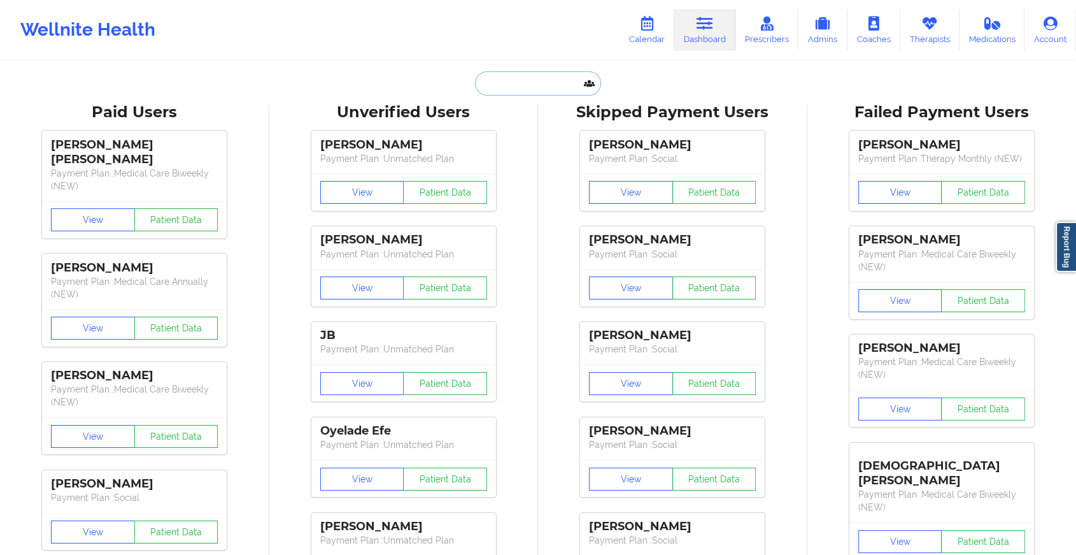
click at [532, 83] on input "text" at bounding box center [538, 83] width 126 height 24
paste input "[EMAIL_ADDRESS][DOMAIN_NAME]"
type input "[EMAIL_ADDRESS][DOMAIN_NAME]"
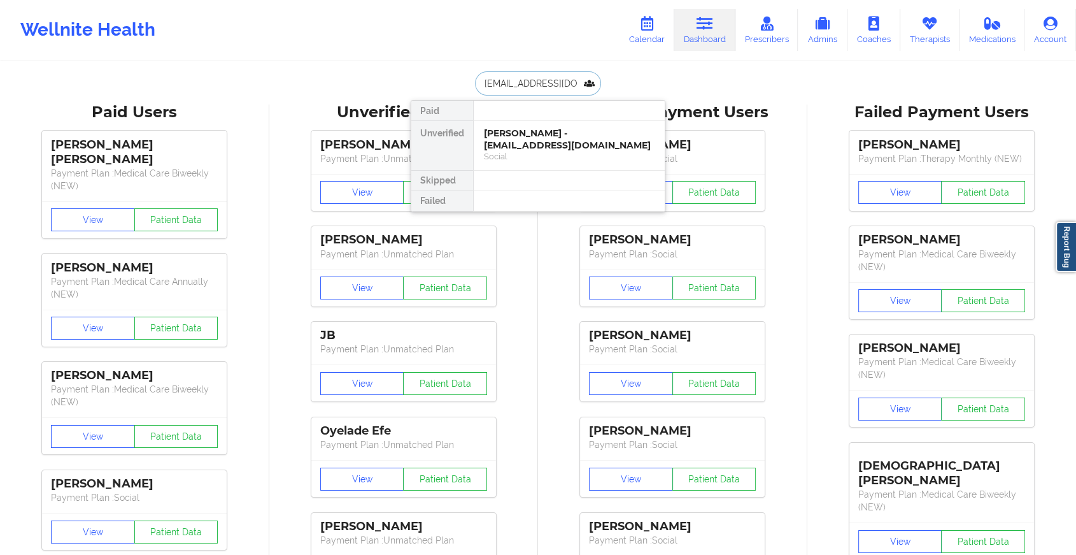
click at [596, 153] on div "Social" at bounding box center [569, 156] width 171 height 11
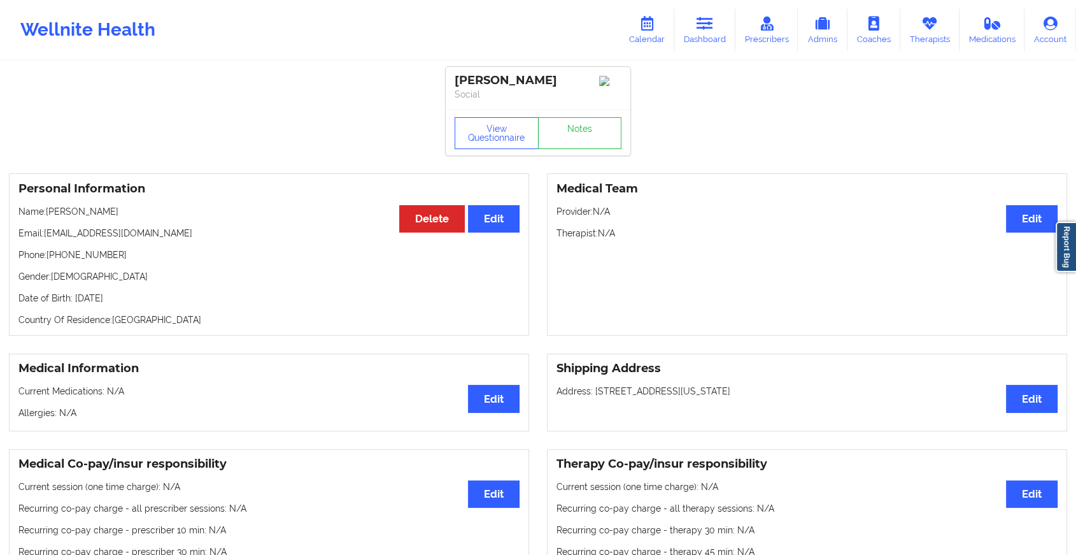
click at [590, 138] on link "Notes" at bounding box center [580, 133] width 84 height 32
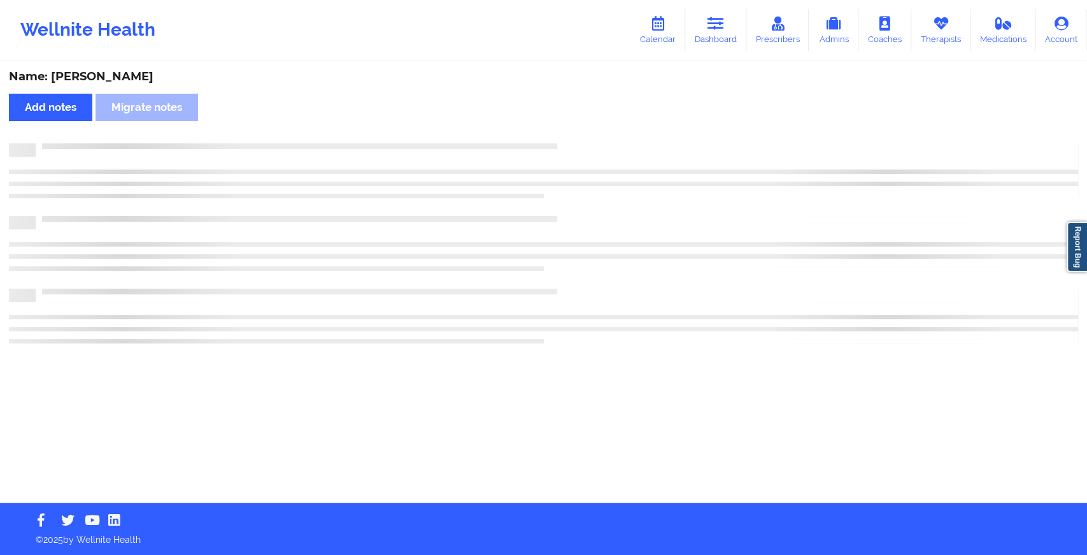
click at [590, 138] on div "Name: [PERSON_NAME] Add notes Migrate notes" at bounding box center [543, 282] width 1087 height 440
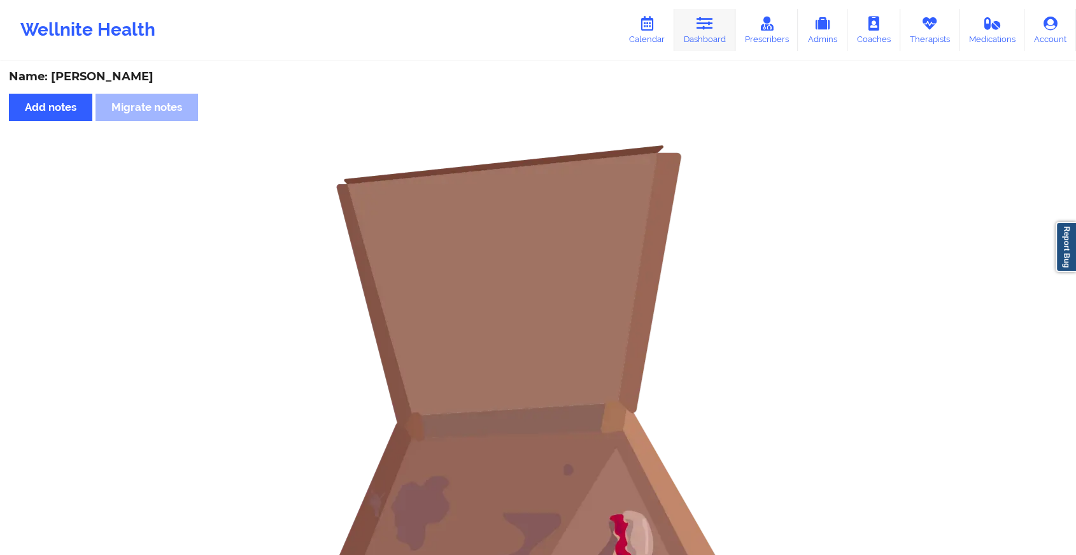
click at [706, 21] on icon at bounding box center [705, 24] width 17 height 14
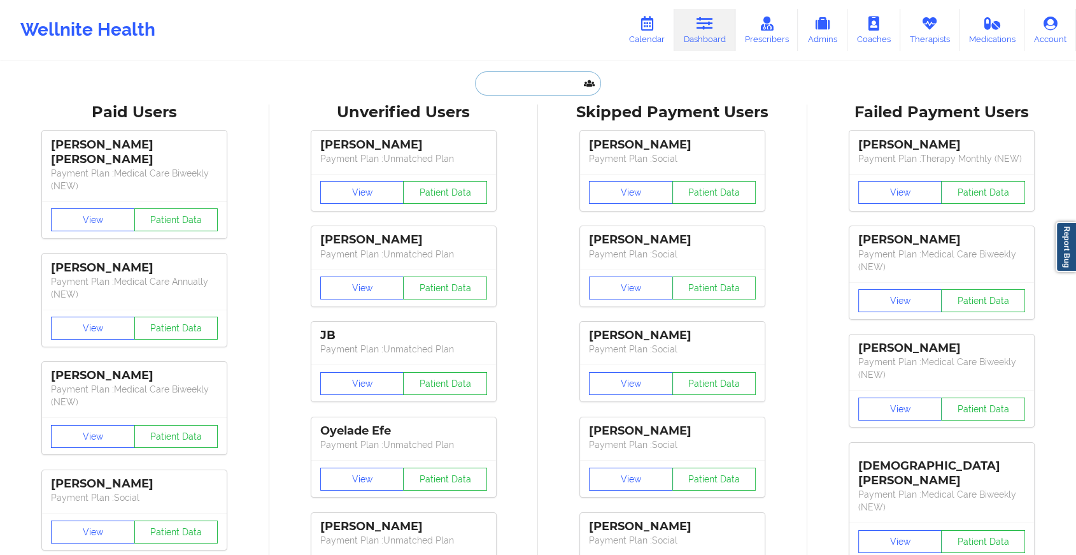
click at [527, 94] on input "text" at bounding box center [538, 83] width 126 height 24
paste input "[PERSON_NAME][EMAIL_ADDRESS][PERSON_NAME][DOMAIN_NAME]"
type input "[PERSON_NAME][EMAIL_ADDRESS][PERSON_NAME][DOMAIN_NAME]"
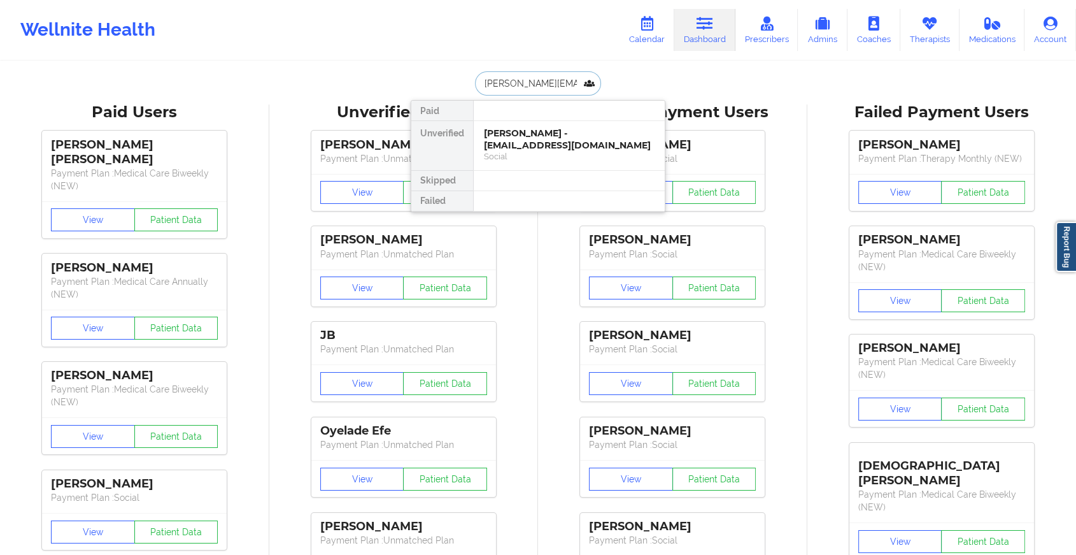
scroll to position [0, 28]
click at [546, 136] on div "[PERSON_NAME] Penny - [EMAIL_ADDRESS][PERSON_NAME][DOMAIN_NAME]" at bounding box center [569, 145] width 171 height 36
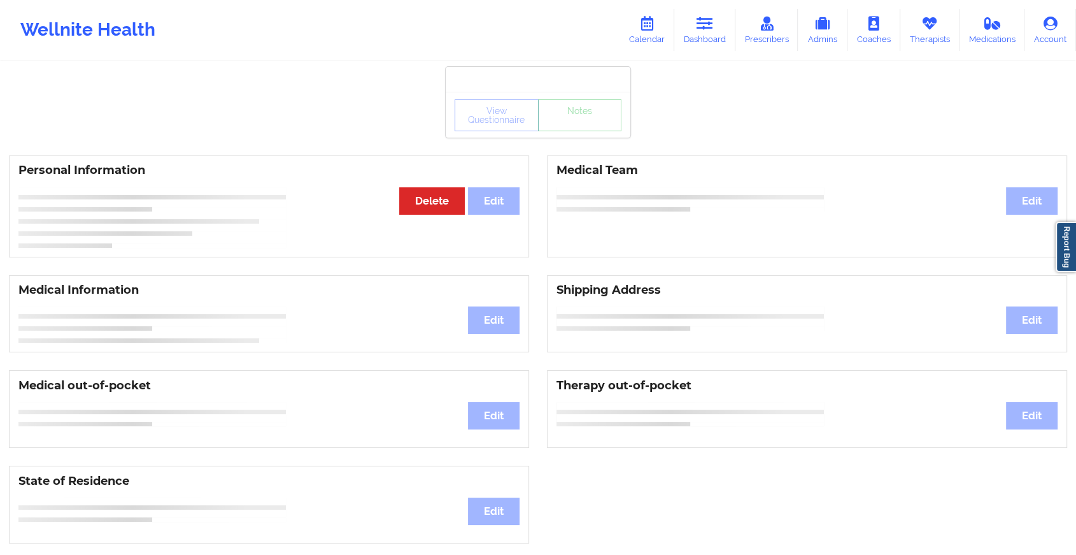
click at [576, 128] on div "View Questionnaire Notes" at bounding box center [538, 115] width 167 height 32
drag, startPoint x: 546, startPoint y: 136, endPoint x: 576, endPoint y: 128, distance: 30.3
click at [576, 128] on div "View Questionnaire Notes" at bounding box center [538, 115] width 167 height 32
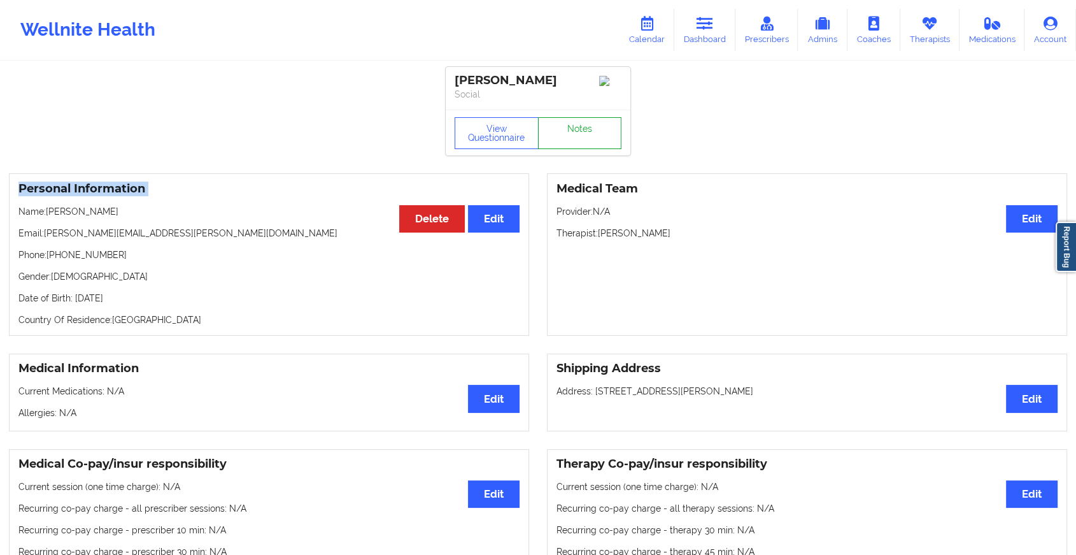
click at [576, 128] on link "Notes" at bounding box center [580, 133] width 84 height 32
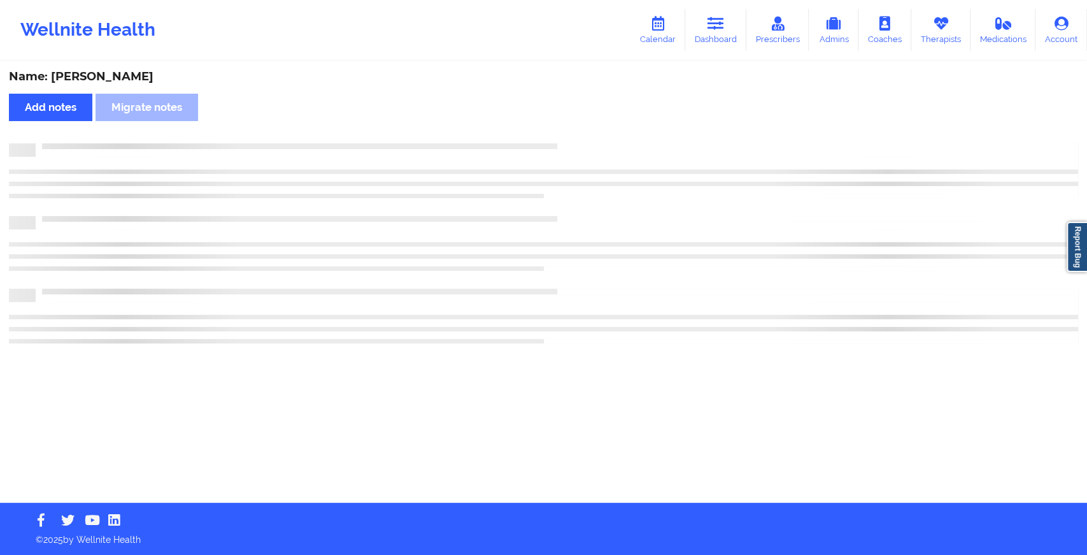
click at [576, 128] on div "Name: [PERSON_NAME] Add notes Migrate notes" at bounding box center [543, 282] width 1087 height 440
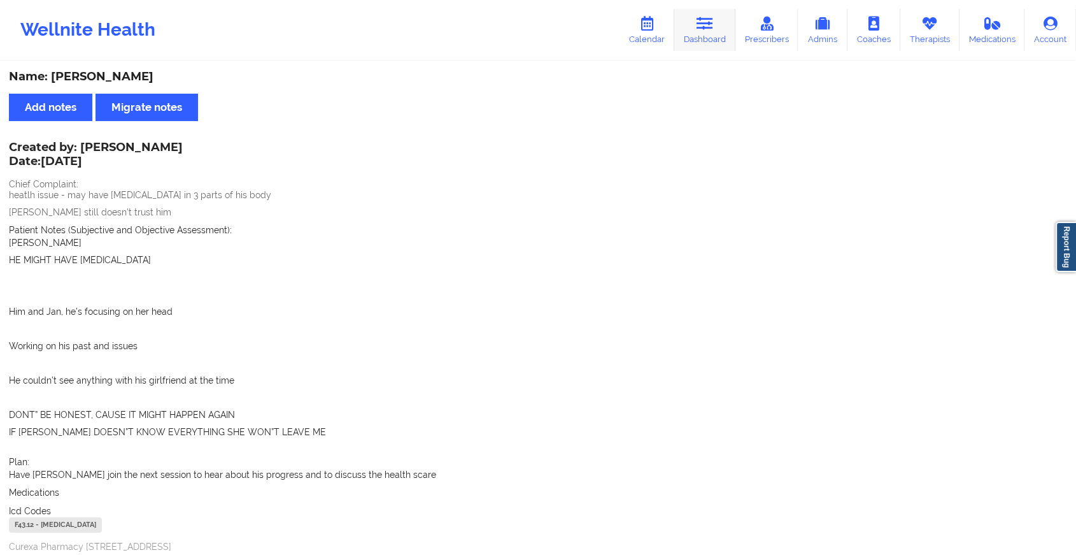
click at [695, 20] on link "Dashboard" at bounding box center [704, 30] width 61 height 42
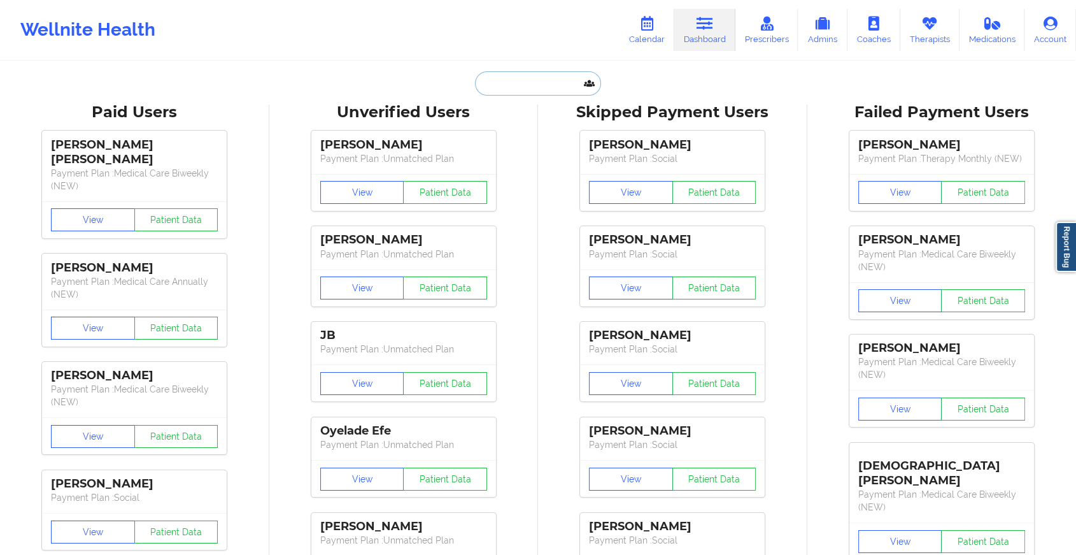
click at [480, 82] on input "text" at bounding box center [538, 83] width 126 height 24
paste input "[EMAIL_ADDRESS][DOMAIN_NAME]"
type input "[EMAIL_ADDRESS][DOMAIN_NAME]"
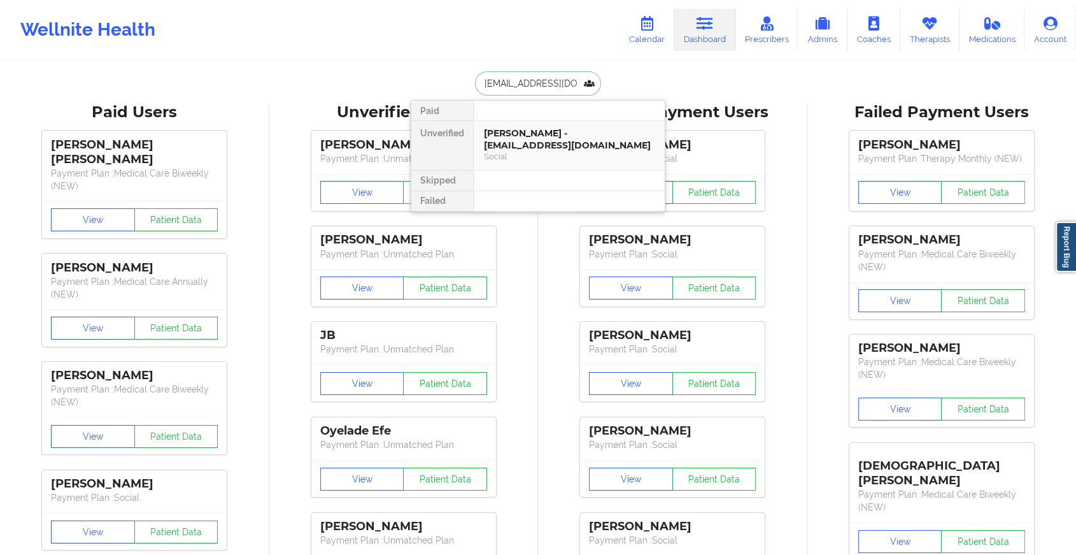
click at [538, 144] on div "[PERSON_NAME] - [EMAIL_ADDRESS][DOMAIN_NAME]" at bounding box center [569, 139] width 171 height 24
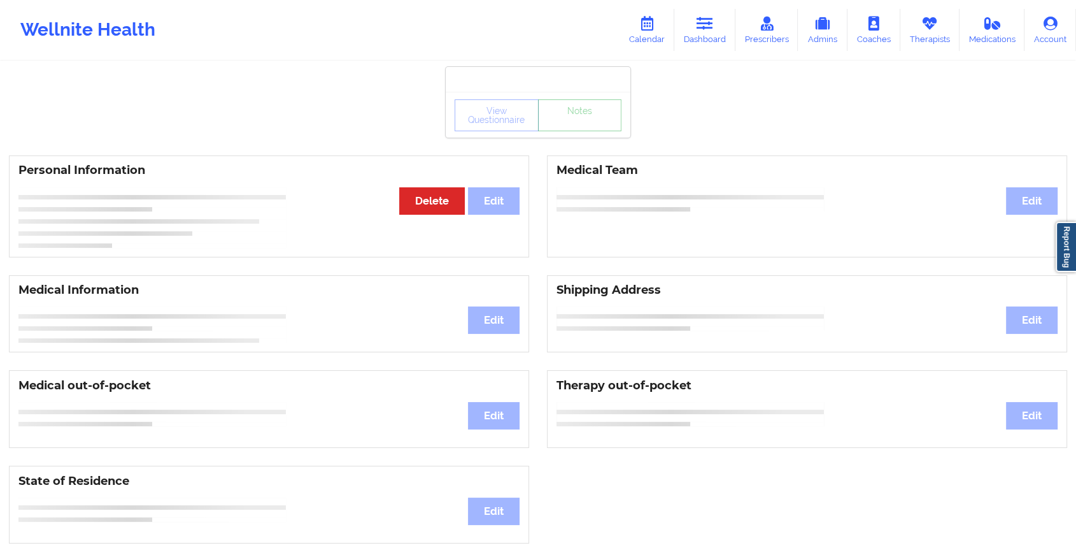
click at [581, 131] on link "Notes" at bounding box center [580, 115] width 84 height 32
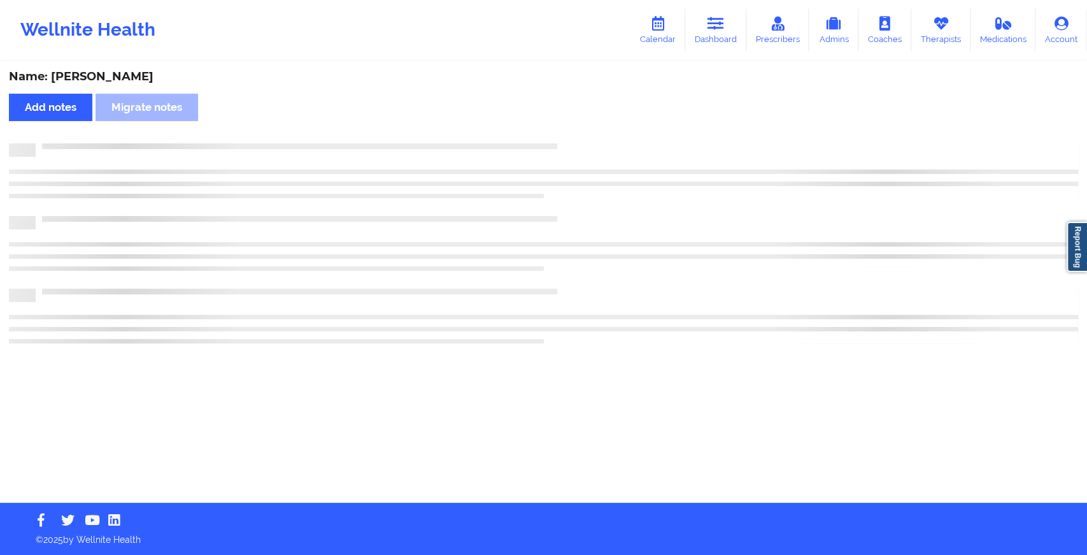
click at [581, 137] on div "Name: [PERSON_NAME] Add notes Migrate notes" at bounding box center [543, 282] width 1087 height 440
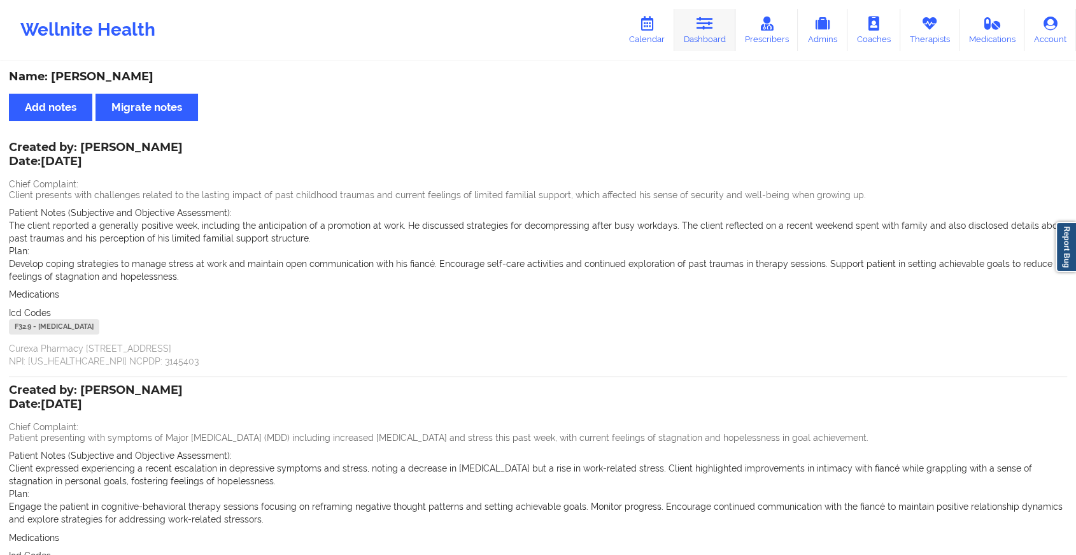
click at [700, 24] on icon at bounding box center [705, 24] width 17 height 14
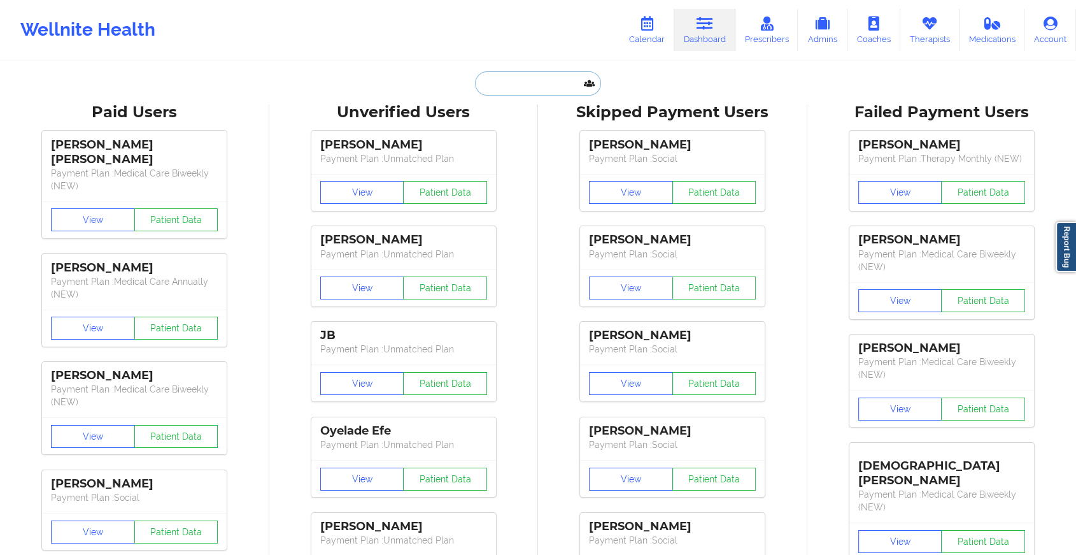
click at [529, 73] on input "text" at bounding box center [538, 83] width 126 height 24
paste input "[EMAIL_ADDRESS][DOMAIN_NAME]"
type input "[EMAIL_ADDRESS][DOMAIN_NAME]"
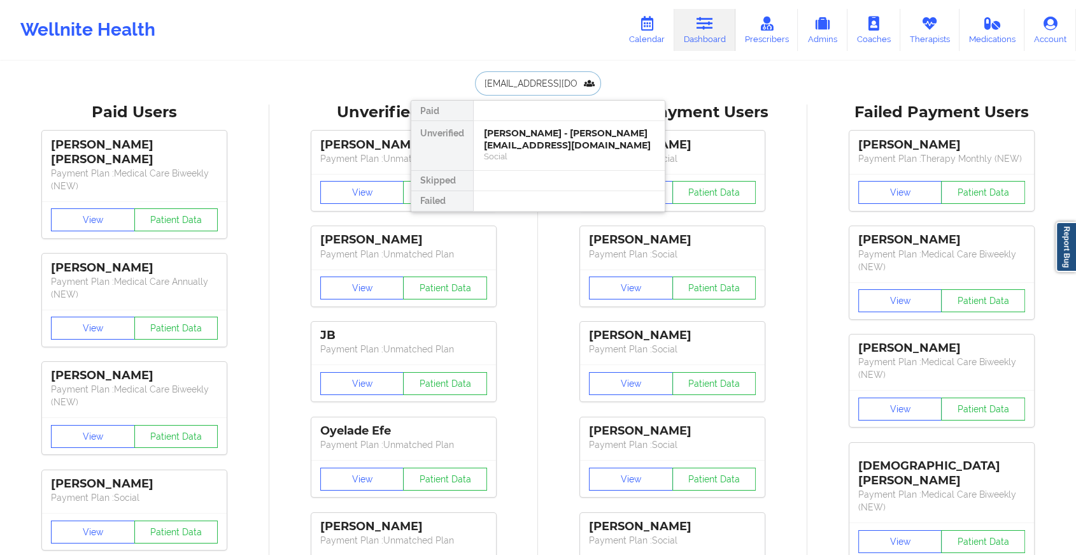
click at [542, 138] on div "[PERSON_NAME] - [PERSON_NAME][EMAIL_ADDRESS][DOMAIN_NAME]" at bounding box center [569, 139] width 171 height 24
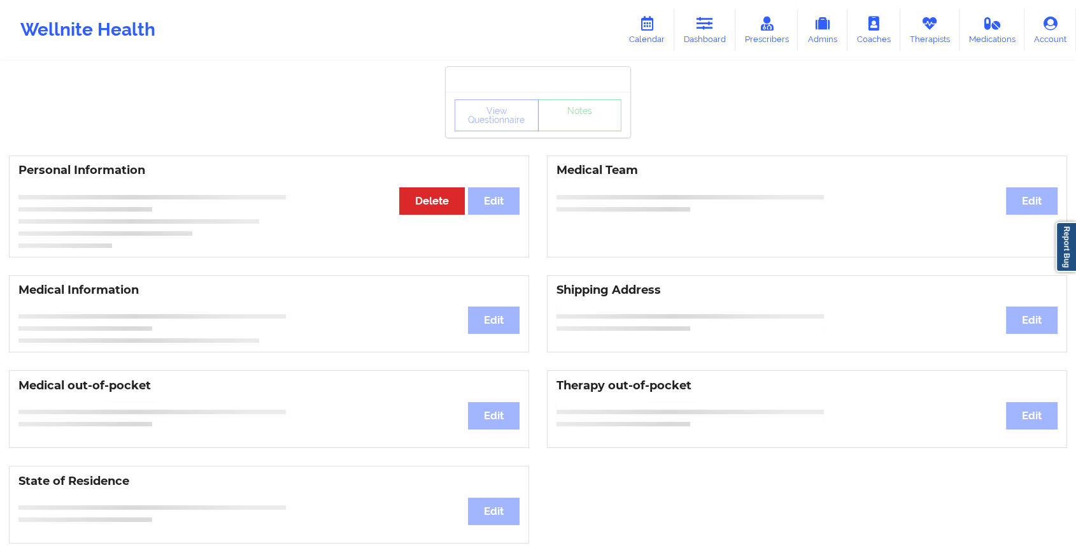
click at [582, 134] on div "View Questionnaire Notes" at bounding box center [538, 115] width 185 height 46
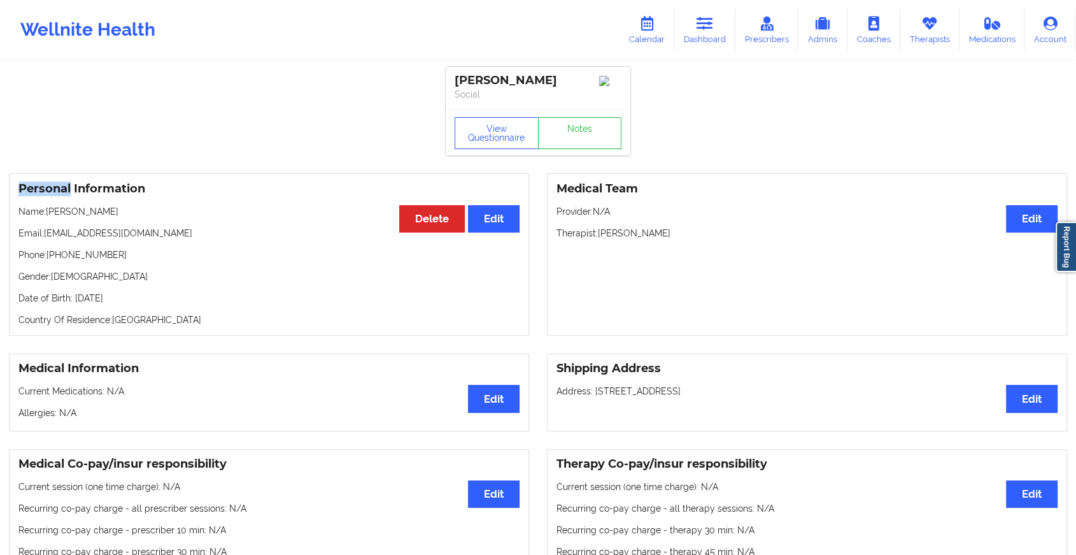
click at [582, 134] on div "View Questionnaire Notes" at bounding box center [538, 133] width 185 height 46
click at [582, 134] on link "Notes" at bounding box center [580, 133] width 84 height 32
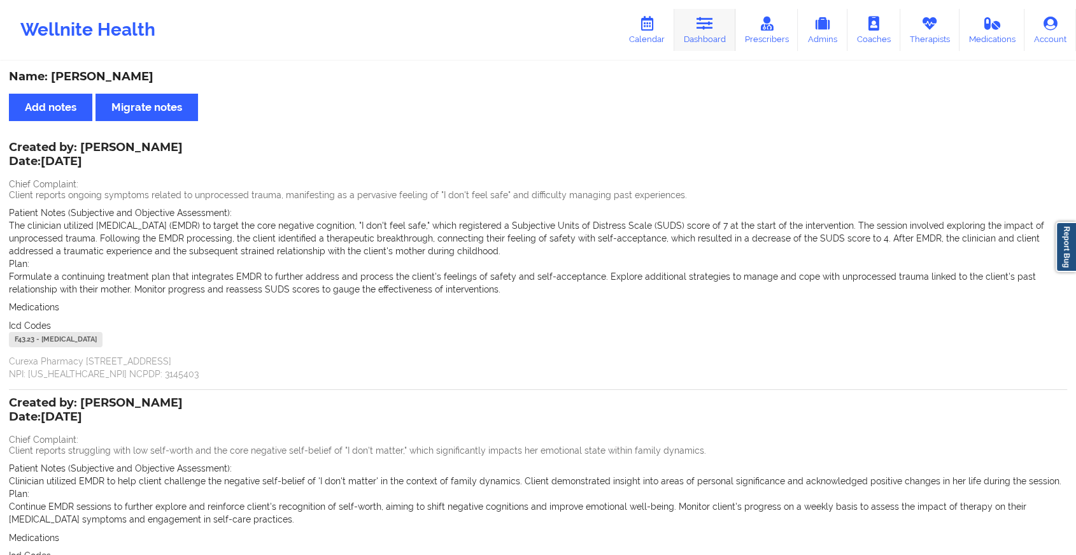
click at [721, 24] on link "Dashboard" at bounding box center [704, 30] width 61 height 42
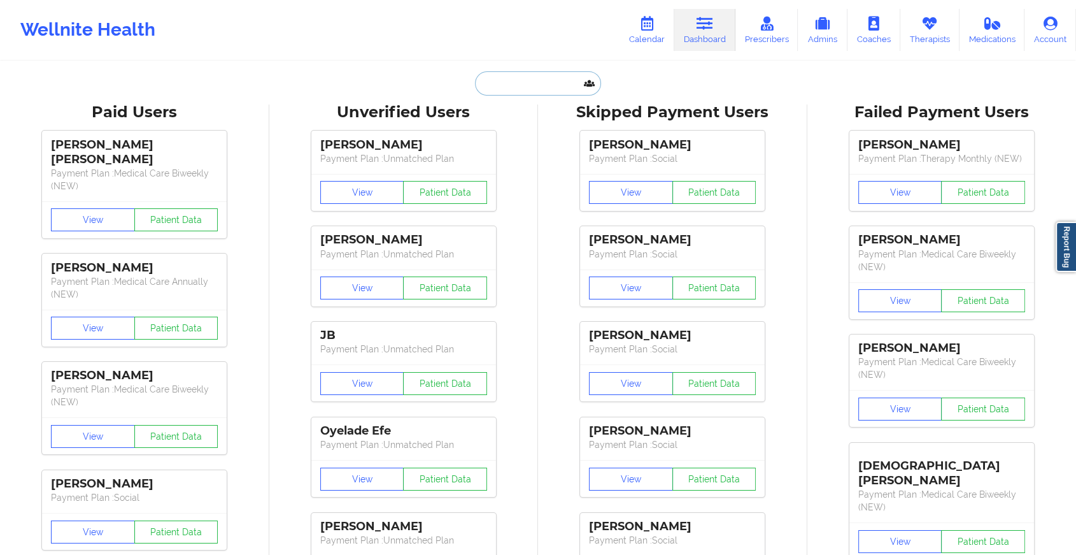
click at [542, 76] on input "text" at bounding box center [538, 83] width 126 height 24
paste input "[PERSON_NAME][EMAIL_ADDRESS][DOMAIN_NAME]"
type input "[PERSON_NAME][EMAIL_ADDRESS][DOMAIN_NAME]"
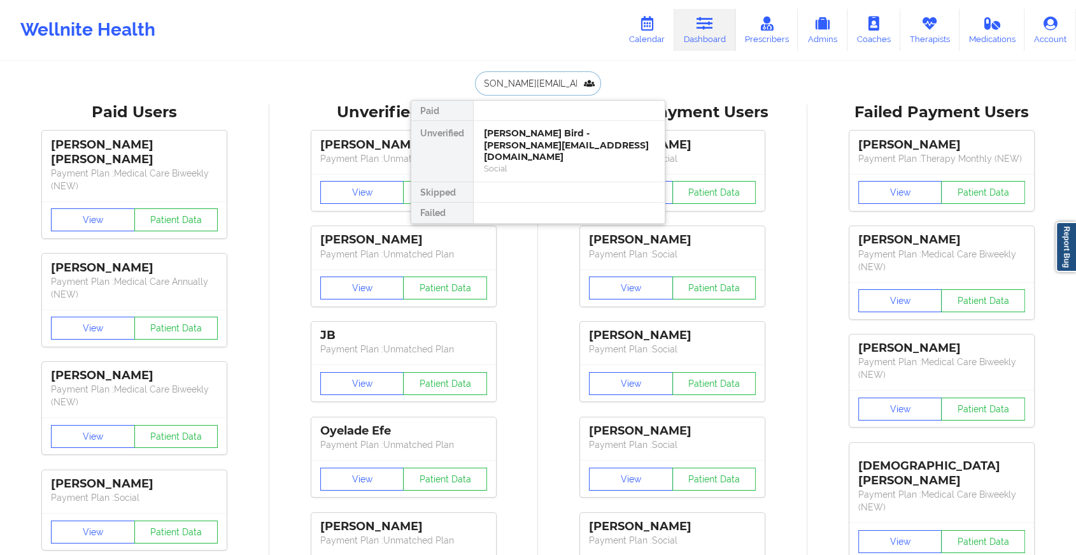
click at [550, 137] on div "[PERSON_NAME] Bird - [PERSON_NAME][EMAIL_ADDRESS][DOMAIN_NAME]" at bounding box center [569, 145] width 171 height 36
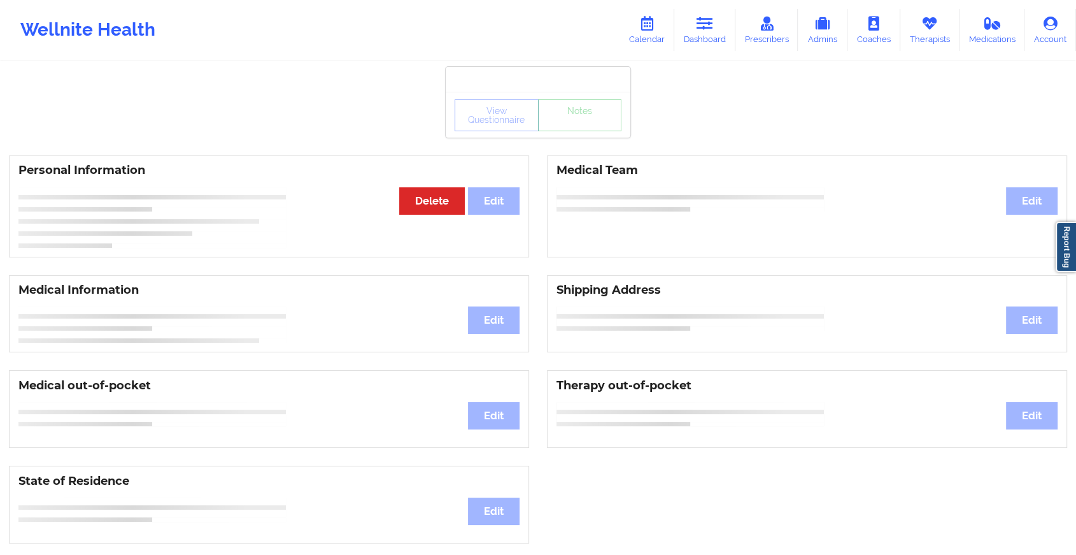
click at [550, 137] on div "View Questionnaire Notes" at bounding box center [538, 115] width 185 height 46
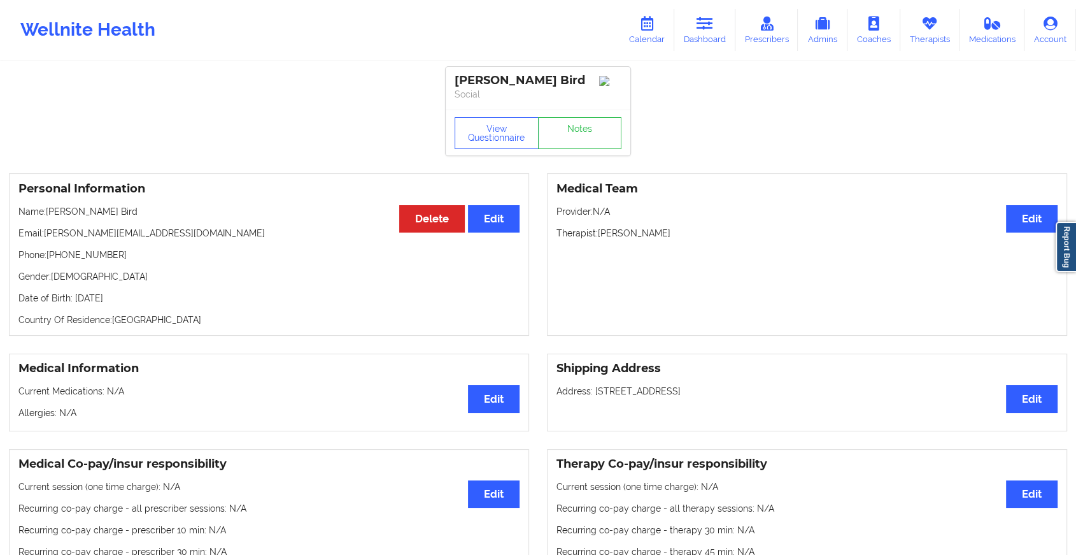
drag, startPoint x: 550, startPoint y: 137, endPoint x: 576, endPoint y: 141, distance: 25.9
click at [576, 141] on link "Notes" at bounding box center [580, 133] width 84 height 32
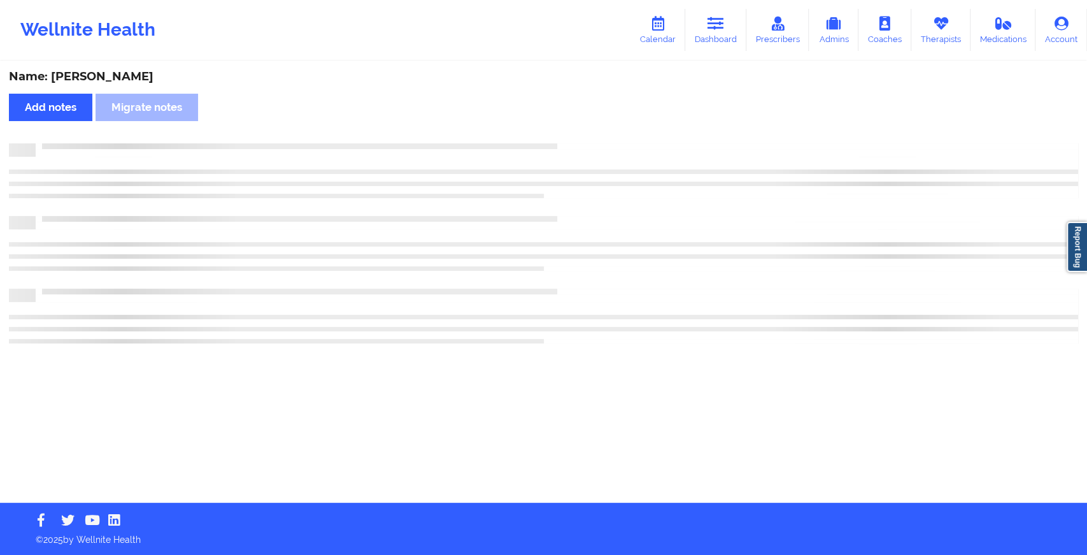
click at [576, 141] on div "Name: [PERSON_NAME] Bird Add notes Migrate notes" at bounding box center [543, 282] width 1087 height 440
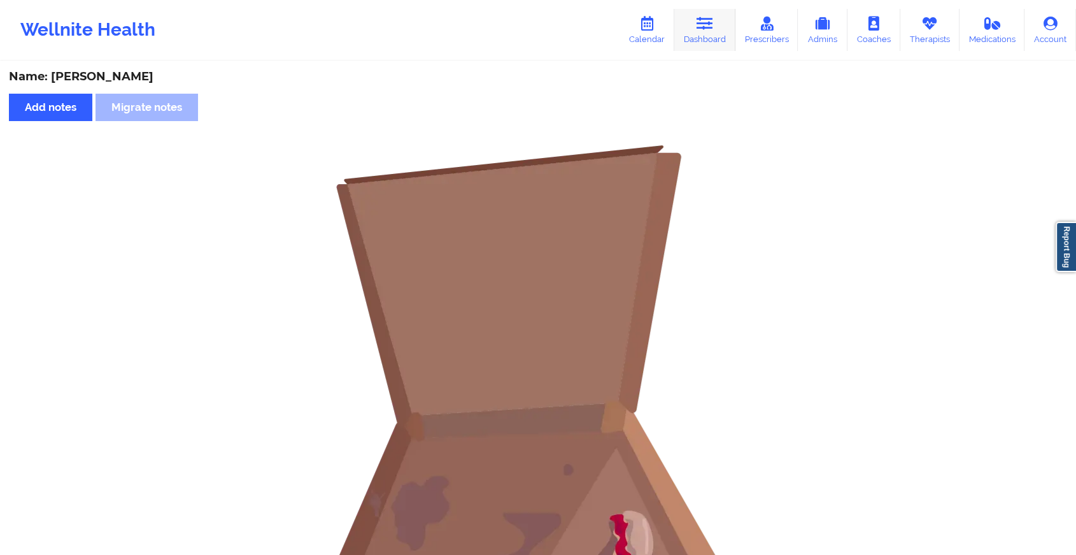
click at [703, 19] on icon at bounding box center [705, 24] width 17 height 14
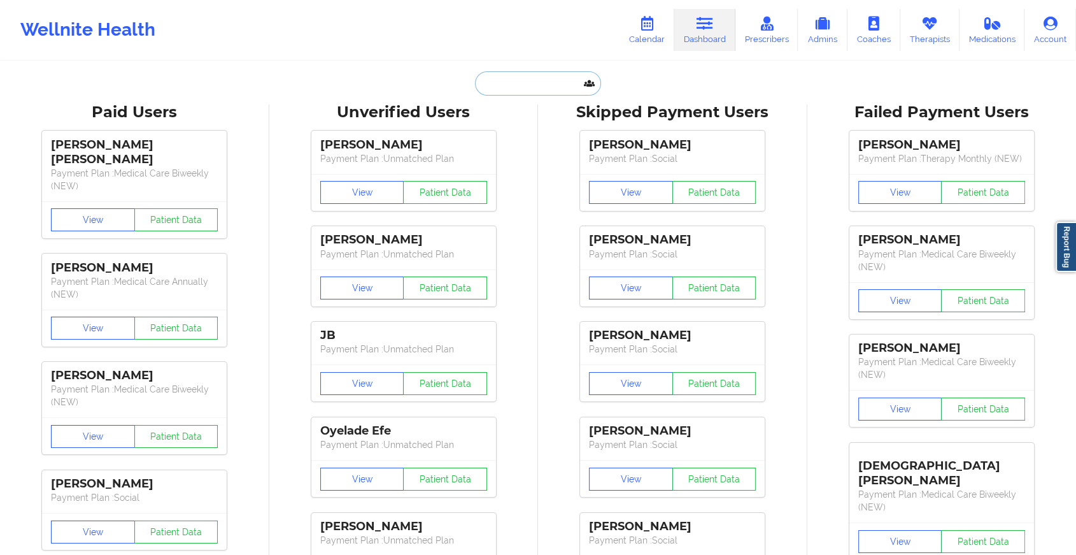
click at [495, 77] on input "text" at bounding box center [538, 83] width 126 height 24
paste input "[EMAIL_ADDRESS][DOMAIN_NAME]"
type input "[EMAIL_ADDRESS][DOMAIN_NAME]"
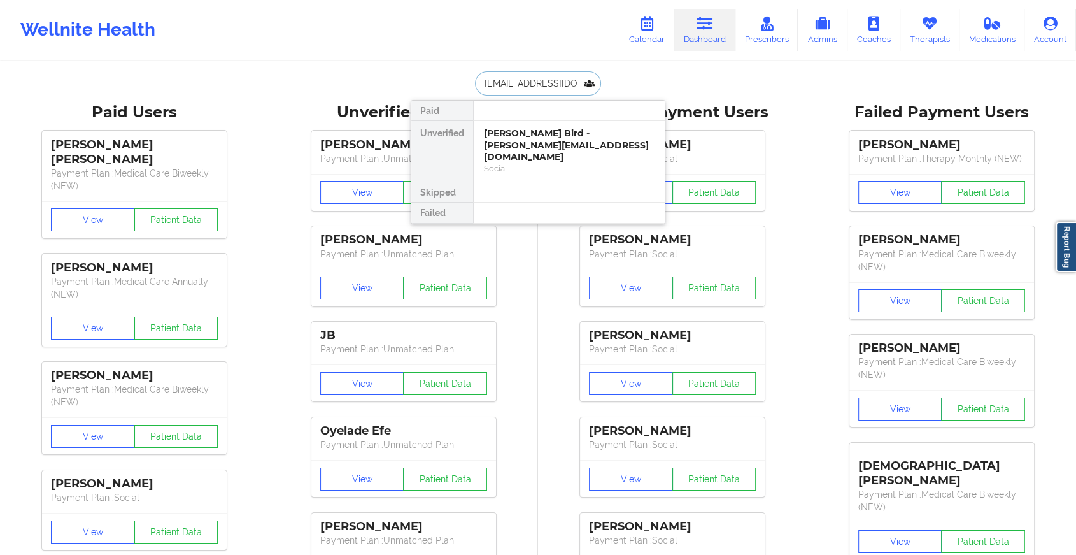
scroll to position [0, 1]
click at [531, 138] on div "[PERSON_NAME] - [EMAIL_ADDRESS][DOMAIN_NAME]" at bounding box center [569, 139] width 171 height 24
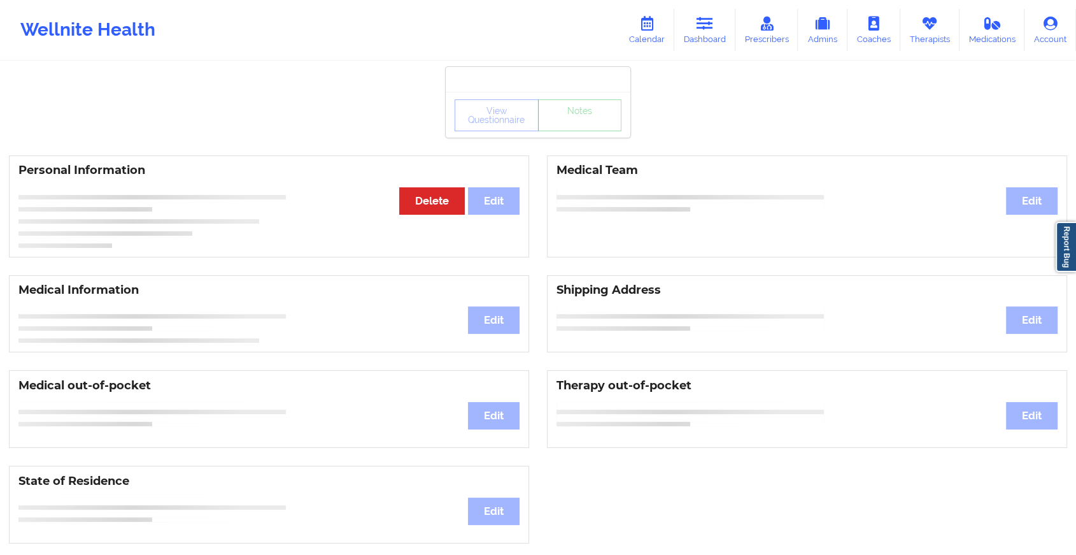
click at [581, 115] on div "View Questionnaire Notes" at bounding box center [538, 115] width 185 height 46
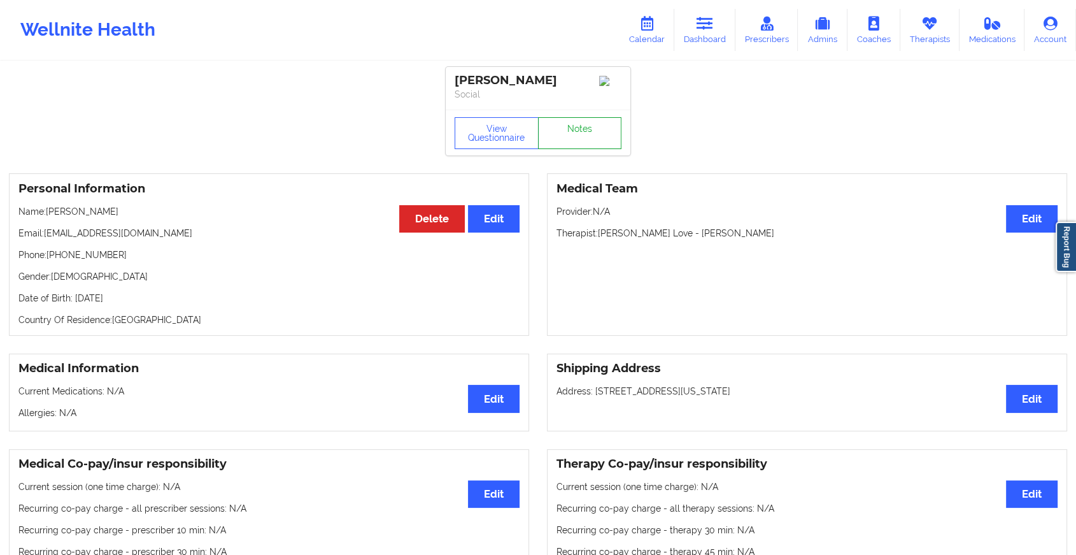
click at [591, 128] on link "Notes" at bounding box center [580, 133] width 84 height 32
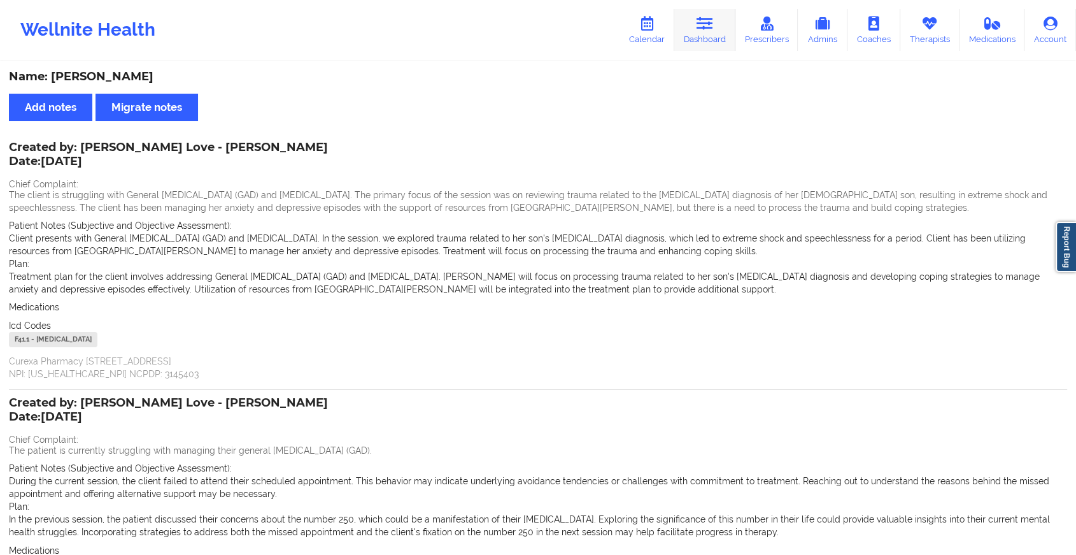
click at [712, 31] on link "Dashboard" at bounding box center [704, 30] width 61 height 42
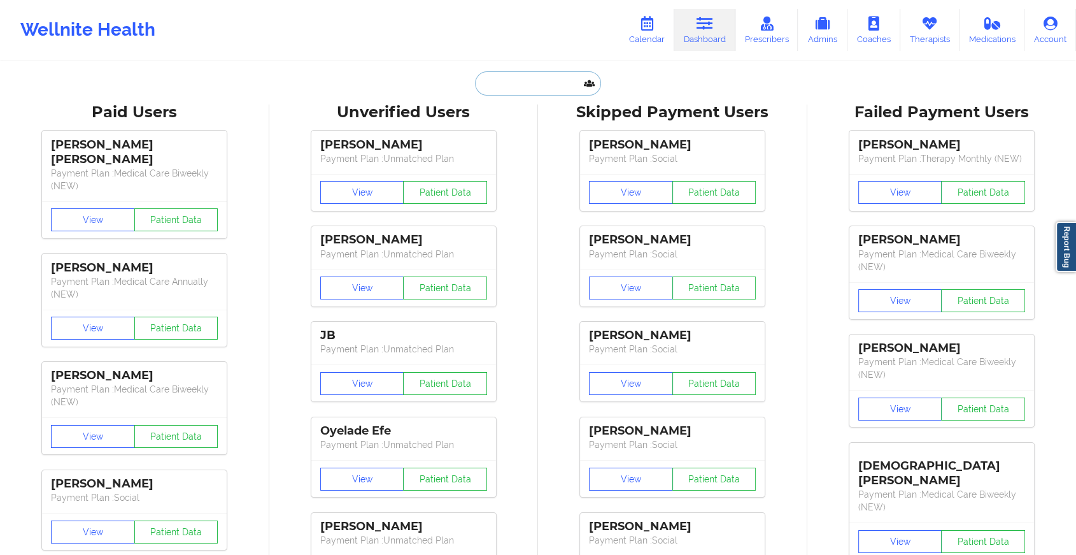
click at [520, 73] on input "text" at bounding box center [538, 83] width 126 height 24
paste input "[EMAIL_ADDRESS][DOMAIN_NAME]"
type input "[EMAIL_ADDRESS][DOMAIN_NAME]"
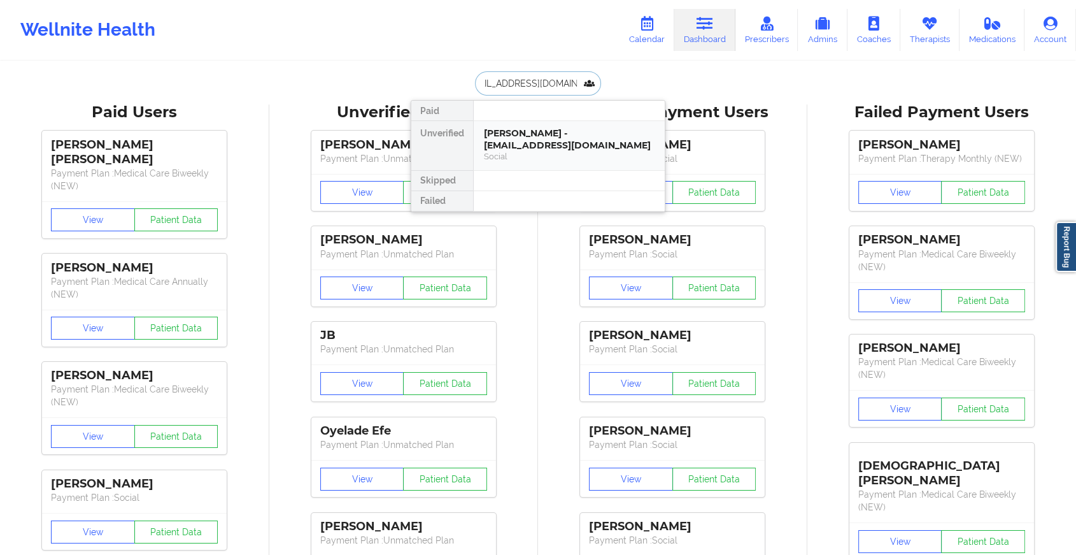
click at [540, 134] on div "[PERSON_NAME] - [EMAIL_ADDRESS][DOMAIN_NAME]" at bounding box center [569, 139] width 171 height 24
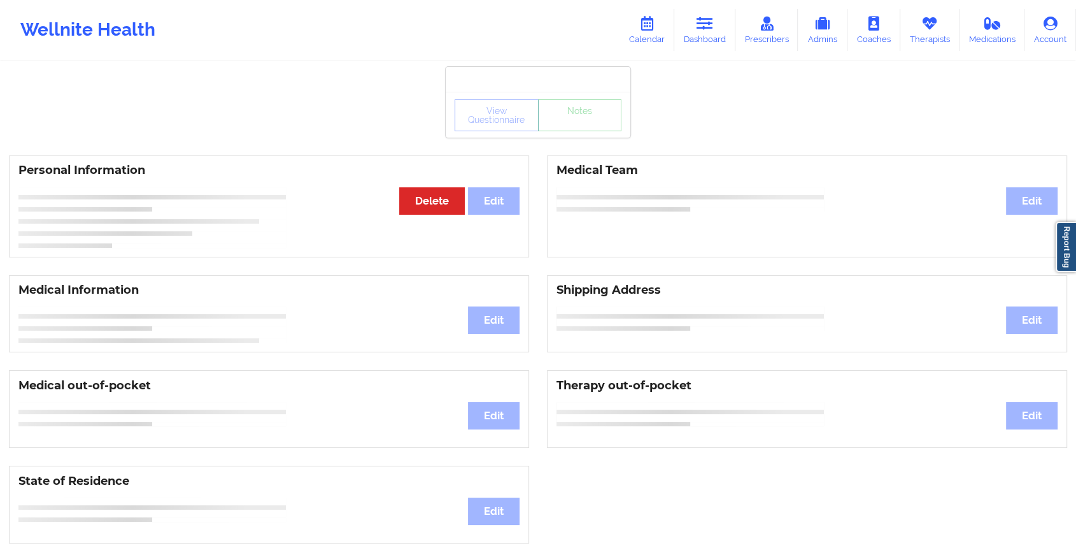
click at [581, 131] on div "View Questionnaire Notes" at bounding box center [538, 115] width 185 height 46
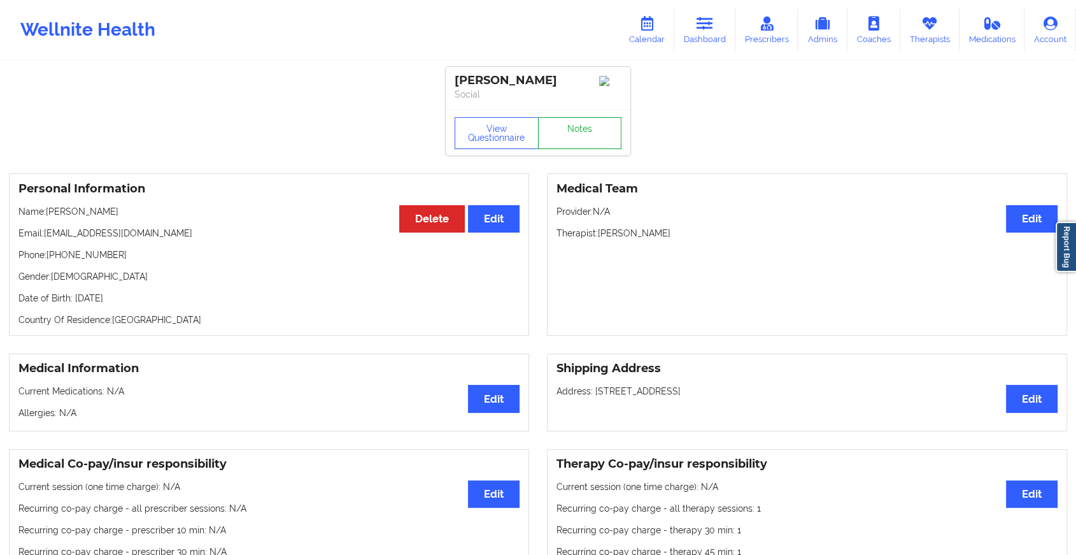
click at [581, 131] on link "Notes" at bounding box center [580, 133] width 84 height 32
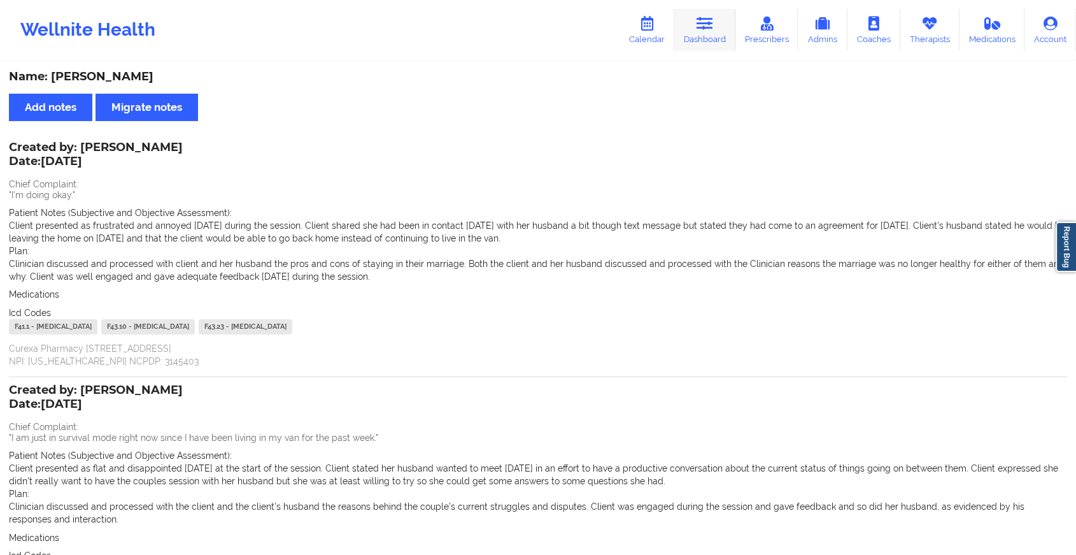
click at [713, 26] on icon at bounding box center [705, 24] width 17 height 14
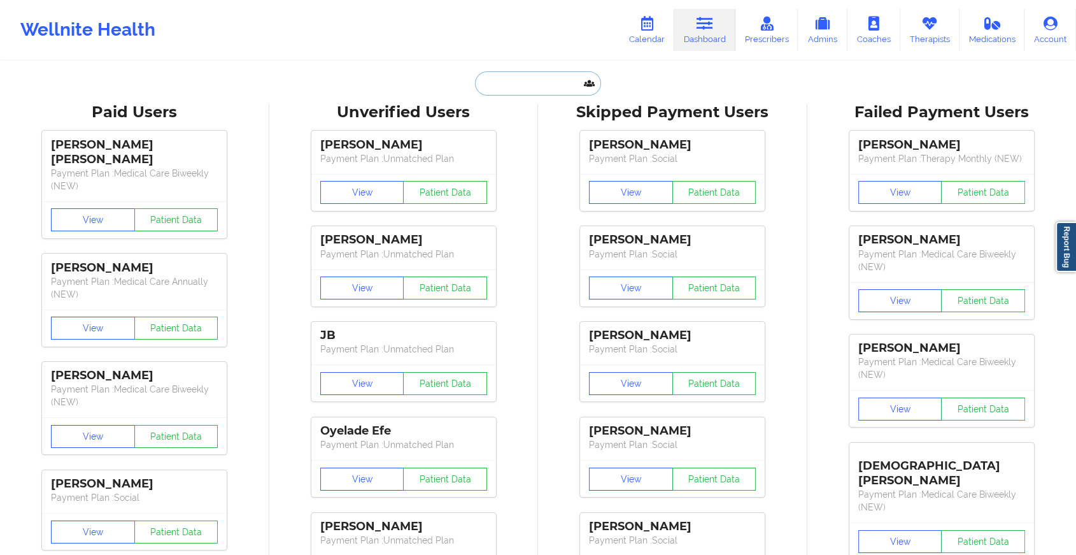
click at [563, 89] on input "text" at bounding box center [538, 83] width 126 height 24
paste input "[EMAIL_ADDRESS][DOMAIN_NAME]"
type input "[EMAIL_ADDRESS][DOMAIN_NAME]"
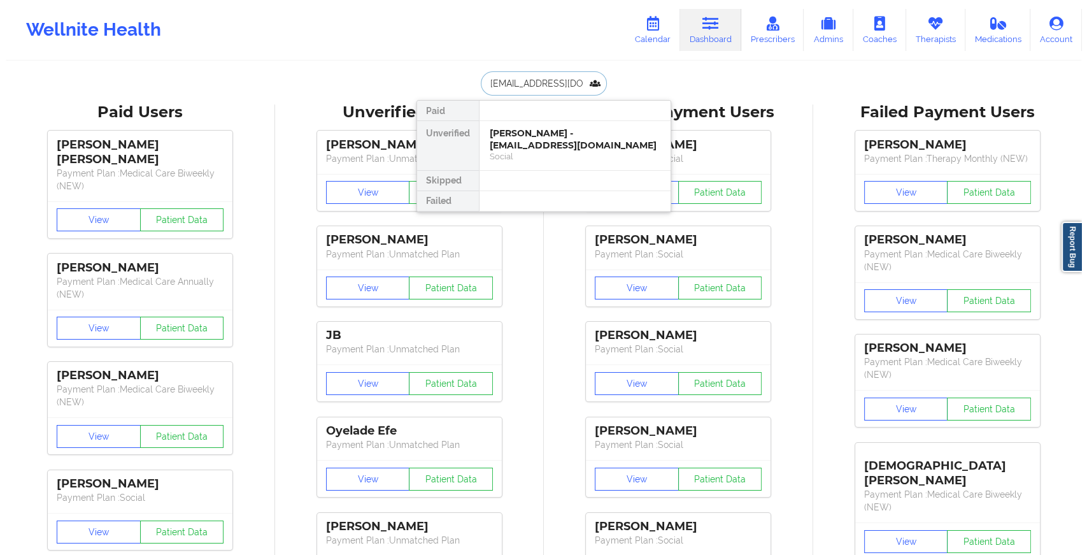
scroll to position [0, 17]
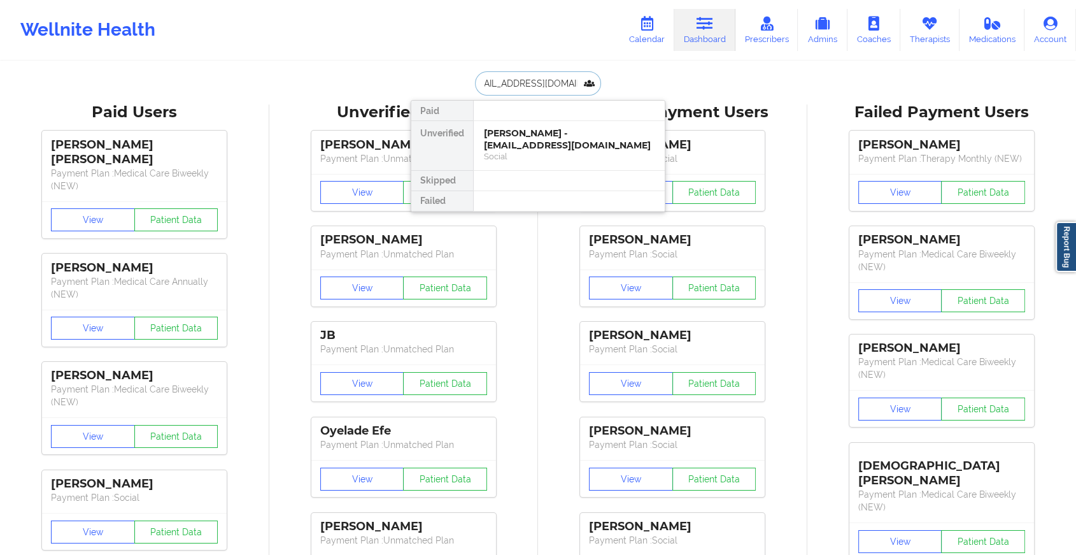
click at [578, 141] on div "[PERSON_NAME] - [EMAIL_ADDRESS][DOMAIN_NAME]" at bounding box center [569, 139] width 171 height 24
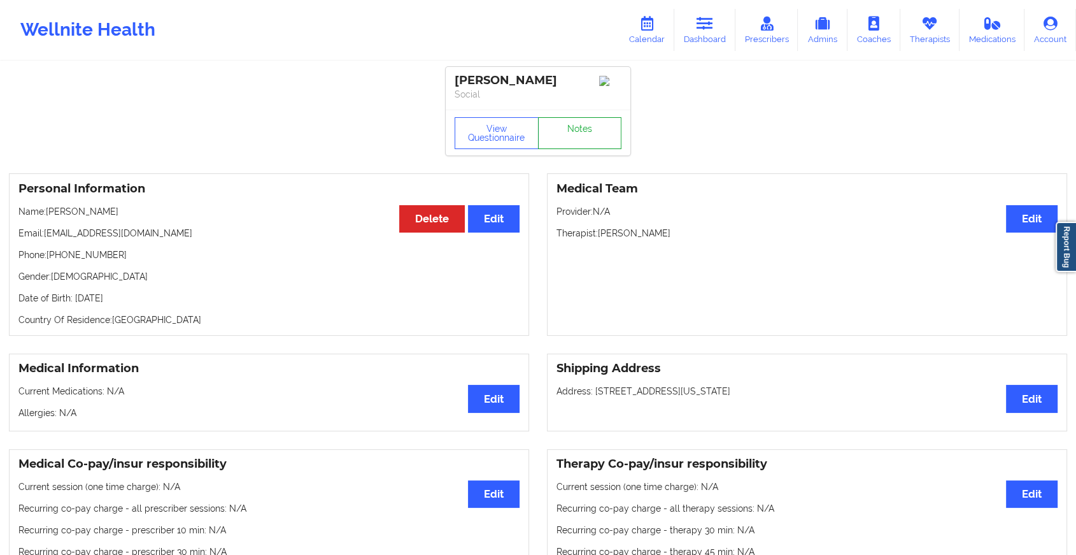
click at [596, 139] on link "Notes" at bounding box center [580, 133] width 84 height 32
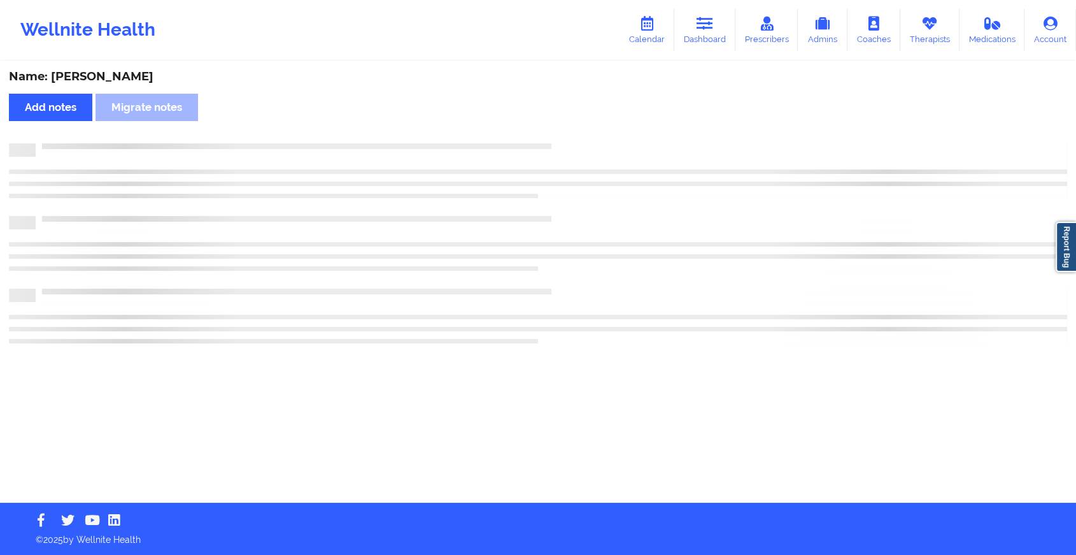
click at [596, 139] on div "Name: [PERSON_NAME] Add notes Migrate notes" at bounding box center [538, 282] width 1076 height 440
click at [596, 139] on div "Name: [PERSON_NAME] Add notes Migrate notes" at bounding box center [543, 282] width 1087 height 440
